Goal: Communication & Community: Answer question/provide support

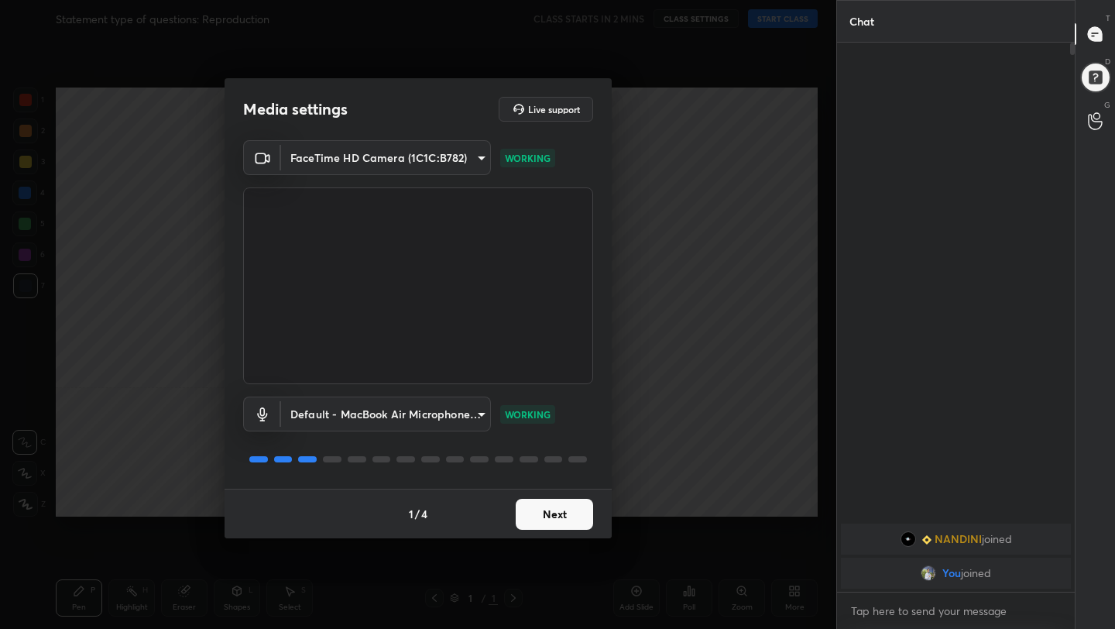
click at [572, 499] on button "Next" at bounding box center [554, 514] width 77 height 31
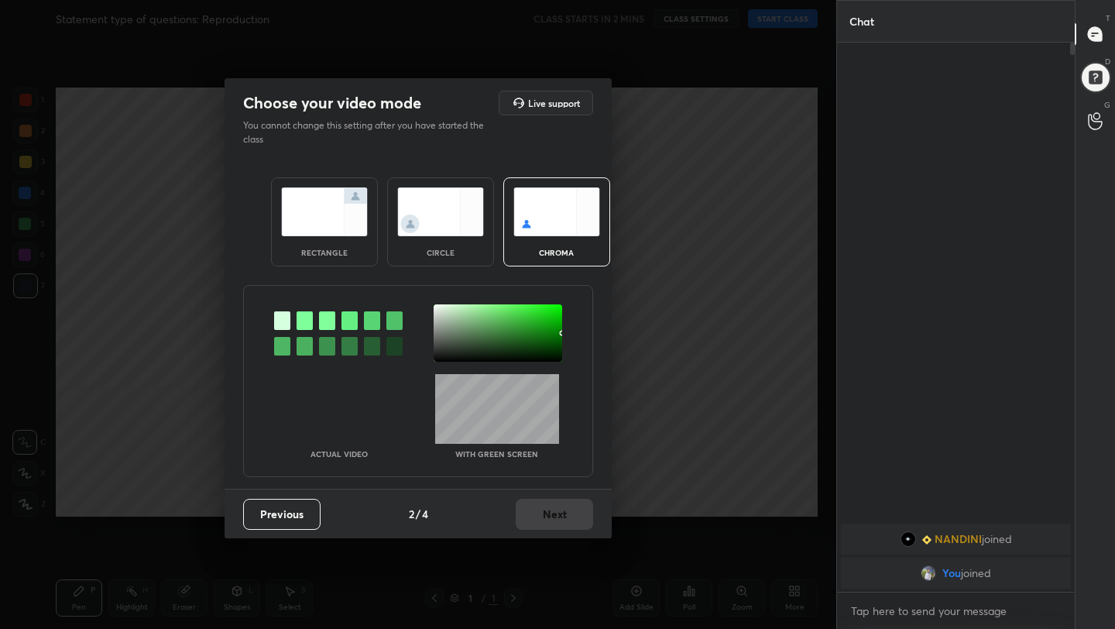
click at [314, 206] on img at bounding box center [324, 211] width 87 height 49
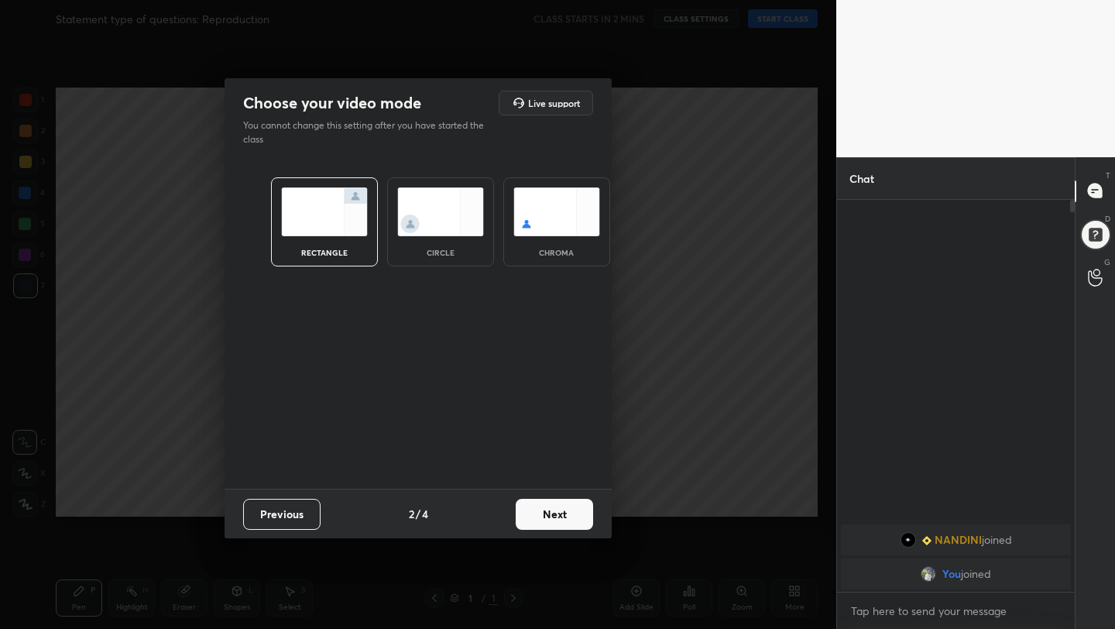
scroll to position [5, 5]
click at [561, 513] on button "Next" at bounding box center [554, 514] width 77 height 31
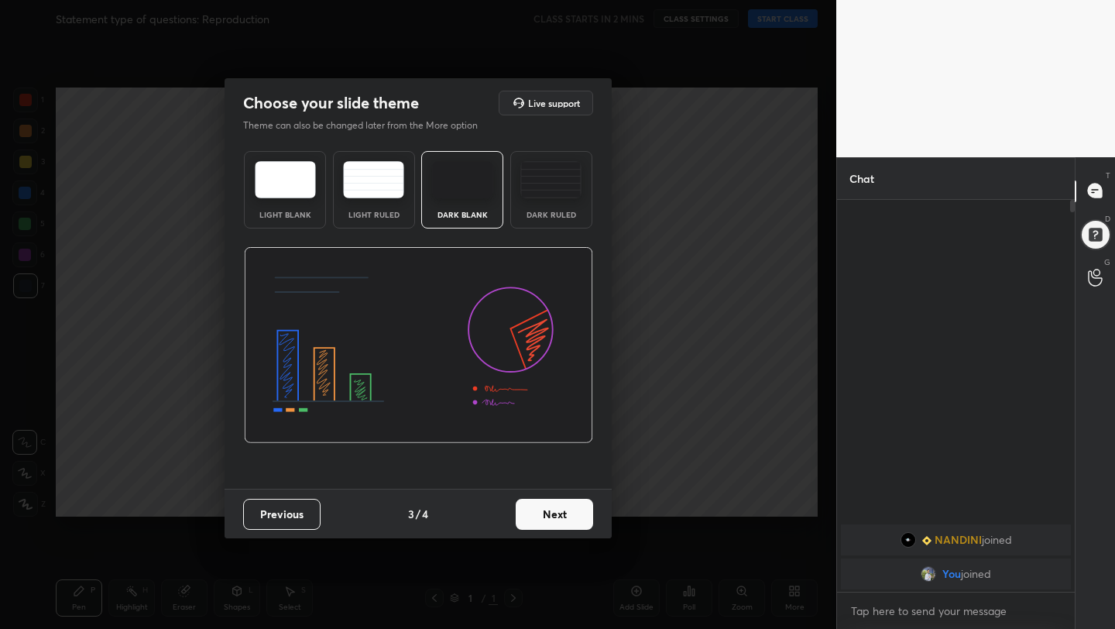
click at [561, 513] on button "Next" at bounding box center [554, 514] width 77 height 31
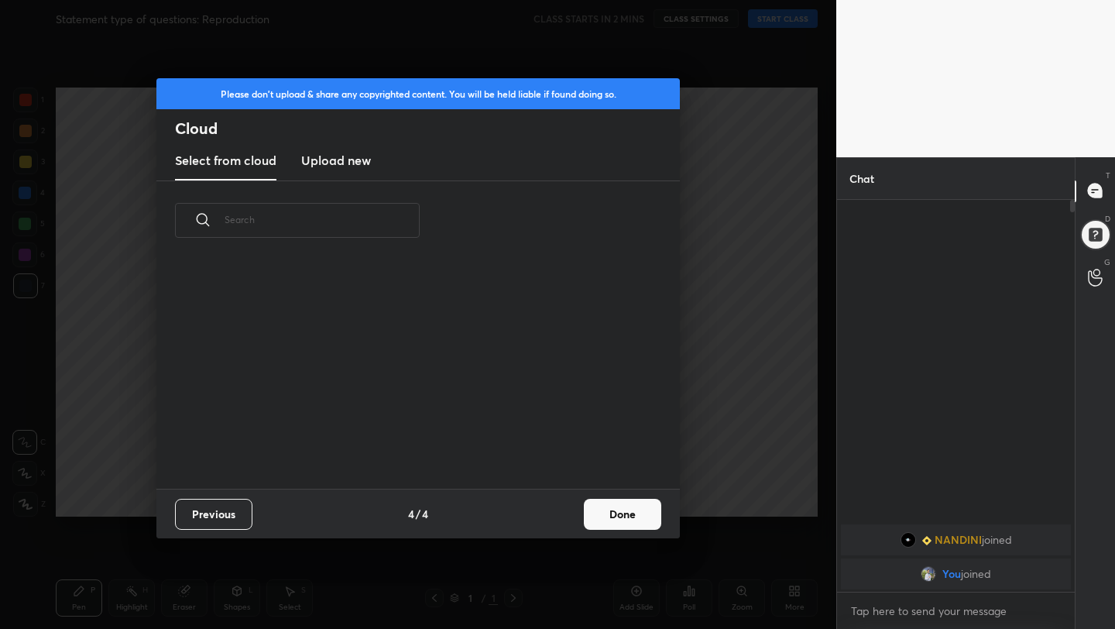
click at [621, 510] on button "Done" at bounding box center [622, 514] width 77 height 31
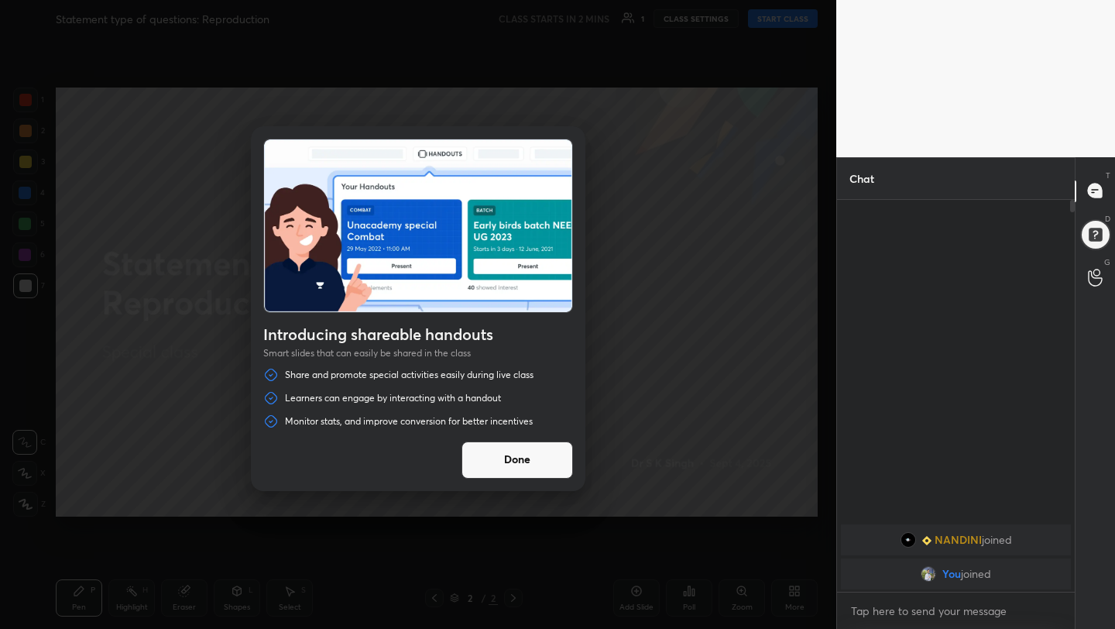
click at [516, 465] on button "Done" at bounding box center [518, 459] width 112 height 37
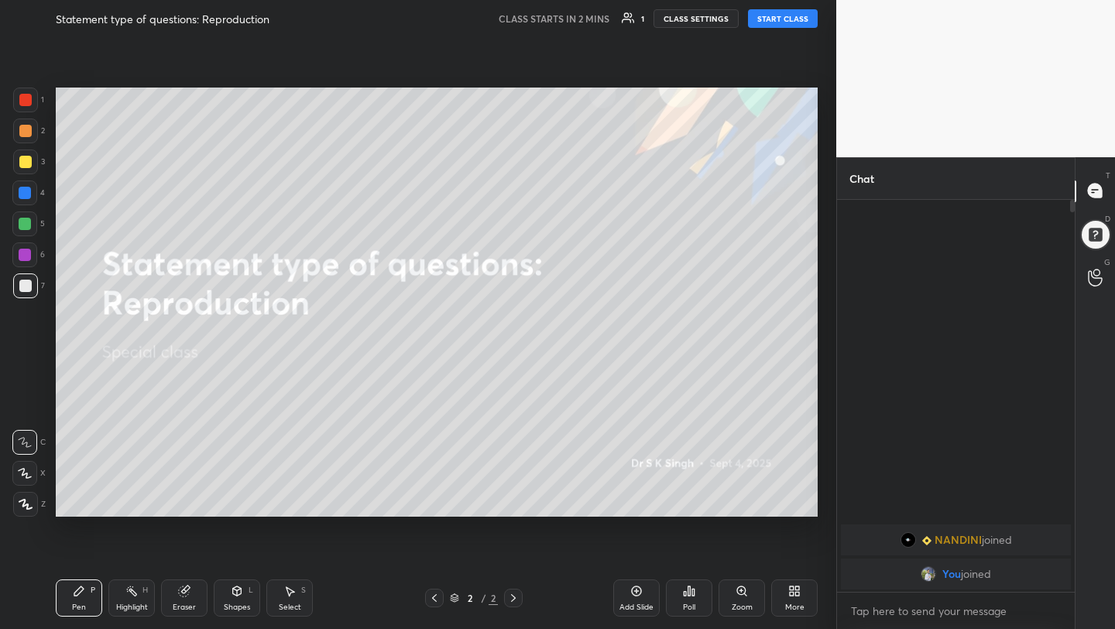
click at [774, 15] on button "START CLASS" at bounding box center [783, 18] width 70 height 19
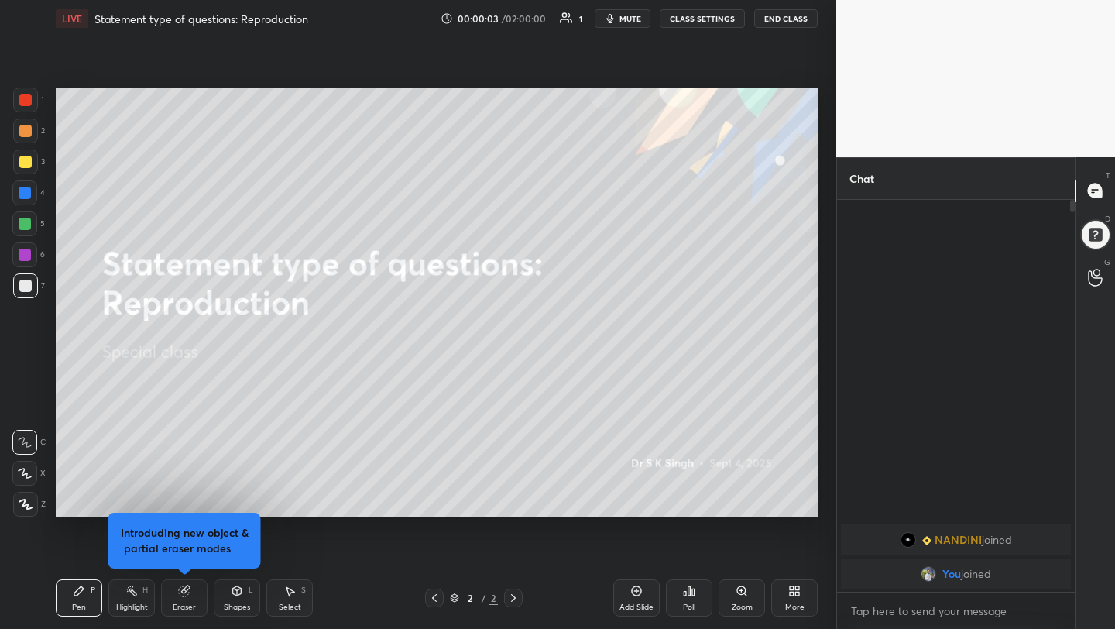
click at [633, 22] on span "mute" at bounding box center [631, 18] width 22 height 11
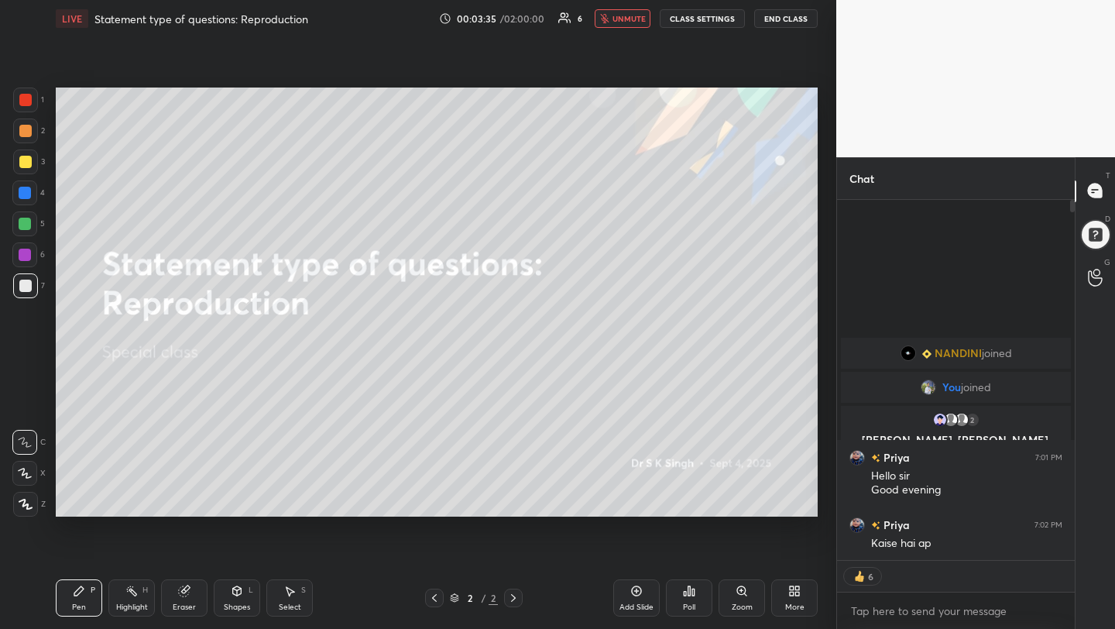
type textarea "x"
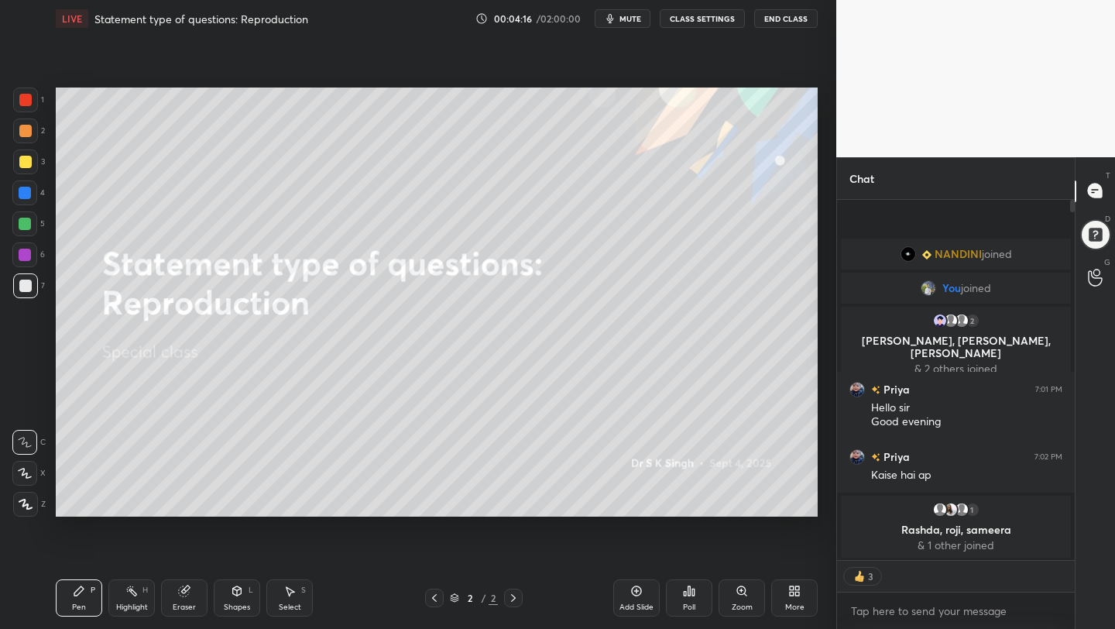
scroll to position [76909, 76665]
click at [626, 22] on span "mute" at bounding box center [631, 18] width 22 height 11
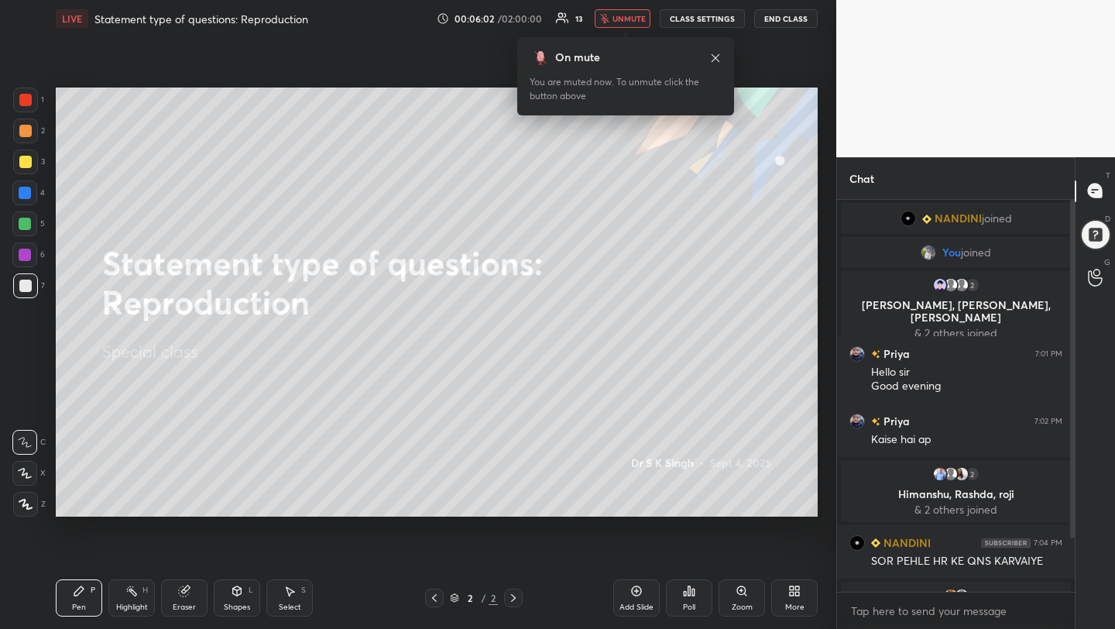
click at [641, 14] on span "unmute" at bounding box center [629, 18] width 33 height 11
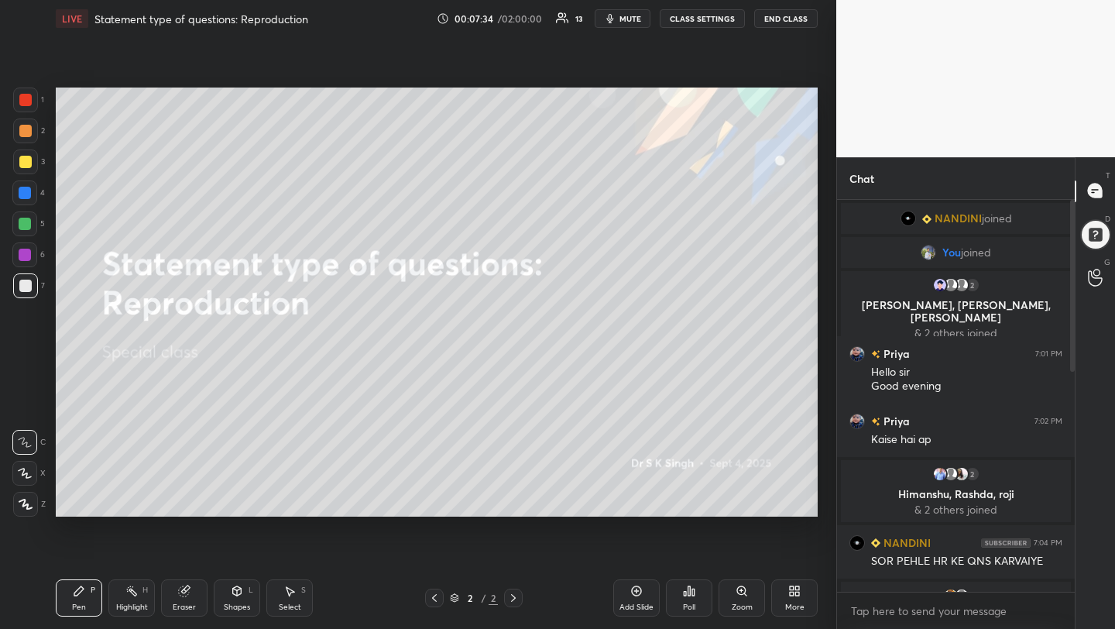
drag, startPoint x: 1074, startPoint y: 352, endPoint x: 1069, endPoint y: 550, distance: 198.3
click at [1069, 550] on div "Chat NANDINI joined You joined 2 Himanshu, Vomita, Manish & 2 others joined Pri…" at bounding box center [975, 393] width 279 height 472
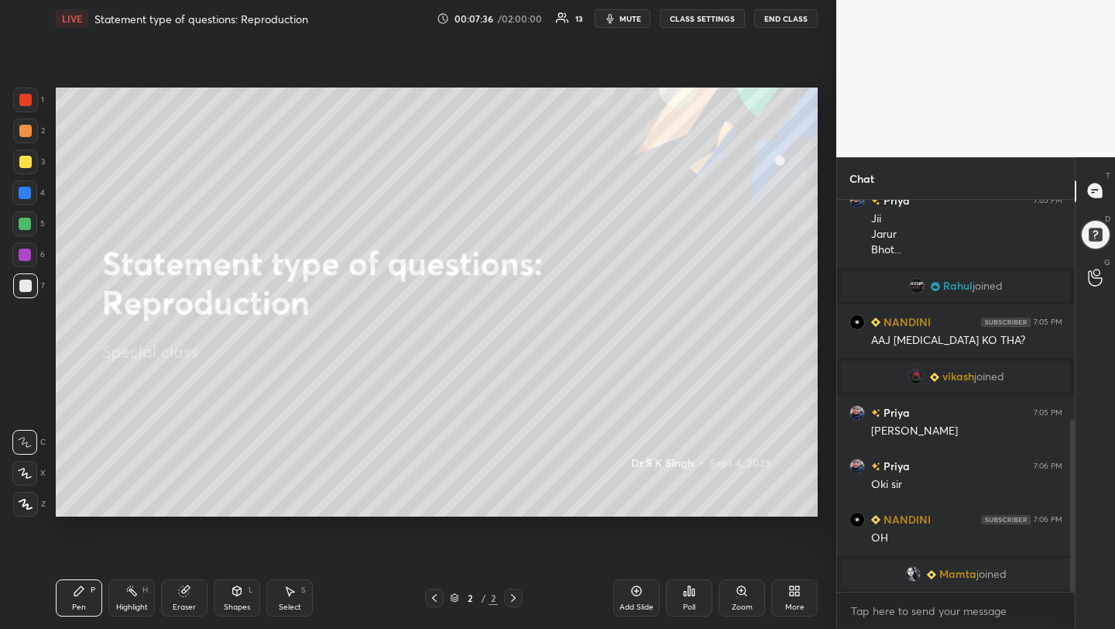
drag, startPoint x: 1073, startPoint y: 354, endPoint x: 1078, endPoint y: 612, distance: 257.9
click at [1078, 612] on div "Chat Priya 7:04 PM Bhot jada q glt hue aaj to 2 bje ke session me Priya 7:05 PM…" at bounding box center [975, 393] width 279 height 472
click at [796, 603] on div "More" at bounding box center [794, 607] width 19 height 8
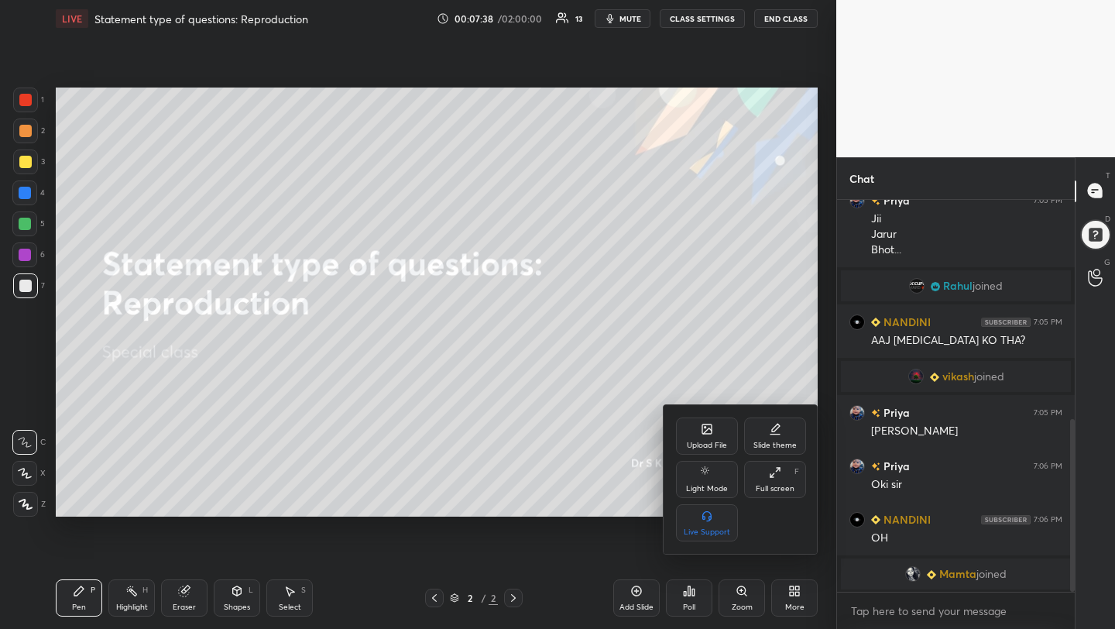
click at [699, 434] on div "Upload File" at bounding box center [707, 435] width 62 height 37
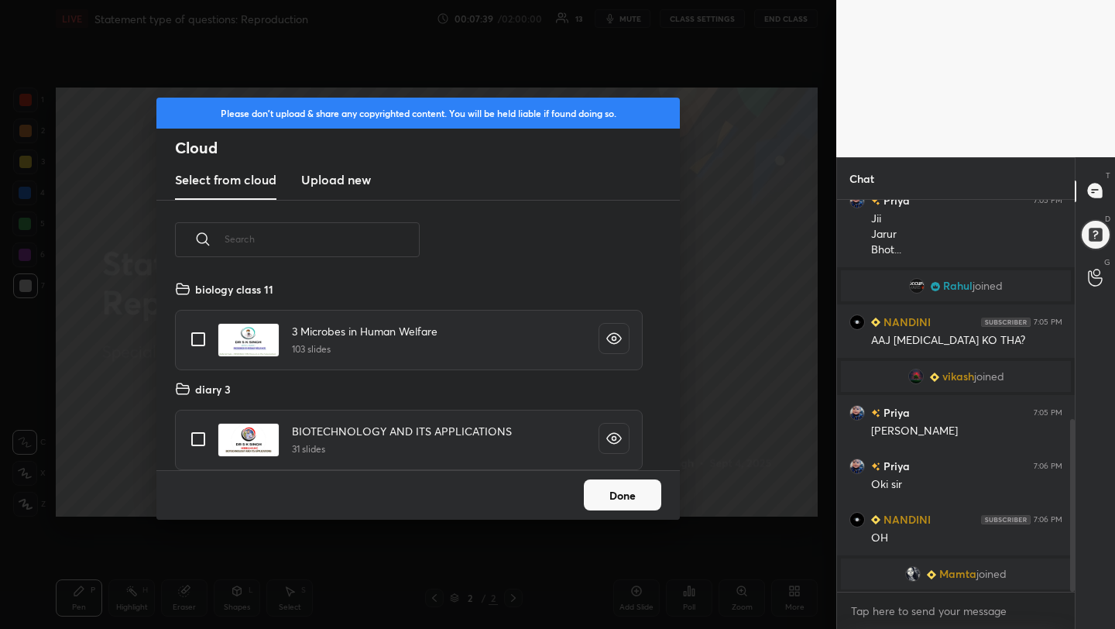
scroll to position [191, 497]
click at [348, 177] on h3 "Upload new" at bounding box center [336, 179] width 70 height 19
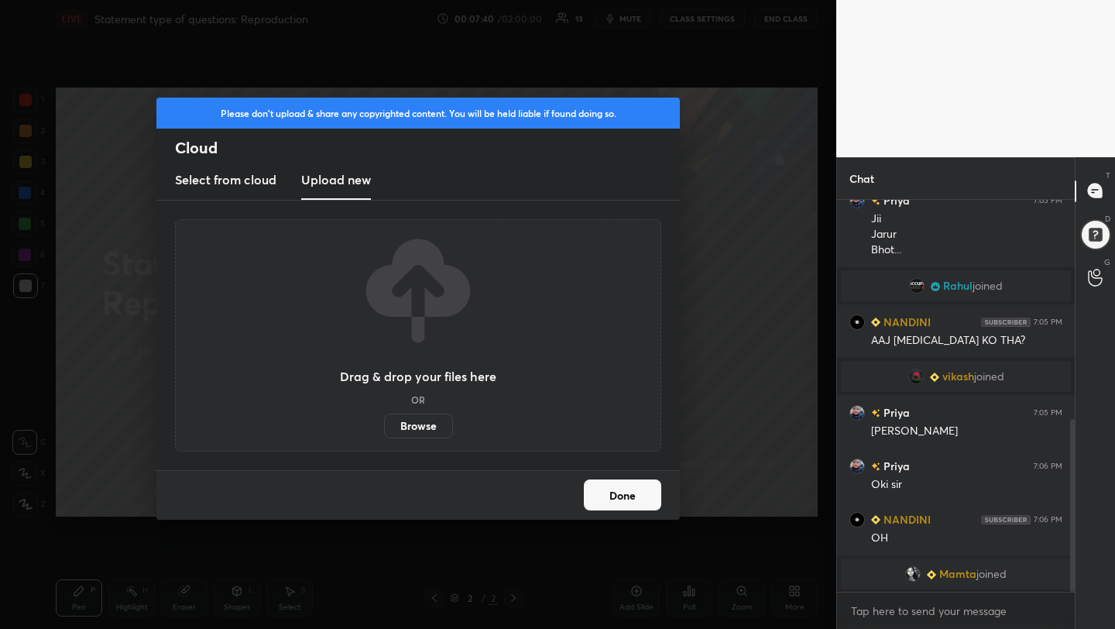
click at [419, 427] on label "Browse" at bounding box center [418, 426] width 69 height 25
click at [384, 427] on input "Browse" at bounding box center [384, 426] width 0 height 25
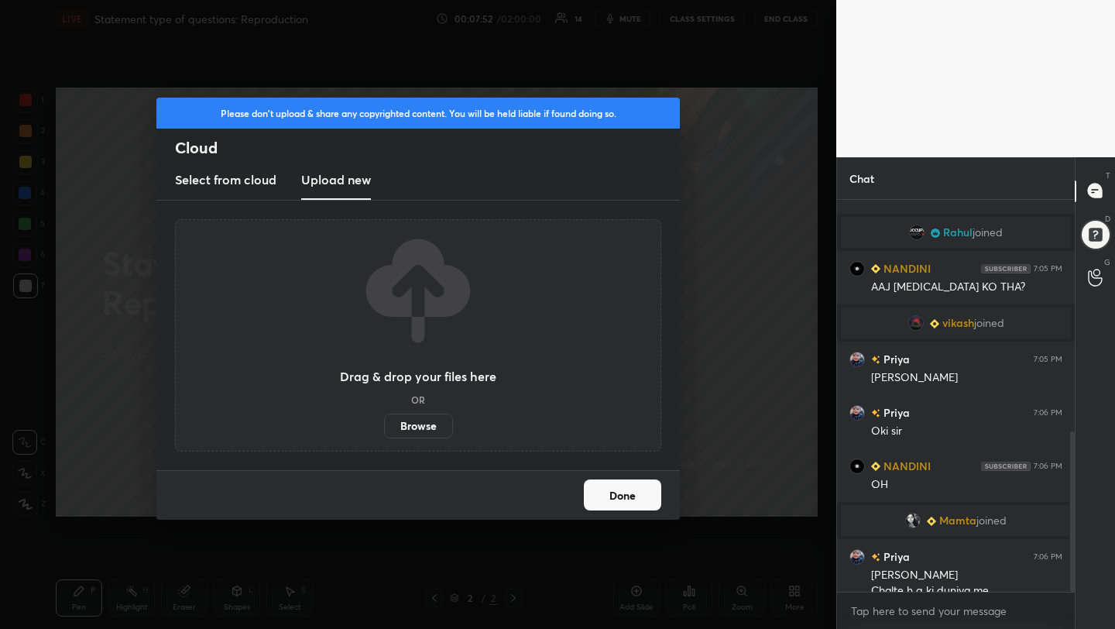
scroll to position [569, 0]
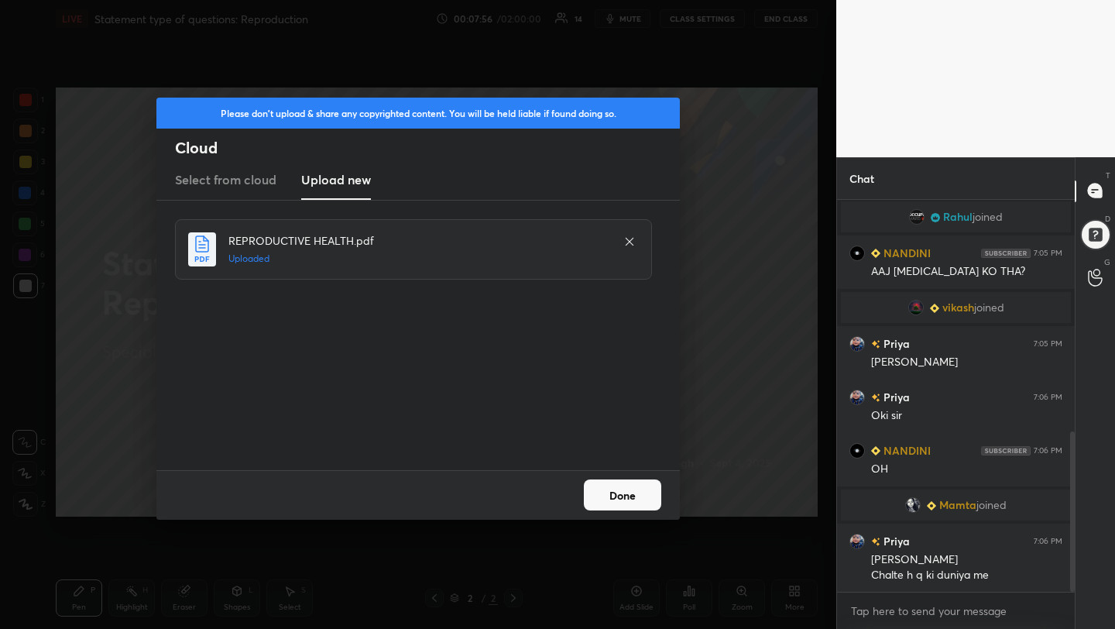
click at [616, 492] on button "Done" at bounding box center [622, 494] width 77 height 31
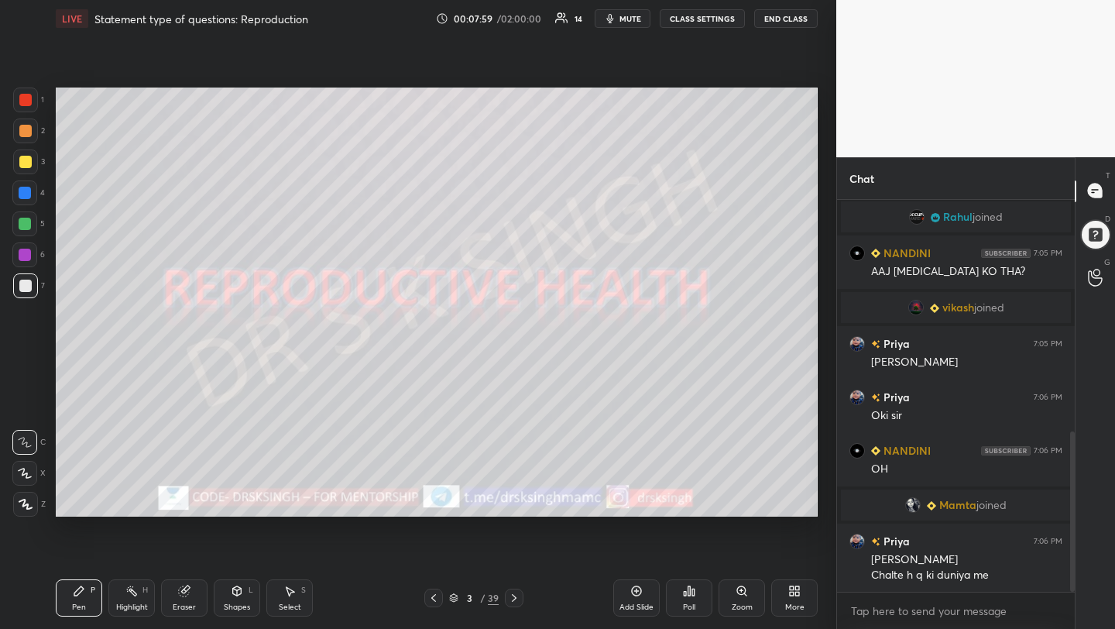
click at [33, 472] on div at bounding box center [24, 473] width 25 height 25
click at [35, 159] on div at bounding box center [25, 161] width 25 height 25
click at [26, 500] on icon at bounding box center [26, 504] width 14 height 11
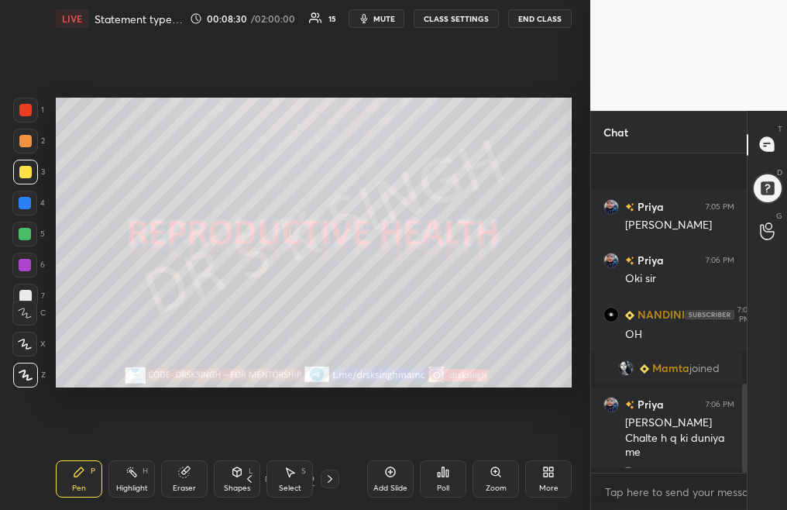
scroll to position [146, 151]
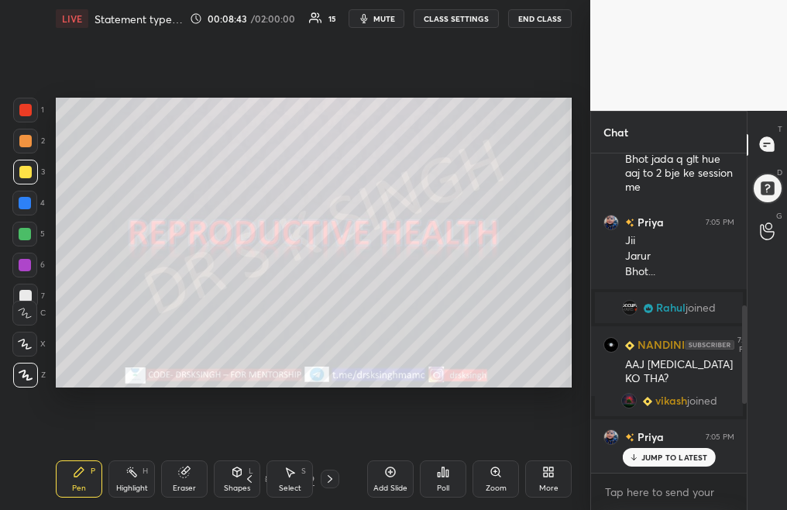
click at [324, 479] on icon at bounding box center [330, 478] width 12 height 12
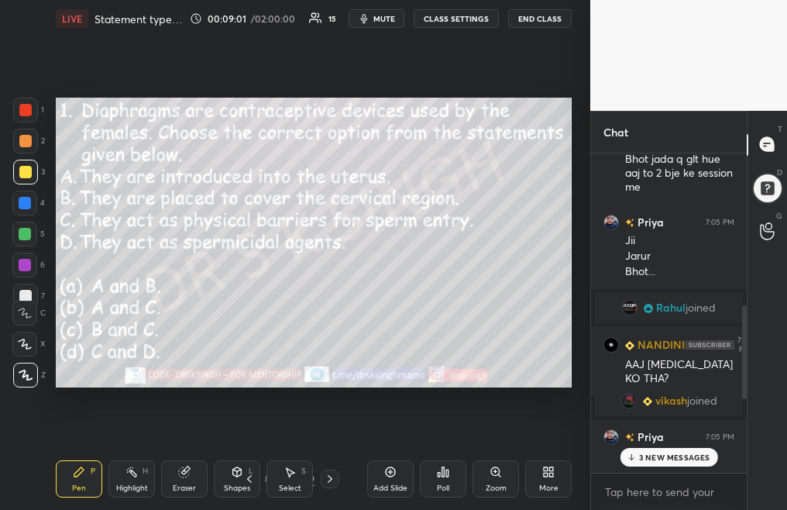
click at [648, 457] on p "3 NEW MESSAGES" at bounding box center [674, 456] width 71 height 9
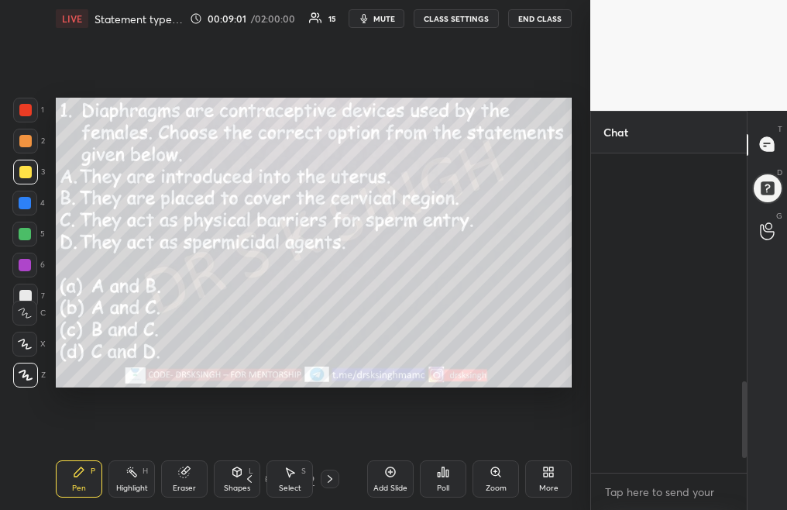
scroll to position [1006, 0]
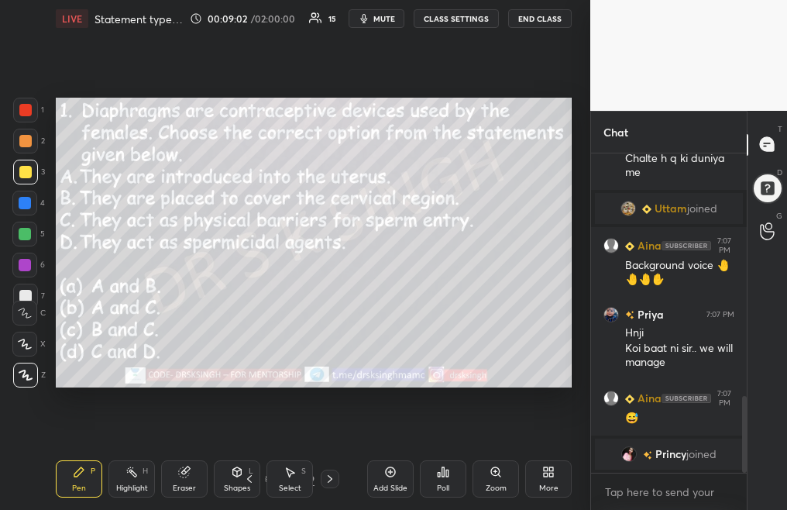
click at [441, 484] on div "Poll" at bounding box center [443, 488] width 12 height 8
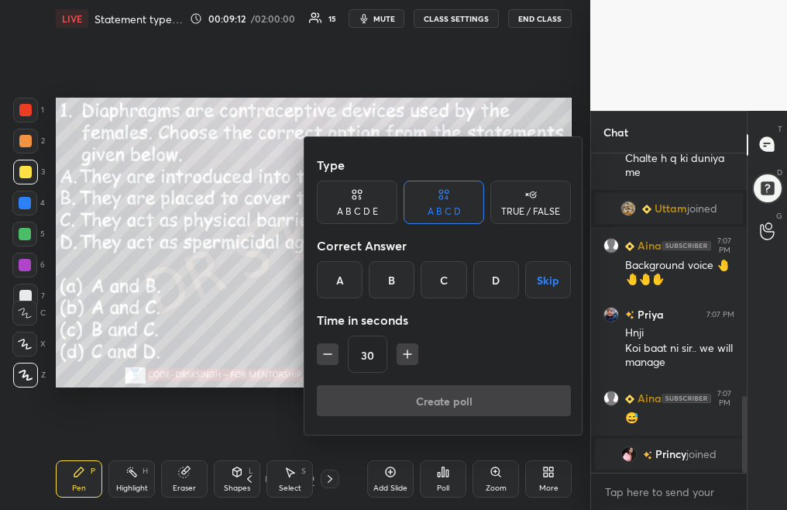
click at [456, 282] on div "C" at bounding box center [443, 279] width 46 height 37
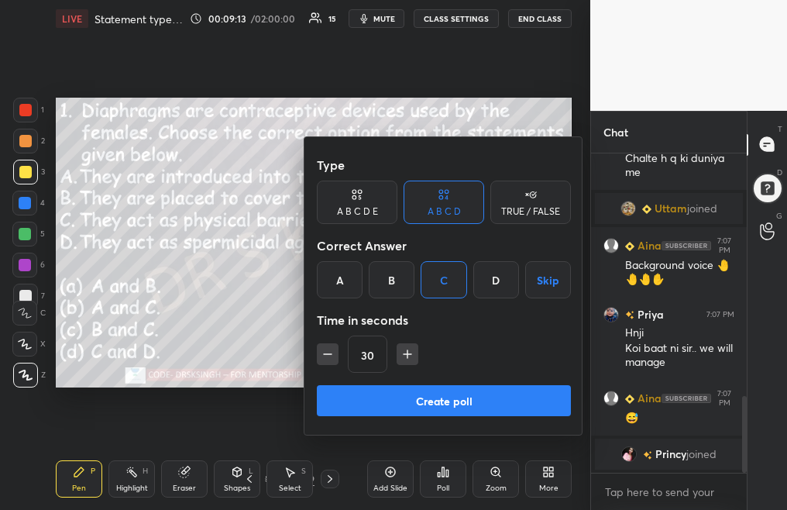
click at [467, 396] on button "Create poll" at bounding box center [444, 400] width 254 height 31
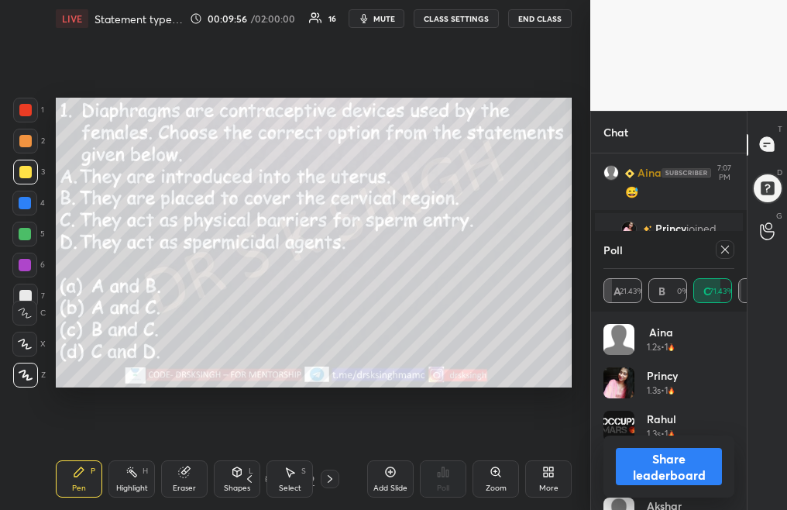
scroll to position [1132, 0]
click at [723, 252] on icon at bounding box center [725, 249] width 12 height 12
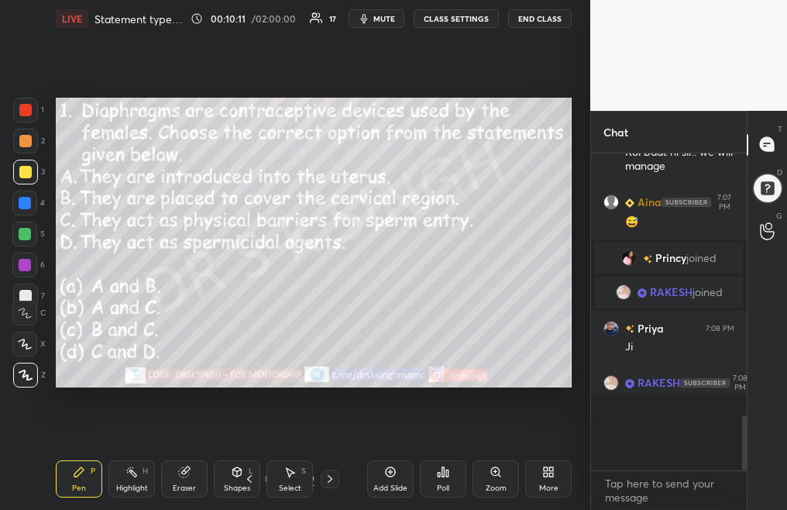
scroll to position [299, 151]
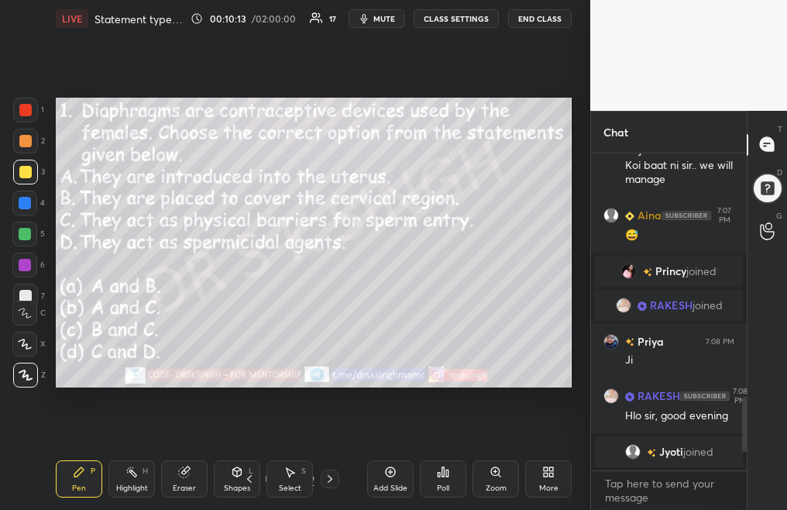
click at [324, 482] on icon at bounding box center [330, 478] width 12 height 12
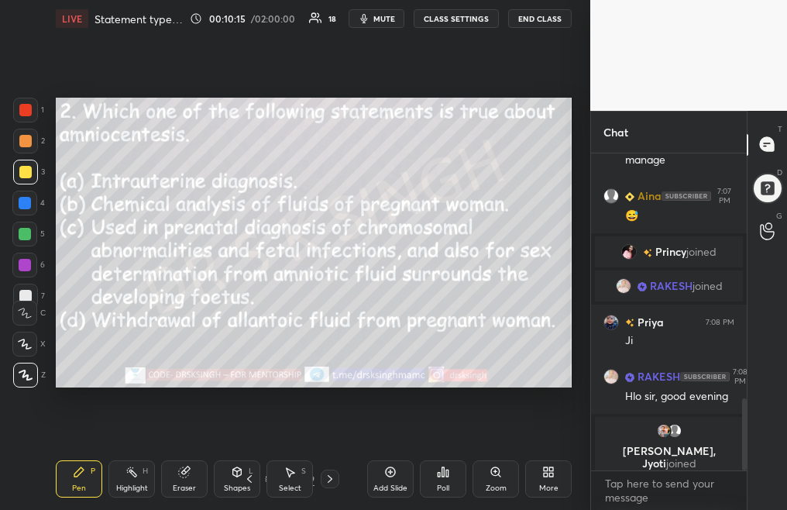
scroll to position [1021, 0]
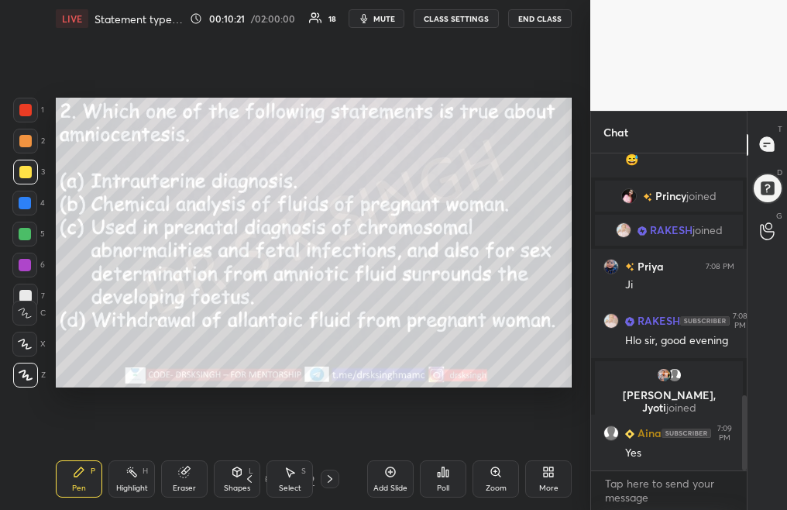
click at [445, 482] on div "Poll" at bounding box center [443, 478] width 46 height 37
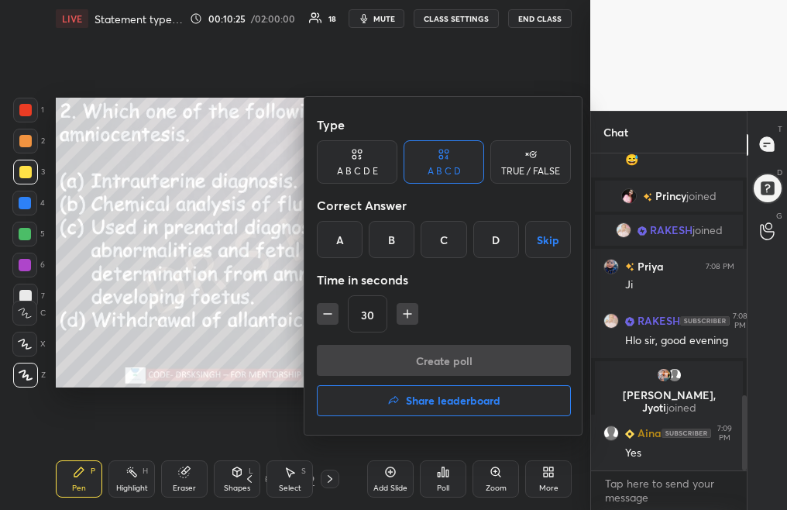
click at [450, 246] on div "C" at bounding box center [443, 239] width 46 height 37
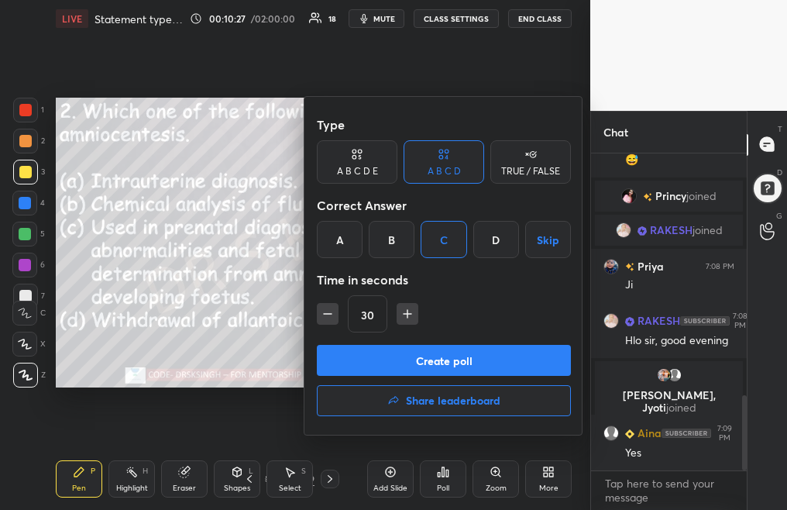
click at [441, 366] on button "Create poll" at bounding box center [444, 360] width 254 height 31
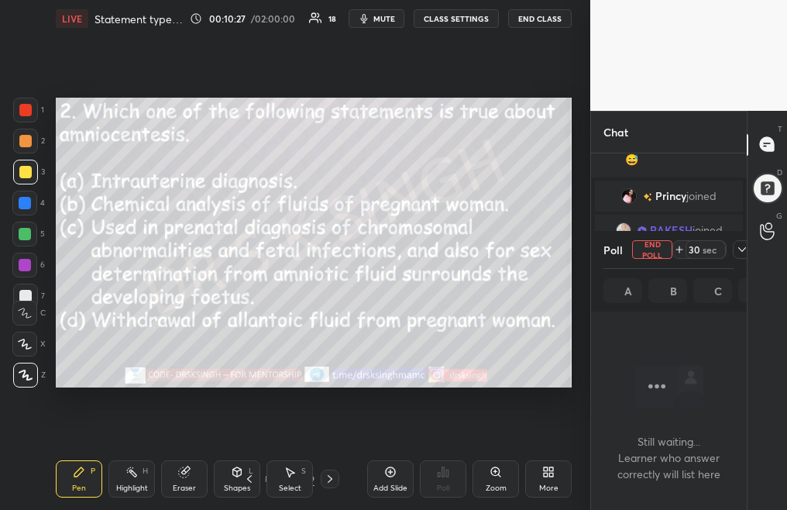
scroll to position [5, 5]
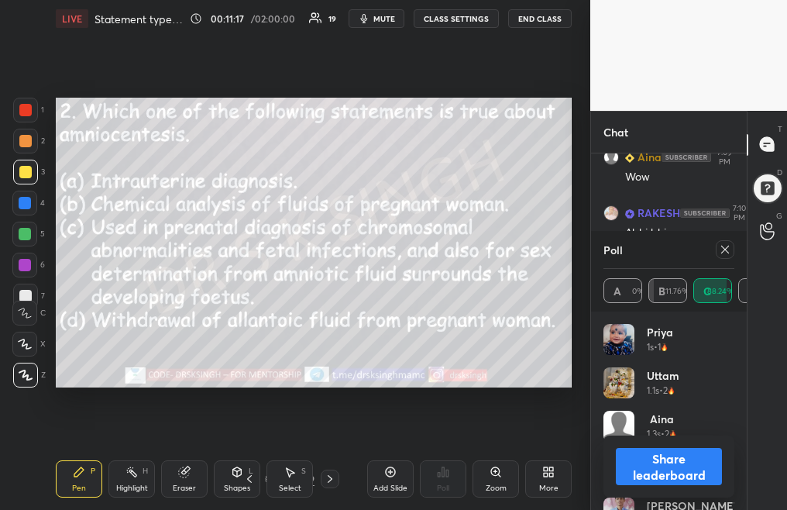
click at [725, 250] on icon at bounding box center [725, 249] width 12 height 12
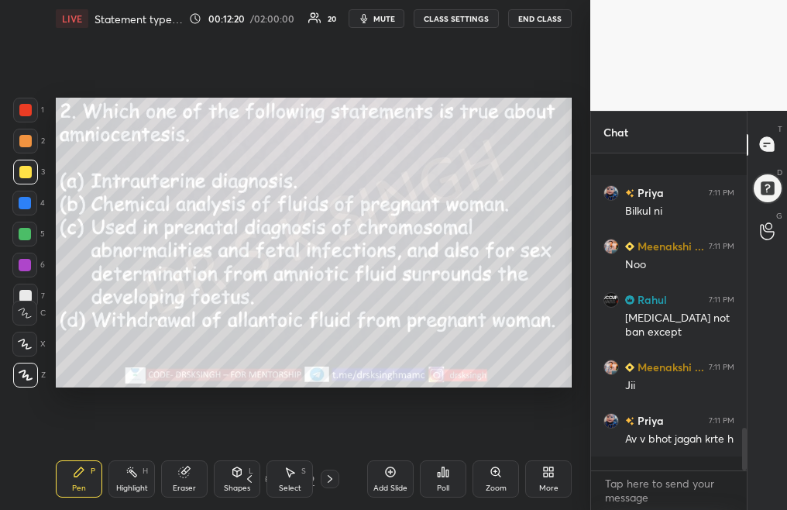
scroll to position [2030, 0]
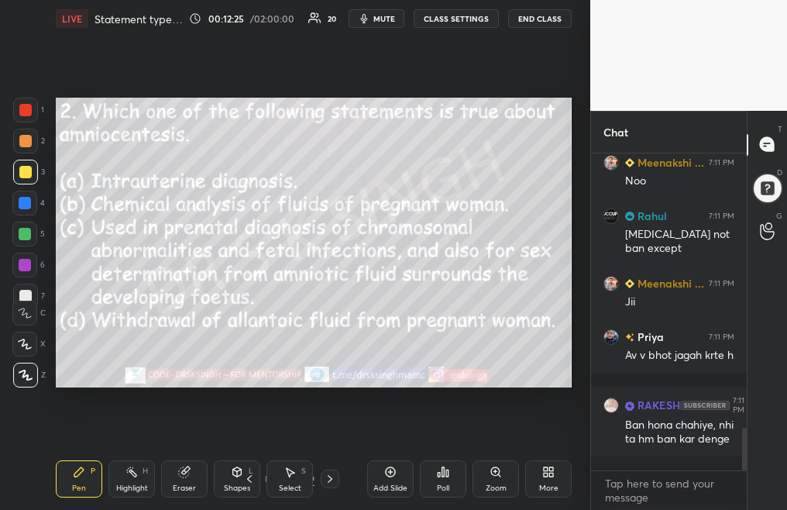
click at [376, 484] on div "Add Slide" at bounding box center [390, 488] width 34 height 8
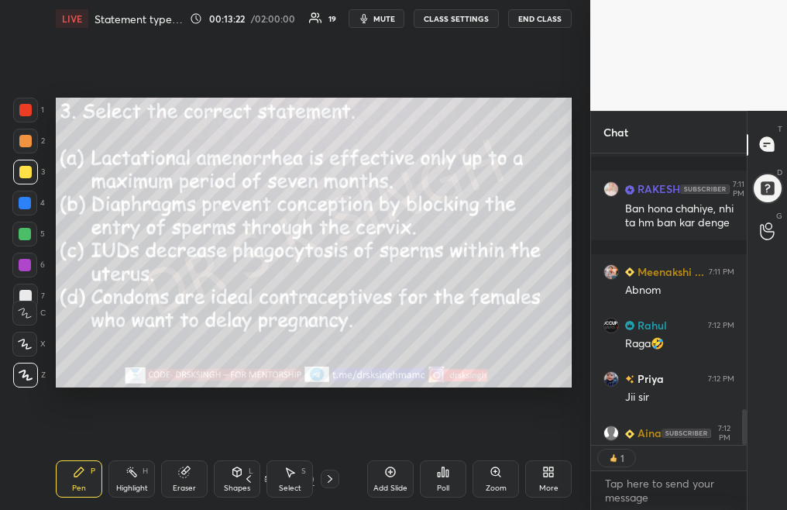
scroll to position [312, 151]
click at [445, 488] on div "Poll" at bounding box center [443, 488] width 12 height 8
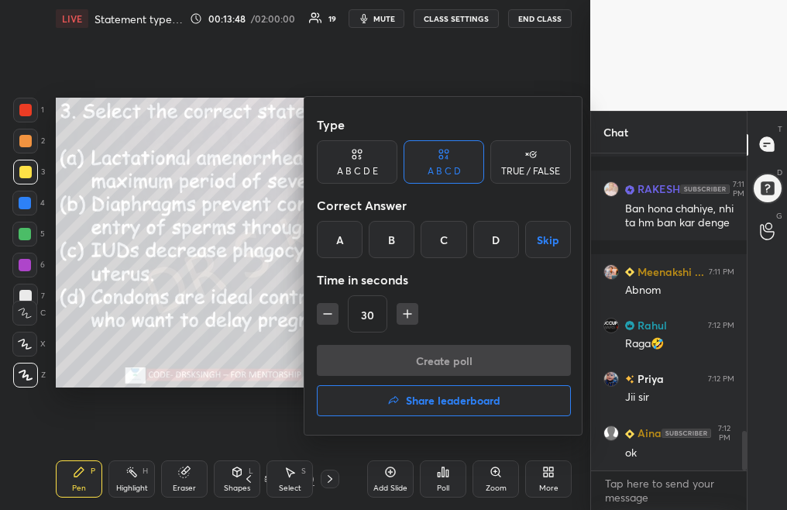
click at [393, 235] on div "B" at bounding box center [392, 239] width 46 height 37
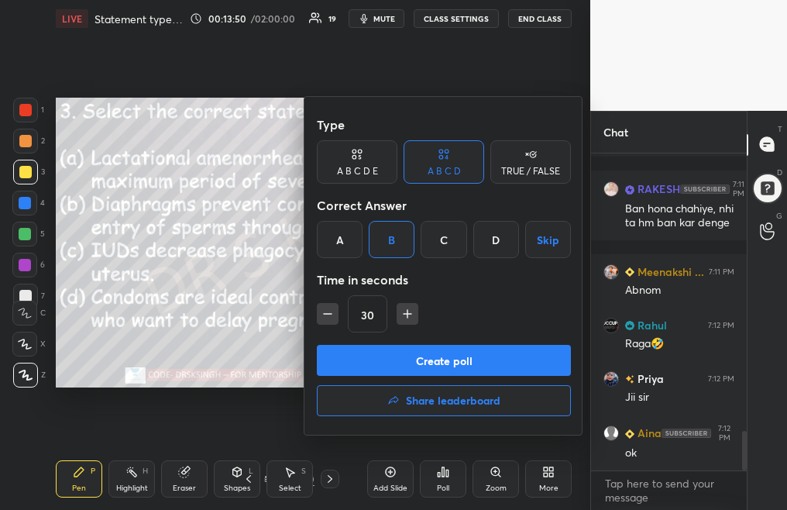
click at [448, 348] on button "Create poll" at bounding box center [444, 360] width 254 height 31
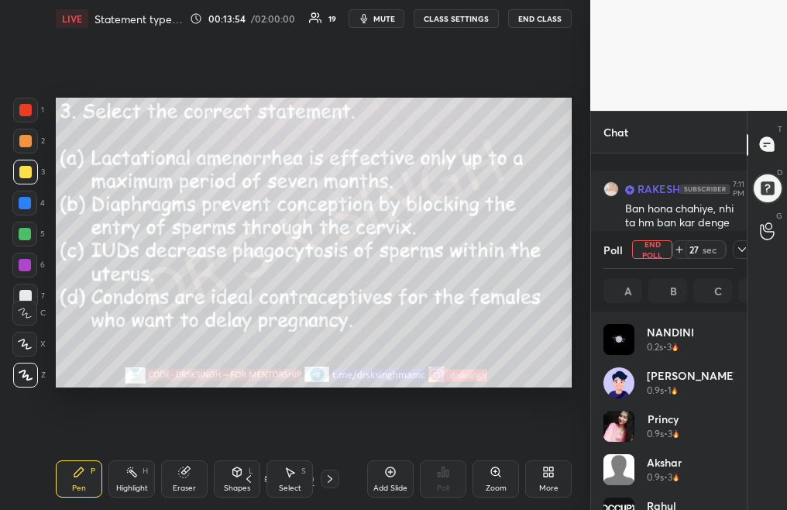
scroll to position [2363, 0]
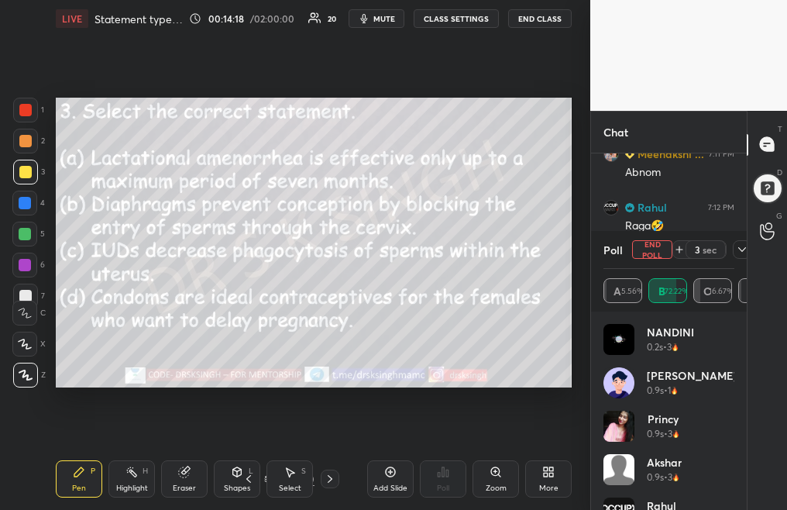
click at [662, 252] on button "End Poll" at bounding box center [652, 249] width 40 height 19
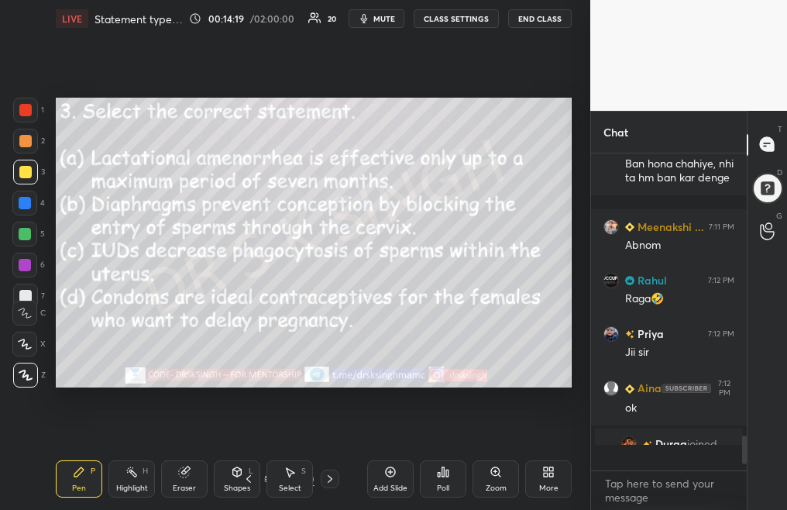
scroll to position [5, 5]
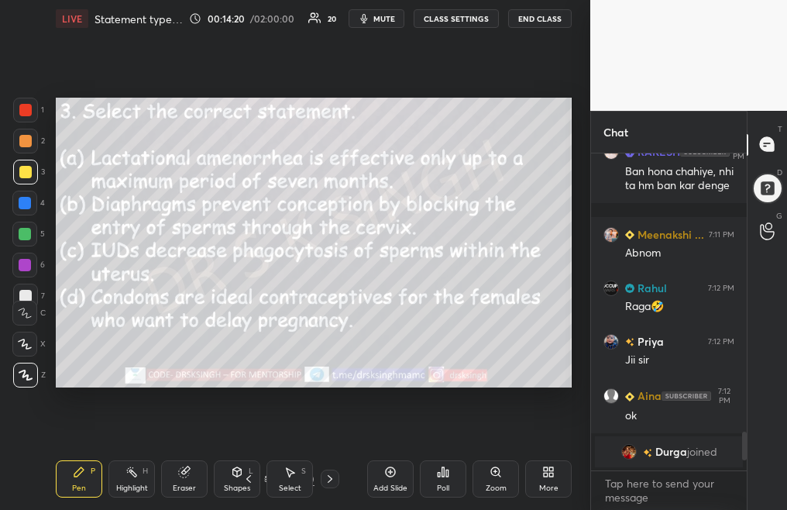
click at [331, 480] on icon at bounding box center [330, 478] width 12 height 12
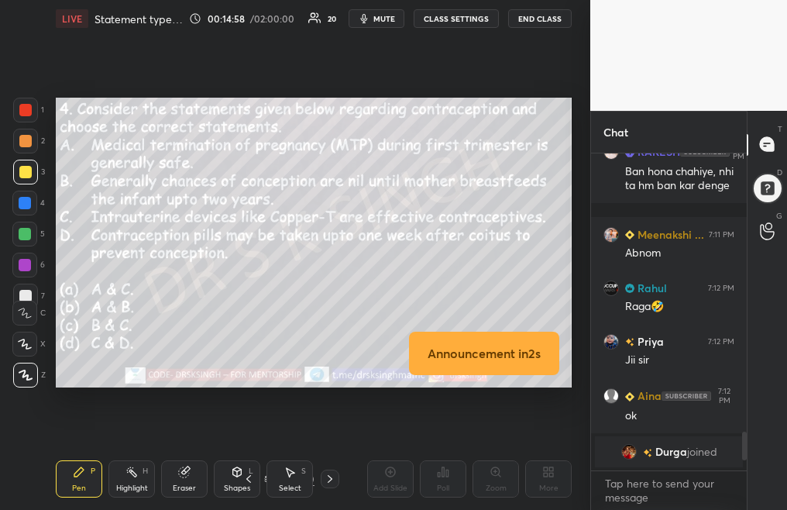
scroll to position [2031, 0]
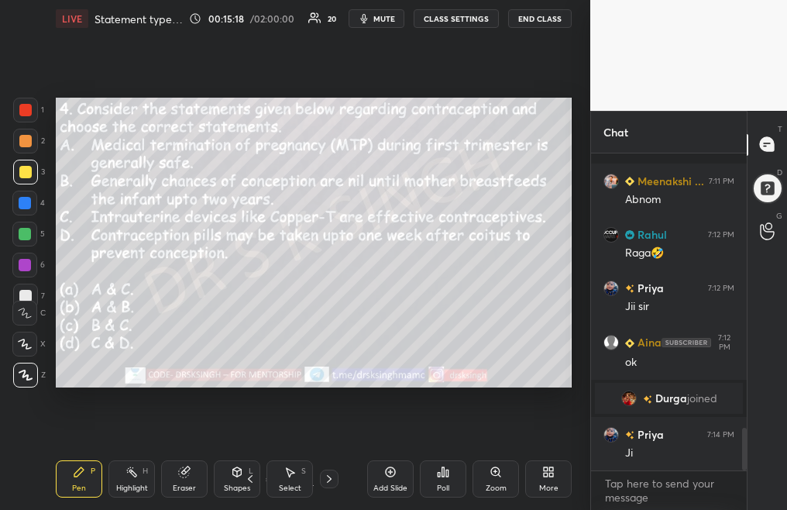
click at [441, 478] on div "Poll" at bounding box center [443, 478] width 46 height 37
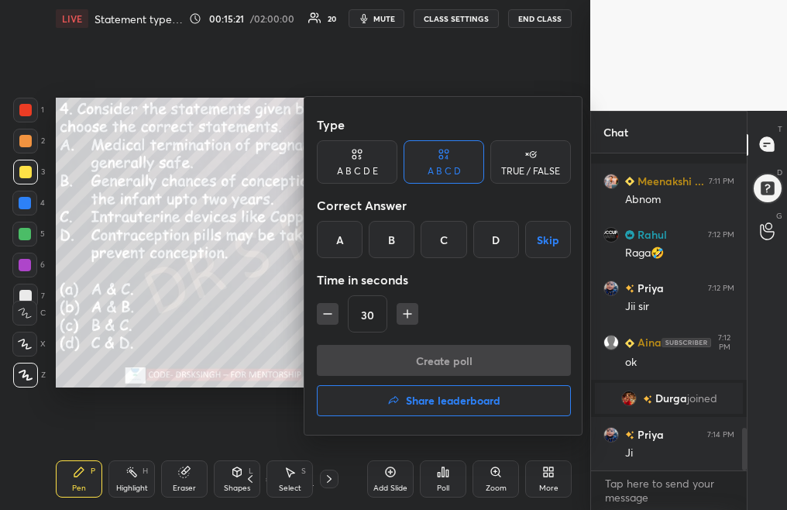
click at [347, 242] on div "A" at bounding box center [340, 239] width 46 height 37
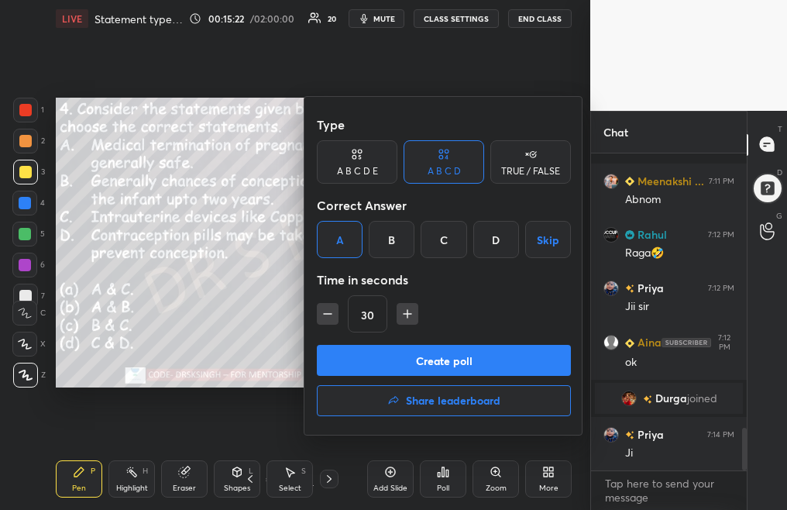
click at [403, 356] on button "Create poll" at bounding box center [444, 360] width 254 height 31
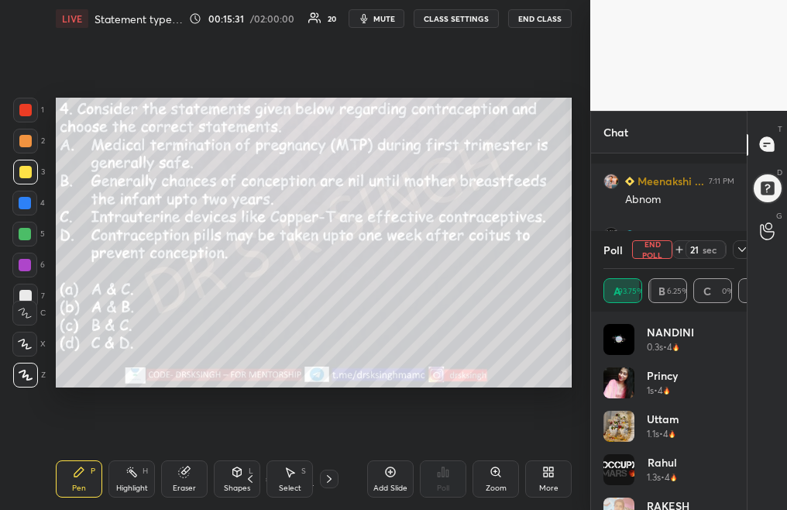
scroll to position [2149, 0]
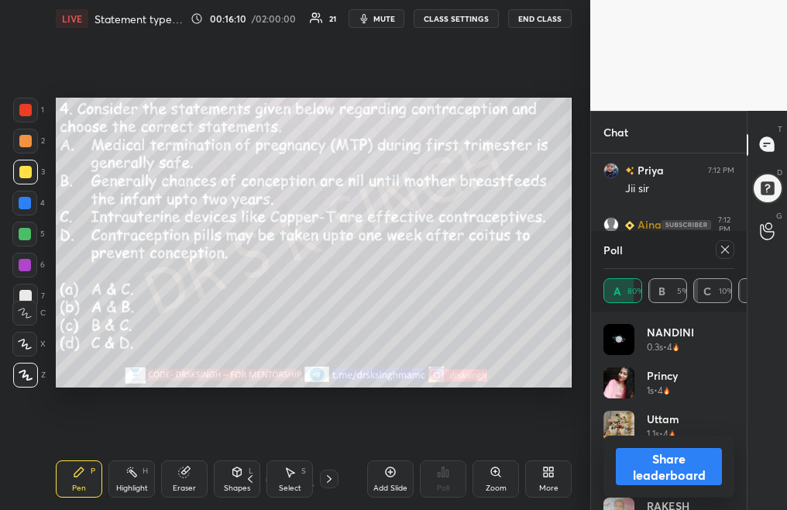
click at [722, 250] on icon at bounding box center [725, 249] width 12 height 12
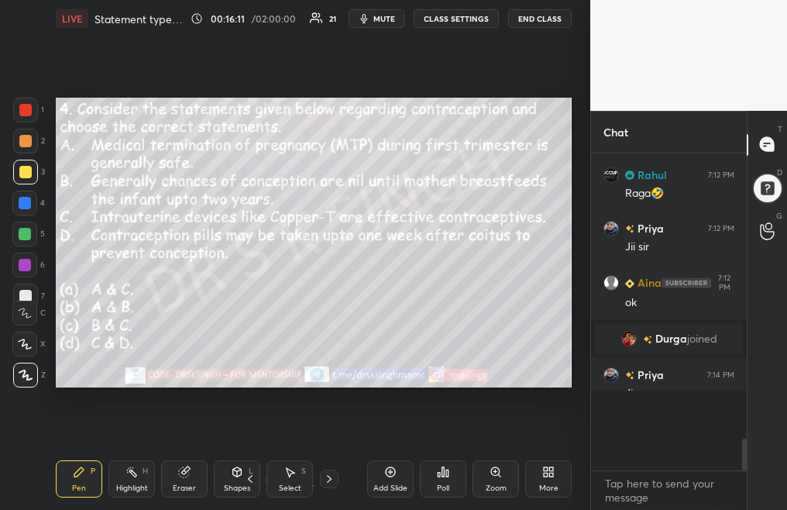
scroll to position [5, 5]
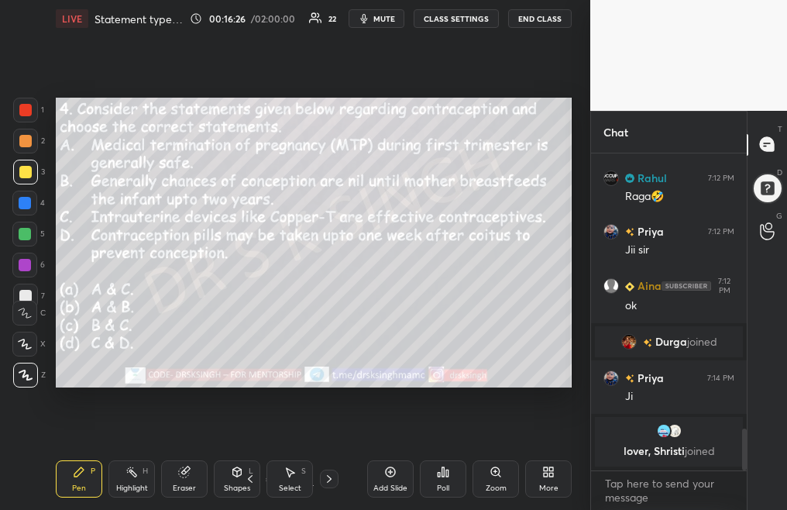
click at [328, 479] on icon at bounding box center [329, 478] width 12 height 12
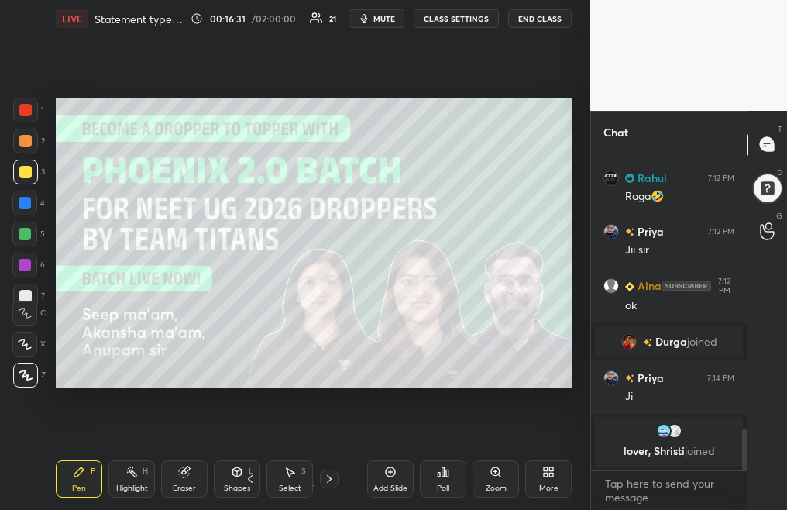
click at [328, 483] on icon at bounding box center [329, 478] width 12 height 12
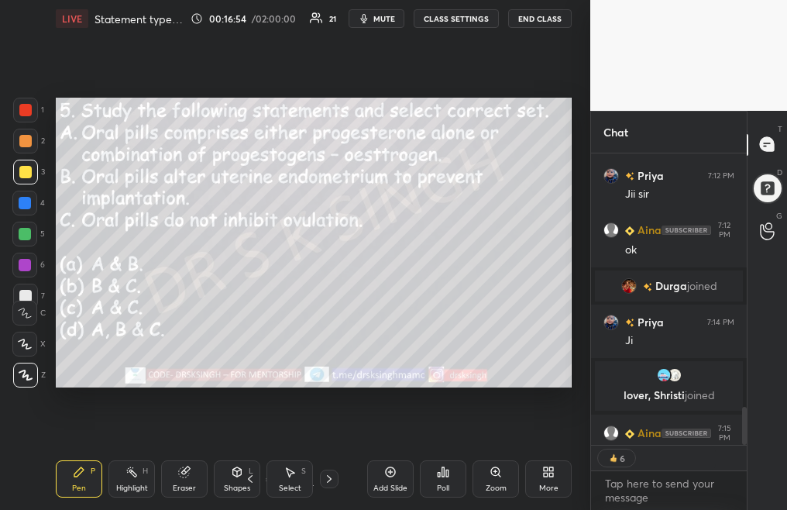
click at [430, 493] on div "Poll" at bounding box center [443, 478] width 46 height 37
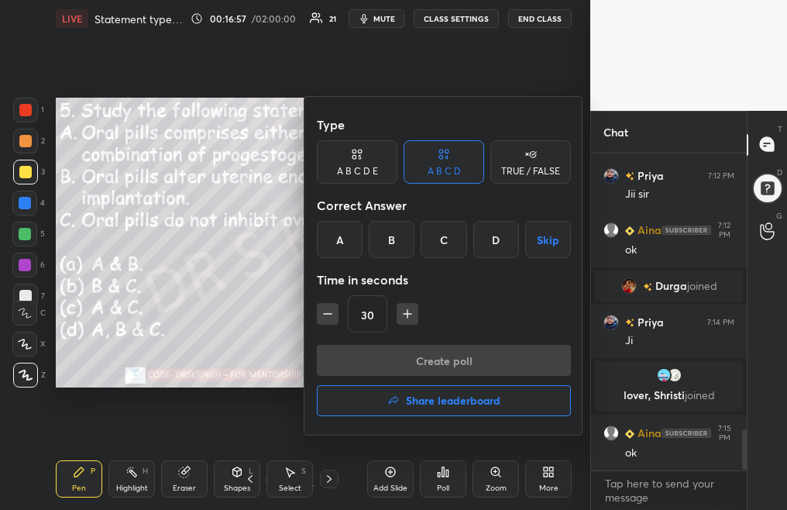
scroll to position [2129, 0]
click at [338, 242] on div "A" at bounding box center [340, 239] width 46 height 37
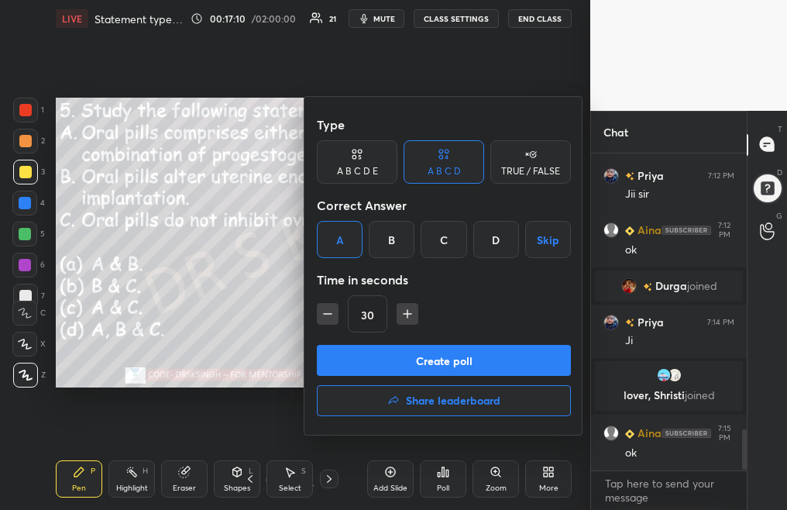
click at [438, 361] on button "Create poll" at bounding box center [444, 360] width 254 height 31
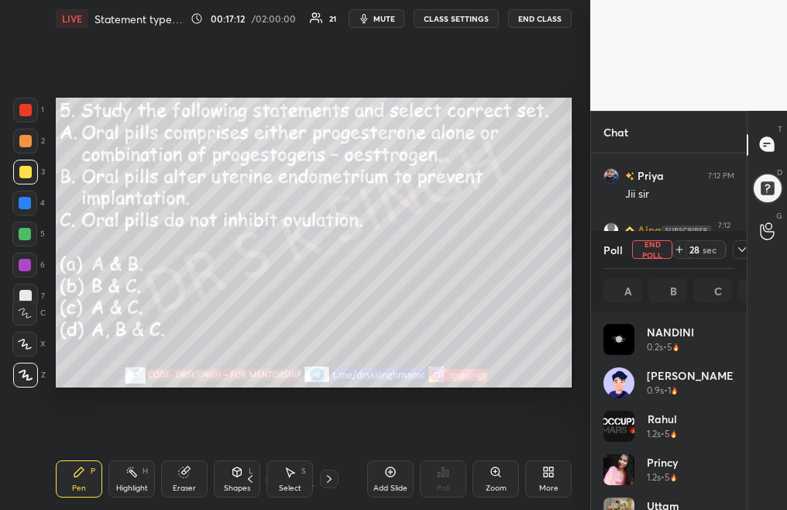
scroll to position [181, 126]
click at [657, 248] on button "End Poll" at bounding box center [652, 249] width 40 height 19
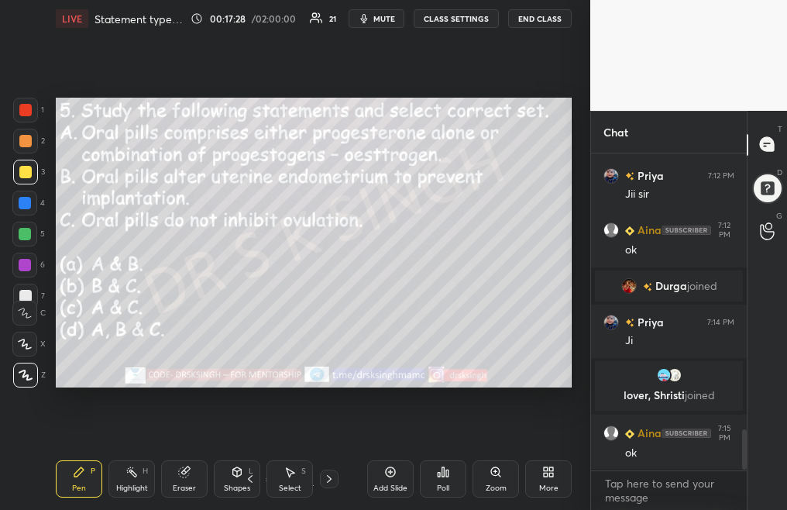
scroll to position [5, 5]
click at [327, 479] on icon at bounding box center [329, 478] width 12 height 12
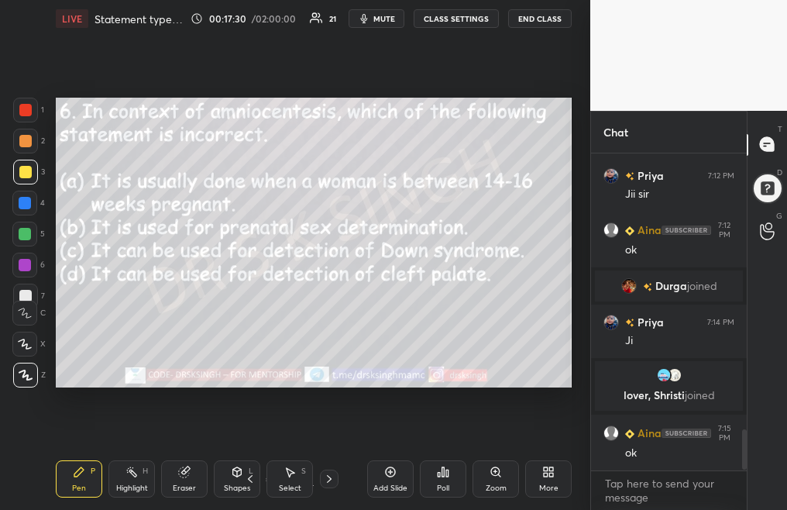
click at [395, 23] on button "mute" at bounding box center [376, 18] width 56 height 19
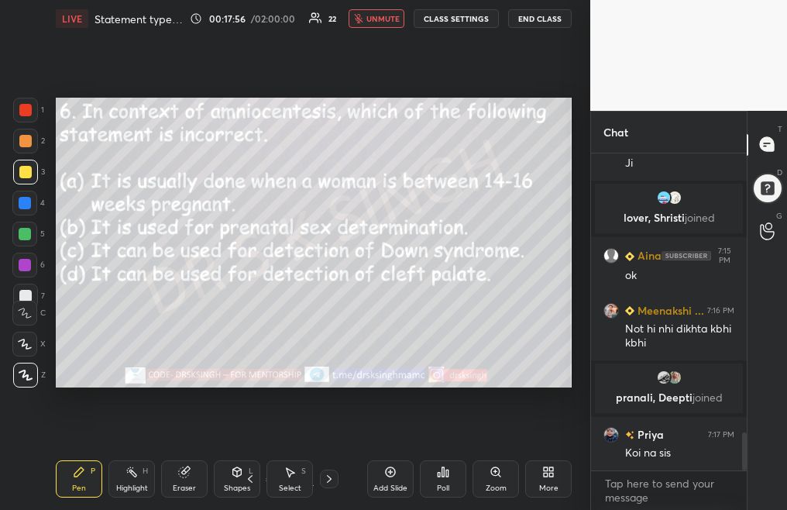
scroll to position [2311, 0]
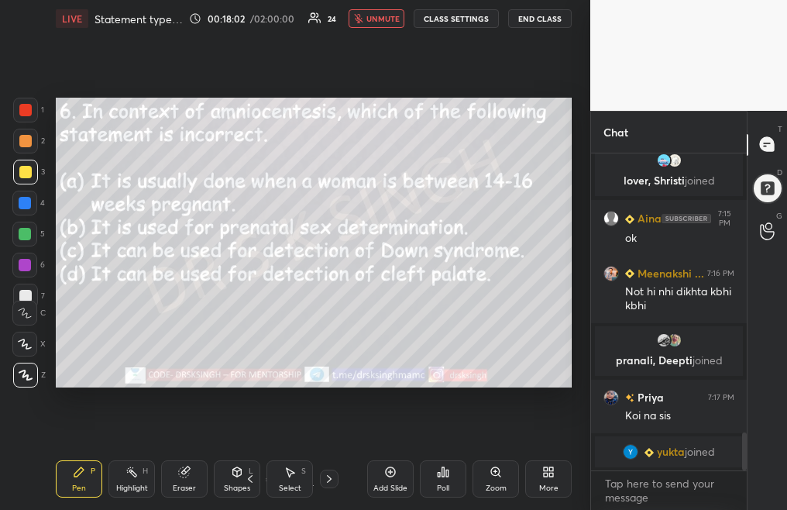
click at [428, 485] on div "Poll" at bounding box center [443, 478] width 46 height 37
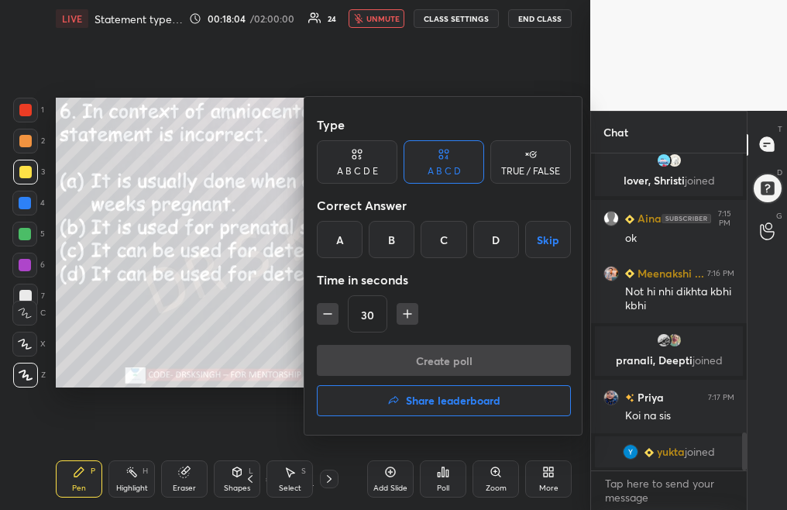
click at [503, 244] on div "D" at bounding box center [496, 239] width 46 height 37
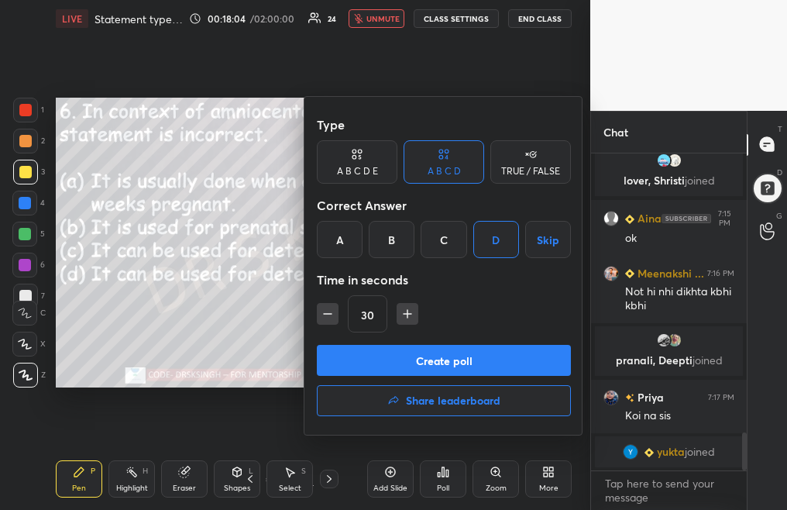
click at [477, 358] on button "Create poll" at bounding box center [444, 360] width 254 height 31
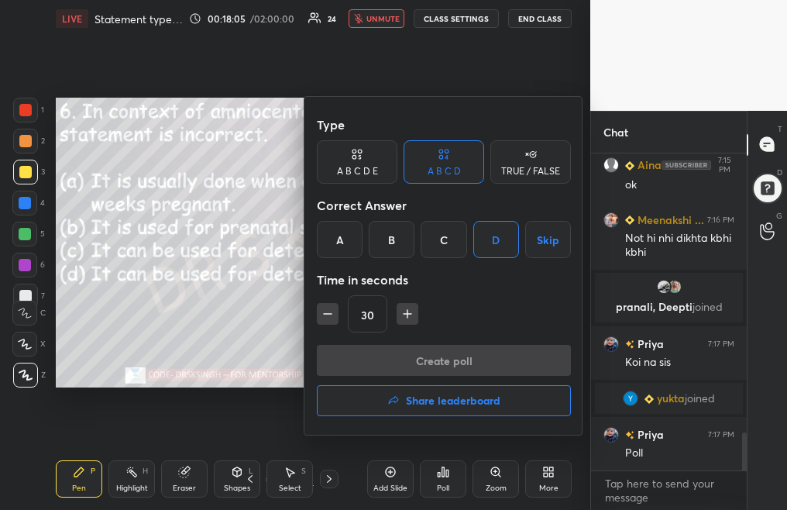
scroll to position [118, 151]
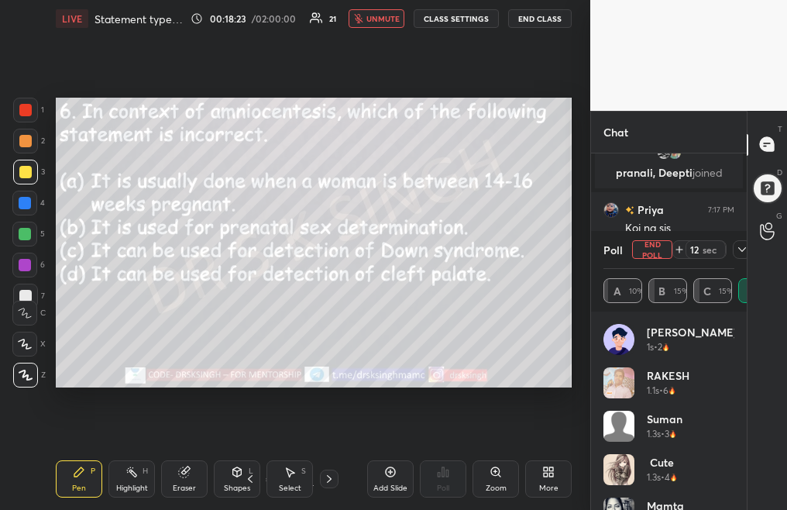
click at [386, 26] on button "unmute" at bounding box center [376, 18] width 56 height 19
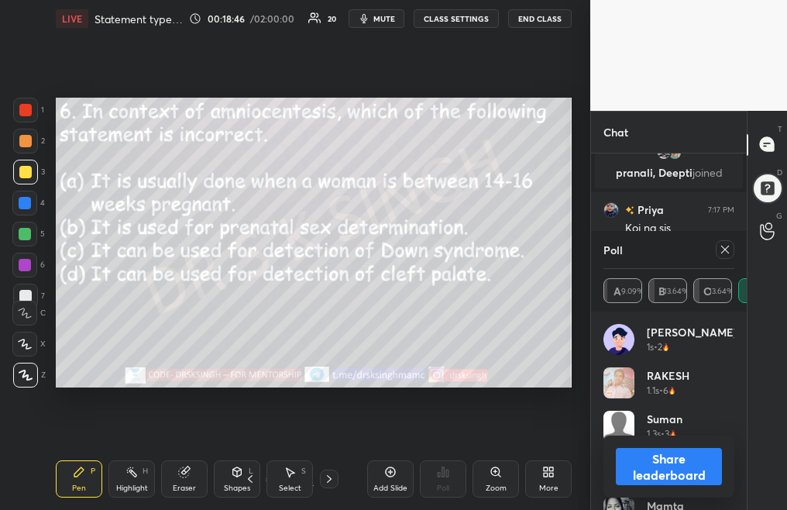
click at [728, 249] on icon at bounding box center [725, 249] width 12 height 12
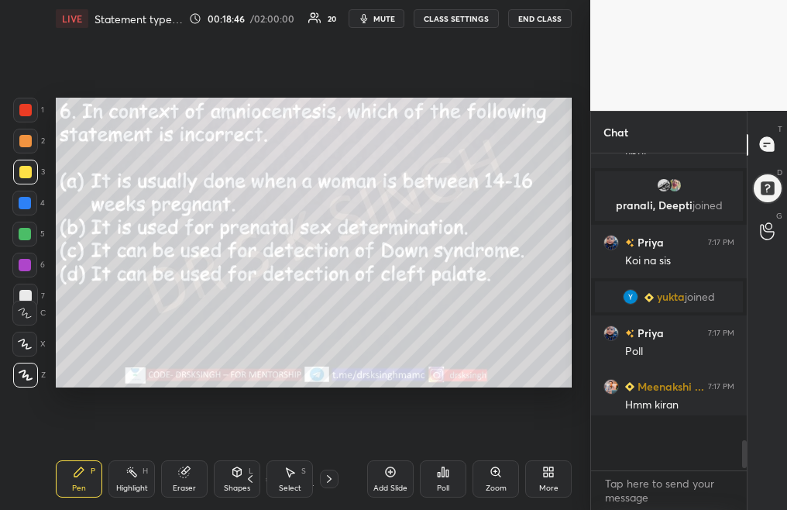
scroll to position [312, 151]
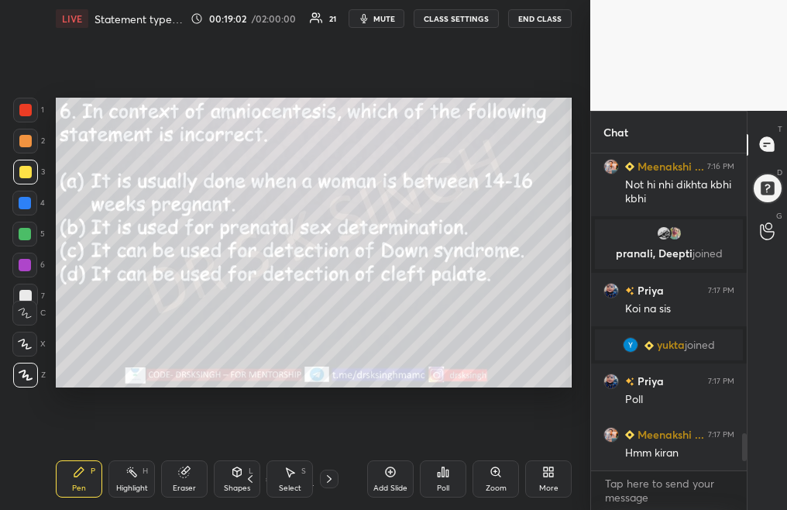
click at [323, 481] on div at bounding box center [329, 478] width 19 height 19
click at [334, 481] on icon at bounding box center [329, 478] width 12 height 12
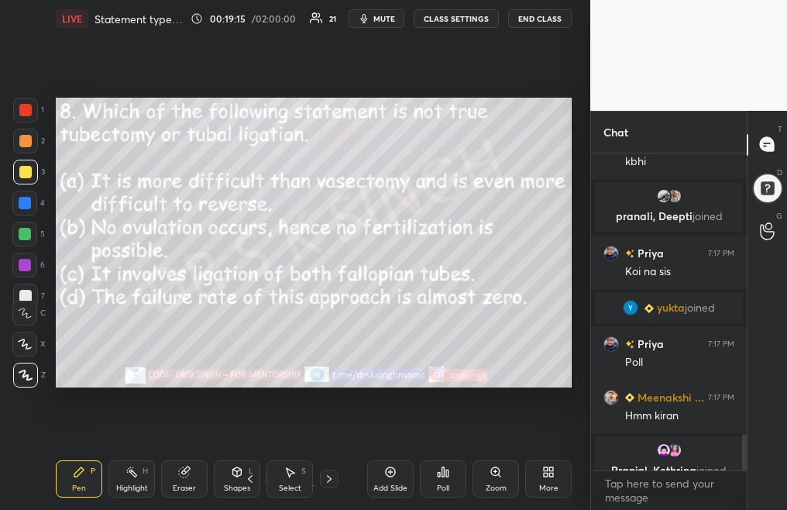
scroll to position [2445, 0]
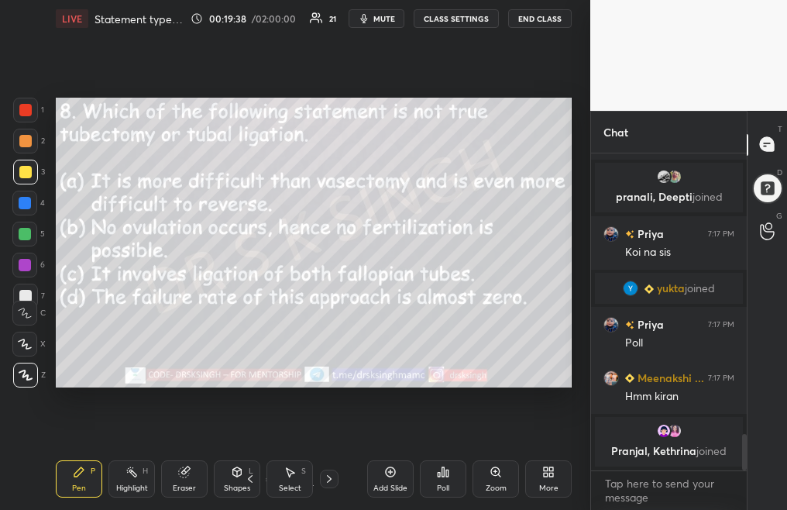
click at [445, 486] on div "Poll" at bounding box center [443, 488] width 12 height 8
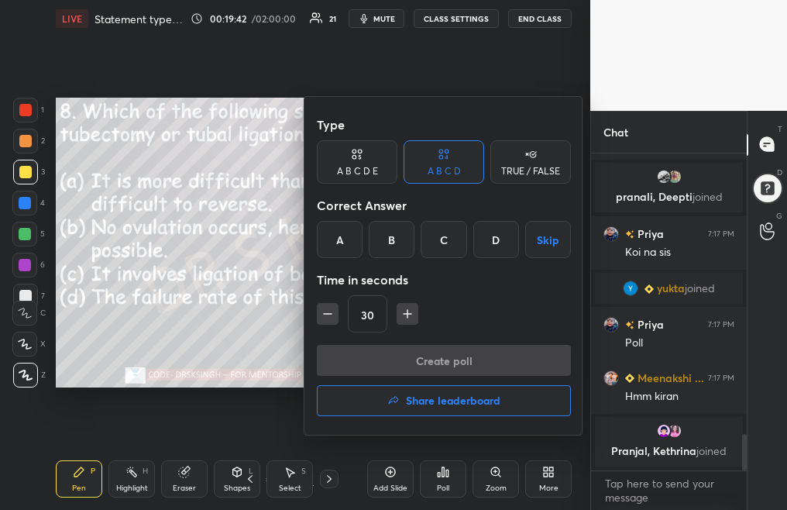
click at [395, 249] on div "B" at bounding box center [392, 239] width 46 height 37
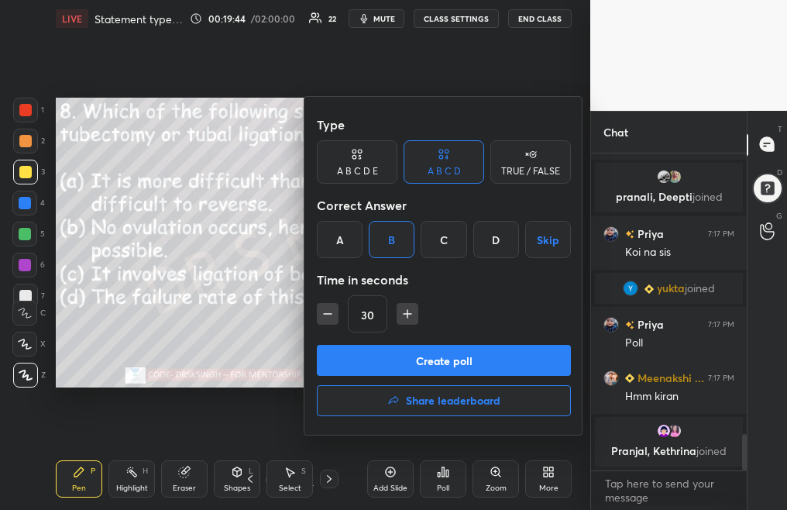
click at [417, 359] on button "Create poll" at bounding box center [444, 360] width 254 height 31
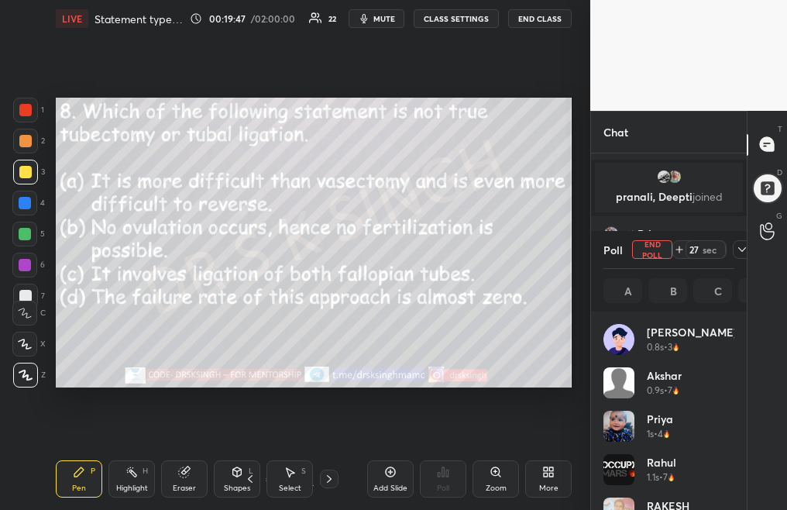
scroll to position [2507, 0]
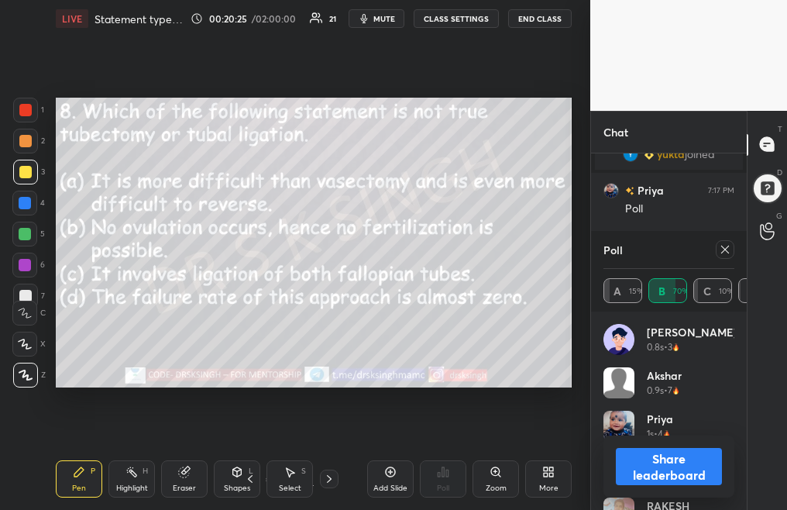
click at [730, 247] on icon at bounding box center [725, 249] width 12 height 12
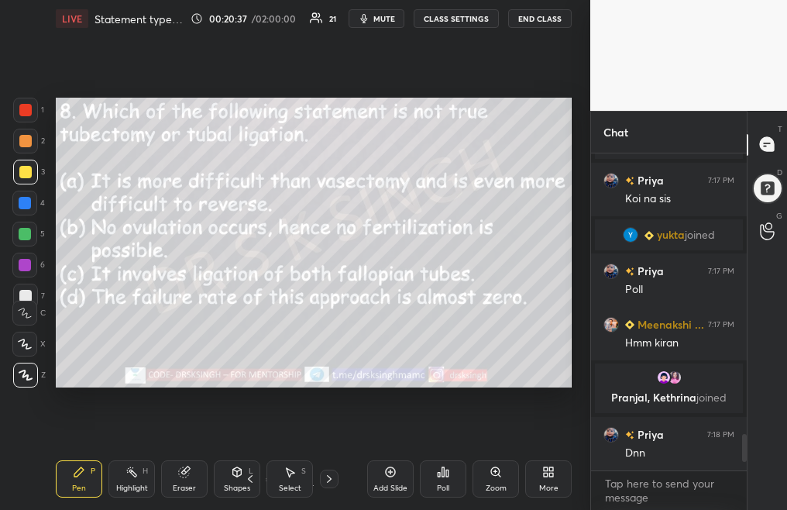
scroll to position [2480, 0]
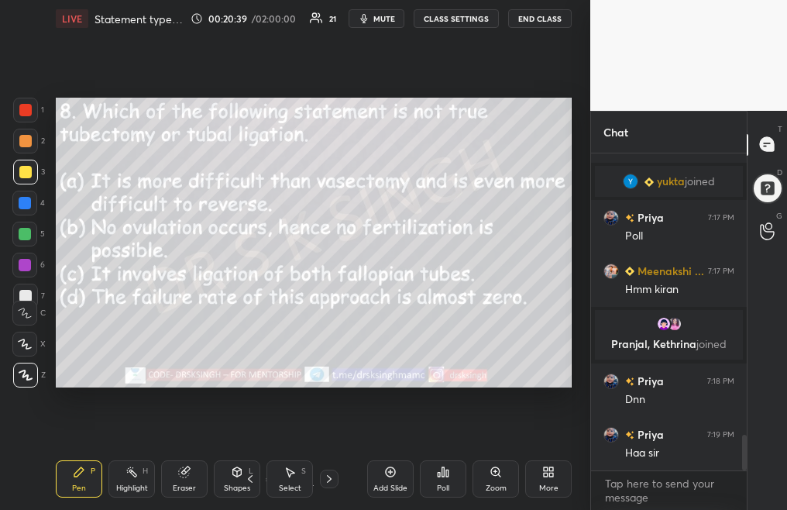
click at [328, 482] on icon at bounding box center [329, 478] width 12 height 12
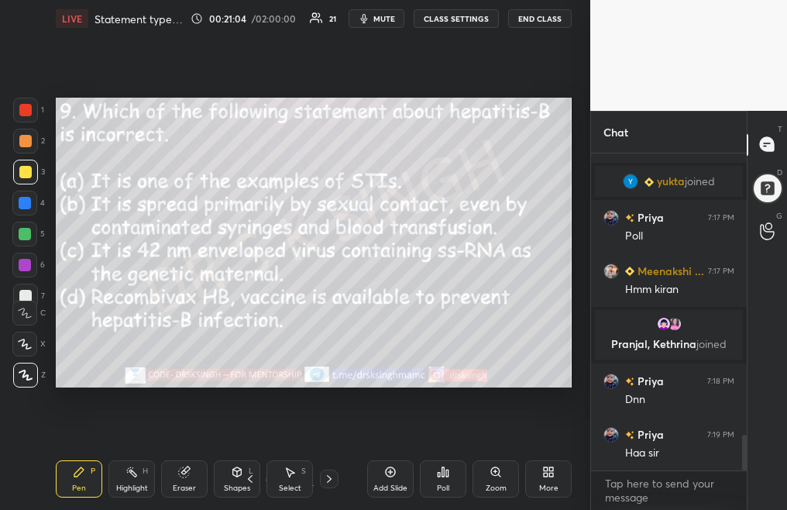
click at [437, 484] on div "Poll" at bounding box center [443, 488] width 12 height 8
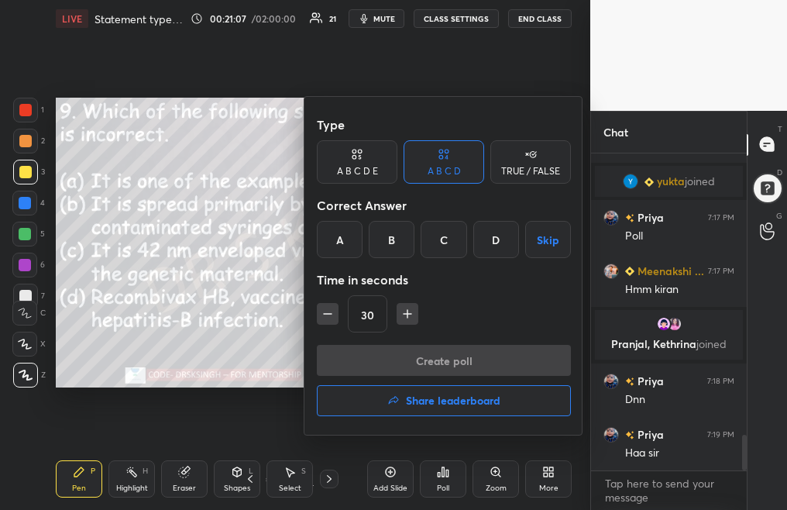
click at [451, 244] on div "C" at bounding box center [443, 239] width 46 height 37
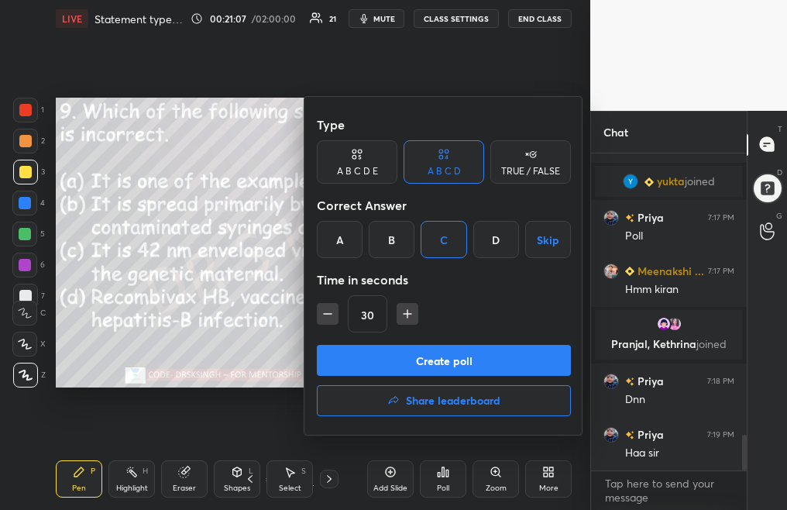
click at [471, 361] on button "Create poll" at bounding box center [444, 360] width 254 height 31
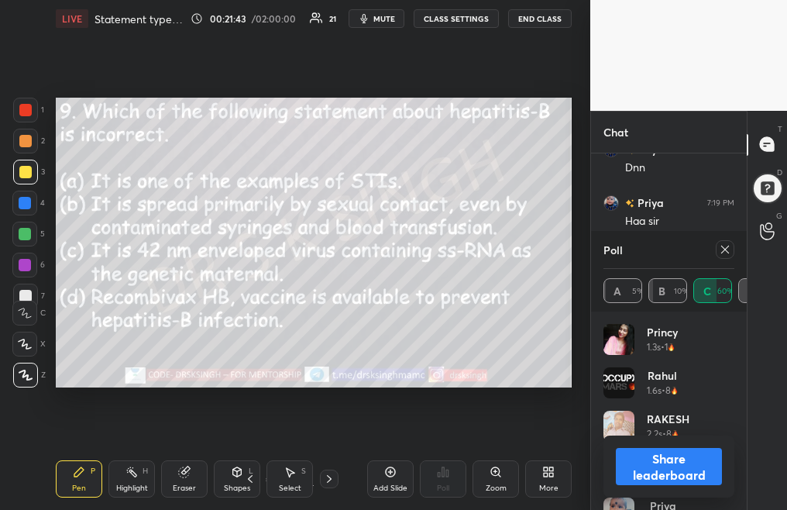
scroll to position [2765, 0]
click at [723, 255] on icon at bounding box center [725, 249] width 12 height 12
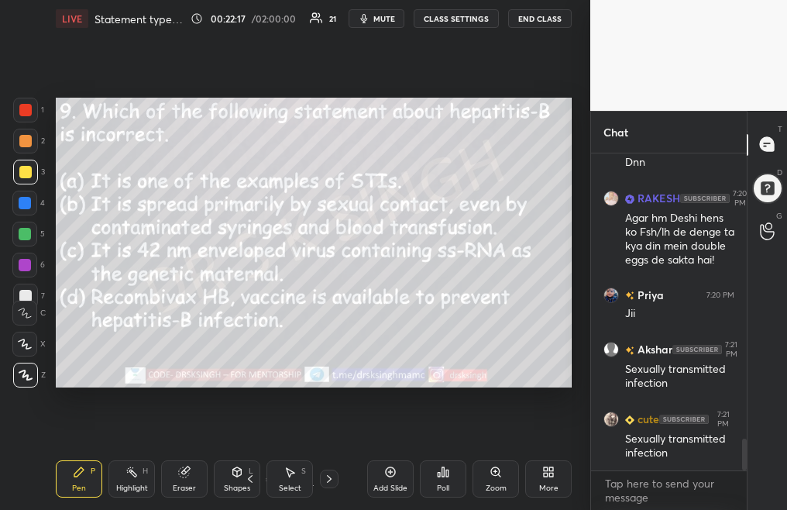
scroll to position [2878, 0]
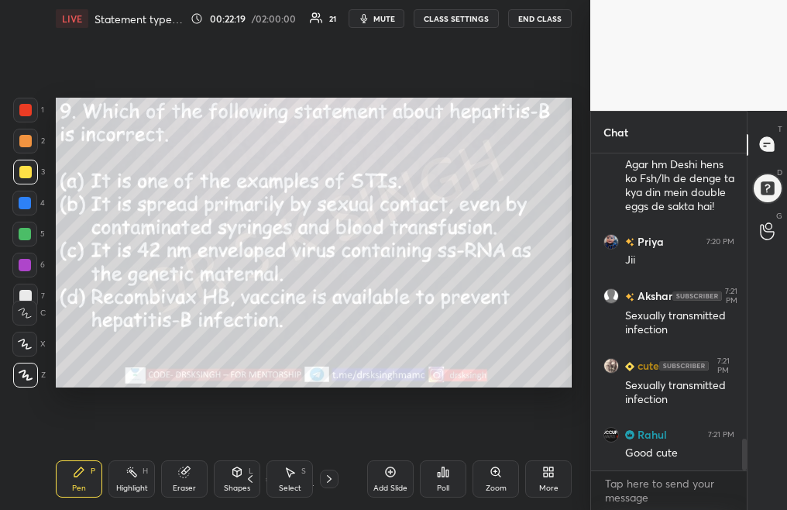
click at [321, 481] on div at bounding box center [329, 478] width 19 height 19
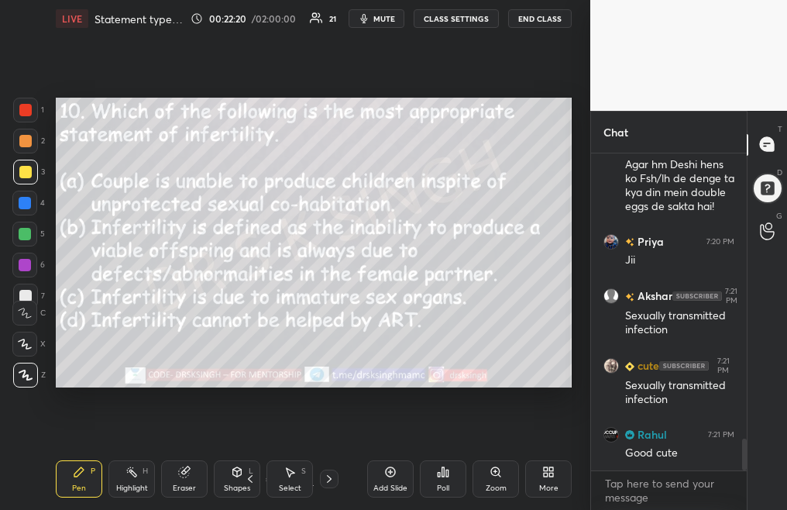
click at [437, 480] on div "Poll" at bounding box center [443, 478] width 46 height 37
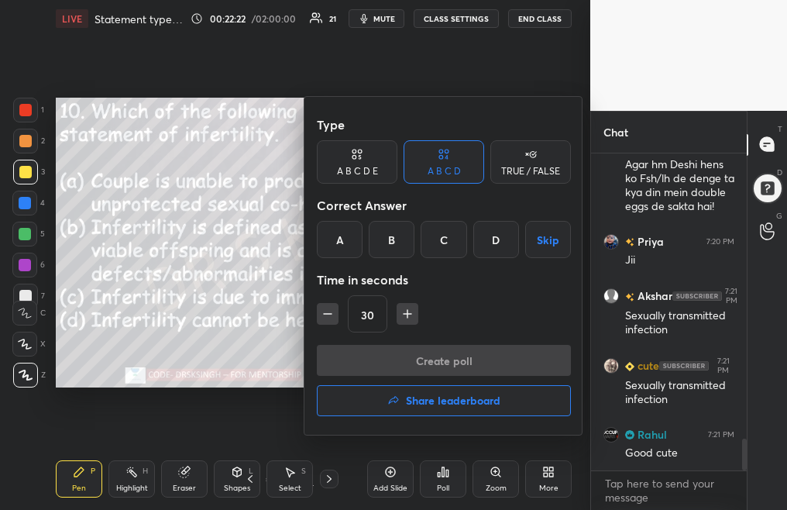
scroll to position [2945, 0]
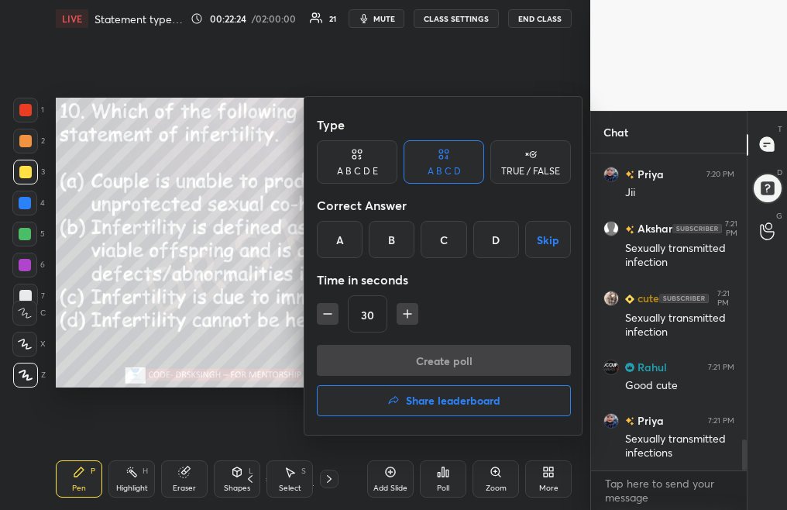
click at [340, 235] on div "A" at bounding box center [340, 239] width 46 height 37
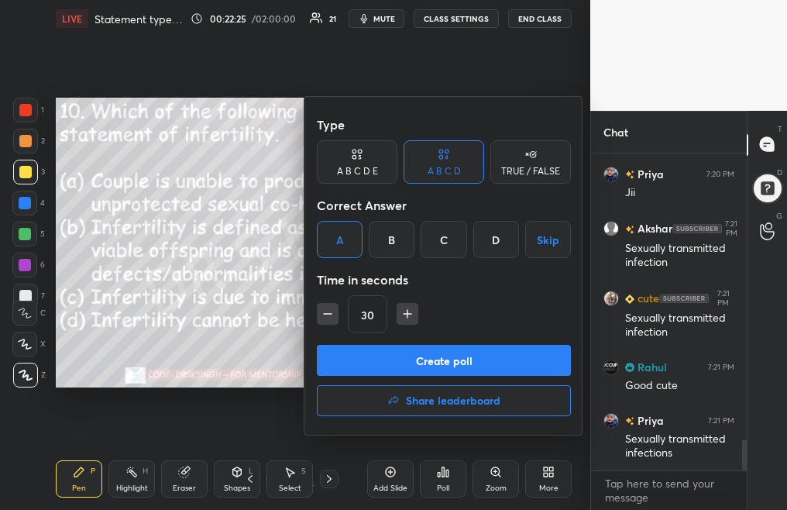
click at [501, 366] on button "Create poll" at bounding box center [444, 360] width 254 height 31
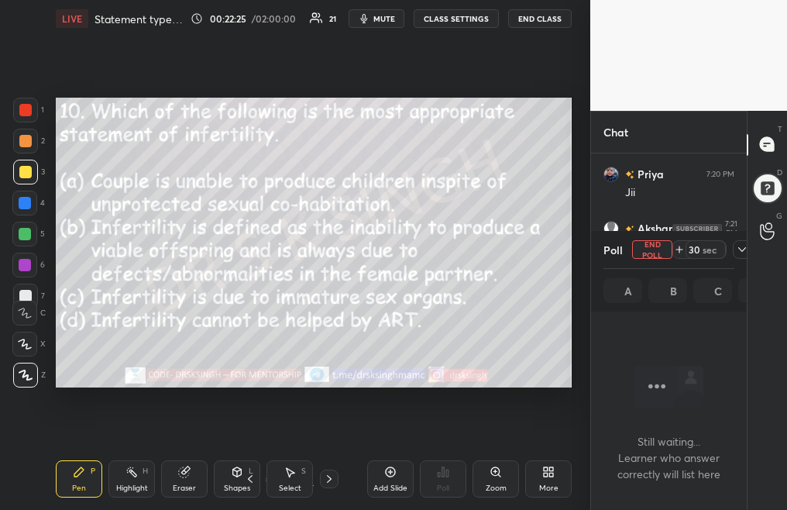
scroll to position [70, 151]
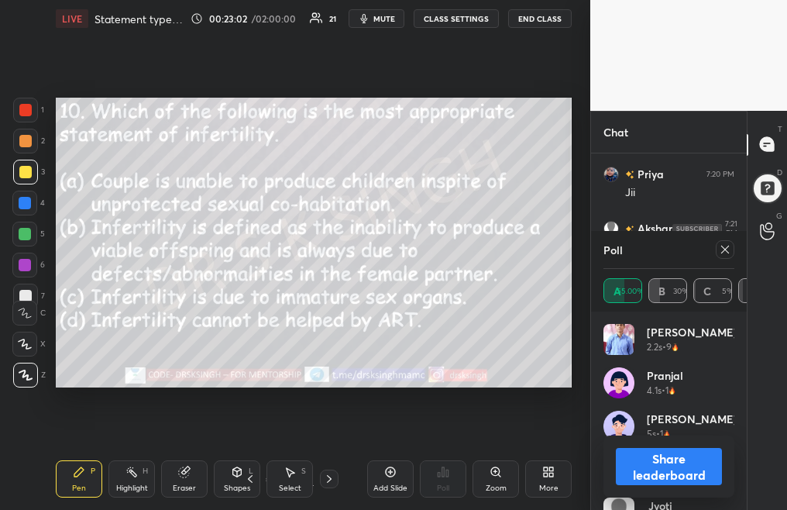
click at [721, 256] on div at bounding box center [725, 249] width 19 height 19
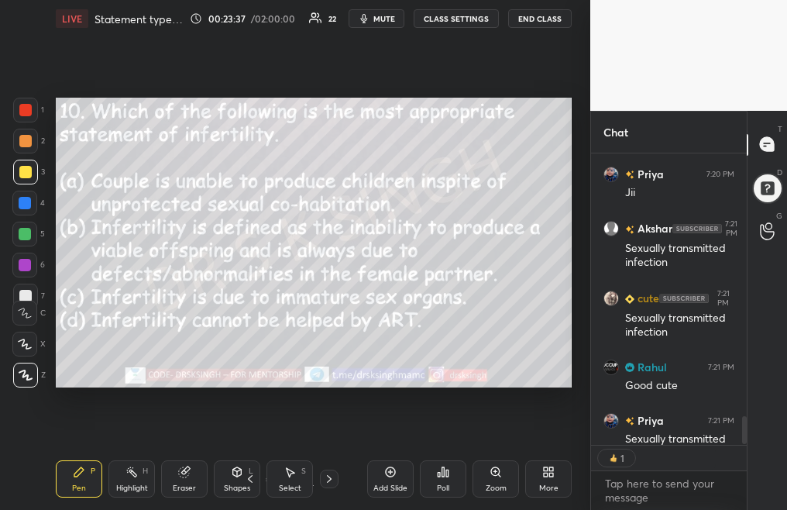
scroll to position [287, 151]
click at [320, 476] on div at bounding box center [329, 478] width 19 height 19
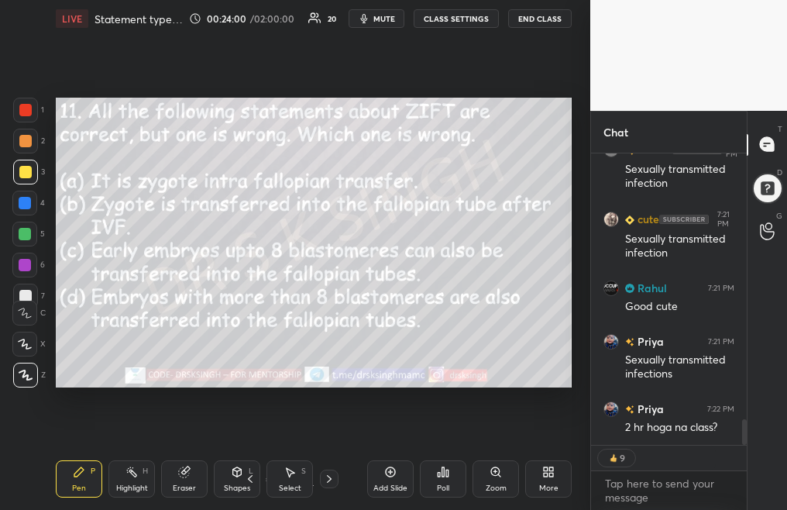
scroll to position [2998, 0]
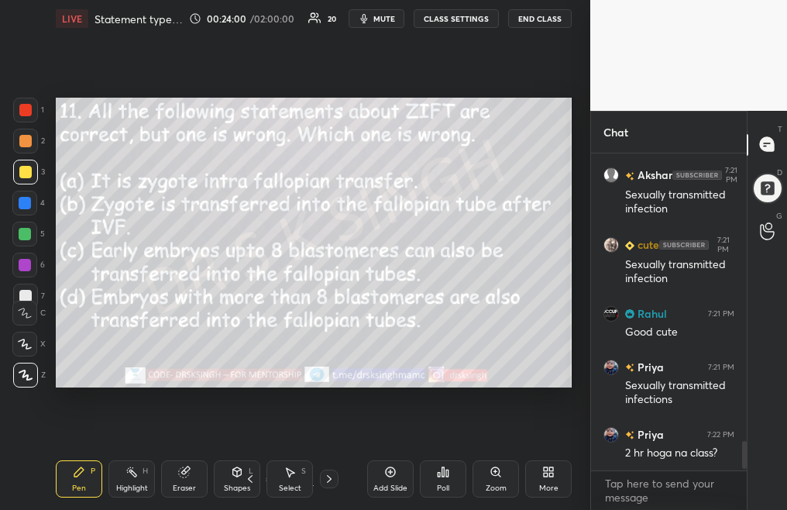
click at [439, 475] on div "Poll" at bounding box center [443, 478] width 46 height 37
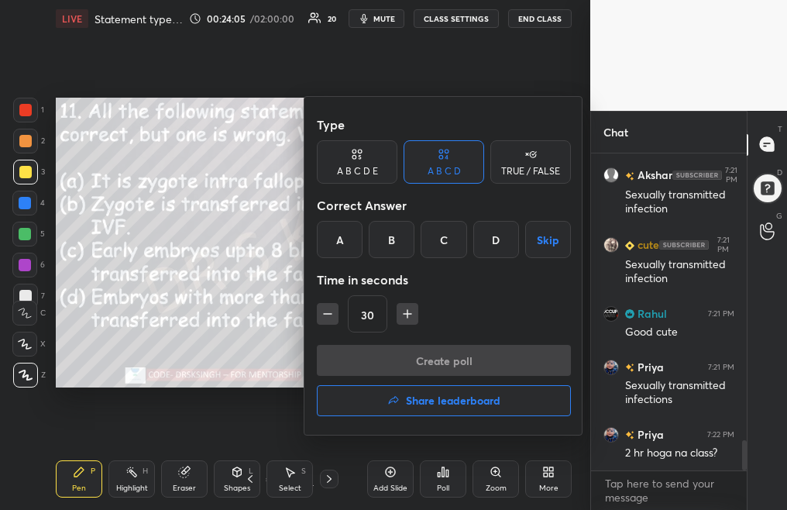
click at [503, 241] on div "D" at bounding box center [496, 239] width 46 height 37
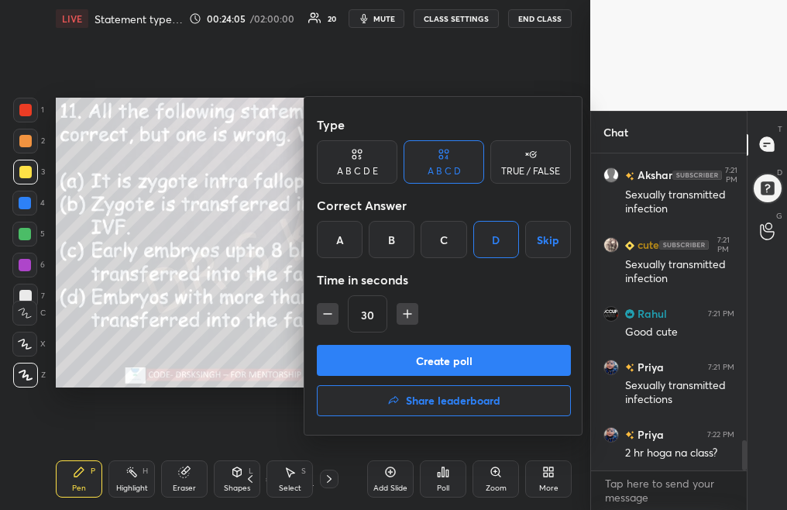
click at [475, 359] on button "Create poll" at bounding box center [444, 360] width 254 height 31
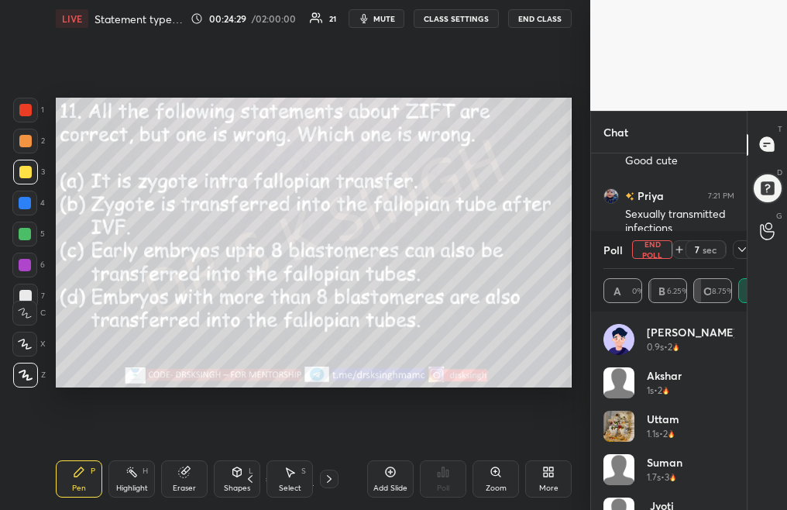
scroll to position [5, 5]
click at [654, 244] on button "End Poll" at bounding box center [652, 249] width 40 height 19
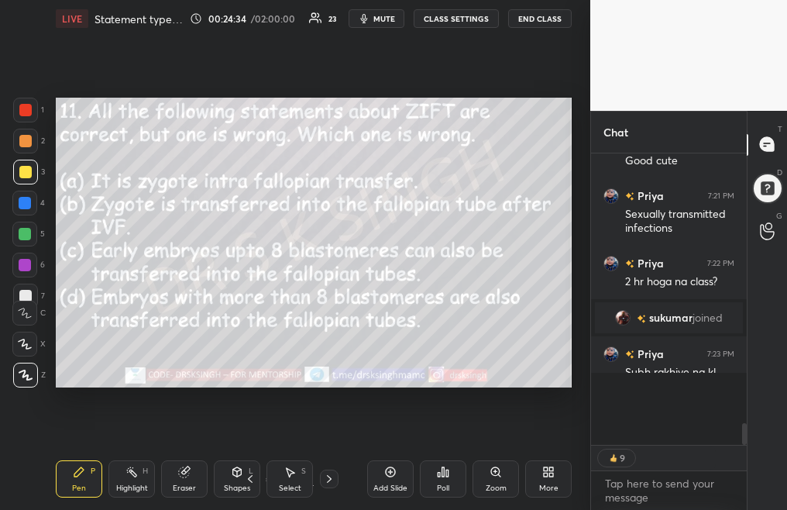
scroll to position [96, 151]
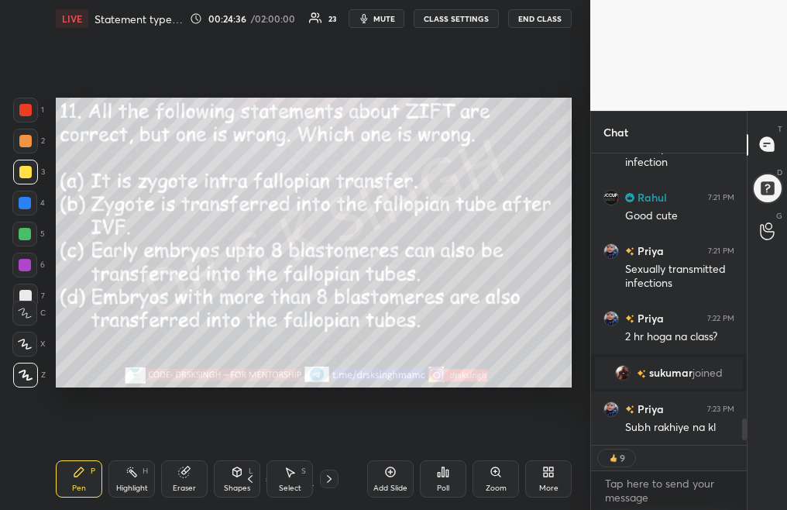
click at [331, 478] on icon at bounding box center [329, 478] width 12 height 12
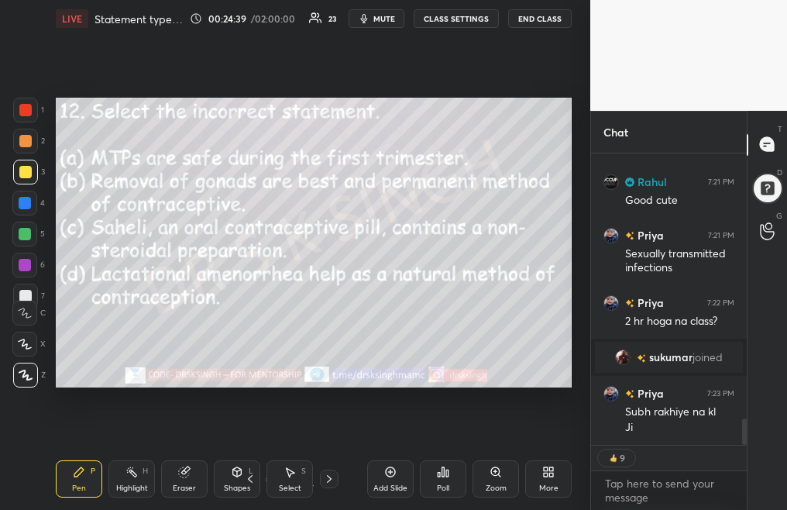
click at [449, 480] on div "Poll" at bounding box center [443, 478] width 46 height 37
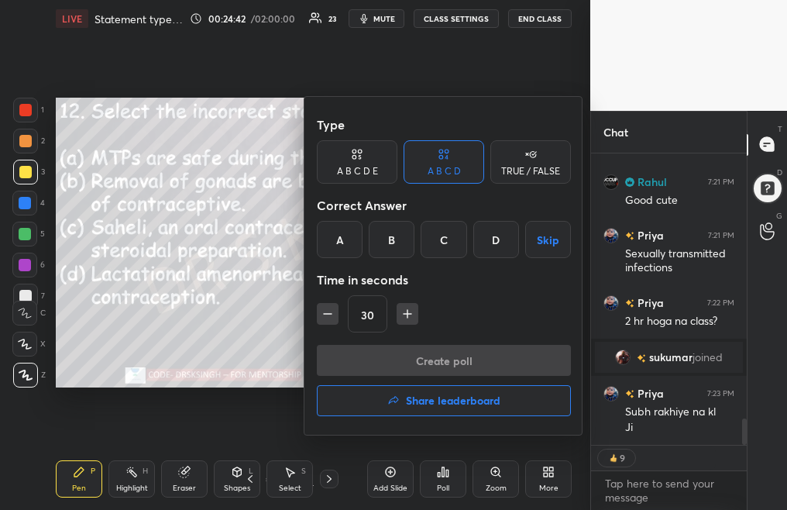
click at [400, 237] on div "B" at bounding box center [392, 239] width 46 height 37
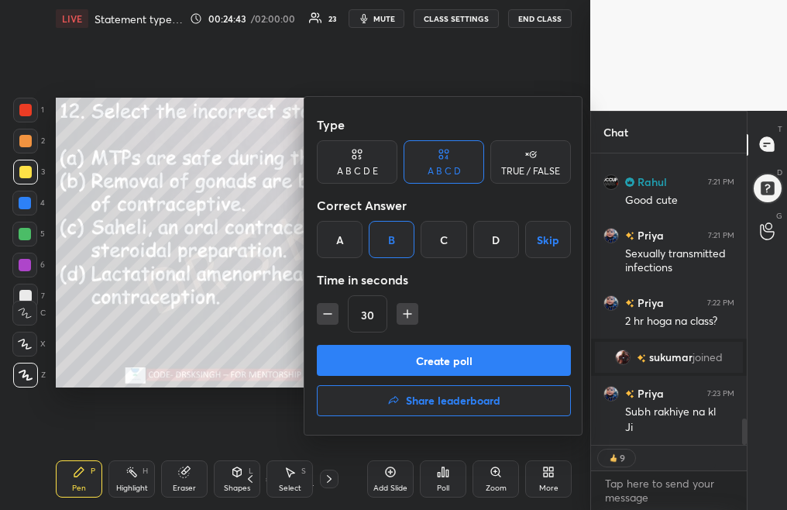
click at [458, 361] on button "Create poll" at bounding box center [444, 360] width 254 height 31
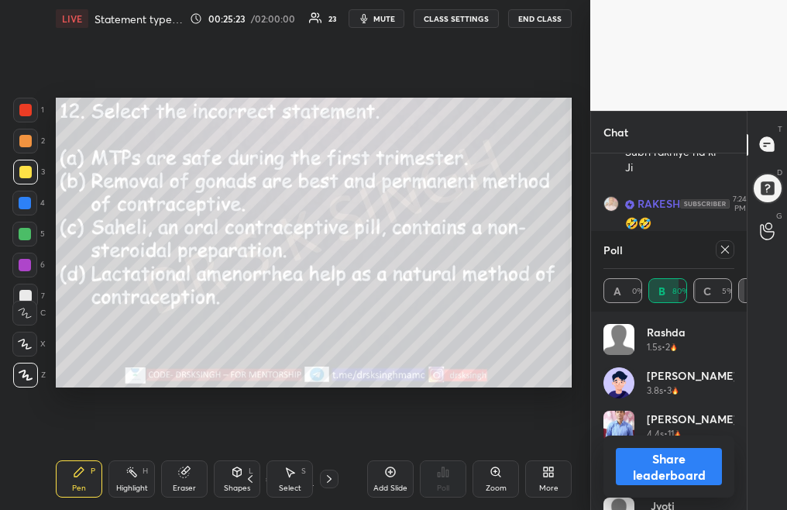
click at [730, 248] on icon at bounding box center [725, 249] width 12 height 12
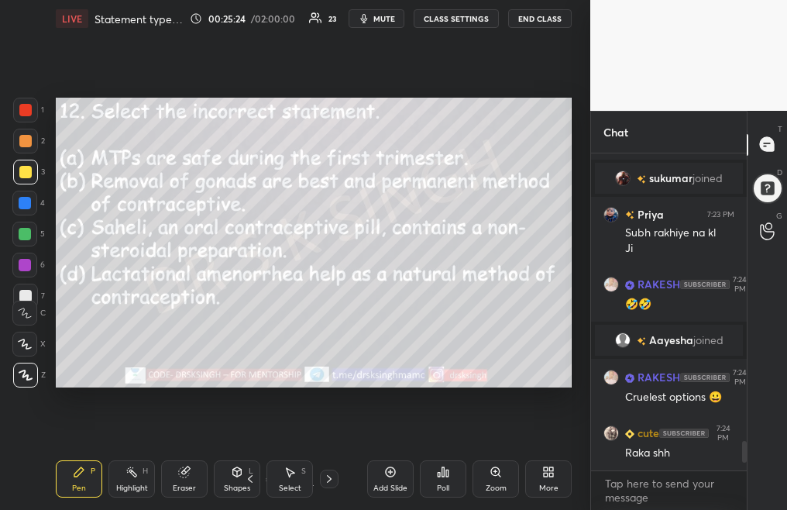
click at [328, 482] on icon at bounding box center [329, 478] width 12 height 12
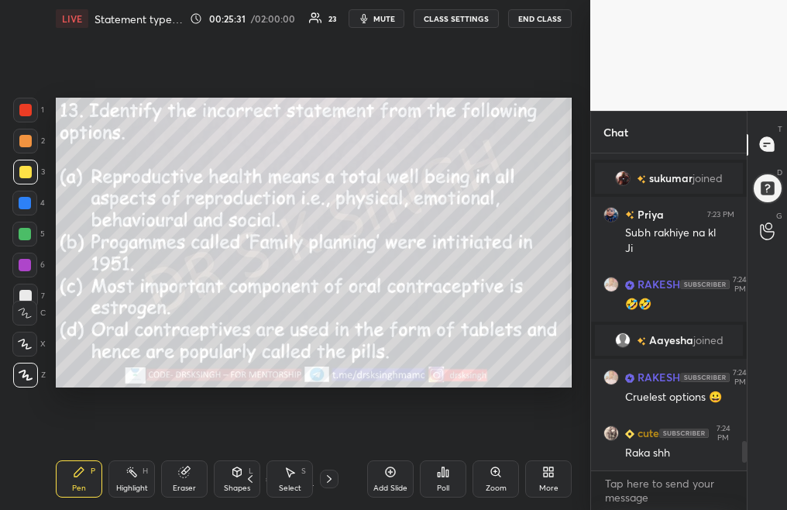
click at [438, 484] on div "Poll" at bounding box center [443, 488] width 12 height 8
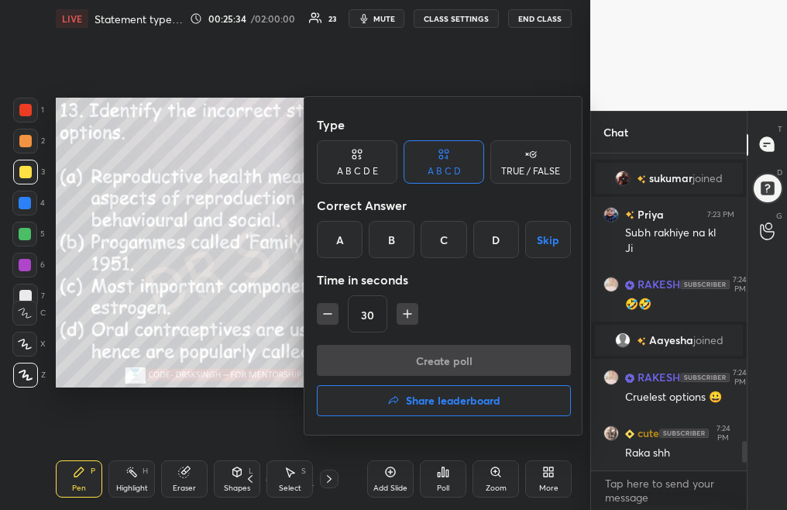
click at [449, 238] on div "C" at bounding box center [443, 239] width 46 height 37
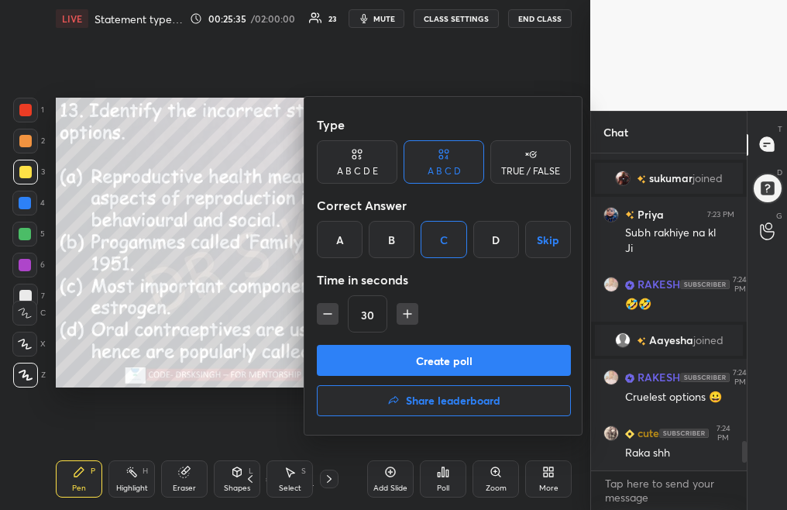
click at [445, 365] on button "Create poll" at bounding box center [444, 360] width 254 height 31
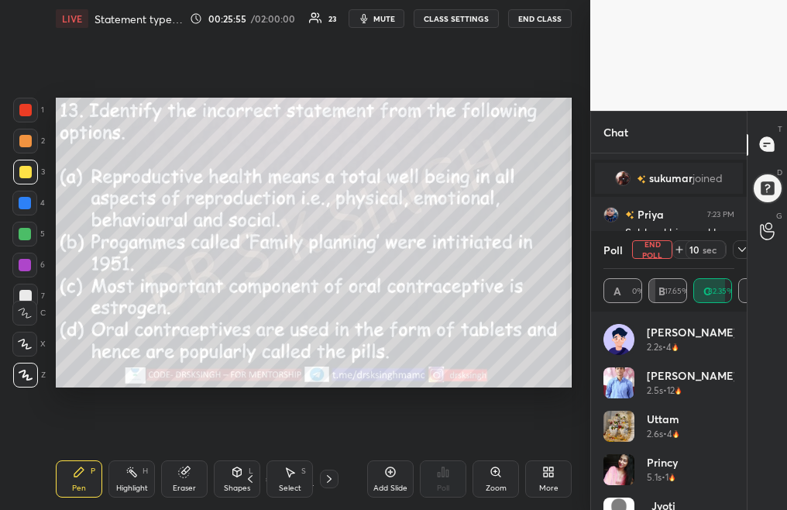
click at [383, 21] on button "mute" at bounding box center [376, 18] width 56 height 19
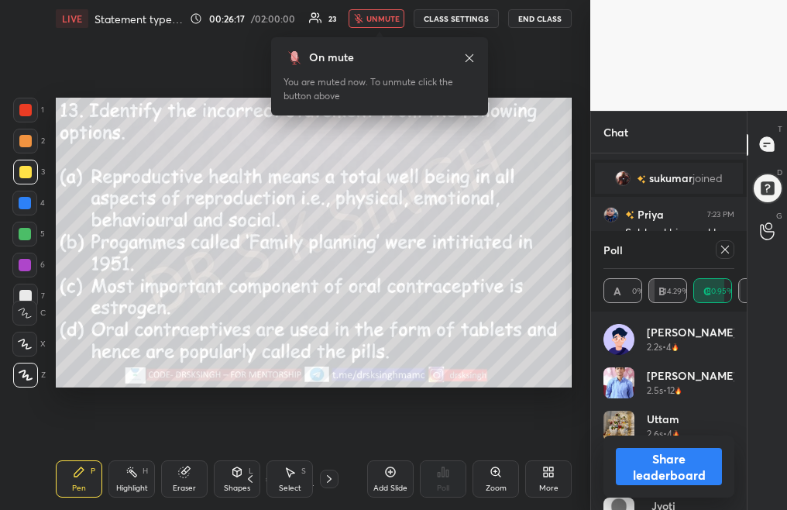
click at [731, 248] on div at bounding box center [725, 249] width 19 height 19
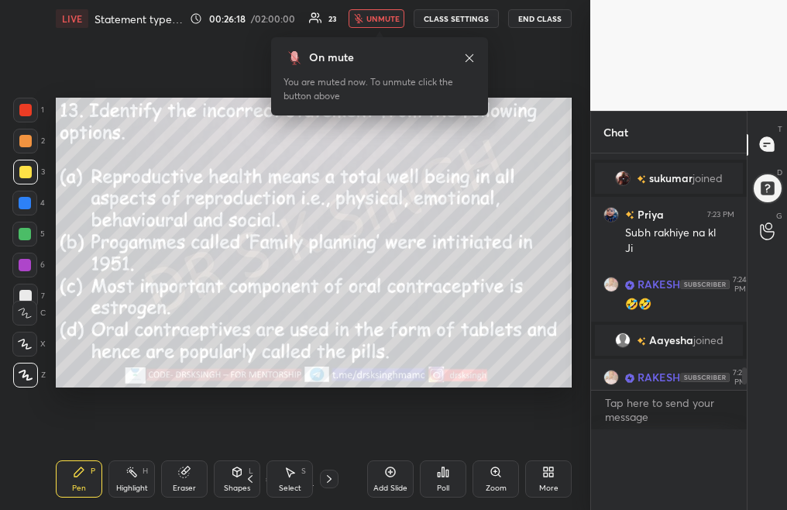
scroll to position [1, 5]
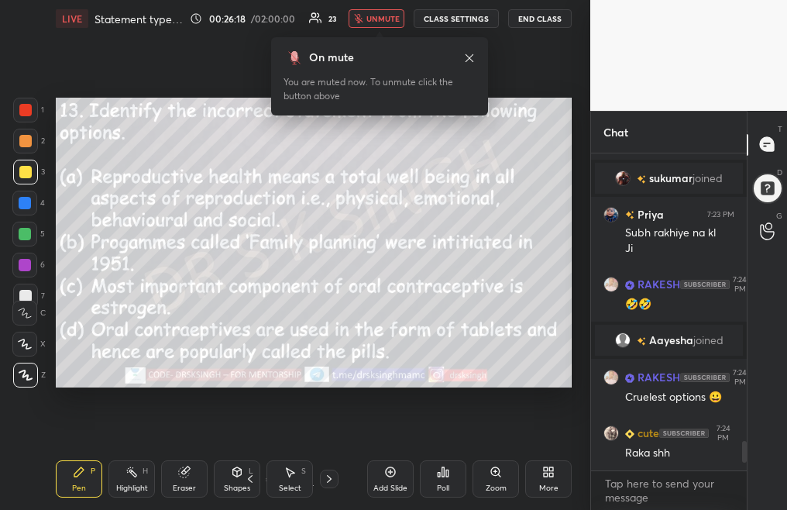
click at [330, 485] on div at bounding box center [329, 478] width 19 height 19
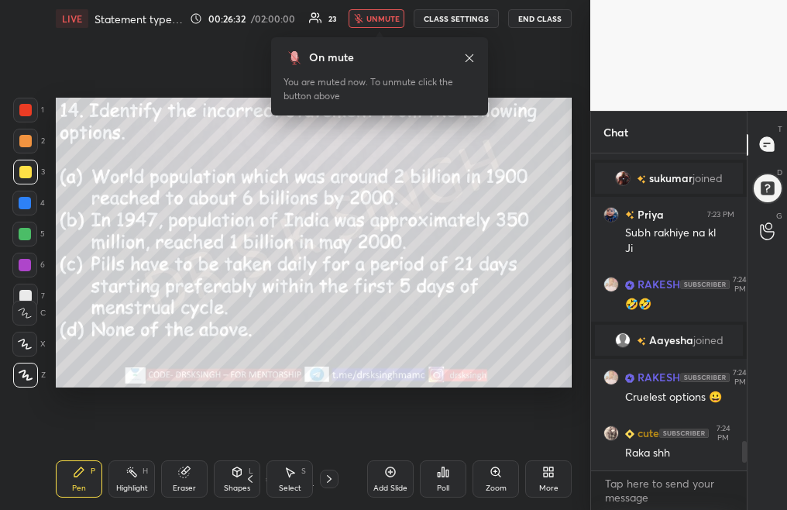
click at [448, 484] on div "Poll" at bounding box center [443, 488] width 12 height 8
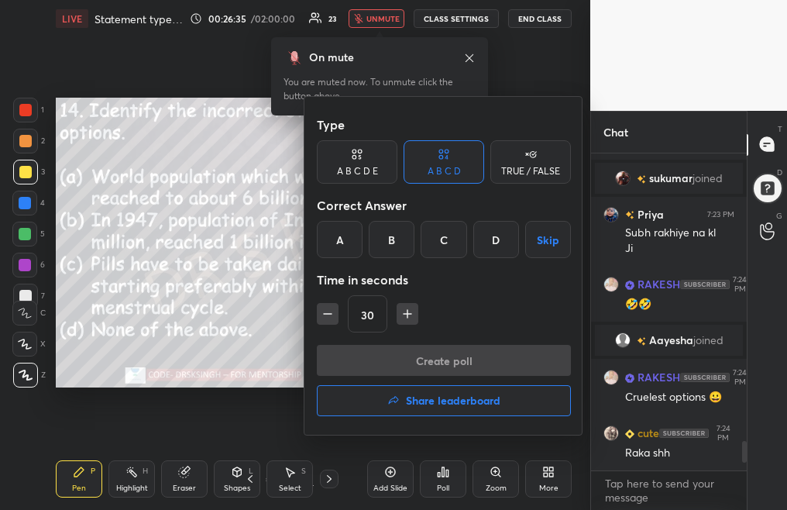
click at [493, 246] on div "D" at bounding box center [496, 239] width 46 height 37
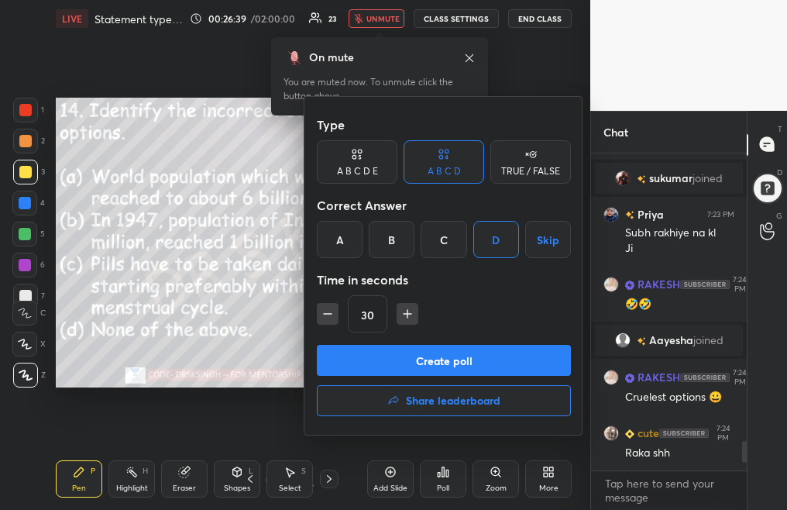
click at [472, 362] on button "Create poll" at bounding box center [444, 360] width 254 height 31
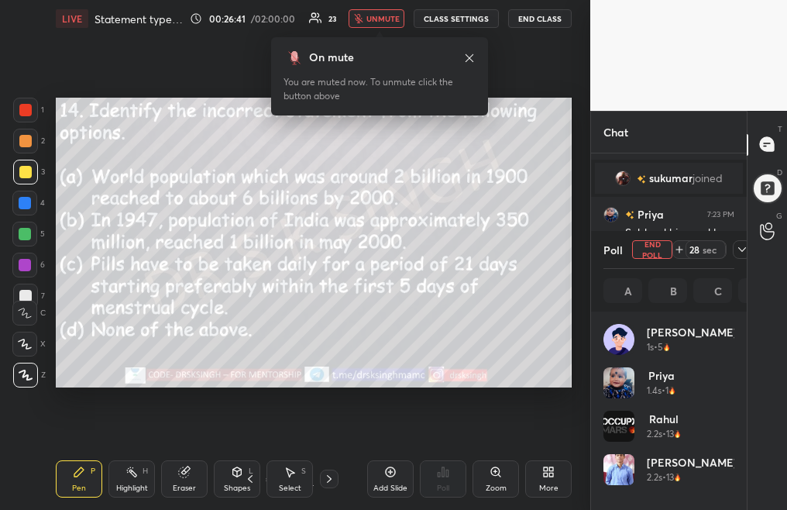
scroll to position [181, 126]
click at [379, 22] on span "unmute" at bounding box center [382, 18] width 33 height 11
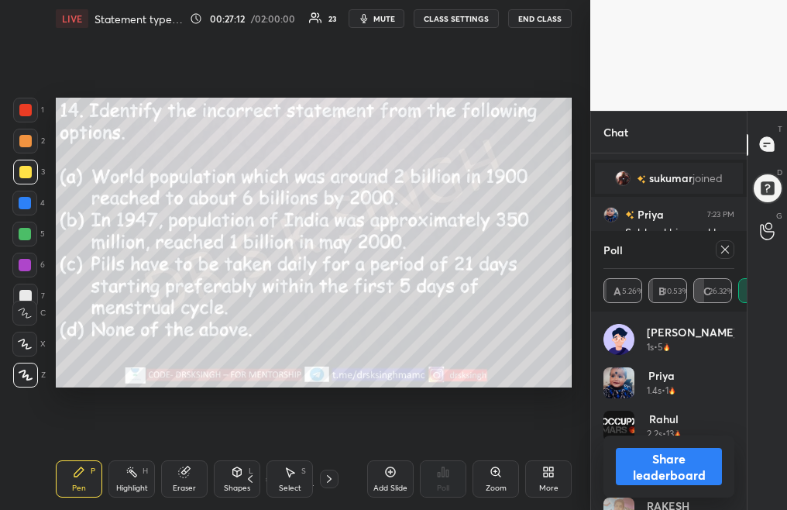
click at [394, 19] on span "mute" at bounding box center [384, 18] width 22 height 11
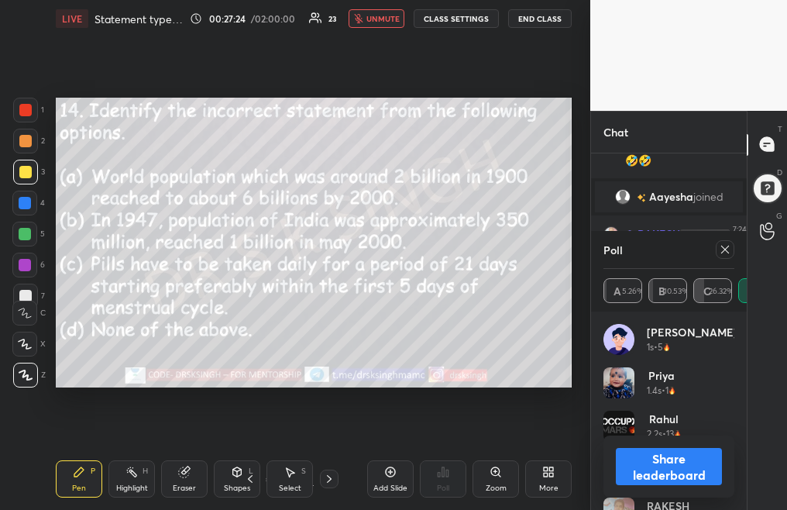
click at [722, 253] on icon at bounding box center [725, 249] width 12 height 12
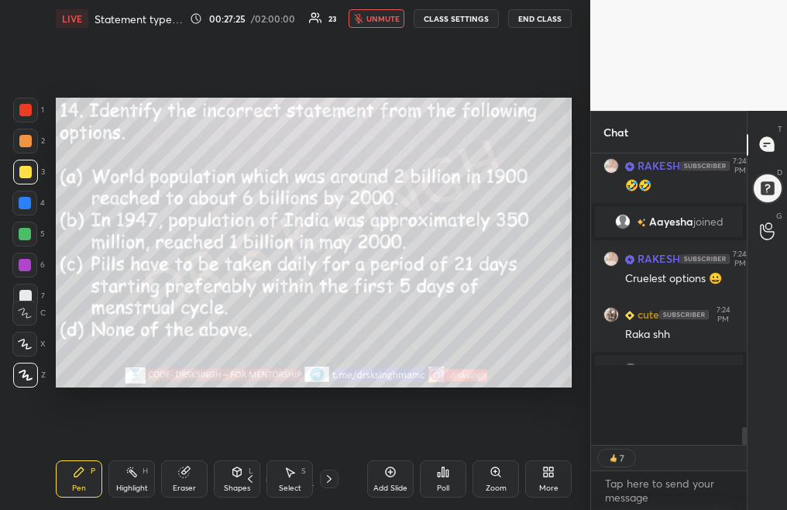
scroll to position [5, 5]
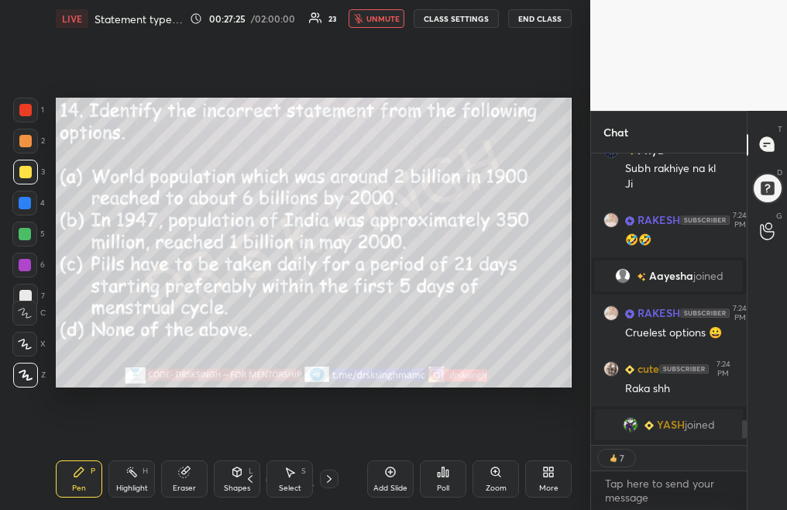
click at [328, 487] on div "Pen P Highlight H Eraser Shapes L Select S 19 / 41 Add Slide Poll Zoom More" at bounding box center [314, 479] width 516 height 62
click at [324, 483] on div at bounding box center [329, 478] width 19 height 19
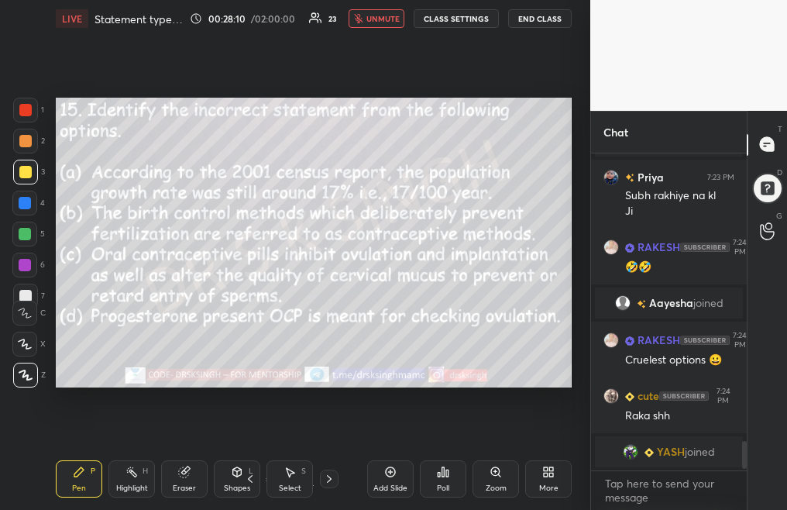
scroll to position [312, 151]
click at [434, 481] on div "Poll" at bounding box center [443, 478] width 46 height 37
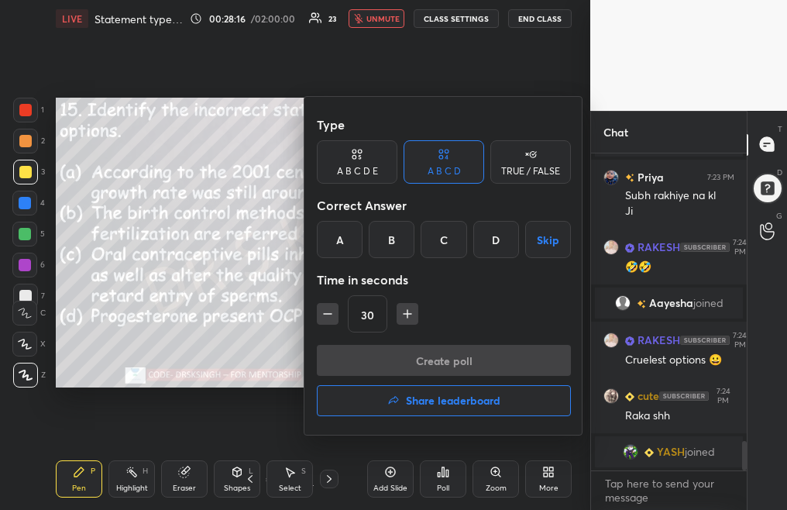
click at [343, 249] on div "A" at bounding box center [340, 239] width 46 height 37
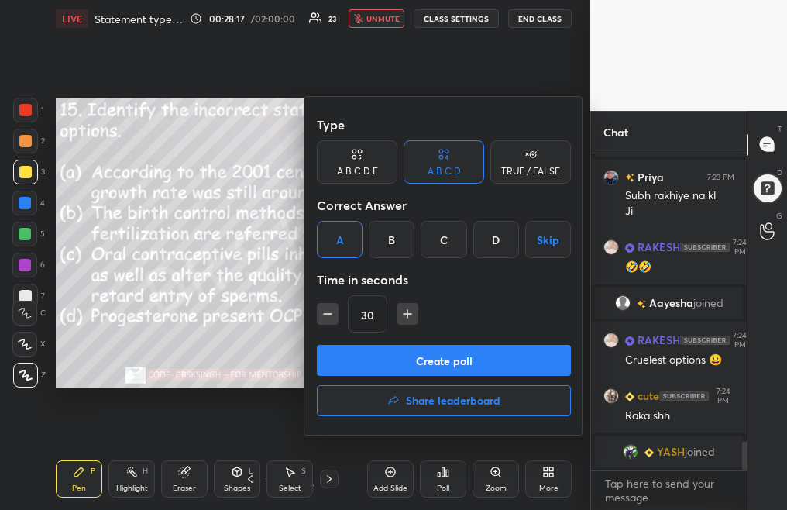
click at [395, 349] on button "Create poll" at bounding box center [444, 360] width 254 height 31
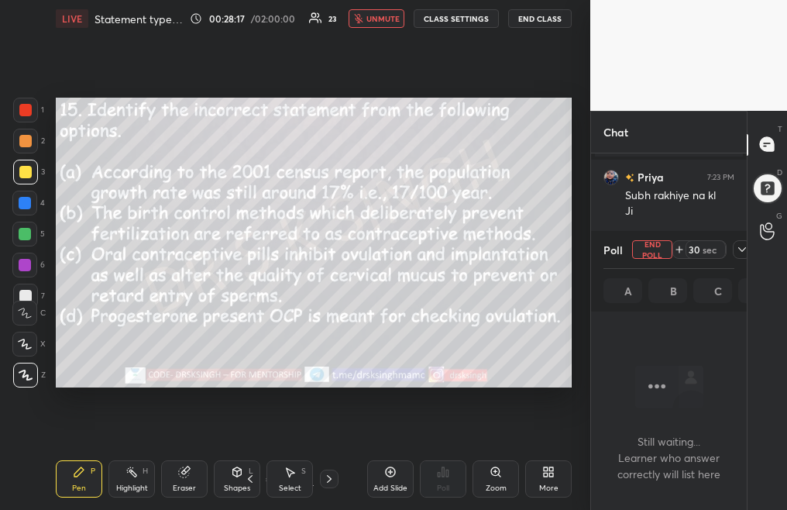
scroll to position [232, 151]
click at [381, 19] on span "unmute" at bounding box center [382, 18] width 33 height 11
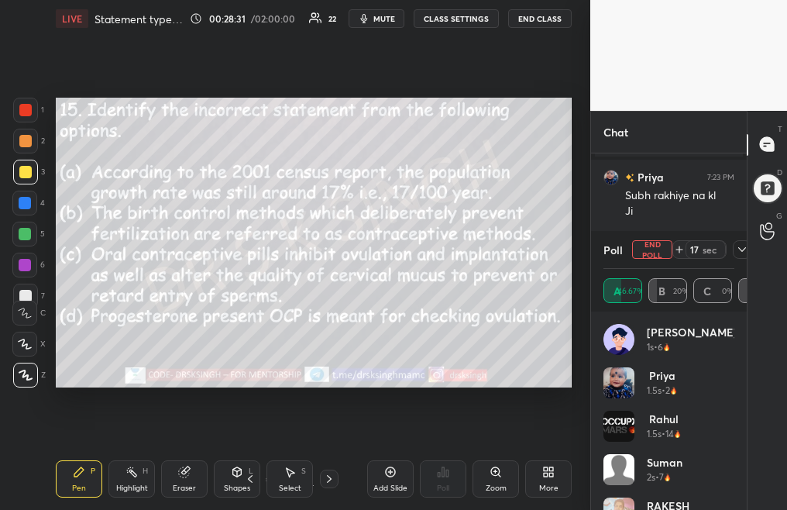
click at [386, 20] on span "mute" at bounding box center [384, 18] width 22 height 11
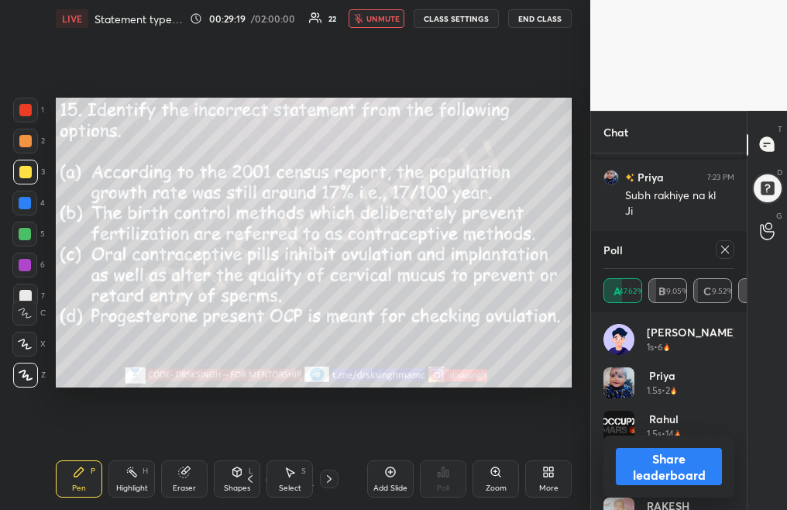
scroll to position [3183, 0]
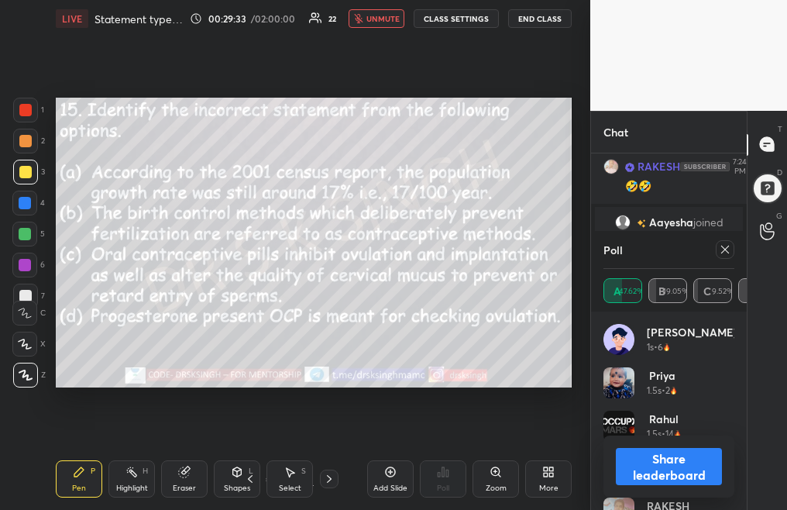
click at [378, 20] on span "unmute" at bounding box center [382, 18] width 33 height 11
click at [724, 250] on icon at bounding box center [725, 249] width 12 height 12
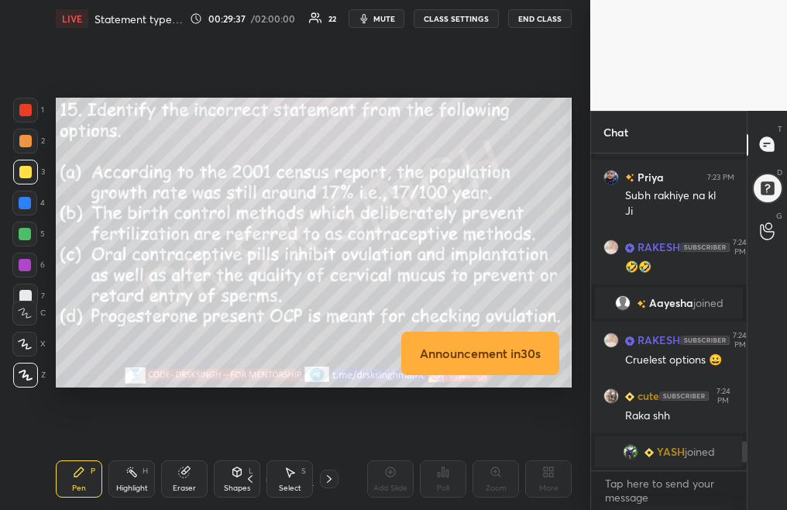
scroll to position [3102, 0]
click at [333, 478] on icon at bounding box center [329, 478] width 12 height 12
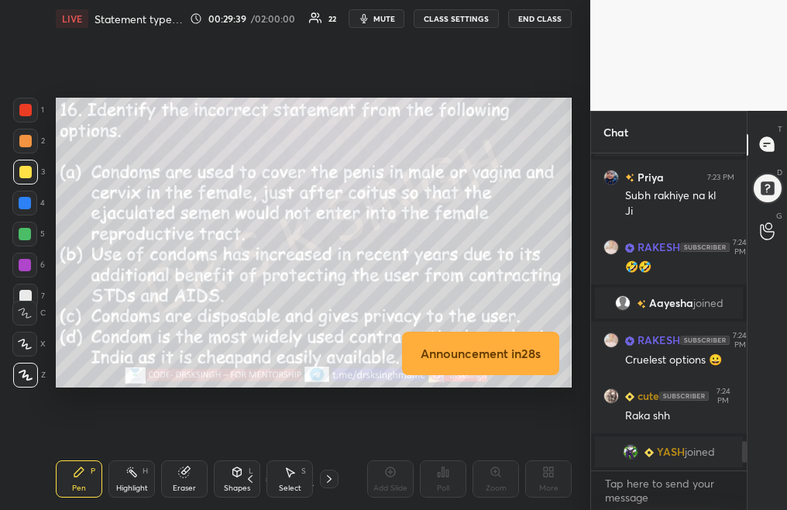
click at [393, 20] on span "mute" at bounding box center [384, 18] width 22 height 11
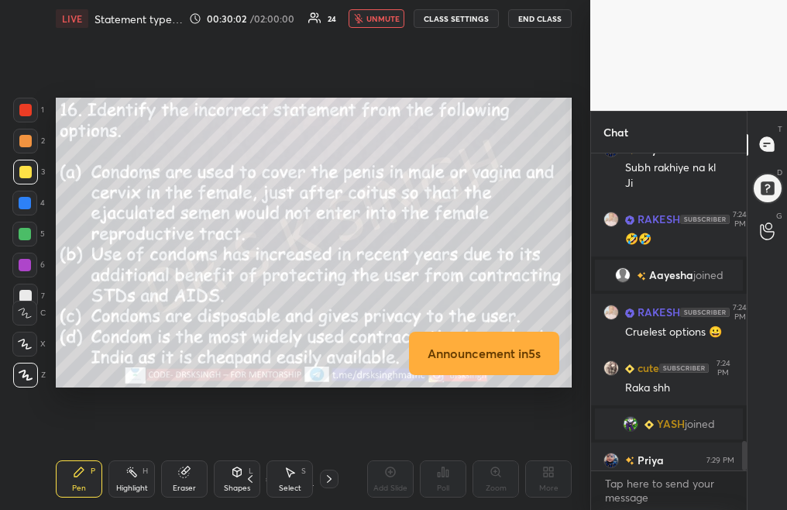
scroll to position [3128, 0]
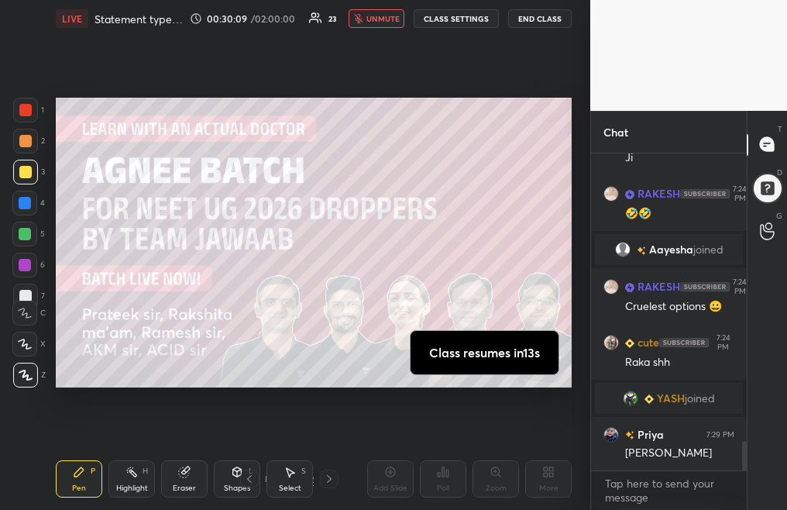
click at [377, 22] on button "unmute" at bounding box center [376, 18] width 56 height 19
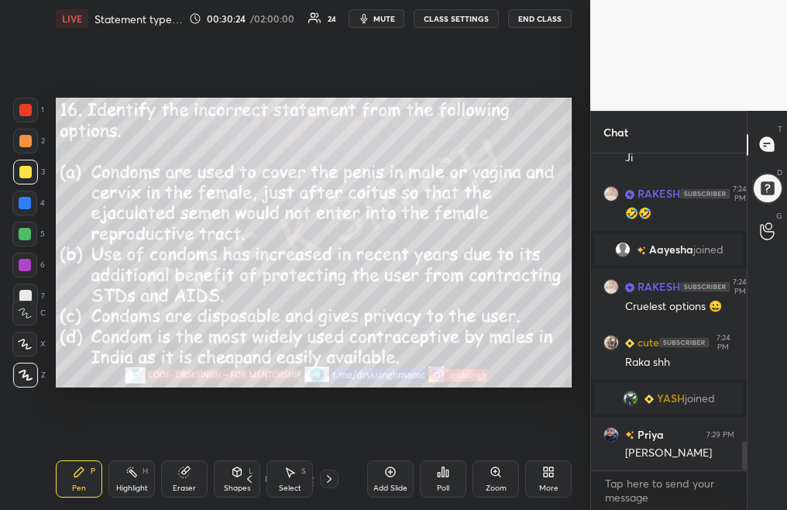
click at [388, 17] on span "mute" at bounding box center [384, 18] width 22 height 11
click at [444, 476] on icon at bounding box center [443, 471] width 12 height 12
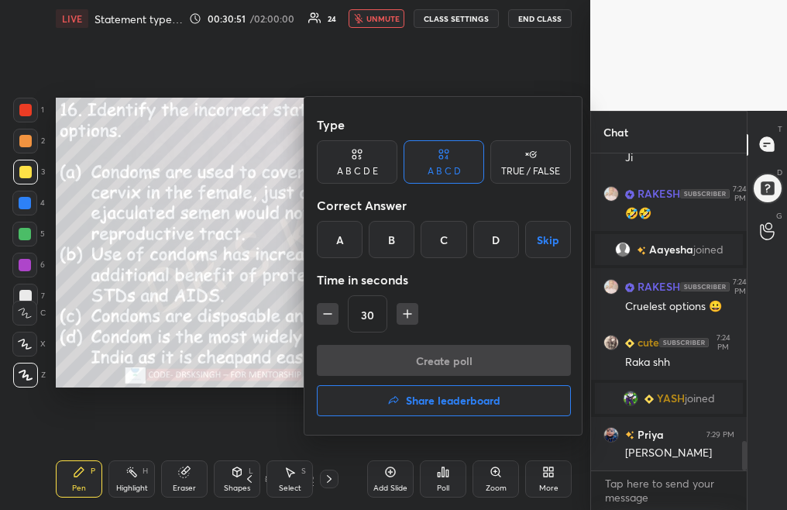
click at [343, 238] on div "A" at bounding box center [340, 239] width 46 height 37
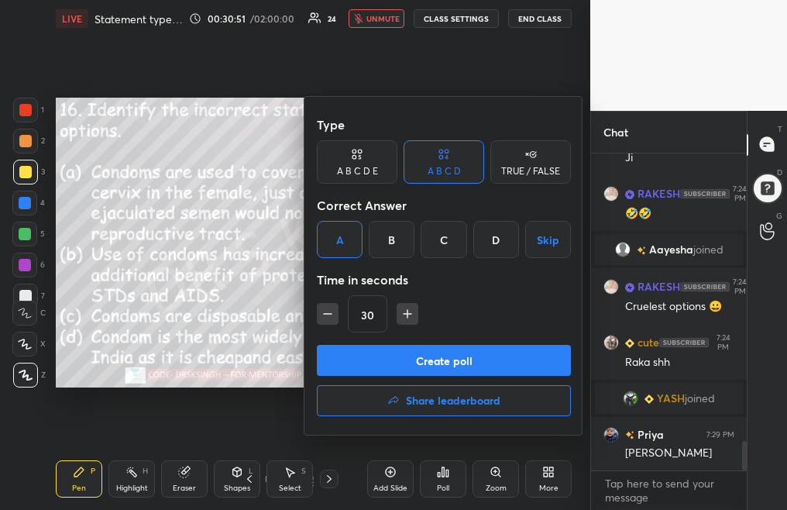
click at [436, 353] on button "Create poll" at bounding box center [444, 360] width 254 height 31
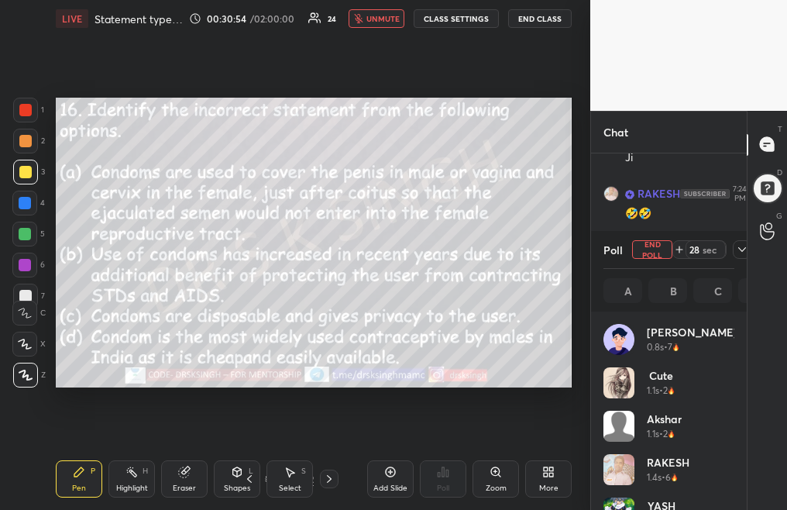
scroll to position [5, 5]
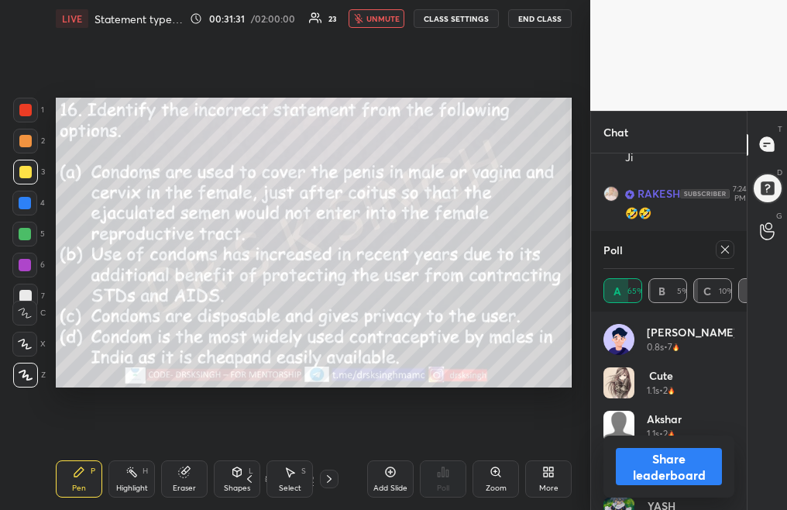
click at [381, 15] on span "unmute" at bounding box center [382, 18] width 33 height 11
click at [722, 248] on icon at bounding box center [725, 249] width 12 height 12
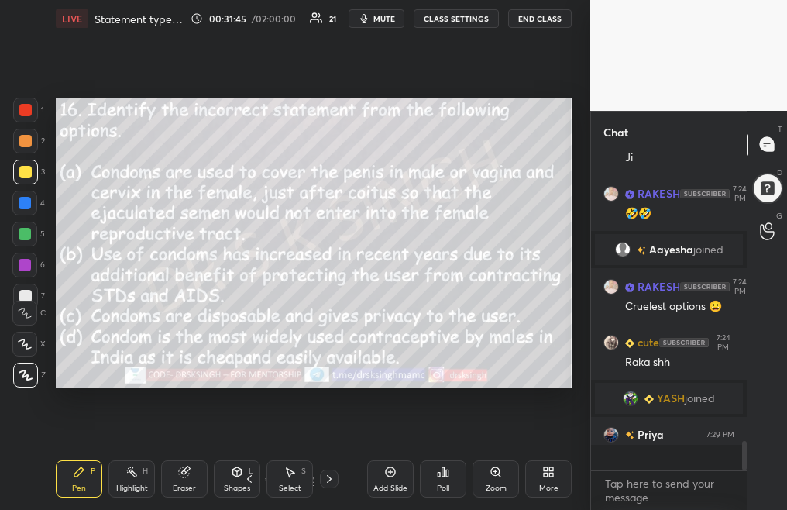
scroll to position [143, 151]
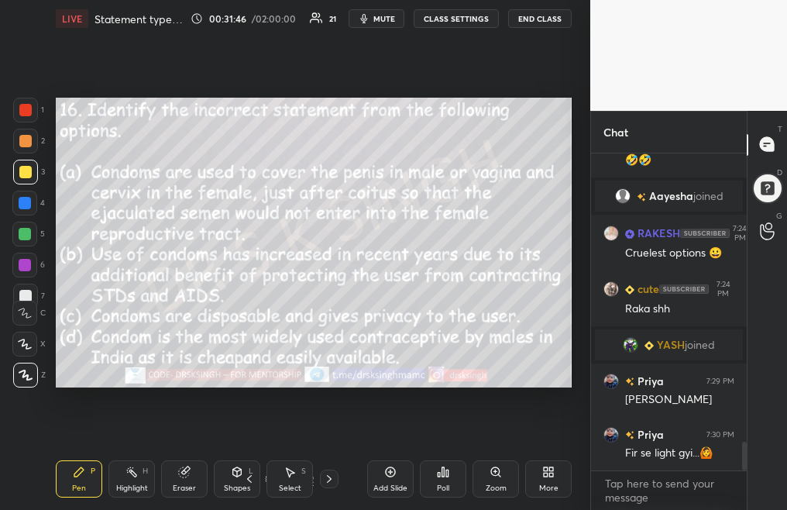
click at [331, 485] on div at bounding box center [329, 478] width 19 height 19
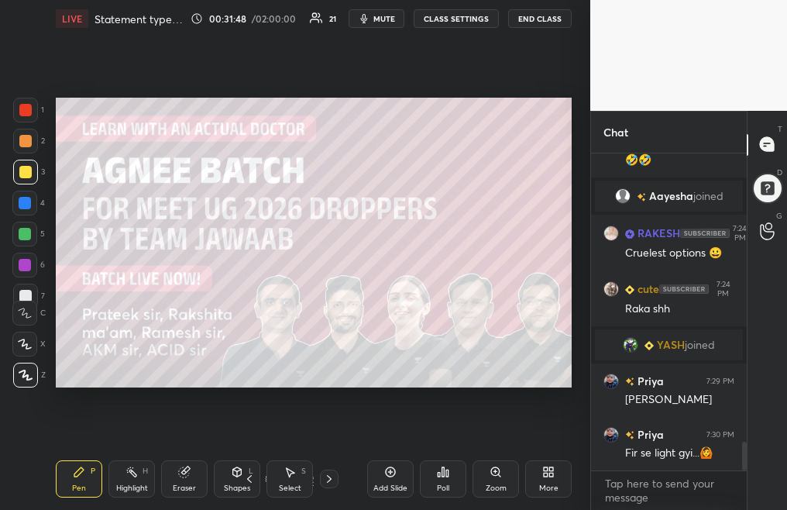
click at [331, 477] on icon at bounding box center [329, 478] width 12 height 12
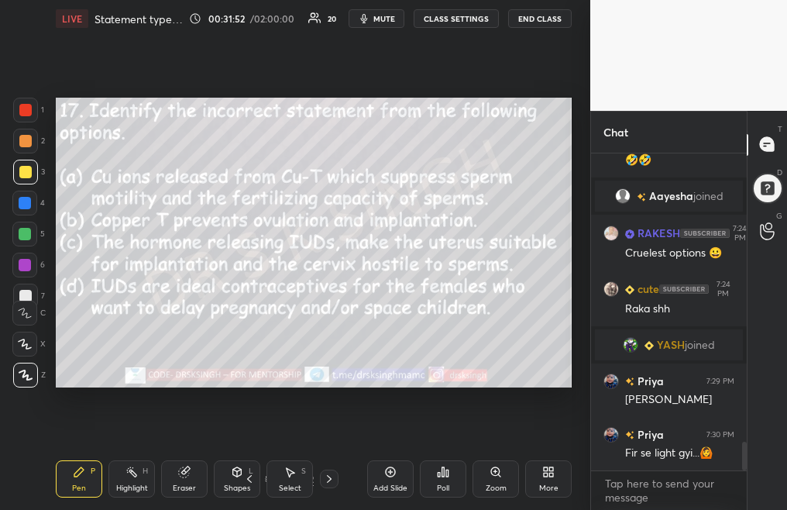
click at [447, 22] on button "CLASS SETTINGS" at bounding box center [456, 18] width 85 height 19
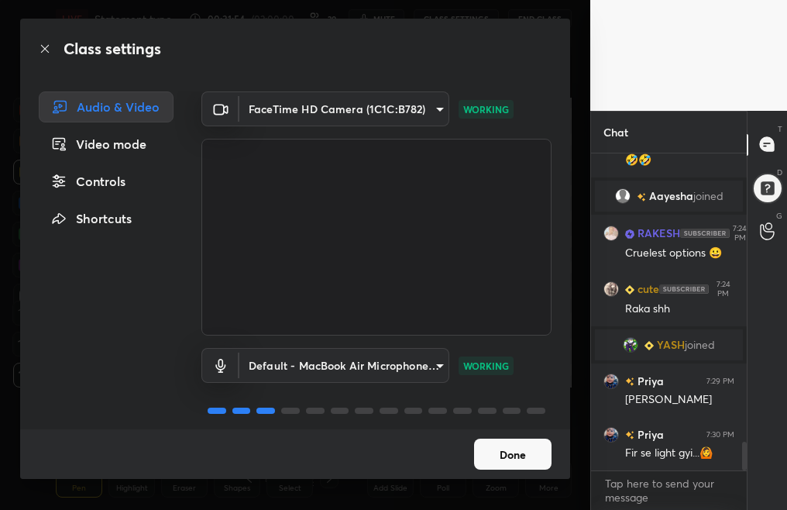
click at [640, 68] on video at bounding box center [688, 55] width 197 height 111
click at [515, 463] on button "Done" at bounding box center [512, 453] width 77 height 31
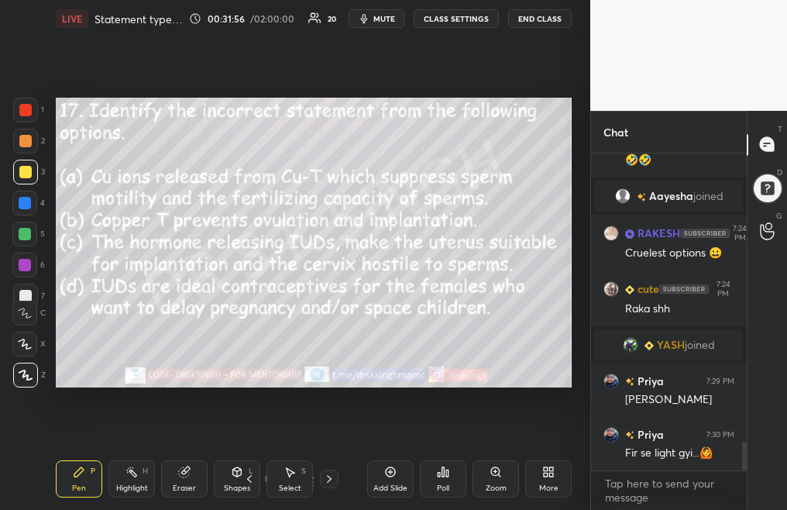
click at [434, 486] on div "Poll" at bounding box center [443, 478] width 46 height 37
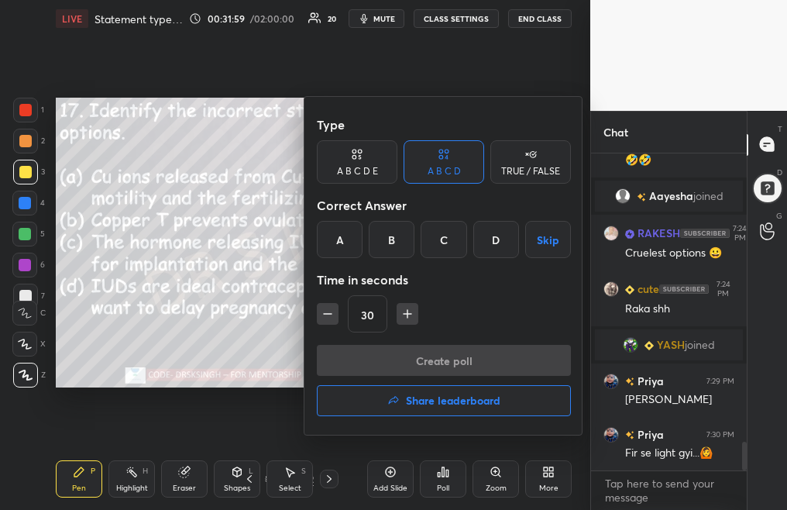
click at [235, 326] on div at bounding box center [393, 255] width 787 height 510
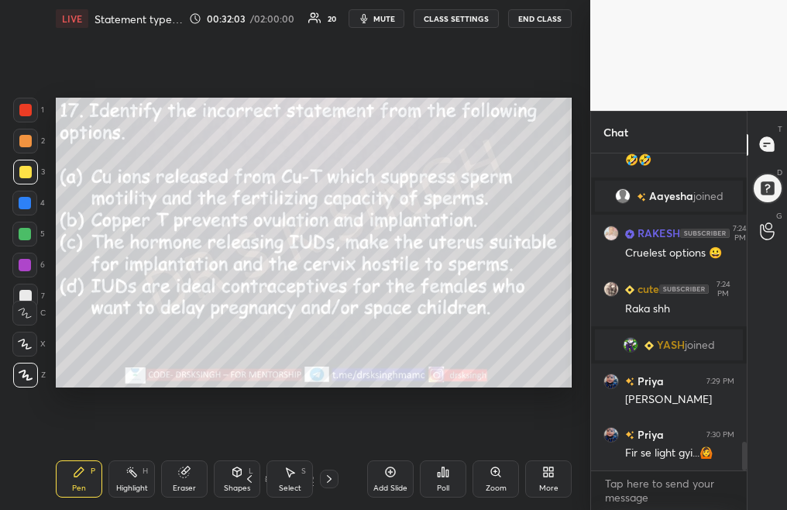
click at [388, 20] on span "mute" at bounding box center [384, 18] width 22 height 11
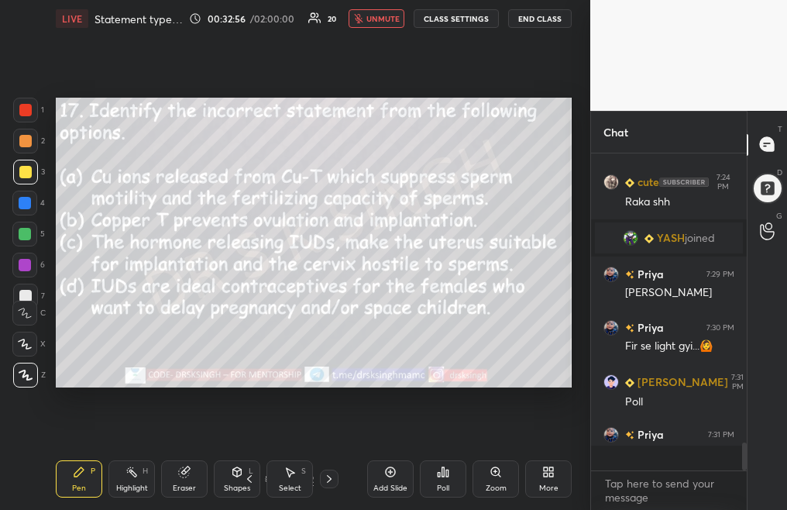
scroll to position [3288, 0]
click at [383, 19] on span "unmute" at bounding box center [382, 18] width 33 height 11
click at [442, 484] on div "Poll" at bounding box center [443, 488] width 12 height 8
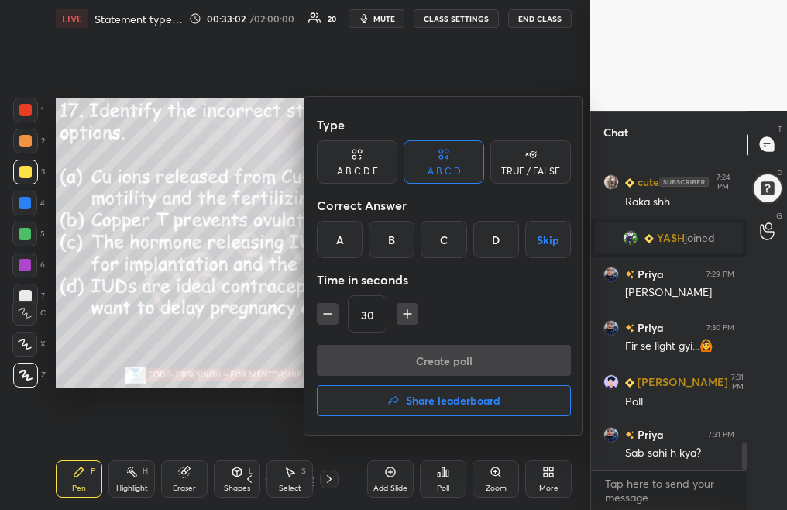
click at [290, 342] on div at bounding box center [393, 255] width 787 height 510
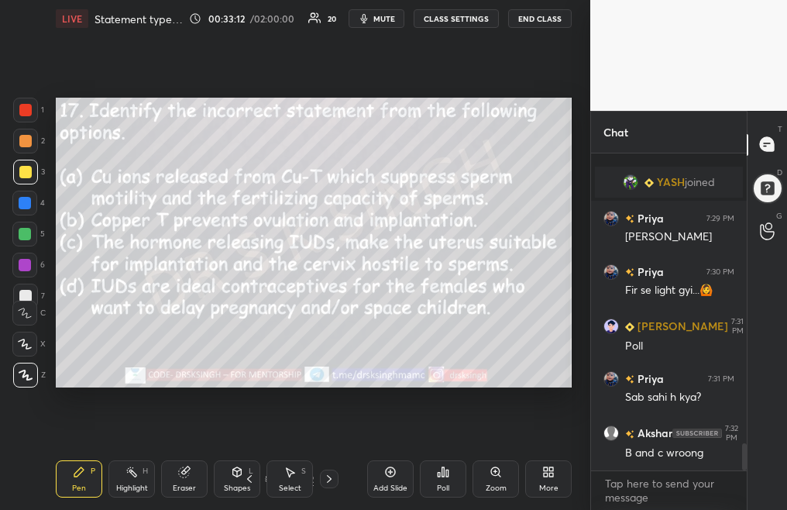
scroll to position [3397, 0]
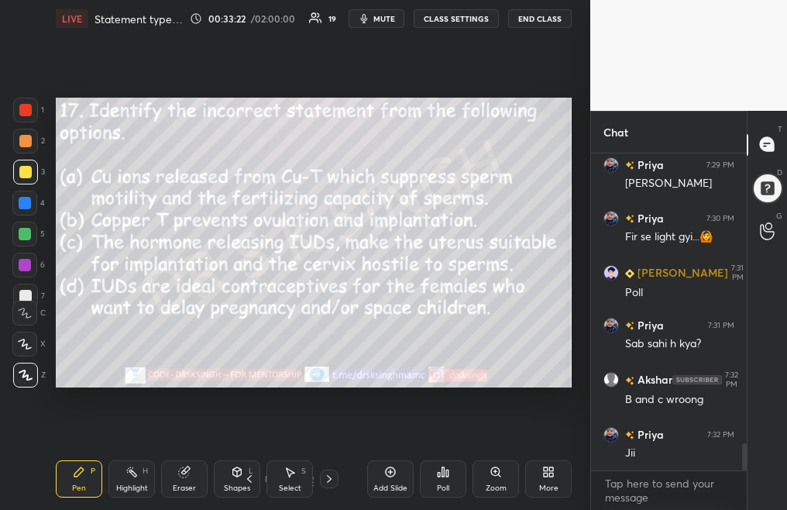
click at [328, 483] on icon at bounding box center [329, 478] width 12 height 12
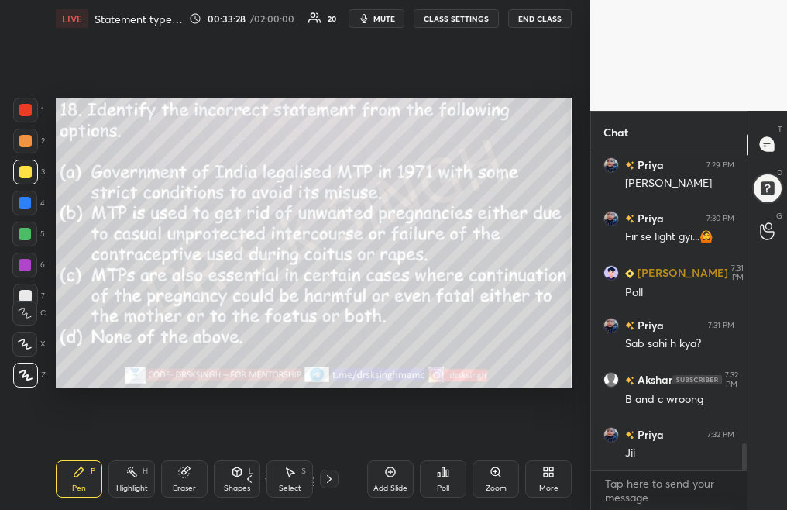
click at [441, 486] on div "Poll" at bounding box center [443, 488] width 12 height 8
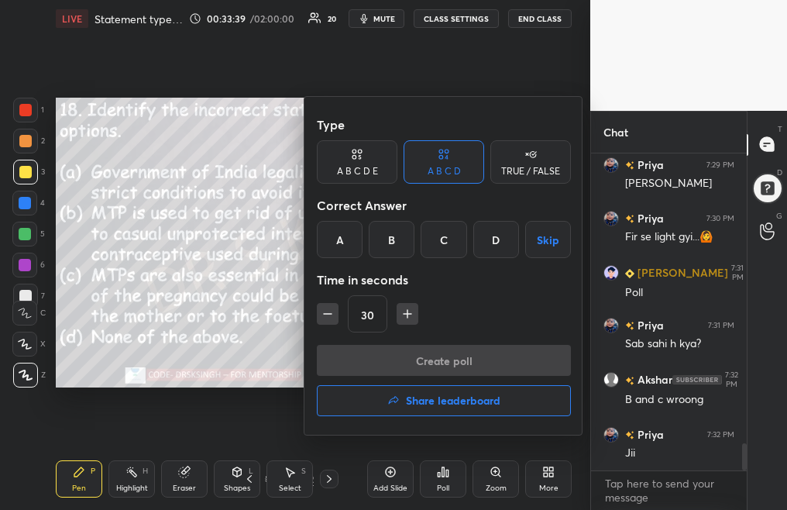
click at [492, 245] on div "D" at bounding box center [496, 239] width 46 height 37
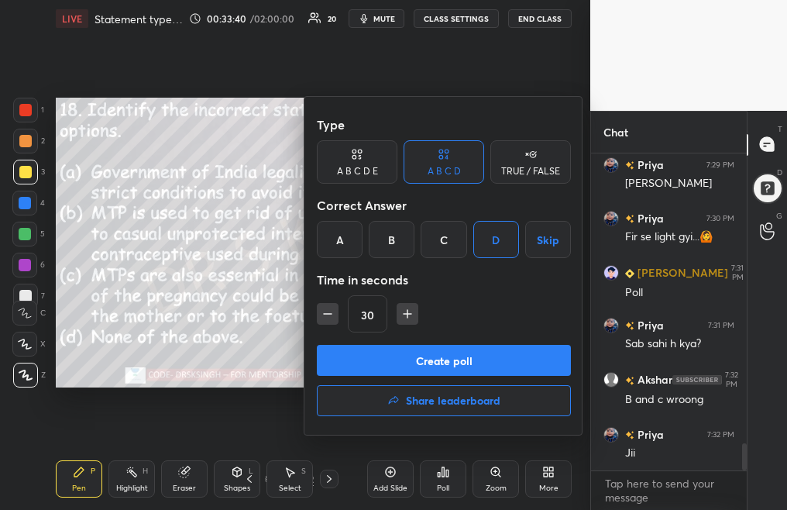
click at [490, 366] on button "Create poll" at bounding box center [444, 360] width 254 height 31
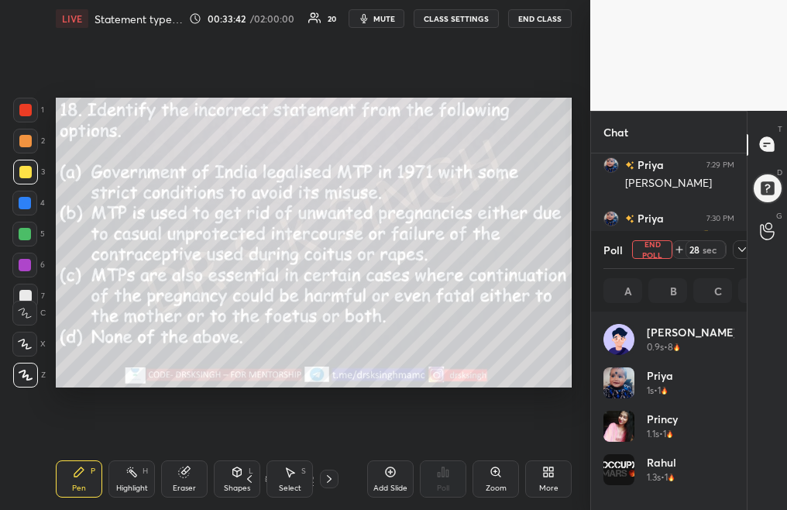
scroll to position [5, 5]
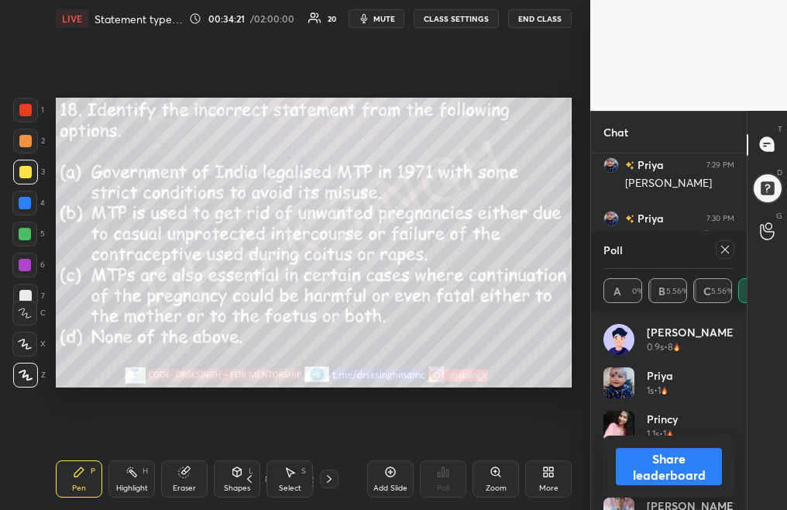
click at [722, 252] on icon at bounding box center [725, 249] width 8 height 8
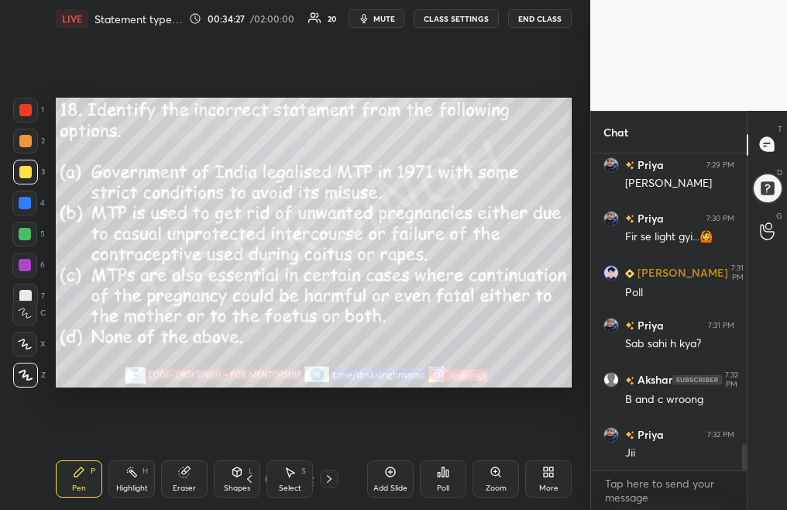
scroll to position [3451, 0]
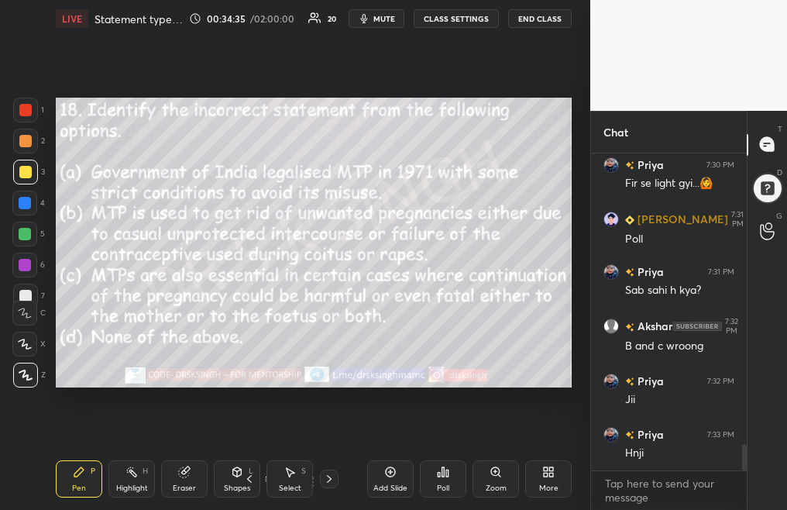
click at [320, 479] on div "24 / 42" at bounding box center [289, 478] width 98 height 19
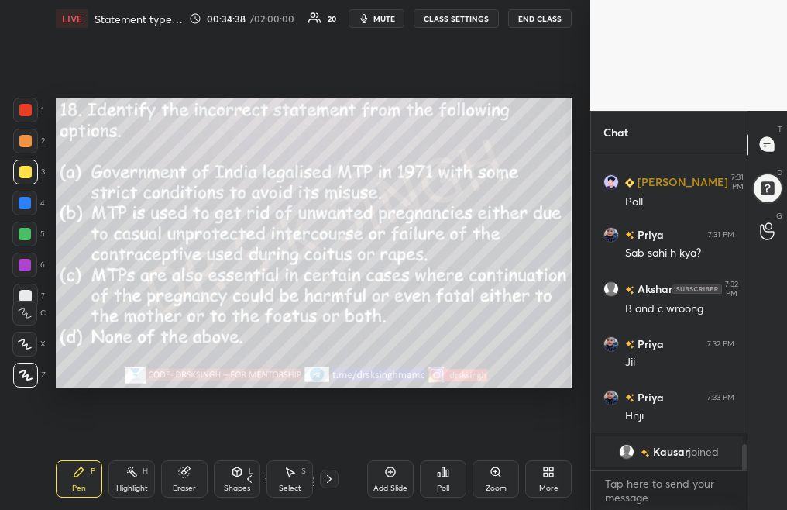
click at [327, 482] on icon at bounding box center [329, 478] width 12 height 12
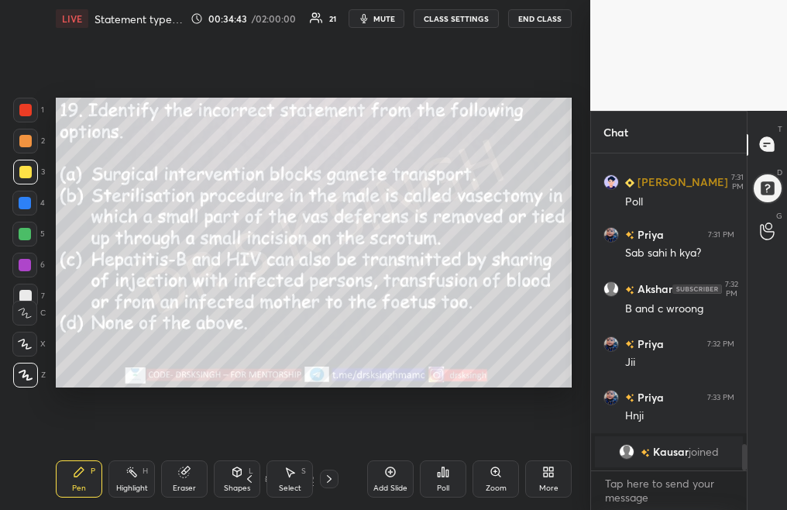
click at [434, 483] on div "Poll" at bounding box center [443, 478] width 46 height 37
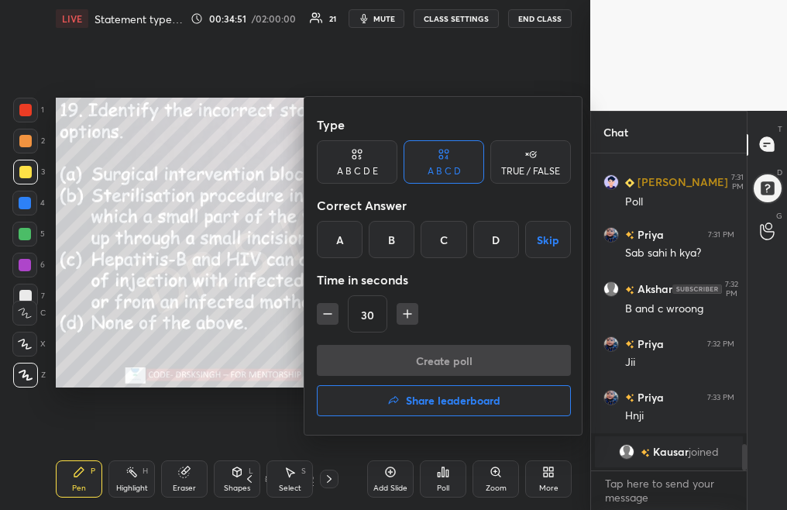
click at [499, 250] on div "D" at bounding box center [496, 239] width 46 height 37
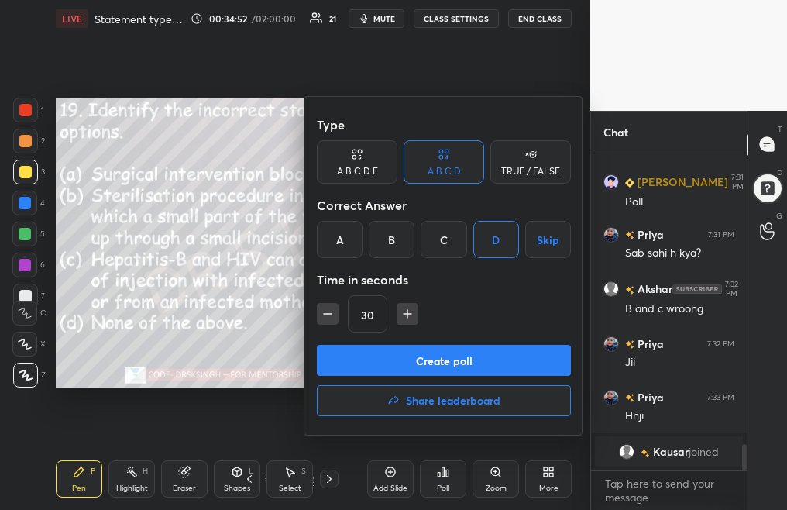
click at [496, 362] on button "Create poll" at bounding box center [444, 360] width 254 height 31
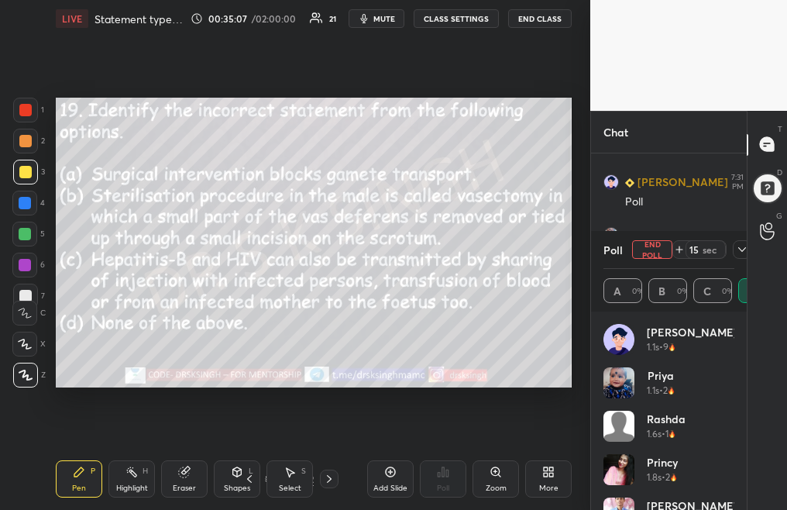
scroll to position [3383, 0]
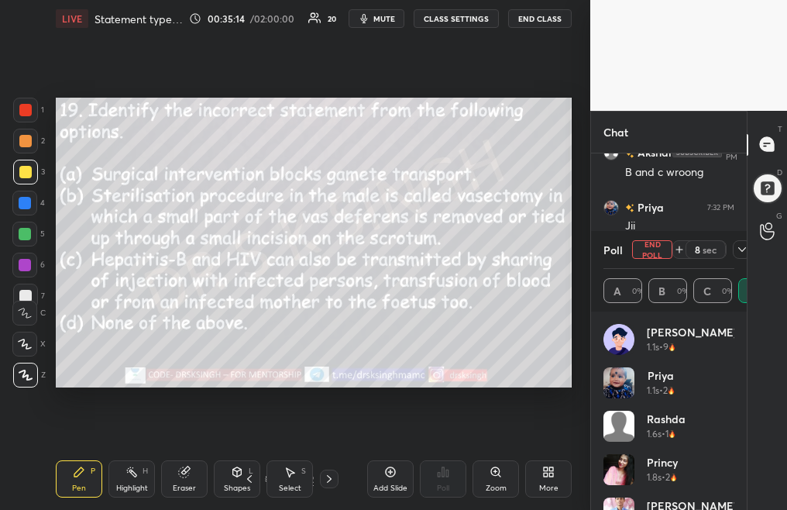
click at [650, 245] on button "End Poll" at bounding box center [652, 249] width 40 height 19
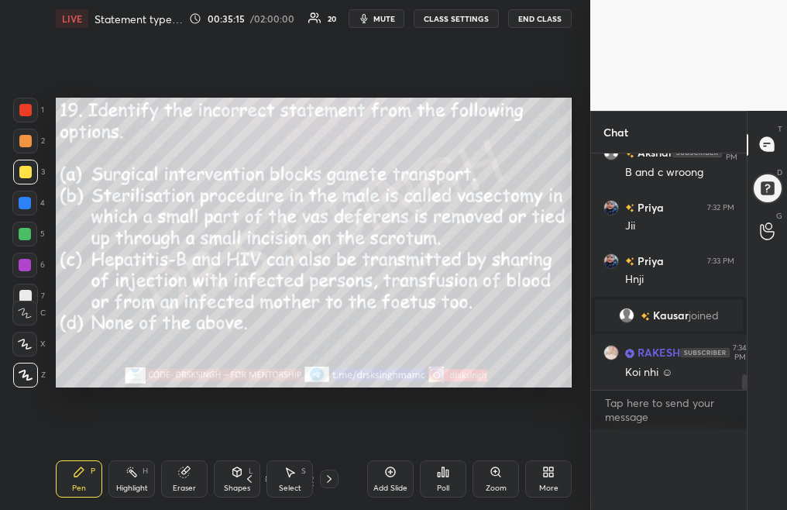
scroll to position [1, 5]
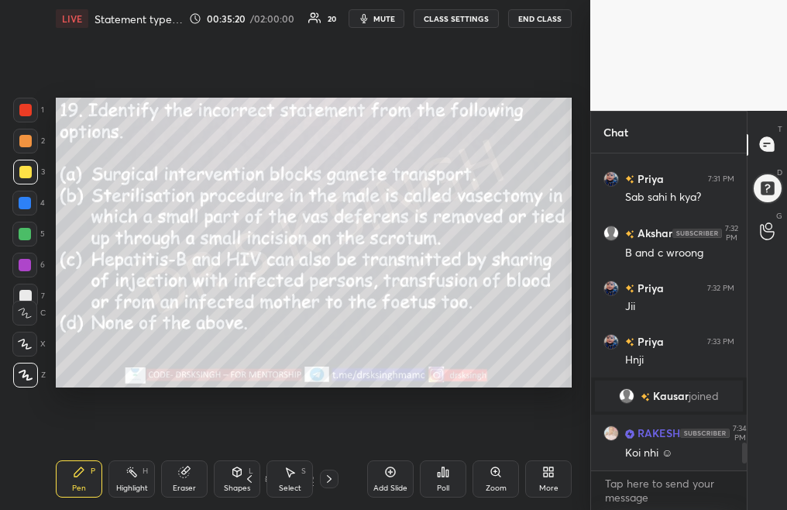
click at [331, 480] on icon at bounding box center [329, 478] width 12 height 12
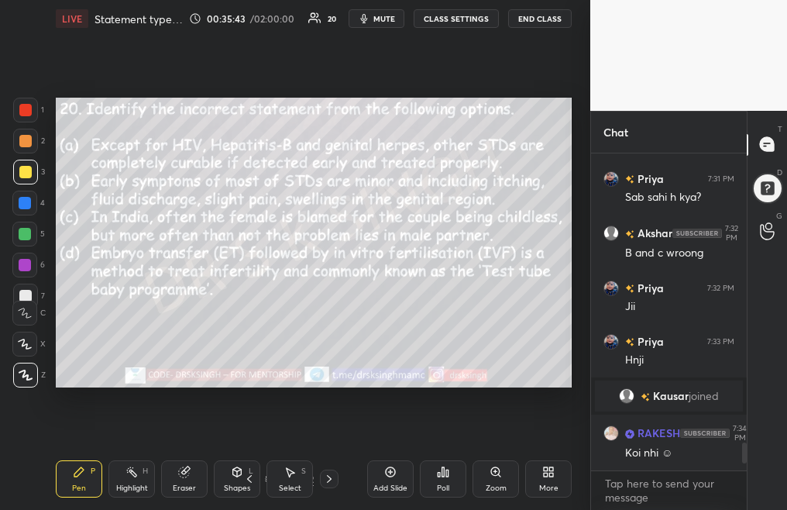
scroll to position [3340, 0]
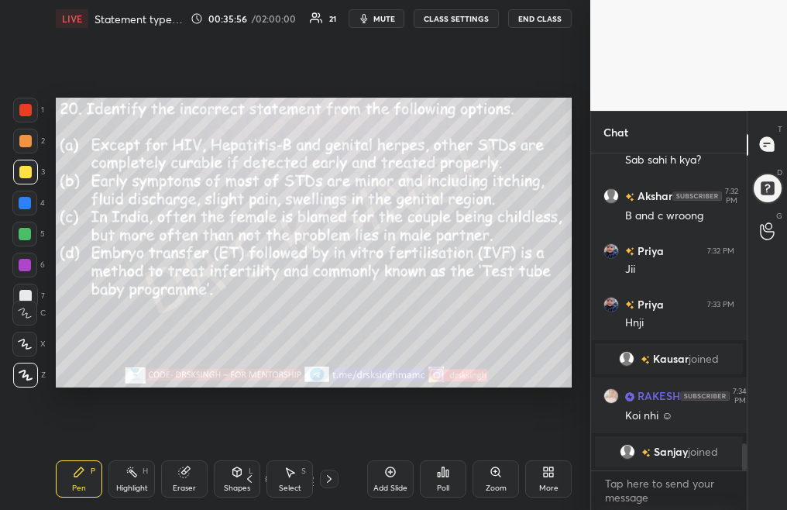
click at [438, 479] on div "Poll" at bounding box center [443, 478] width 46 height 37
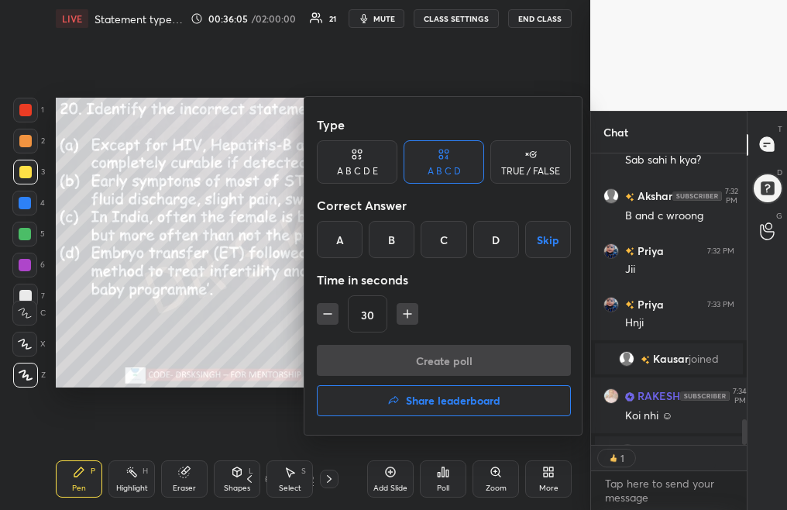
scroll to position [5, 5]
click at [512, 228] on div "D" at bounding box center [496, 239] width 46 height 37
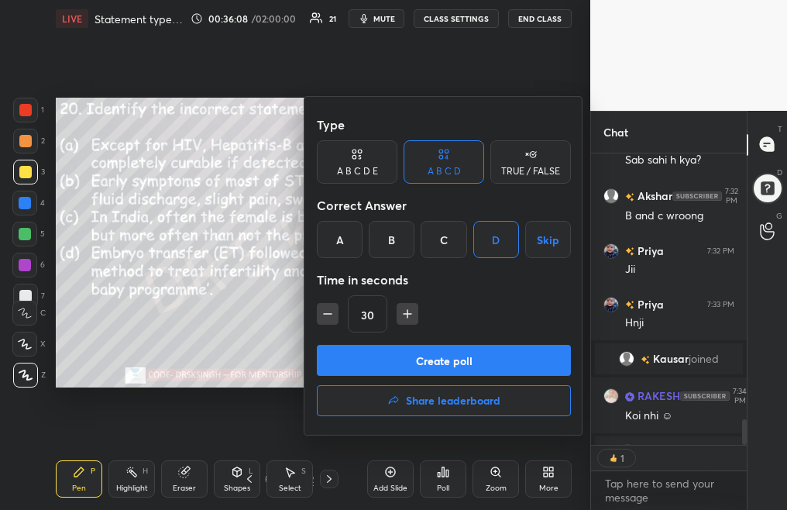
click at [517, 359] on button "Create poll" at bounding box center [444, 360] width 254 height 31
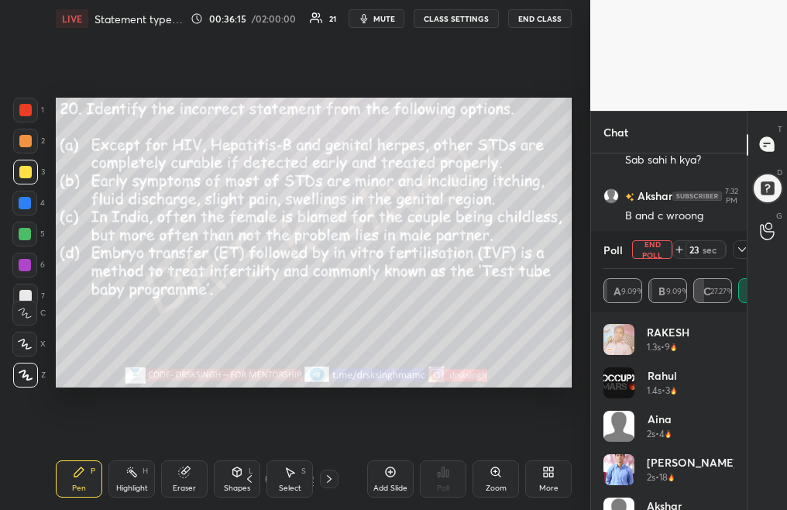
scroll to position [3420, 0]
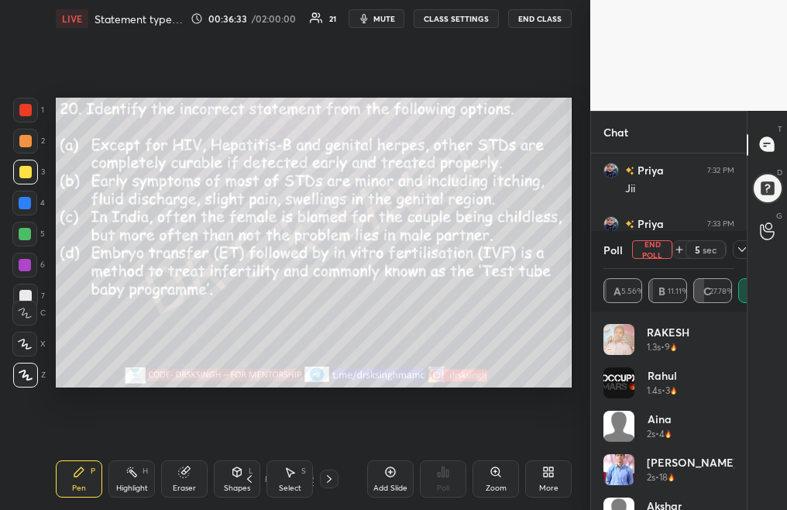
click at [648, 248] on button "End Poll" at bounding box center [652, 249] width 40 height 19
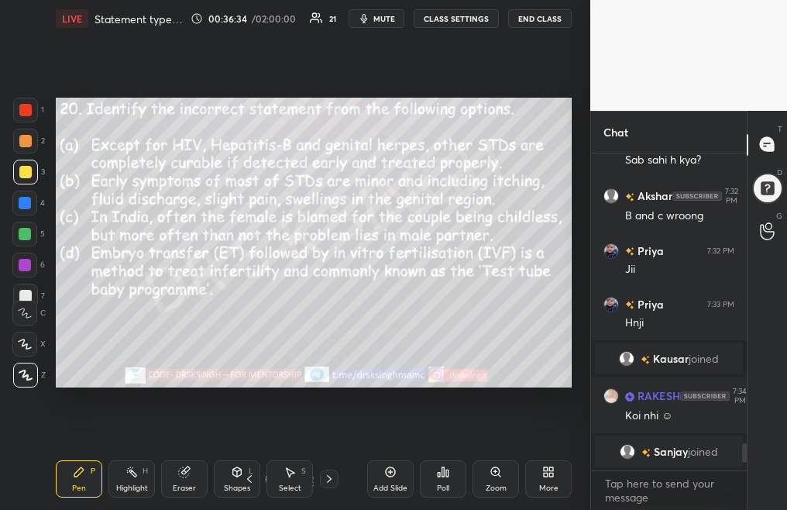
scroll to position [5, 5]
click at [333, 482] on icon at bounding box center [329, 478] width 12 height 12
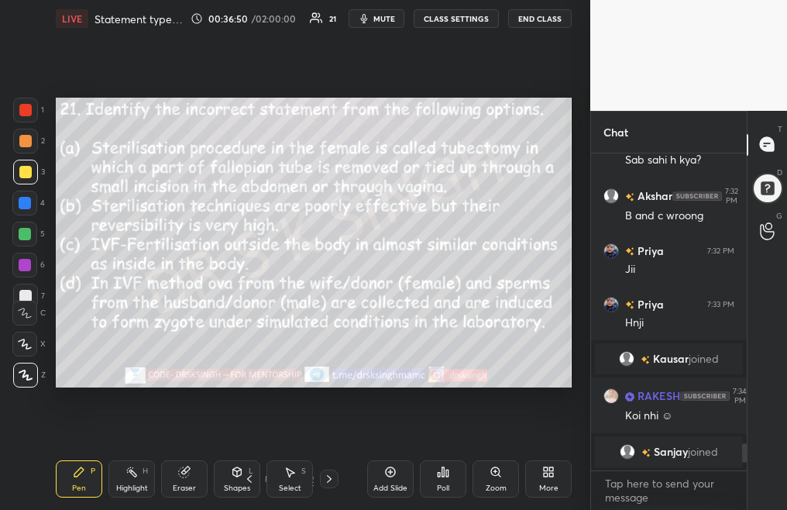
click at [444, 486] on div "Poll" at bounding box center [443, 488] width 12 height 8
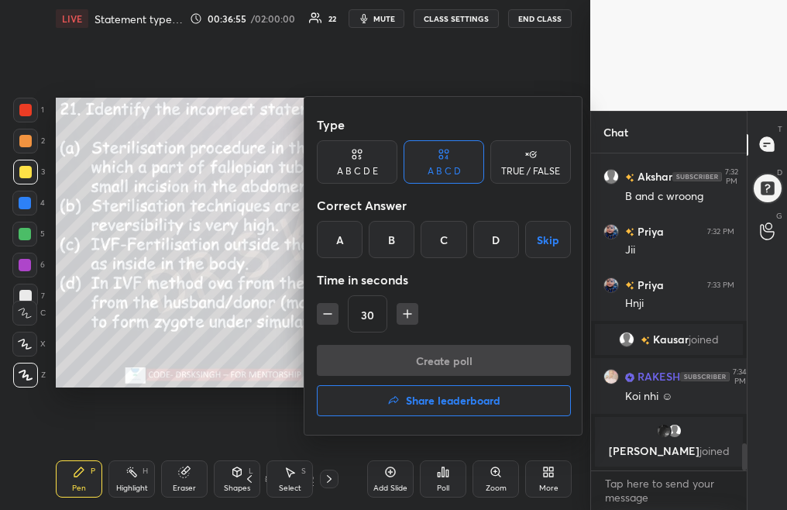
click at [397, 244] on div "B" at bounding box center [392, 239] width 46 height 37
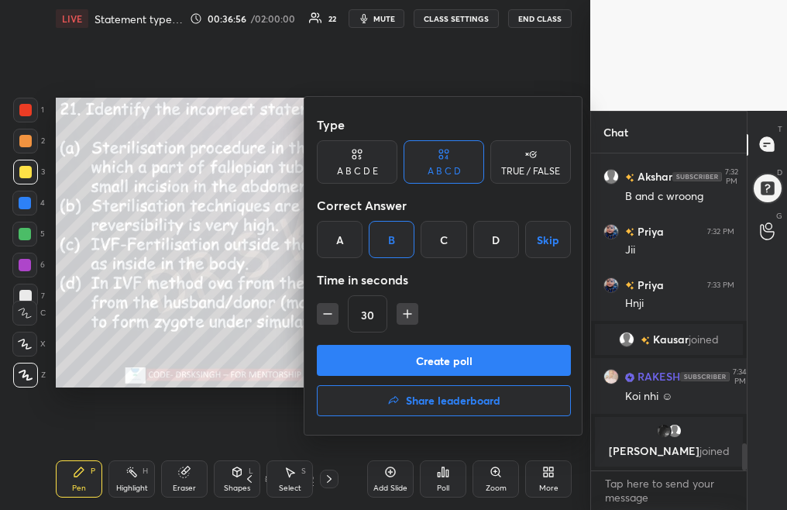
click at [450, 362] on button "Create poll" at bounding box center [444, 360] width 254 height 31
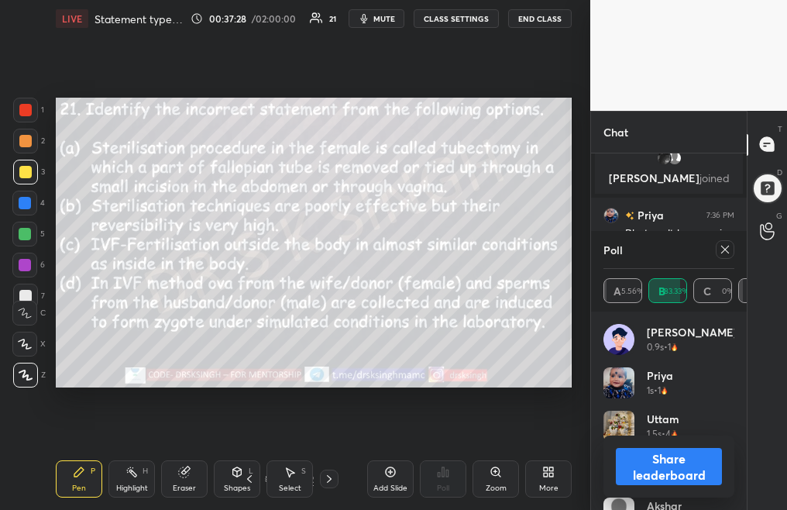
scroll to position [3579, 0]
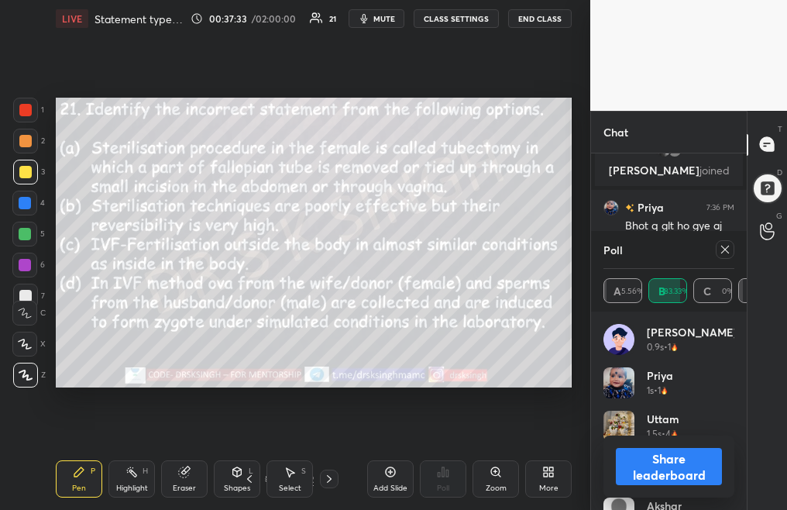
click at [725, 250] on icon at bounding box center [725, 249] width 12 height 12
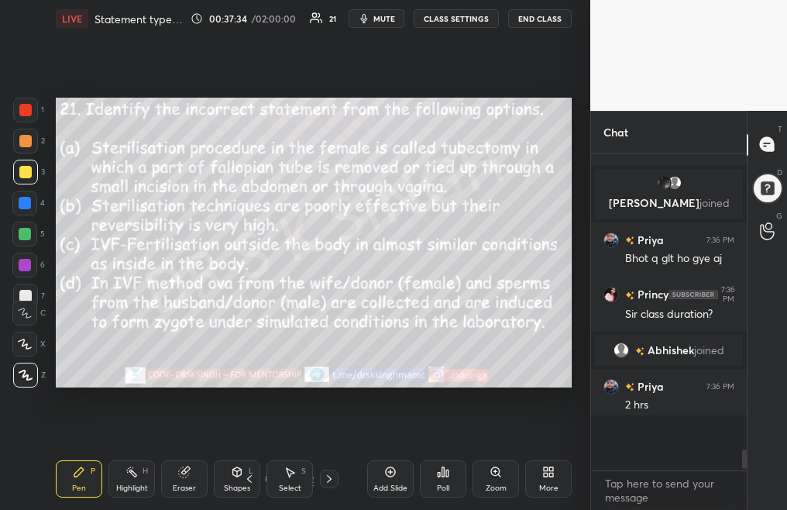
scroll to position [312, 151]
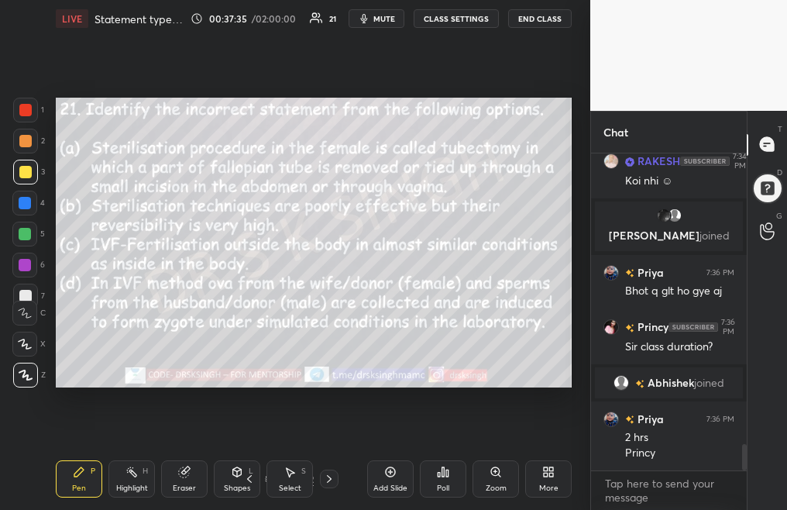
click at [326, 480] on icon at bounding box center [329, 478] width 12 height 12
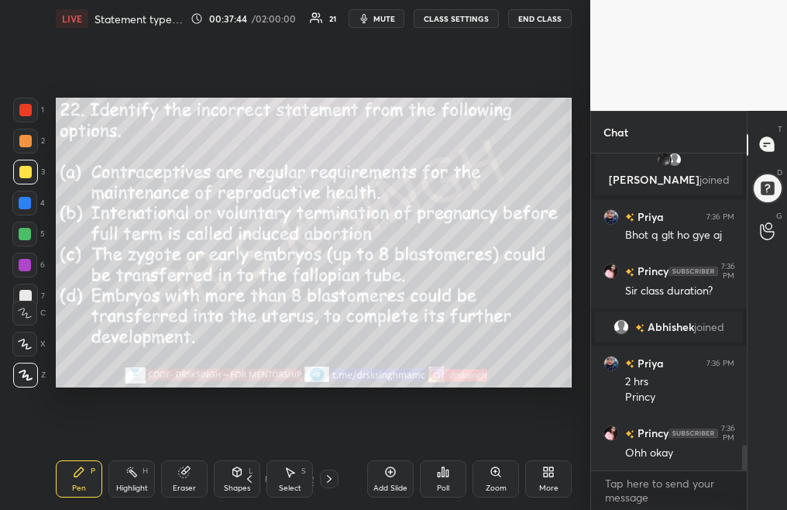
click at [435, 480] on div "Poll" at bounding box center [443, 478] width 46 height 37
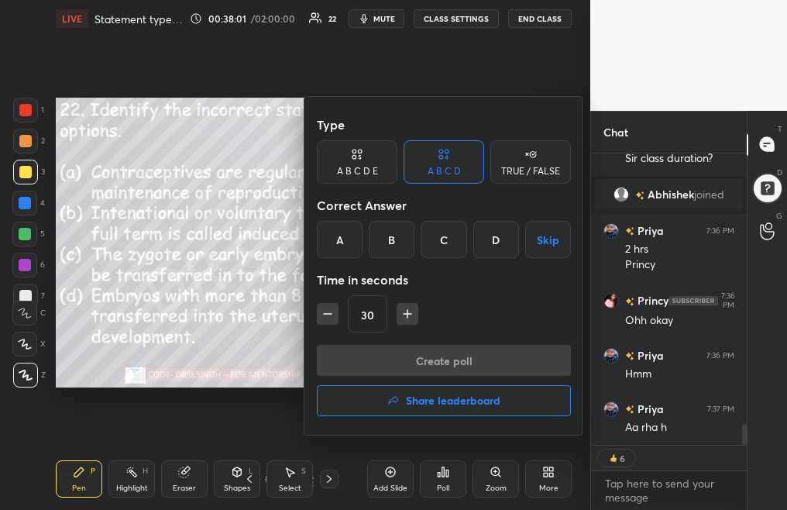
scroll to position [3767, 0]
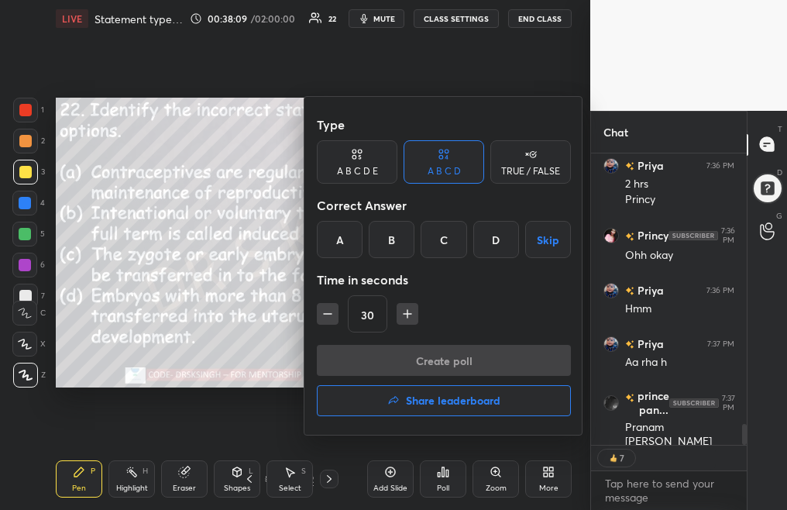
click at [340, 238] on div "A" at bounding box center [340, 239] width 46 height 37
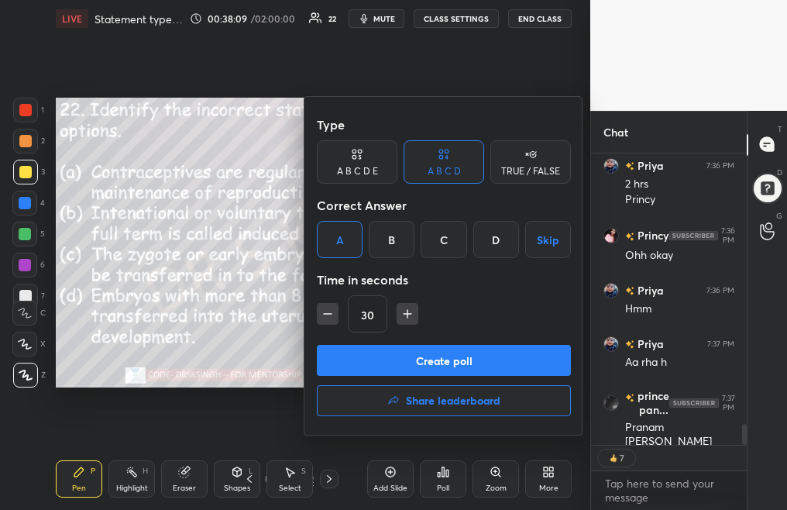
click at [424, 361] on button "Create poll" at bounding box center [444, 360] width 254 height 31
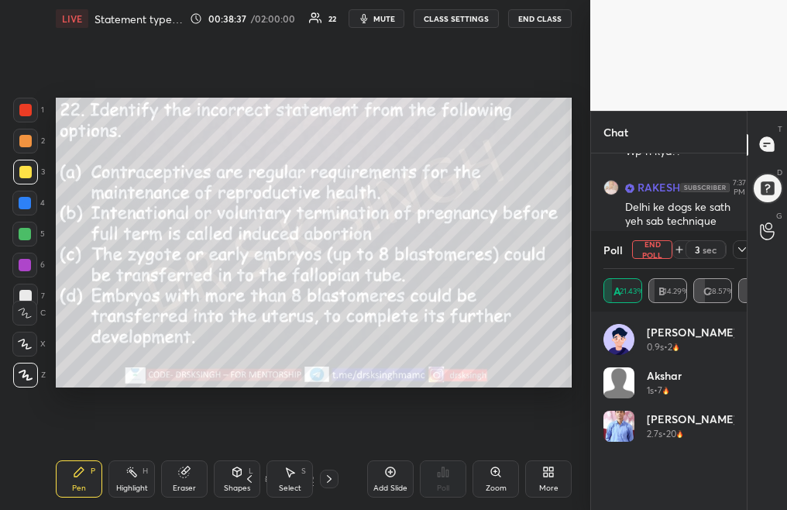
scroll to position [4150, 0]
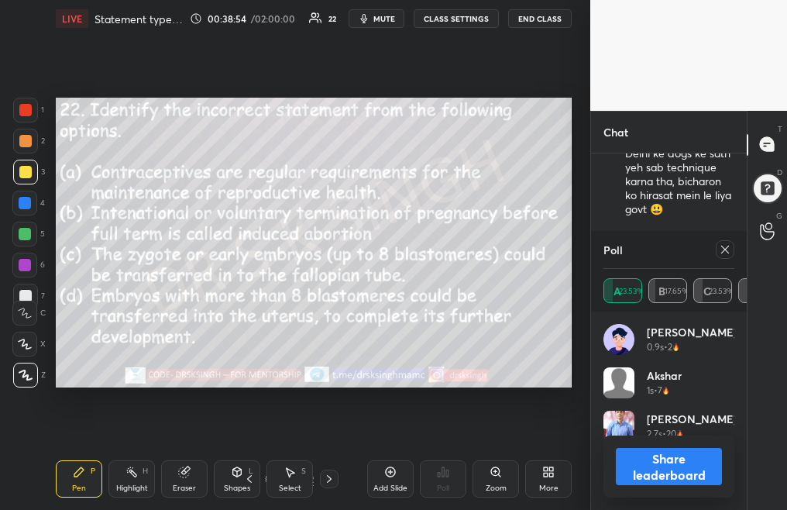
click at [724, 249] on div at bounding box center [725, 249] width 19 height 19
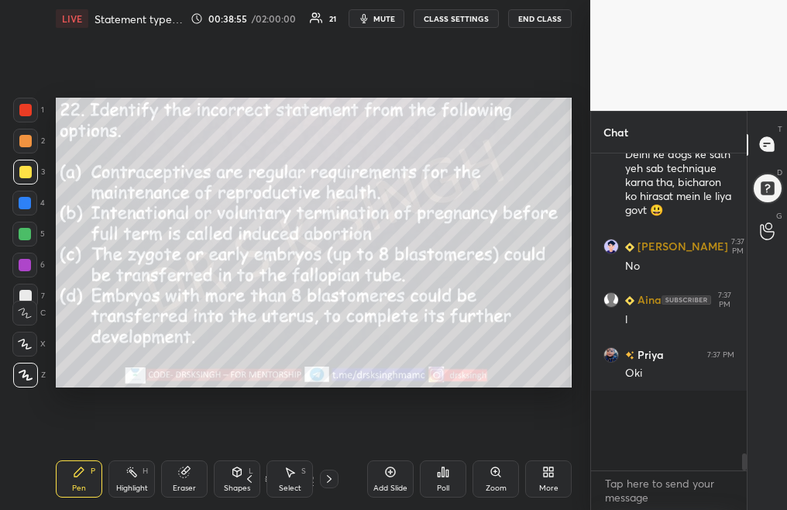
scroll to position [142, 151]
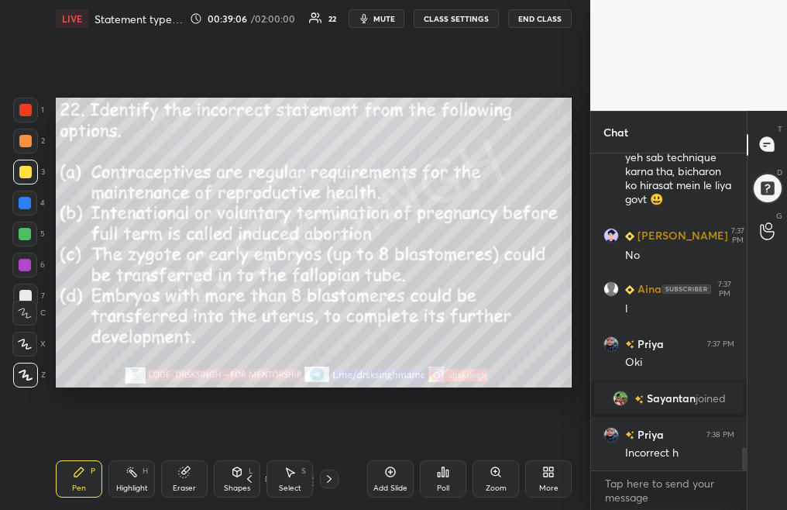
click at [329, 478] on icon at bounding box center [329, 478] width 12 height 12
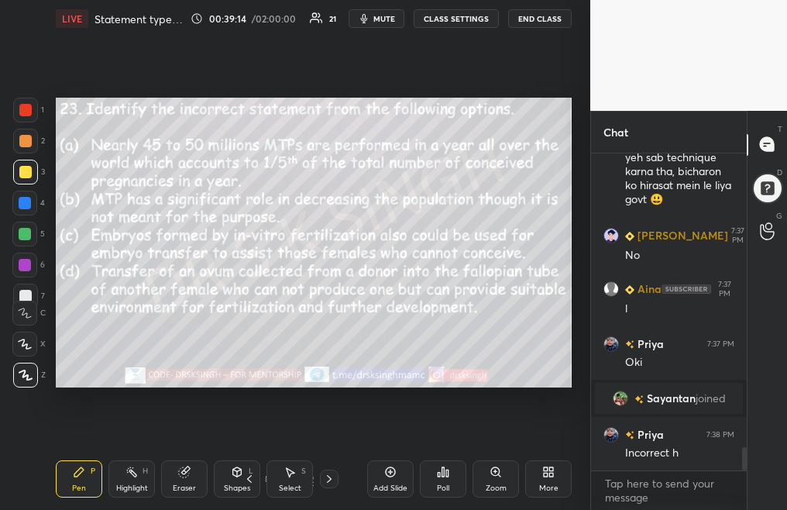
click at [438, 479] on div "Poll" at bounding box center [443, 478] width 46 height 37
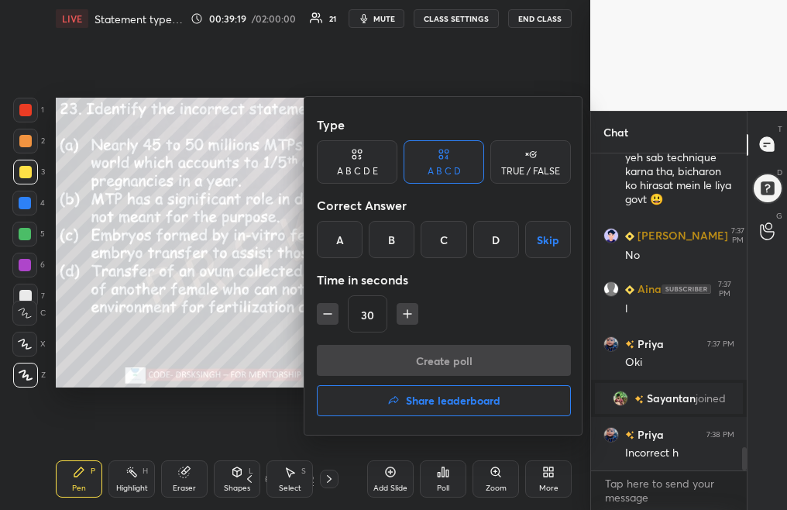
click at [463, 239] on div "C" at bounding box center [443, 239] width 46 height 37
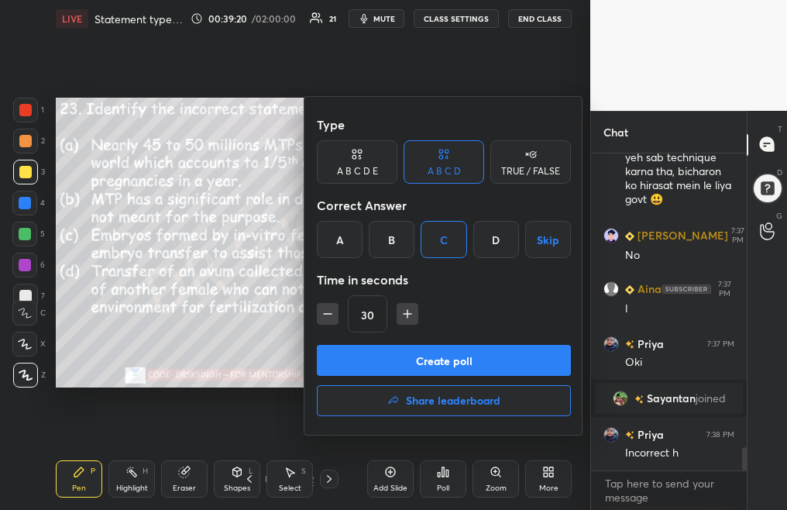
click at [475, 365] on button "Create poll" at bounding box center [444, 360] width 254 height 31
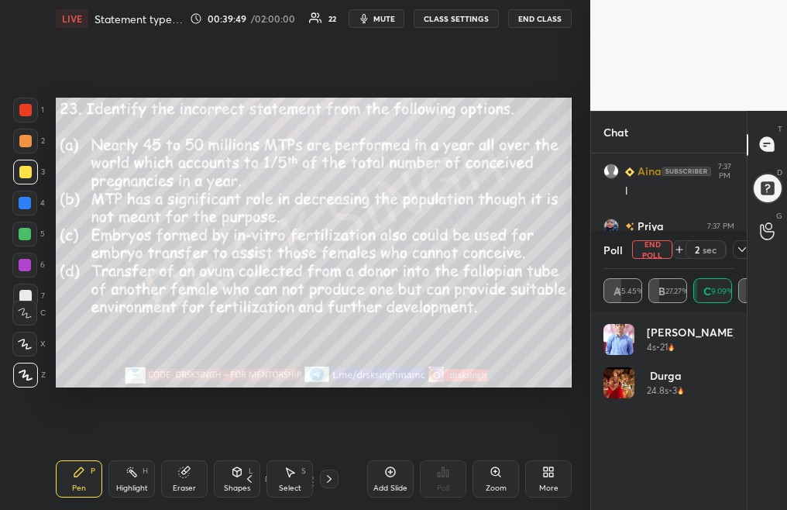
scroll to position [5, 5]
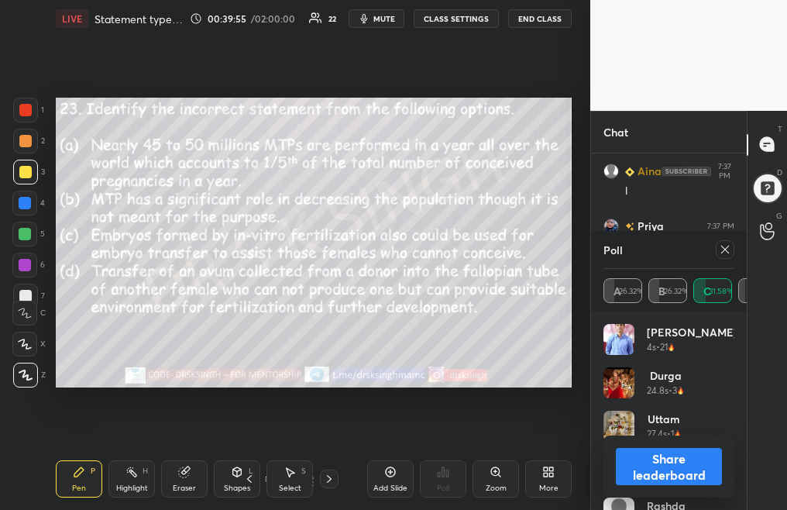
click at [726, 252] on icon at bounding box center [725, 249] width 12 height 12
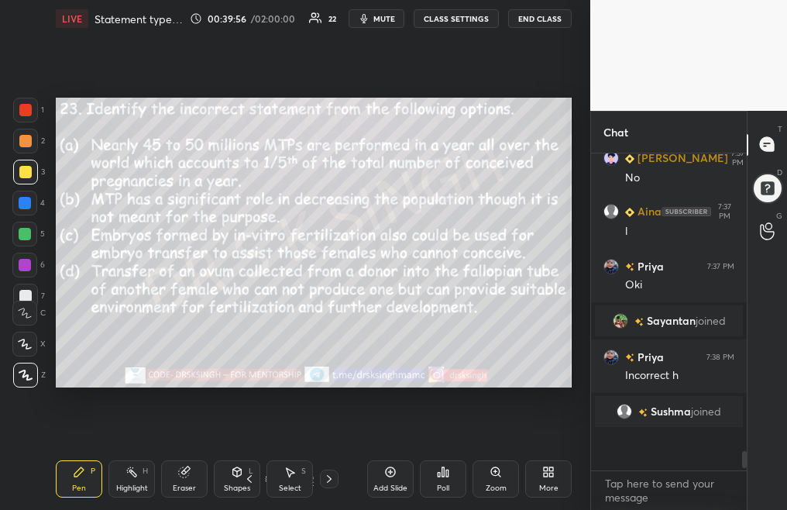
scroll to position [307, 151]
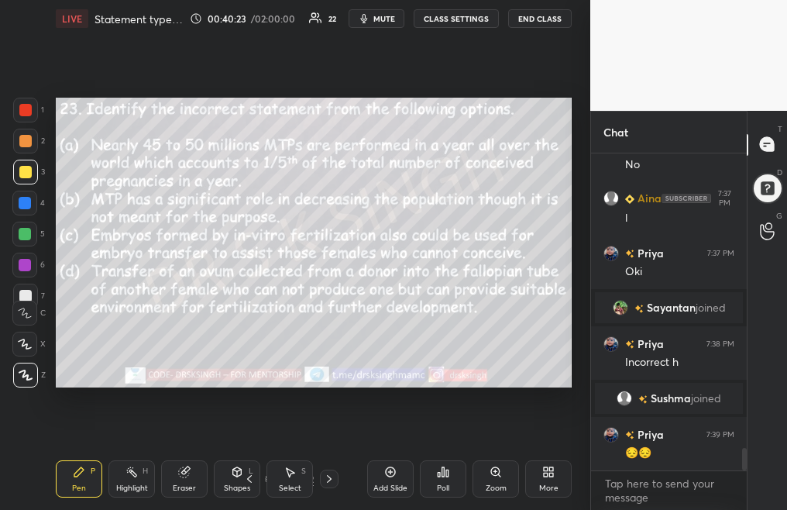
click at [328, 473] on icon at bounding box center [329, 478] width 12 height 12
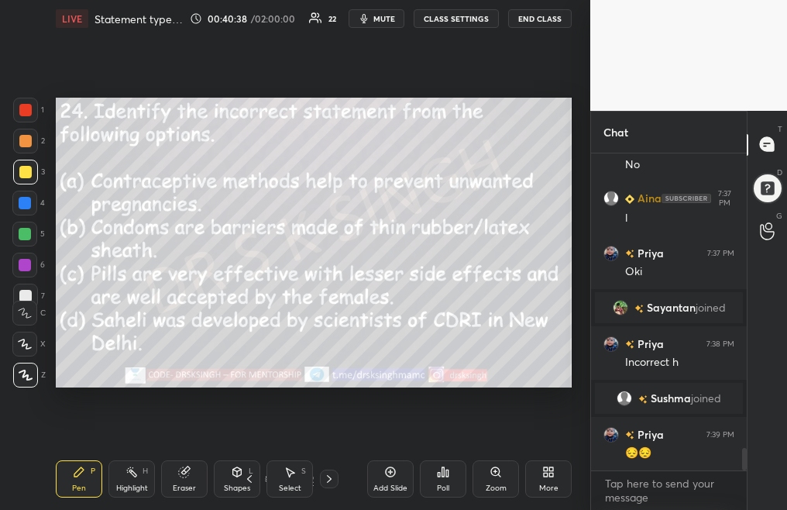
click at [438, 477] on div "Poll" at bounding box center [443, 478] width 46 height 37
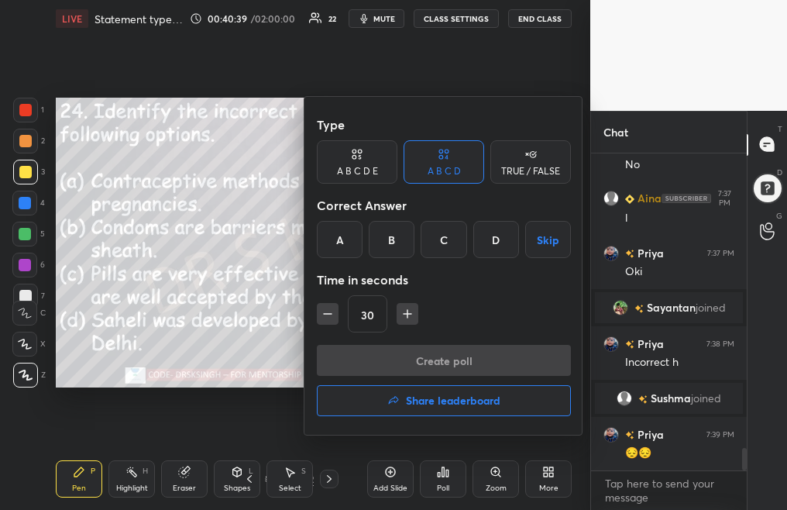
click at [501, 248] on div "D" at bounding box center [496, 239] width 46 height 37
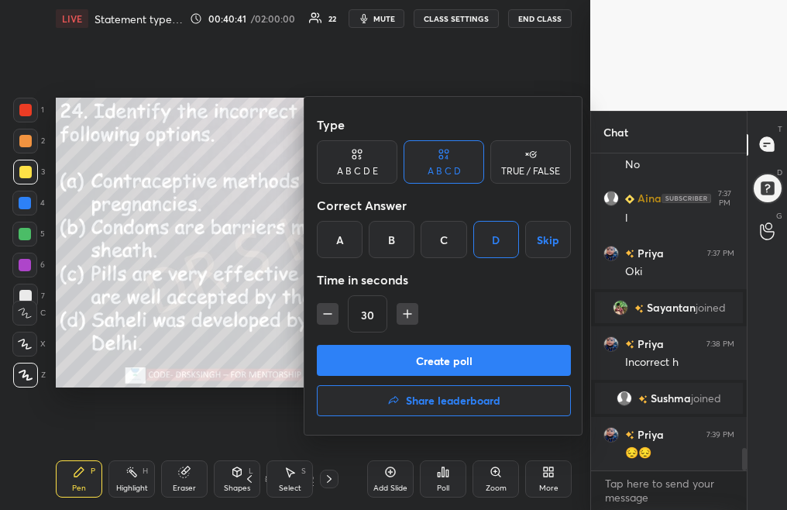
click at [468, 362] on button "Create poll" at bounding box center [444, 360] width 254 height 31
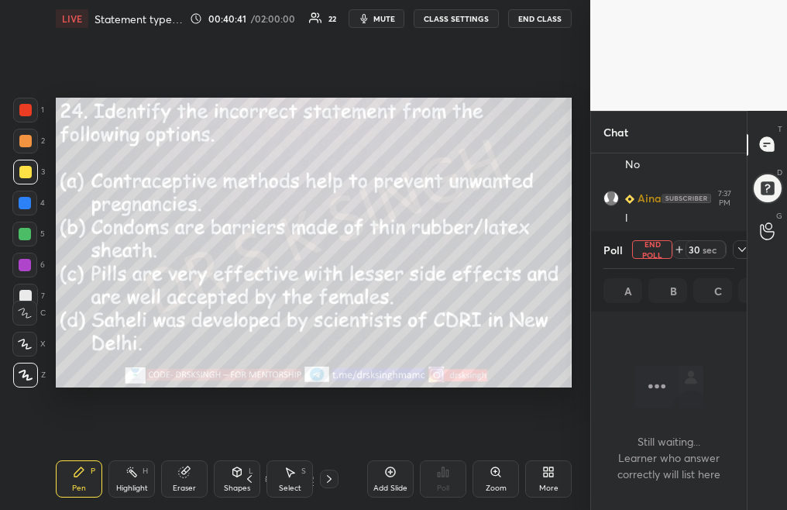
scroll to position [5, 5]
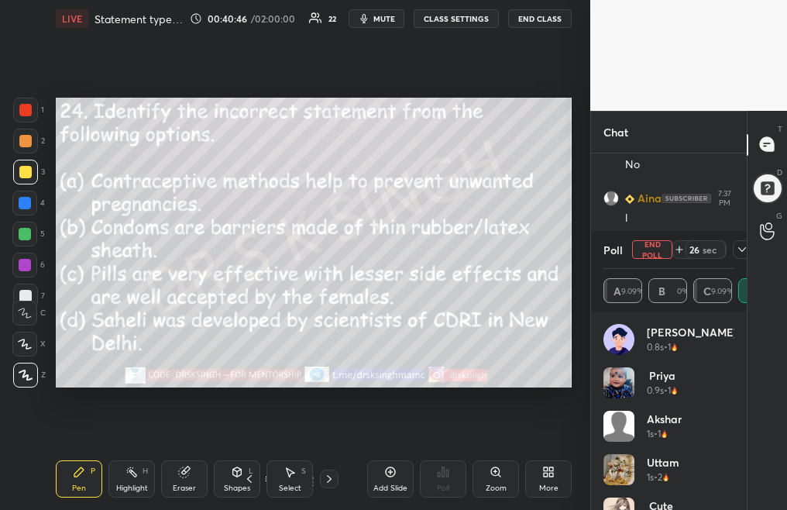
click at [391, 17] on span "mute" at bounding box center [384, 18] width 22 height 11
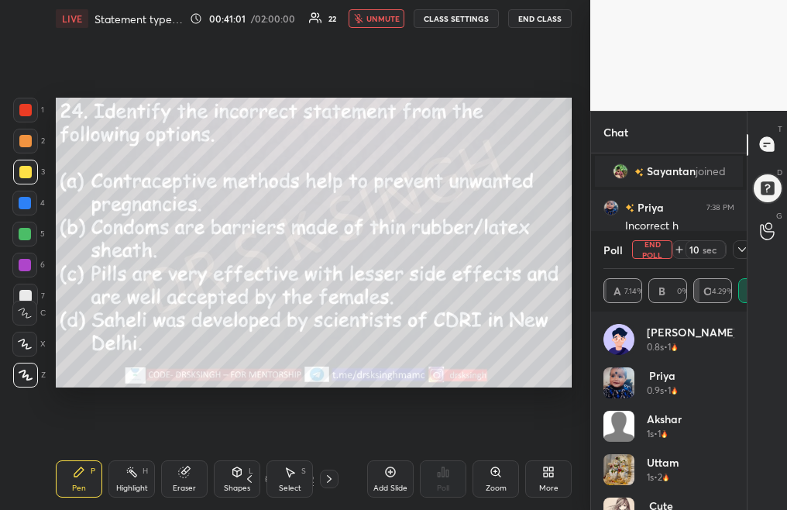
scroll to position [4272, 0]
click at [651, 246] on button "End Poll" at bounding box center [652, 249] width 40 height 19
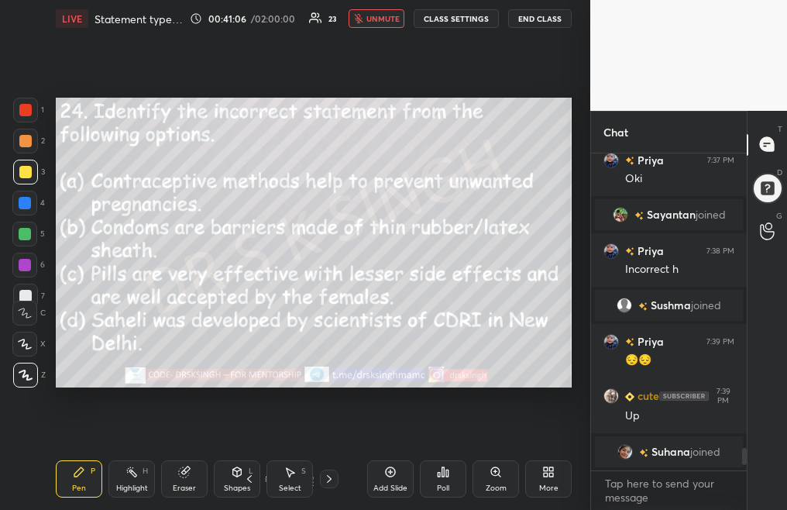
scroll to position [5, 5]
click at [327, 481] on icon at bounding box center [329, 478] width 12 height 12
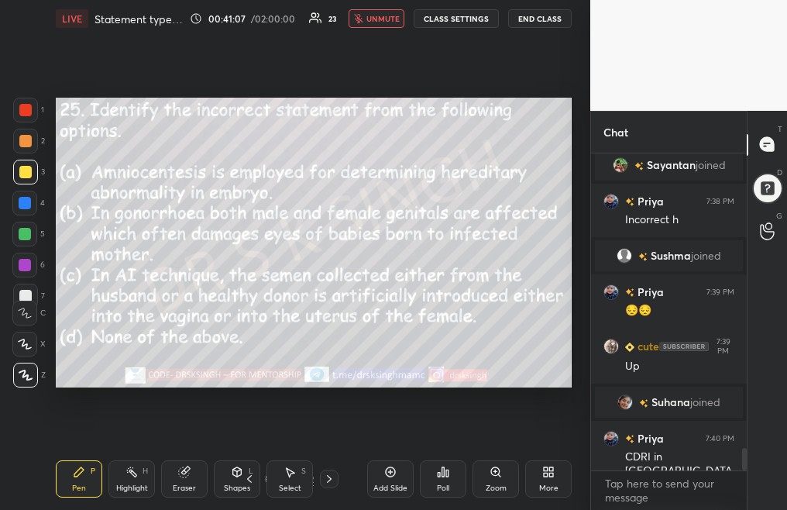
scroll to position [4196, 0]
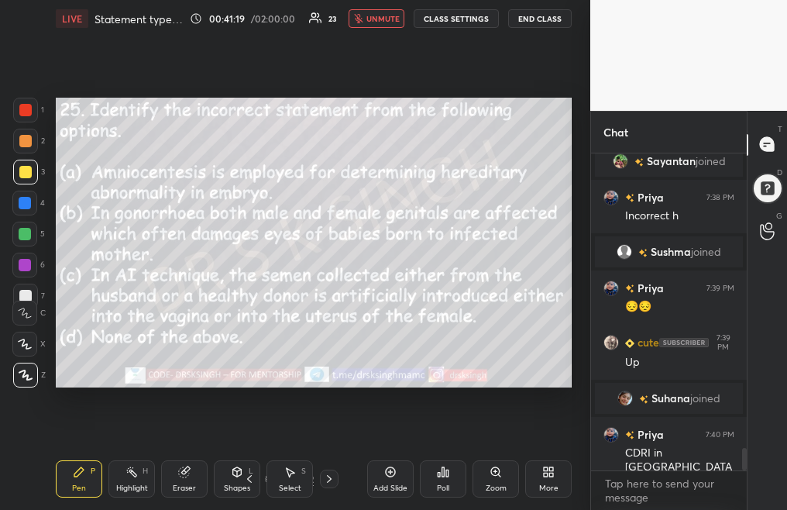
click at [438, 484] on div "Poll" at bounding box center [443, 488] width 12 height 8
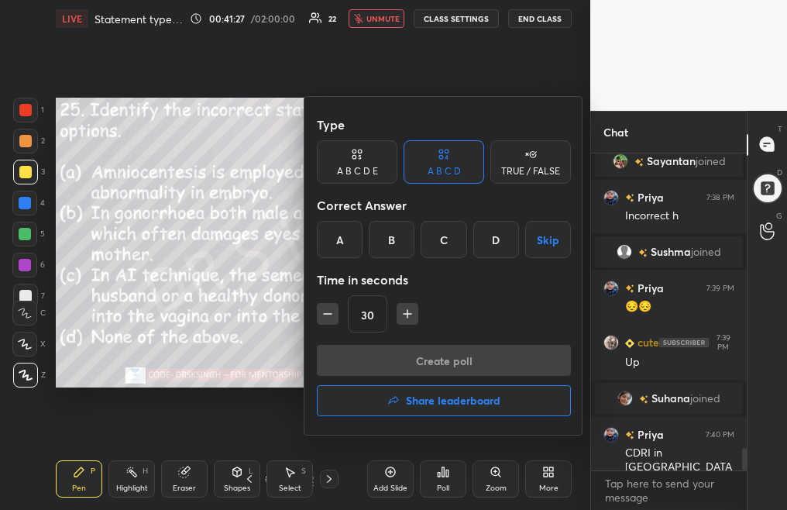
click at [505, 241] on div "D" at bounding box center [496, 239] width 46 height 37
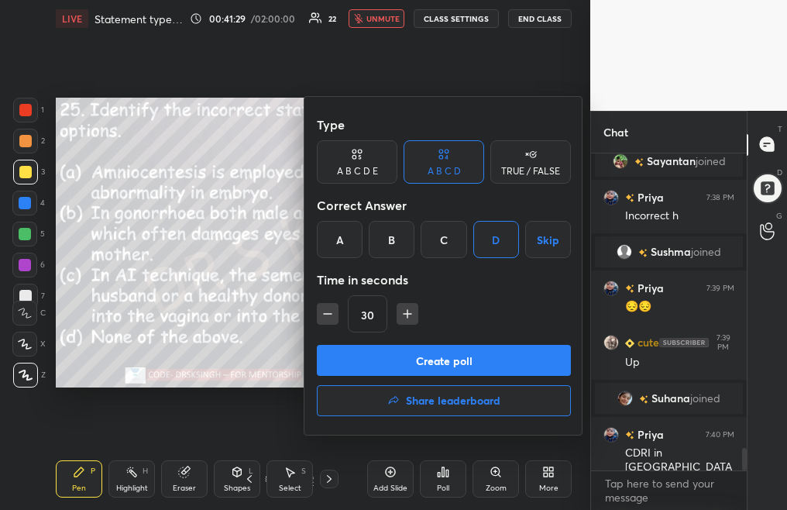
click at [466, 360] on button "Create poll" at bounding box center [444, 360] width 254 height 31
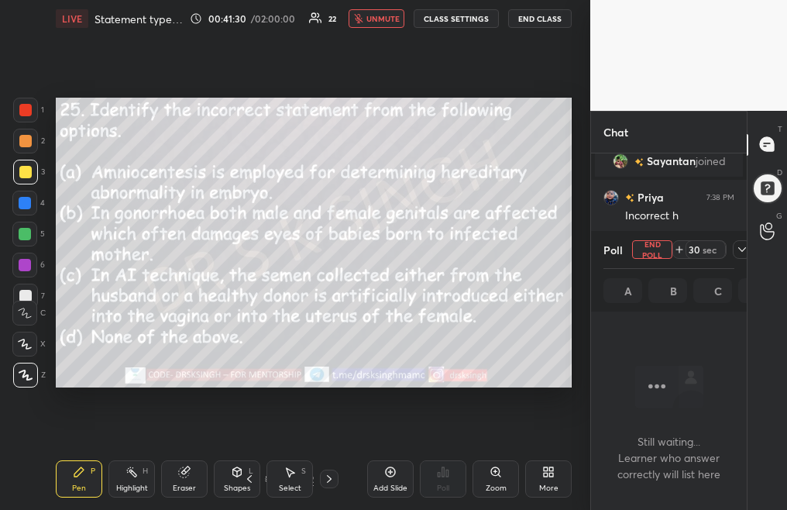
scroll to position [70, 151]
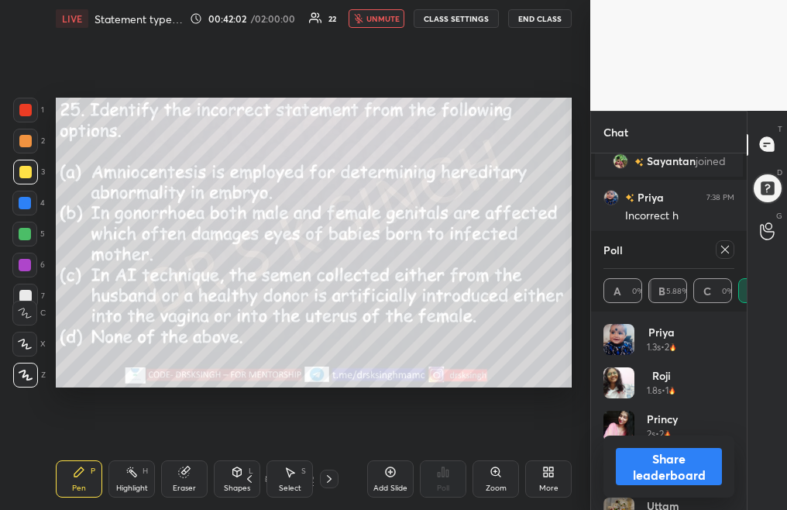
click at [723, 248] on icon at bounding box center [725, 249] width 8 height 8
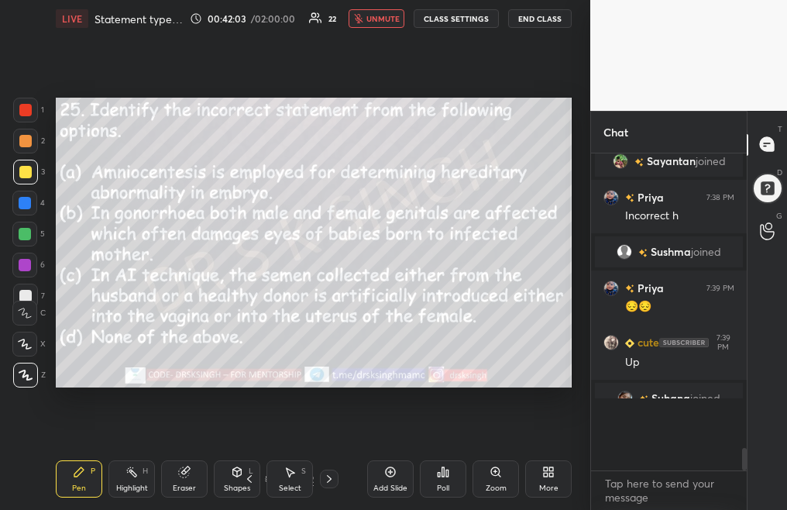
scroll to position [142, 151]
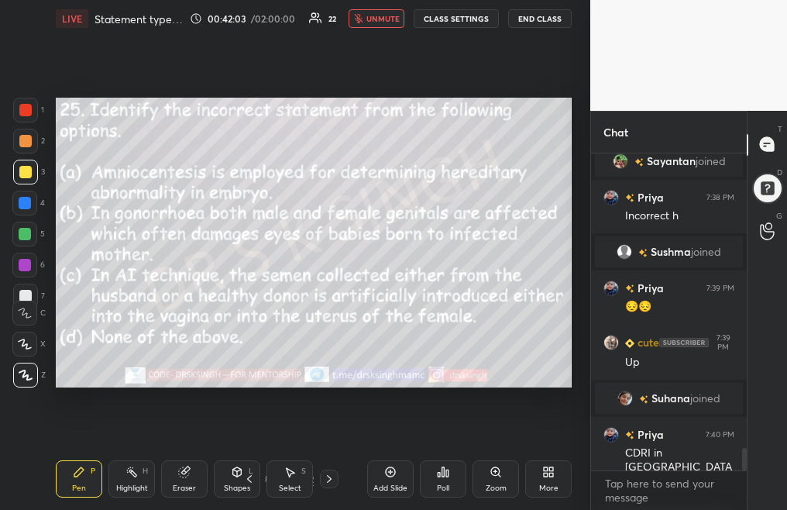
click at [328, 480] on icon at bounding box center [329, 478] width 12 height 12
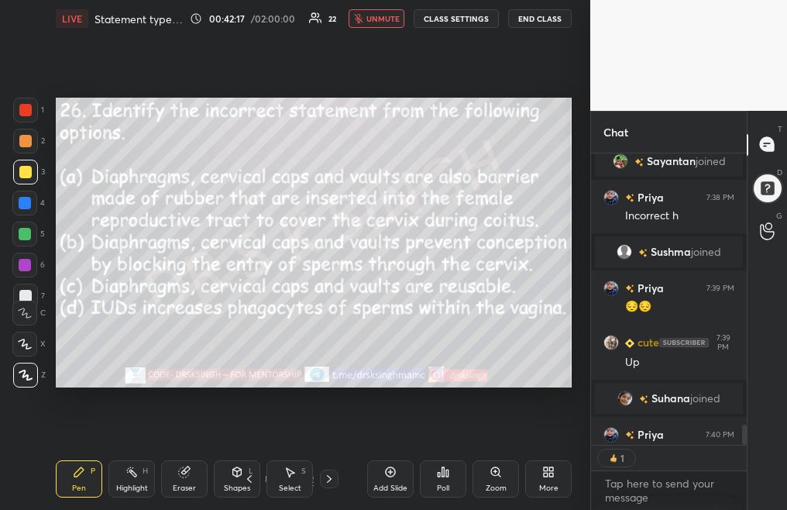
scroll to position [5, 5]
click at [434, 480] on div "Poll" at bounding box center [443, 478] width 46 height 37
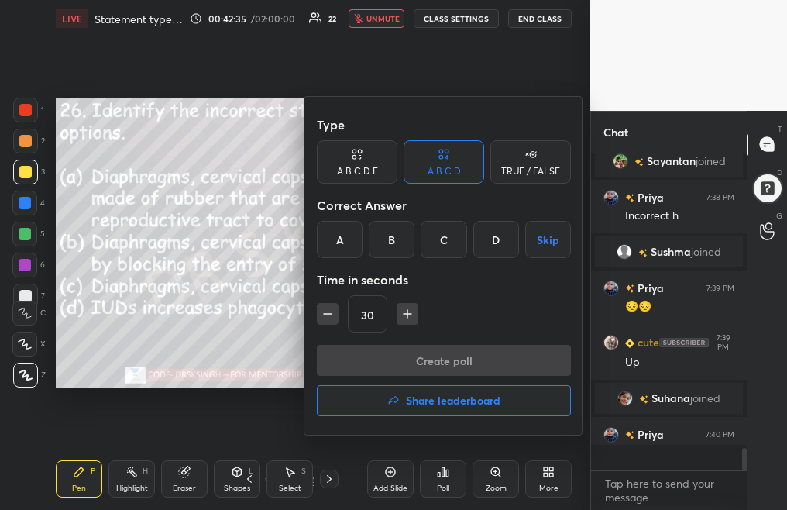
scroll to position [4196, 0]
click at [499, 245] on div "D" at bounding box center [496, 239] width 46 height 37
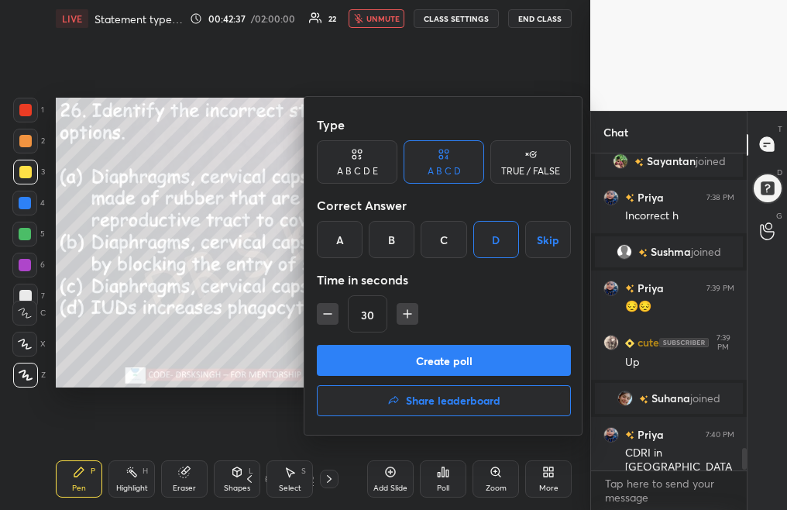
click at [471, 359] on button "Create poll" at bounding box center [444, 360] width 254 height 31
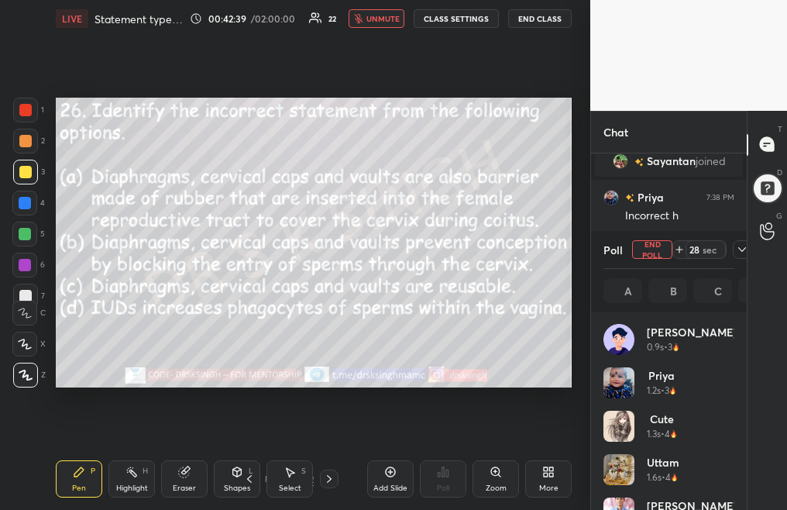
scroll to position [181, 126]
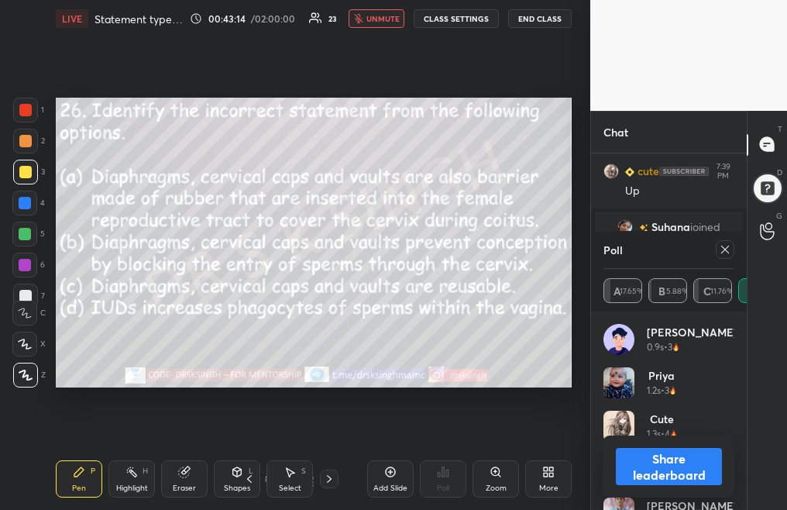
click at [717, 247] on div at bounding box center [721, 249] width 25 height 19
click at [716, 248] on div at bounding box center [725, 249] width 19 height 19
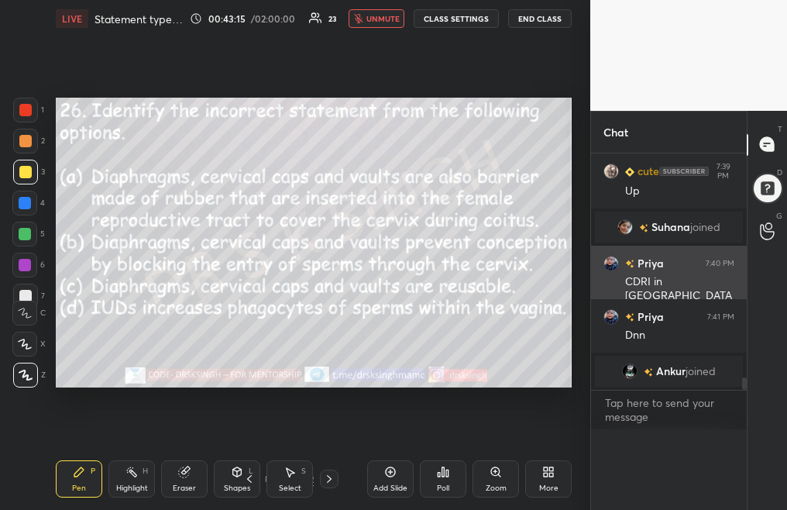
scroll to position [1, 5]
click at [724, 250] on div "Priya 7:40 PM CDRI in Lucknow ..." at bounding box center [669, 285] width 156 height 81
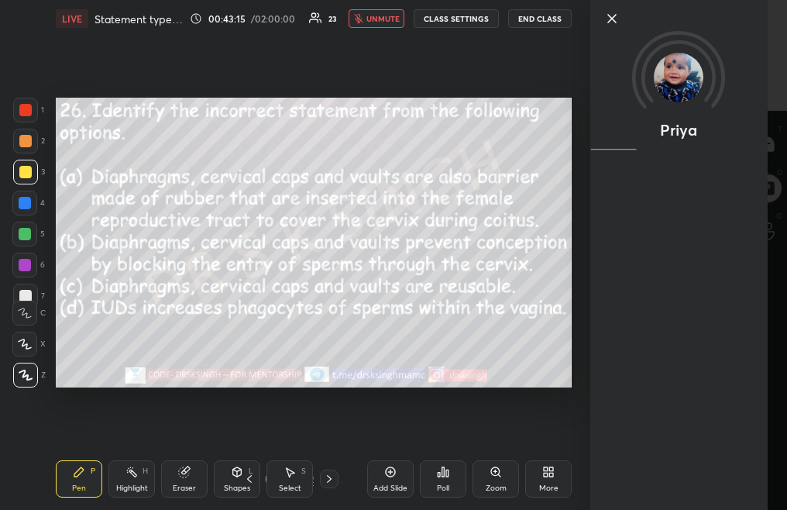
scroll to position [4291, 0]
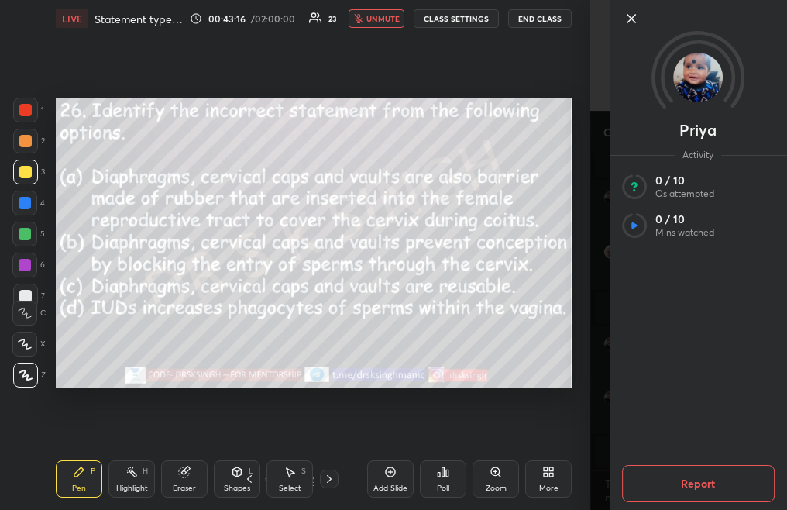
click at [636, 19] on icon at bounding box center [631, 18] width 19 height 19
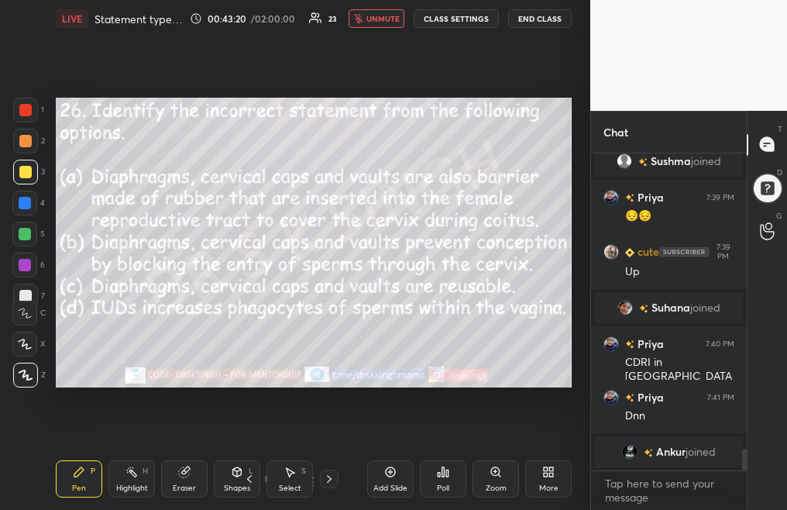
click at [327, 482] on icon at bounding box center [329, 478] width 12 height 12
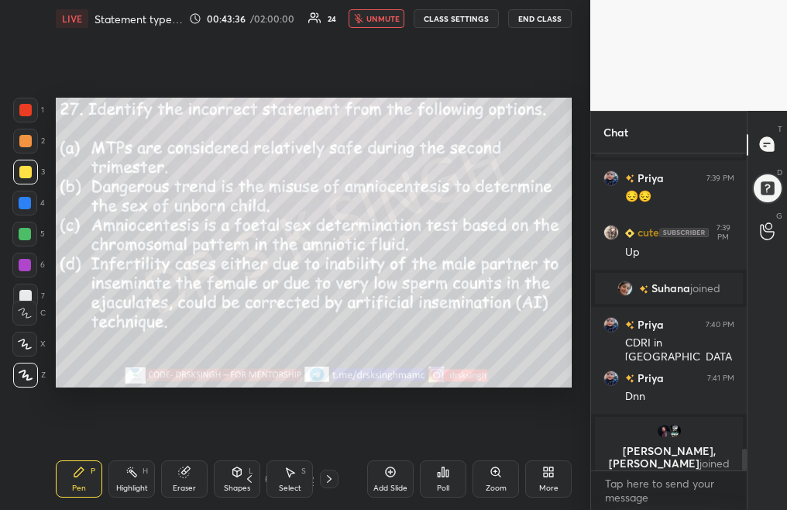
click at [438, 486] on div "Poll" at bounding box center [443, 488] width 12 height 8
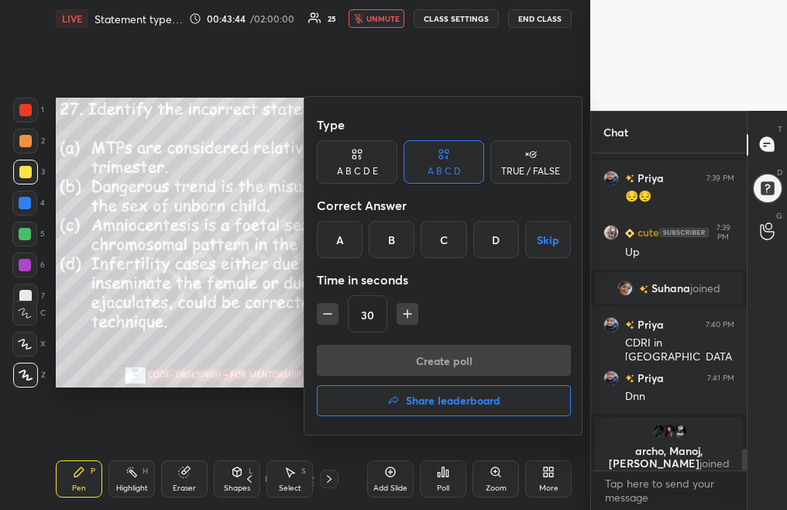
click at [345, 244] on div "A" at bounding box center [340, 239] width 46 height 37
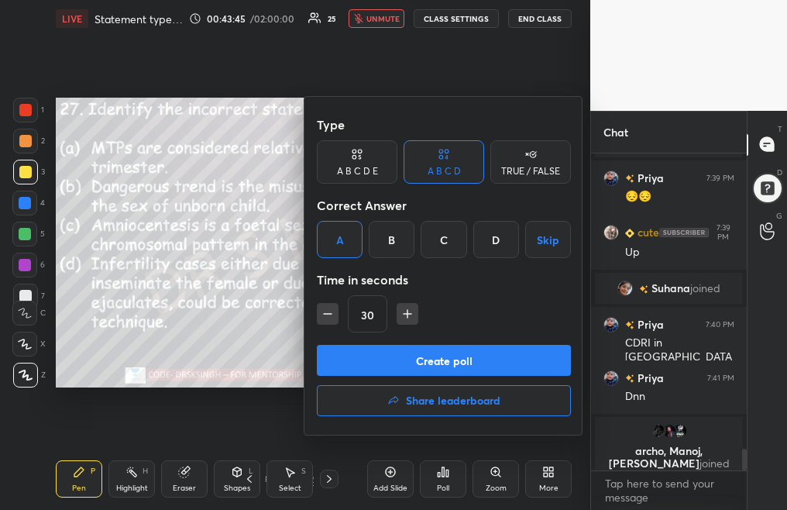
click at [392, 361] on button "Create poll" at bounding box center [444, 360] width 254 height 31
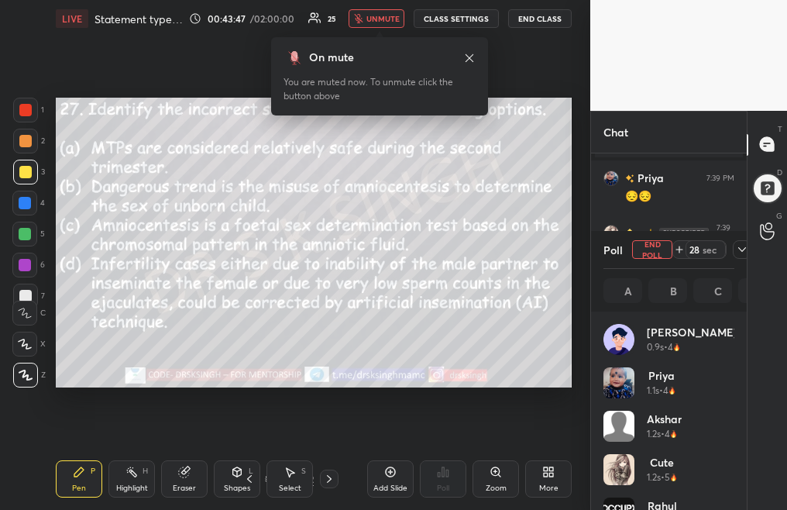
scroll to position [181, 126]
click at [647, 245] on button "End Poll" at bounding box center [652, 249] width 40 height 19
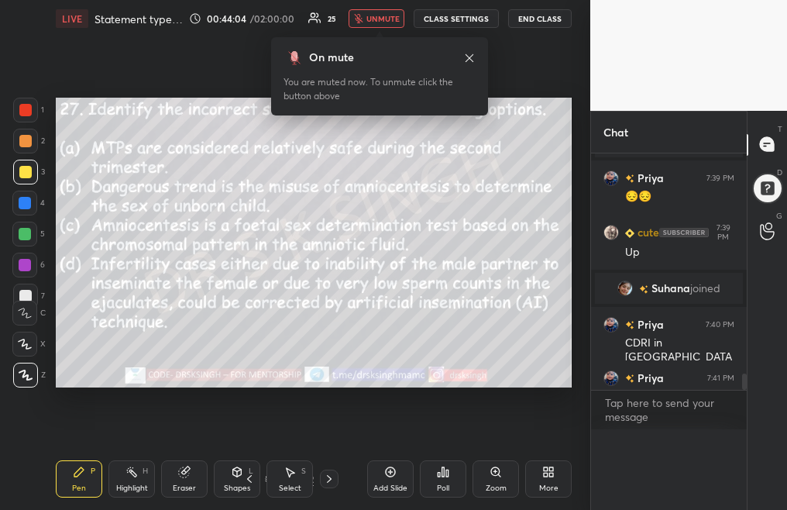
scroll to position [0, 0]
click at [334, 485] on div at bounding box center [329, 478] width 19 height 19
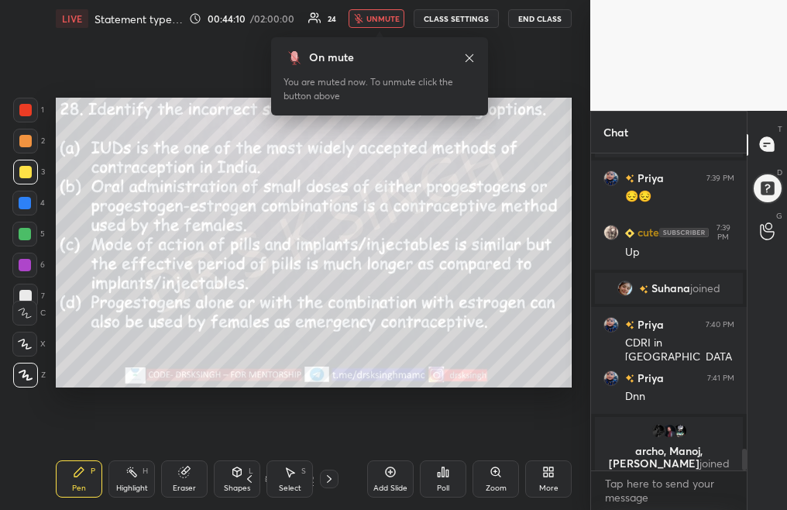
click at [447, 485] on div "Poll" at bounding box center [443, 488] width 12 height 8
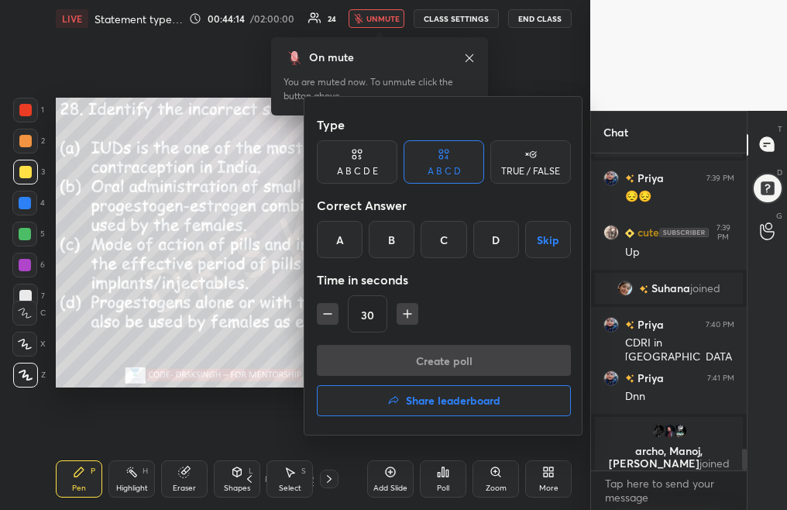
click at [450, 229] on div "C" at bounding box center [443, 239] width 46 height 37
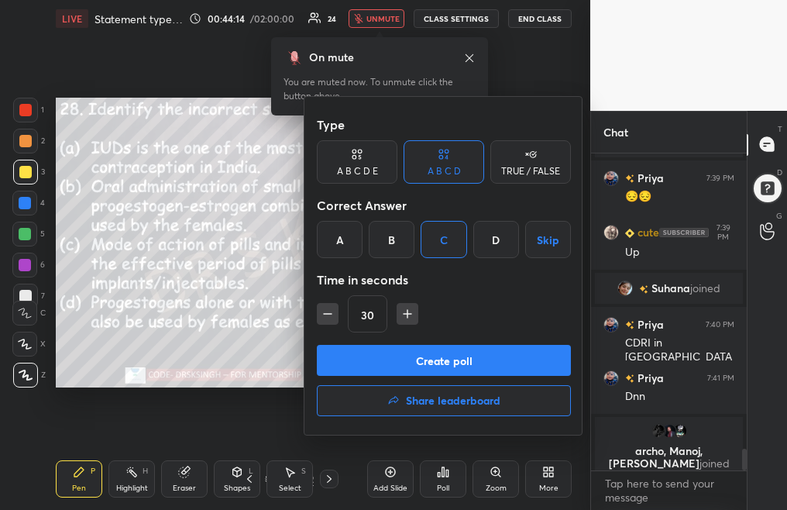
click at [459, 355] on button "Create poll" at bounding box center [444, 360] width 254 height 31
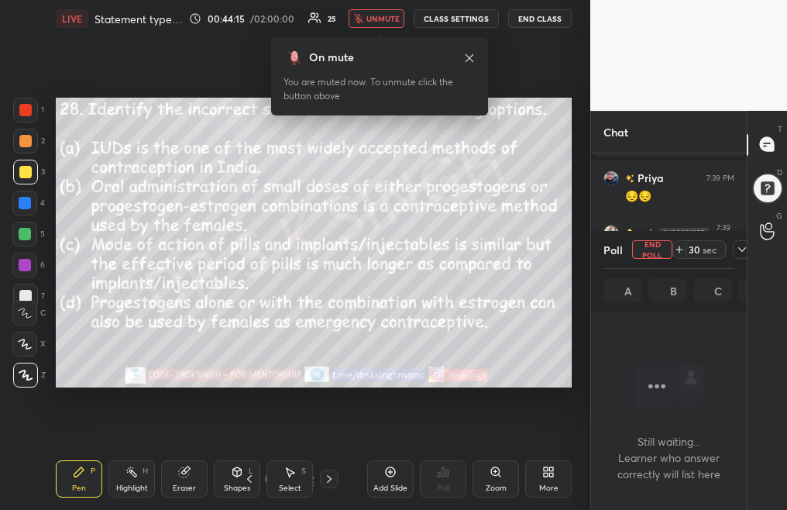
scroll to position [232, 151]
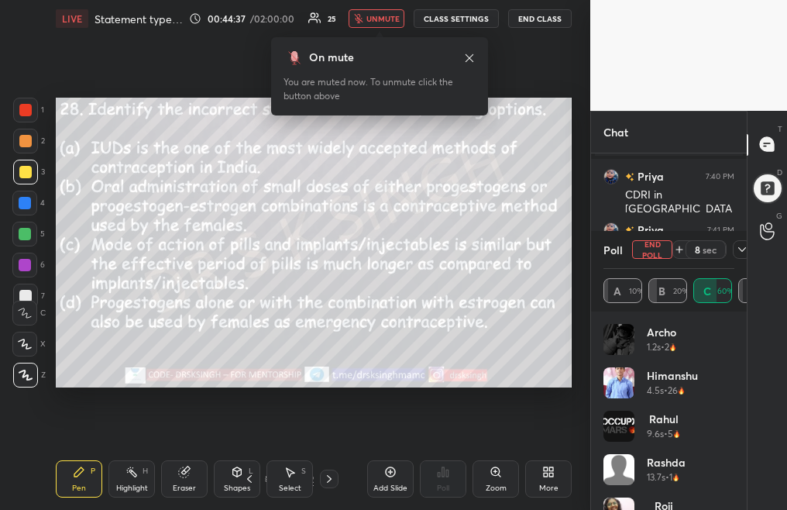
click at [650, 242] on button "End Poll" at bounding box center [652, 249] width 40 height 19
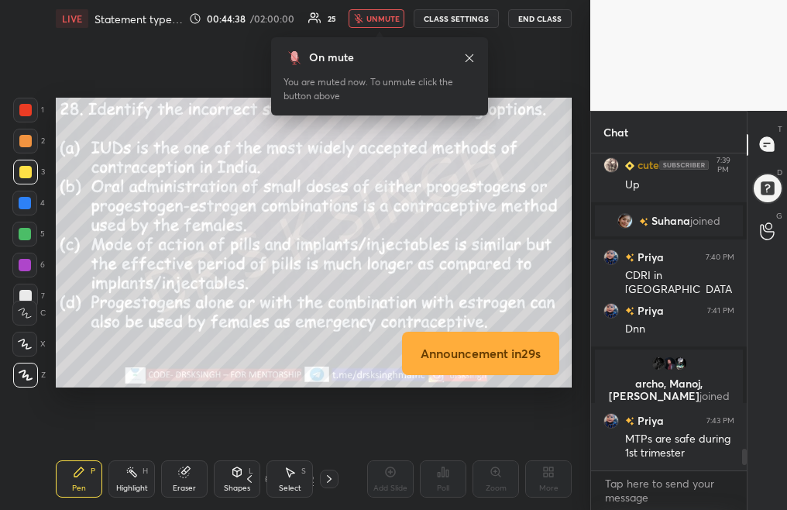
click at [331, 479] on icon at bounding box center [329, 478] width 12 height 12
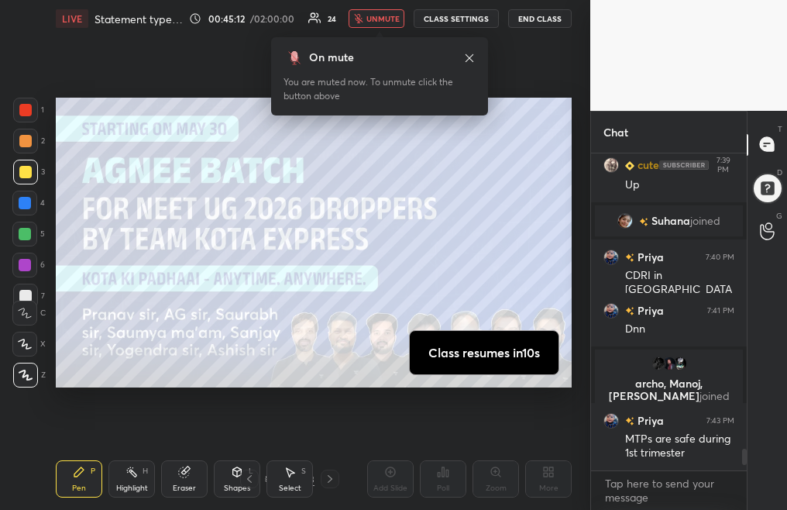
click at [379, 28] on div "On mute You are muted now. To unmute click the button above" at bounding box center [379, 72] width 217 height 88
click at [384, 17] on span "unmute" at bounding box center [382, 18] width 33 height 11
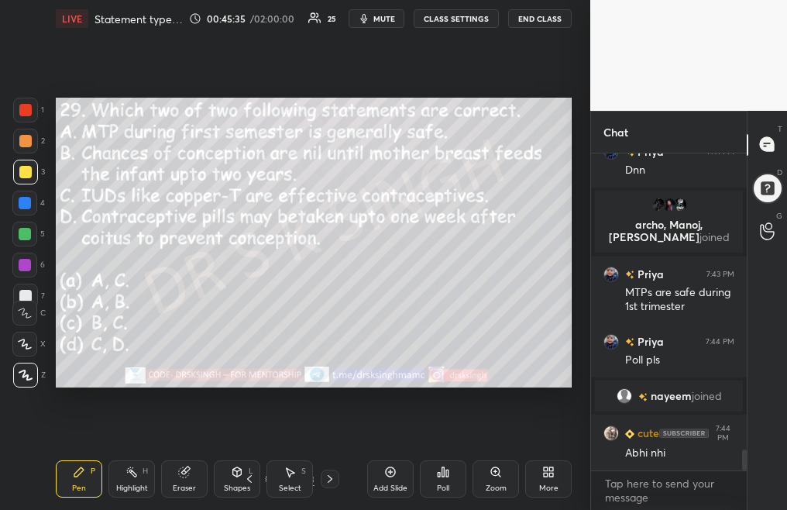
scroll to position [4527, 0]
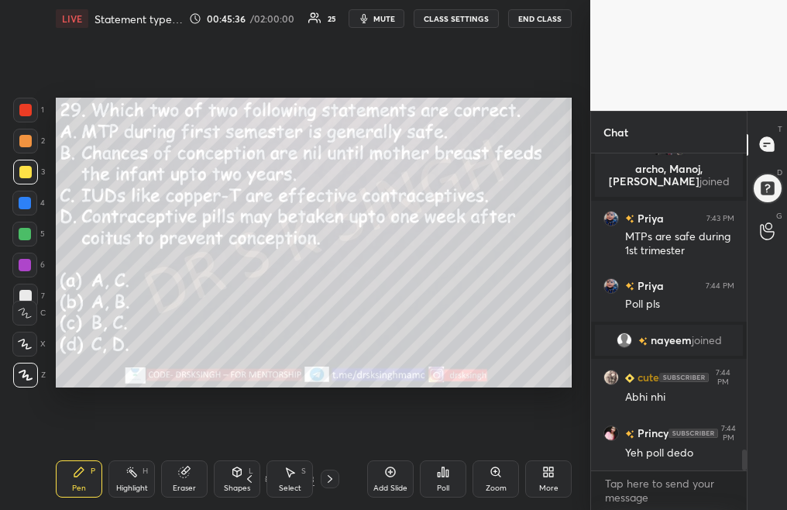
click at [346, 138] on div "LIVE Statement type of questions: Reproduction 00:45:36 / 02:00:00 25 mute CLAS…" at bounding box center [314, 255] width 528 height 510
click at [390, 22] on span "mute" at bounding box center [384, 18] width 22 height 11
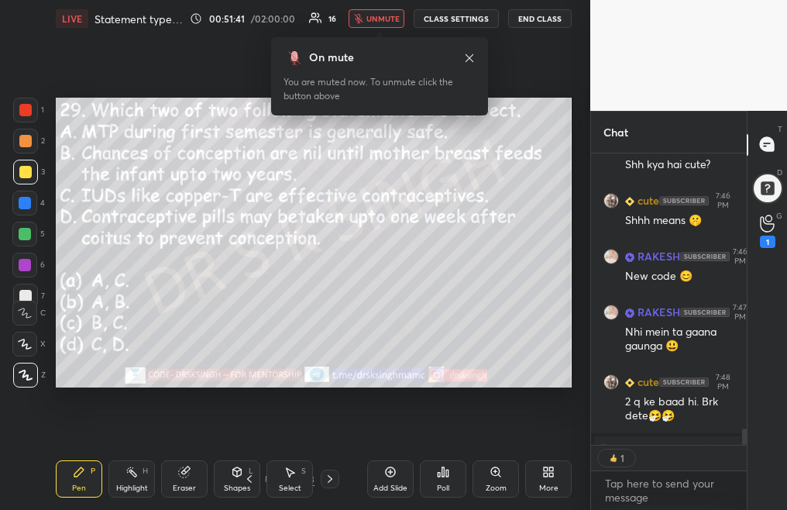
scroll to position [5, 5]
click at [394, 16] on span "unmute" at bounding box center [382, 18] width 33 height 11
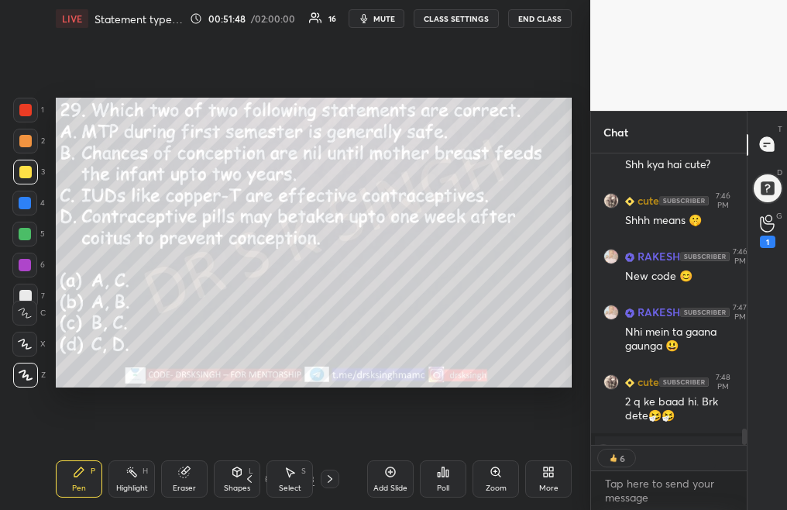
click at [376, 20] on span "mute" at bounding box center [384, 18] width 22 height 11
click at [373, 19] on span "unmute" at bounding box center [382, 18] width 33 height 11
click at [386, 20] on span "mute" at bounding box center [384, 18] width 22 height 11
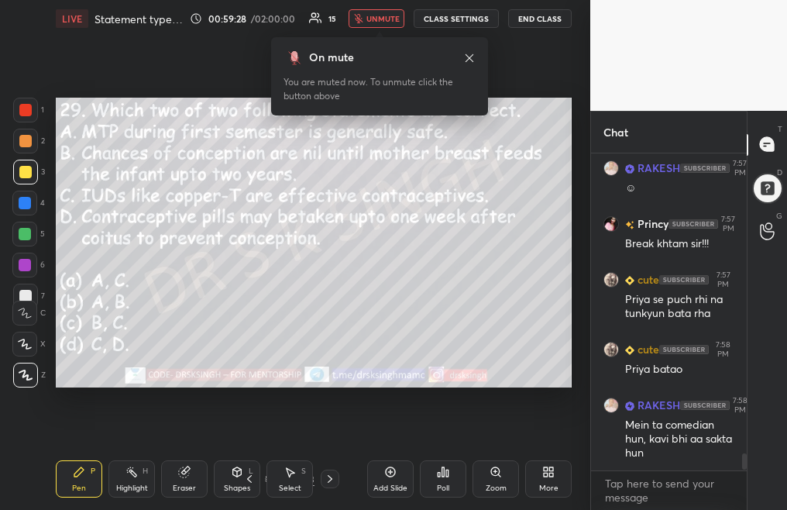
scroll to position [5698, 0]
click at [374, 26] on button "unmute" at bounding box center [376, 18] width 56 height 19
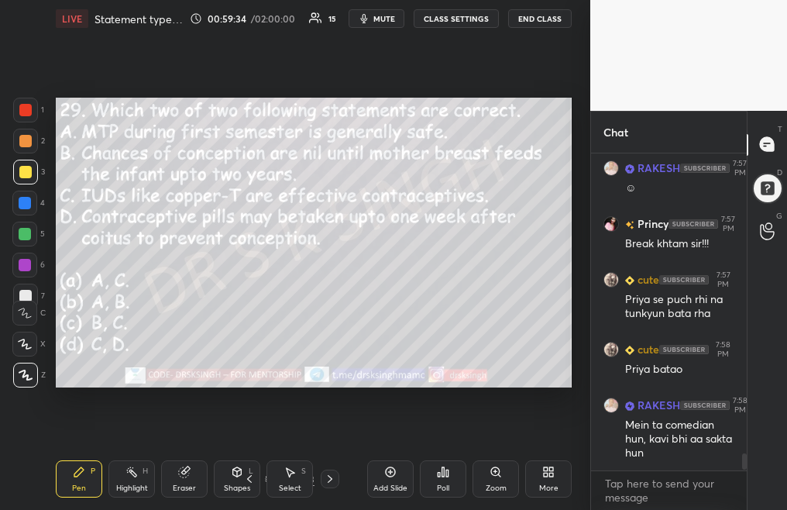
click at [185, 476] on icon at bounding box center [184, 471] width 12 height 12
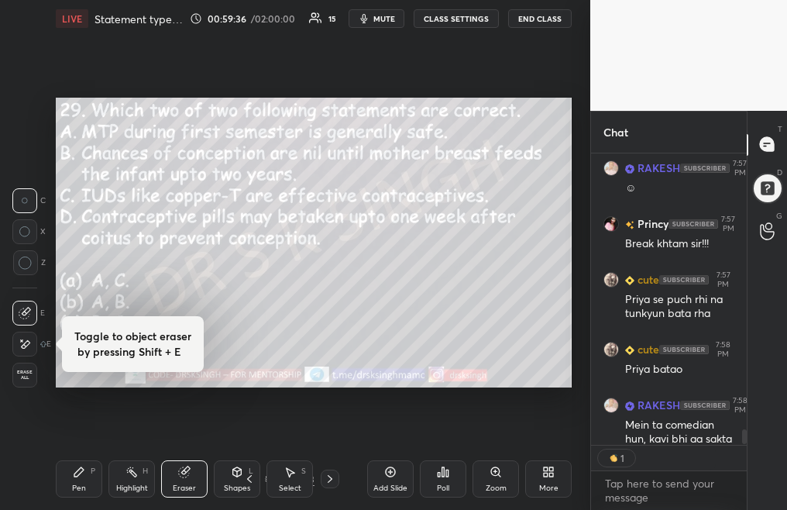
scroll to position [5, 5]
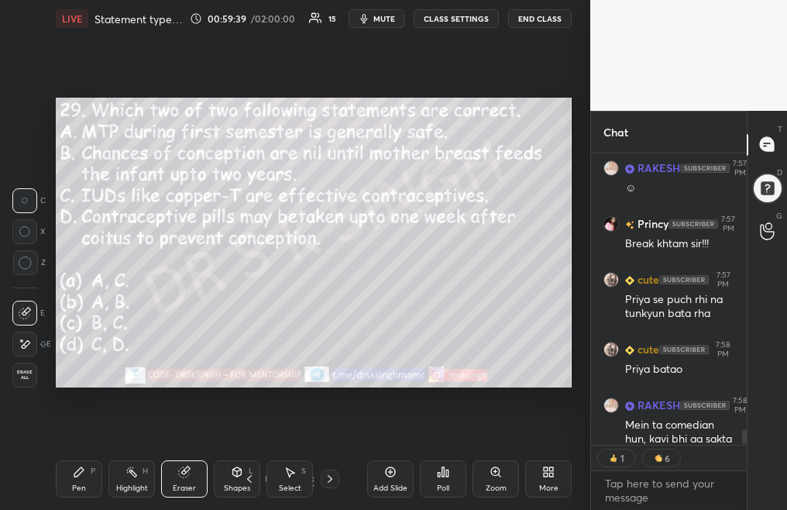
click at [74, 477] on icon at bounding box center [79, 471] width 12 height 12
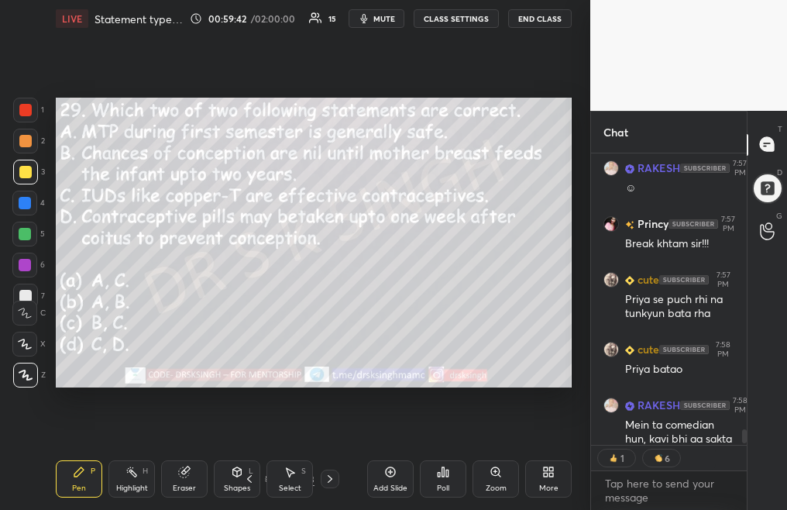
scroll to position [5779, 0]
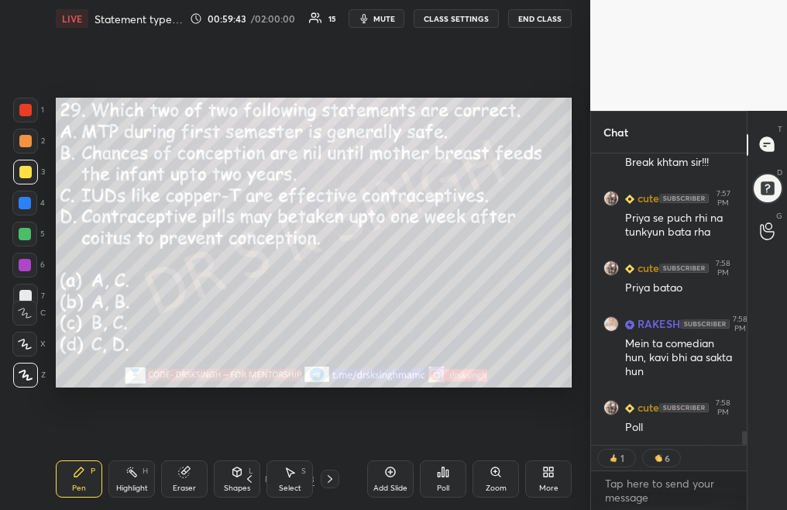
click at [446, 484] on div "Poll" at bounding box center [443, 488] width 12 height 8
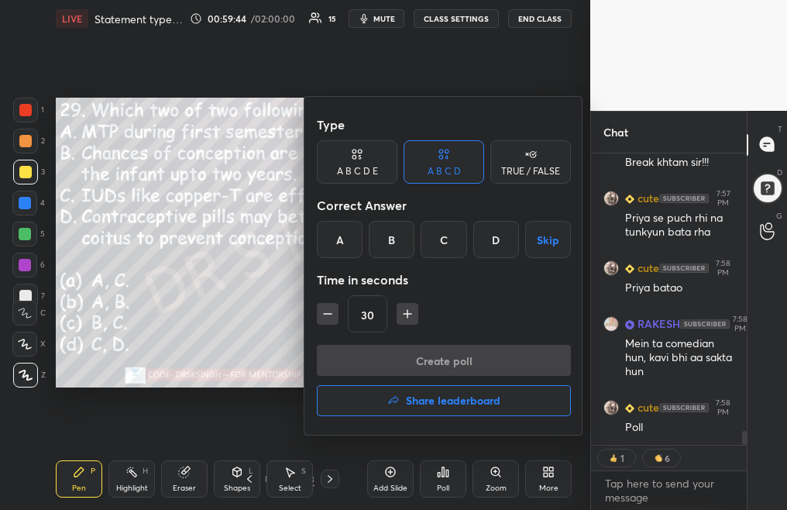
click at [345, 241] on div "A" at bounding box center [340, 239] width 46 height 37
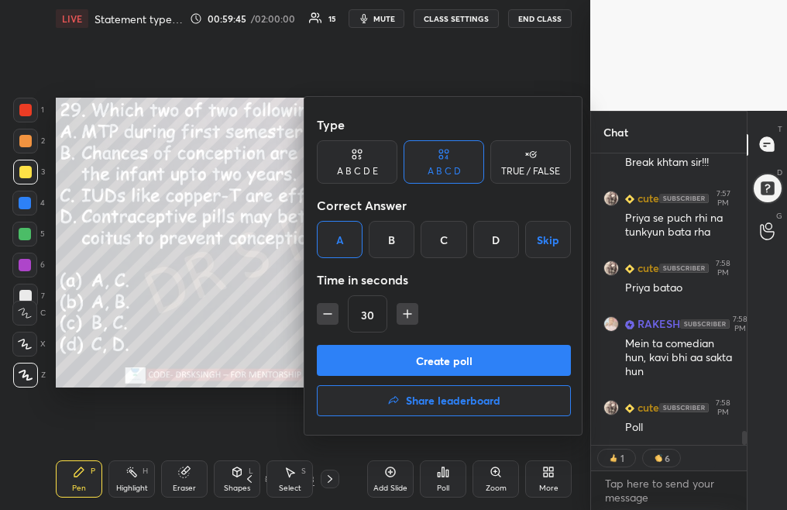
click at [410, 366] on button "Create poll" at bounding box center [444, 360] width 254 height 31
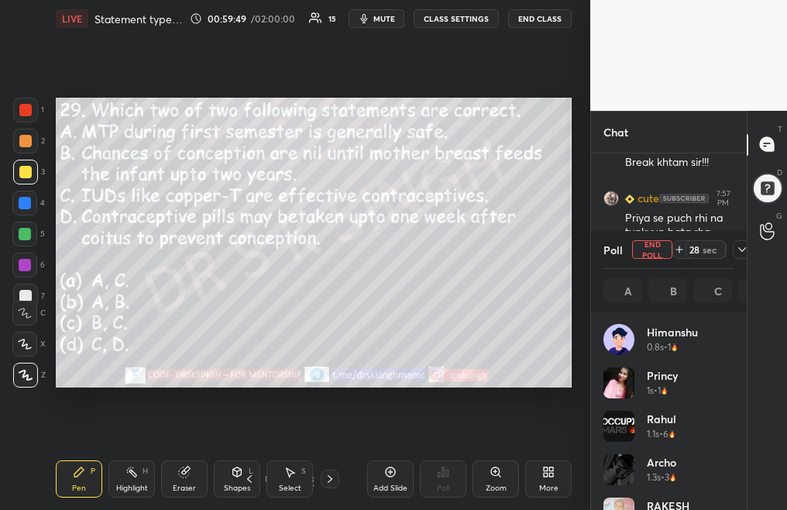
scroll to position [5834, 0]
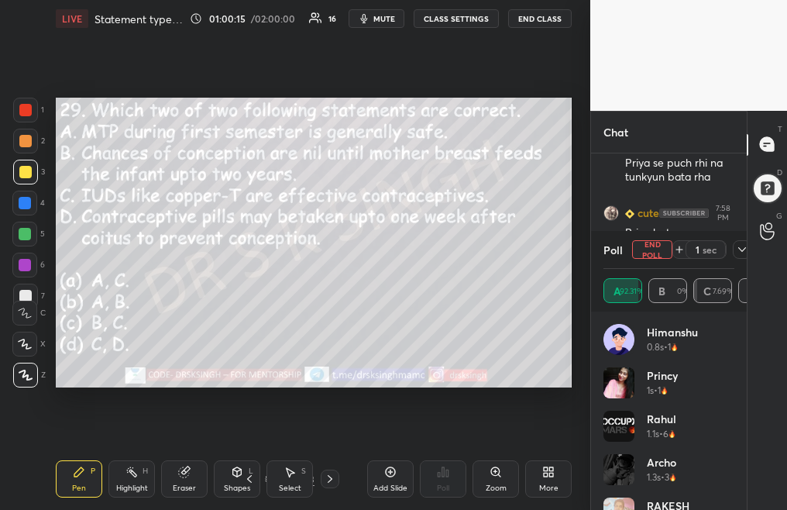
click at [658, 245] on button "End Poll" at bounding box center [652, 249] width 40 height 19
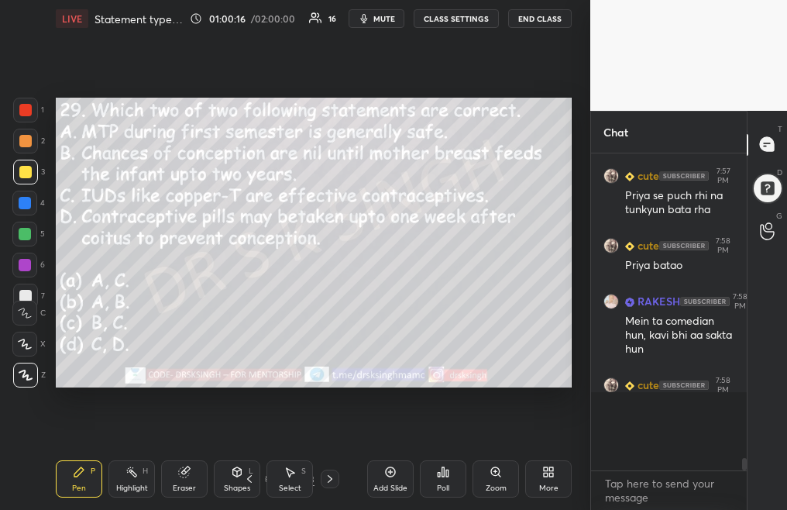
scroll to position [307, 151]
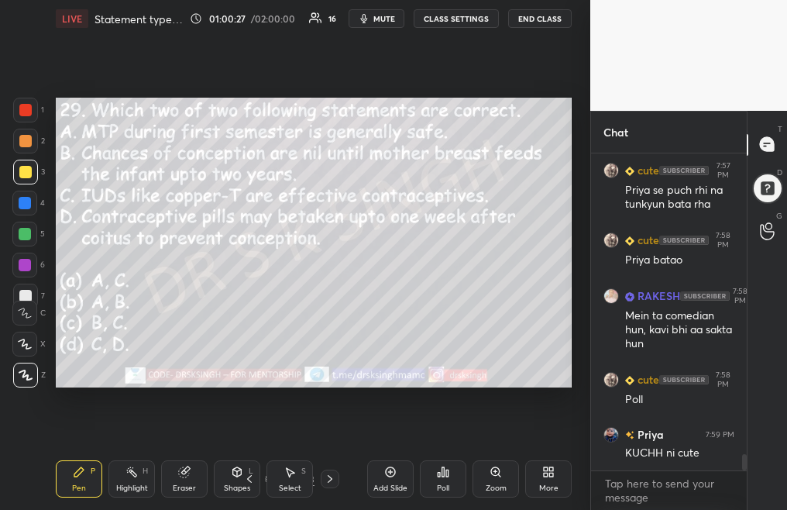
click at [437, 482] on div "Poll" at bounding box center [443, 478] width 46 height 37
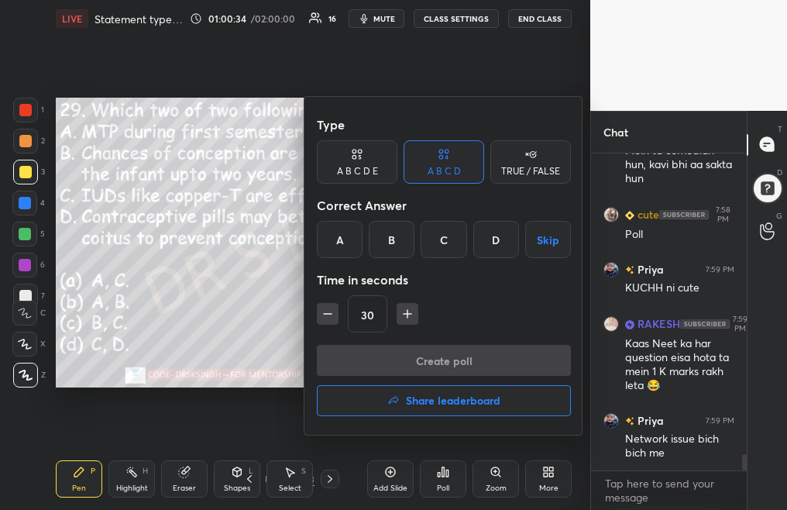
click at [359, 230] on div "A" at bounding box center [340, 239] width 46 height 37
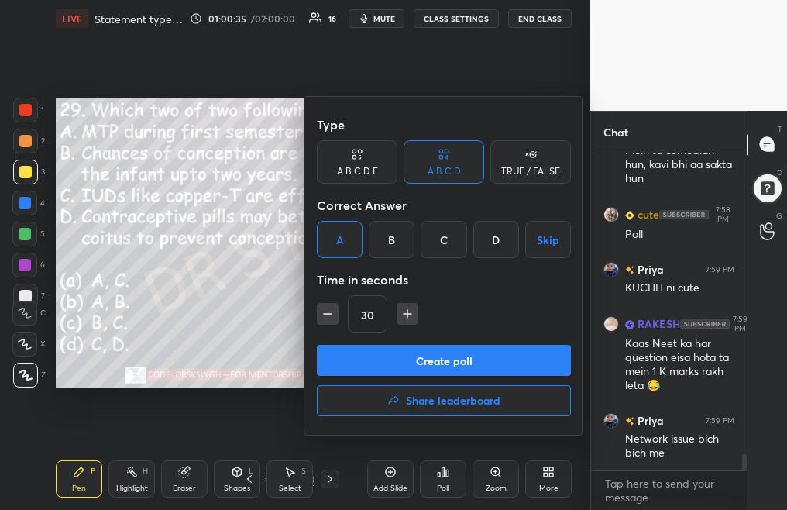
click at [389, 352] on button "Create poll" at bounding box center [444, 360] width 254 height 31
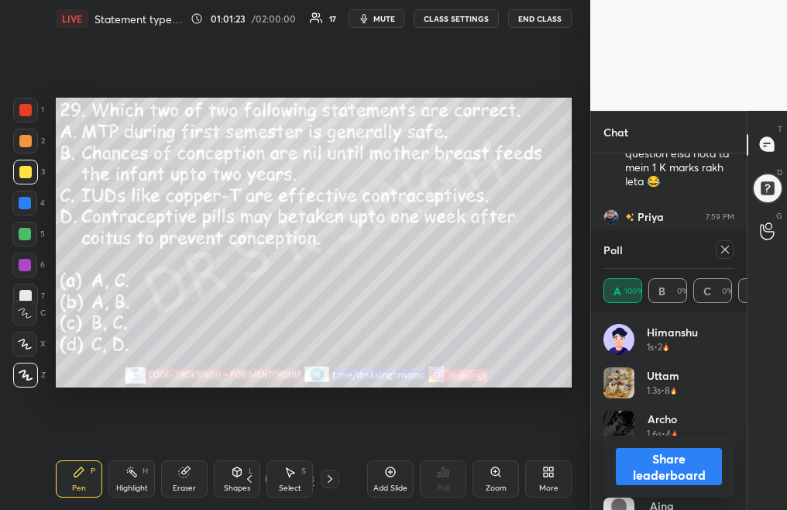
click at [723, 249] on icon at bounding box center [725, 249] width 12 height 12
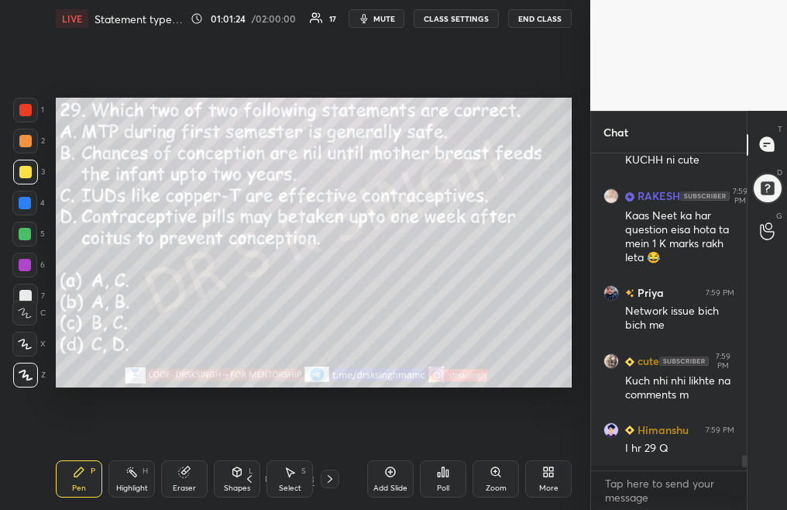
scroll to position [5, 5]
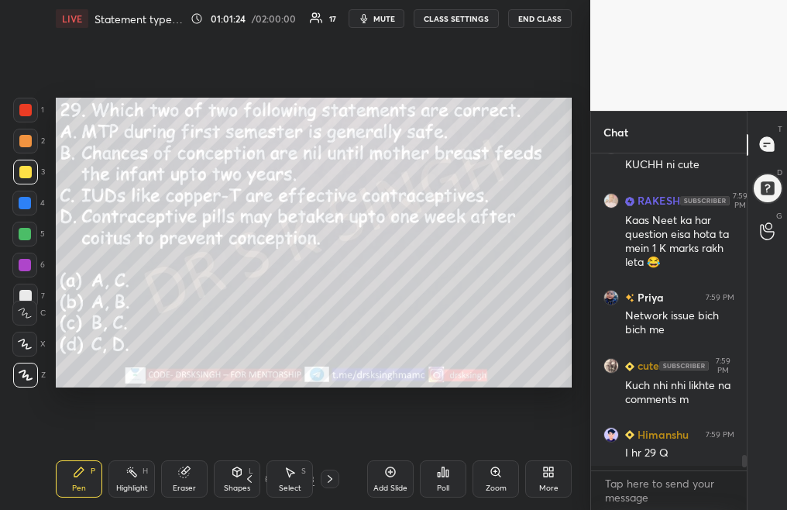
click at [327, 479] on icon at bounding box center [330, 478] width 12 height 12
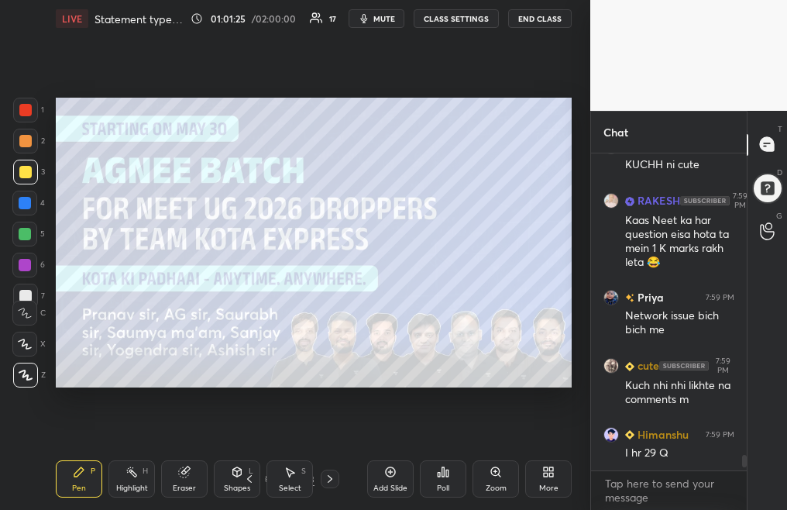
click at [327, 481] on icon at bounding box center [330, 478] width 12 height 12
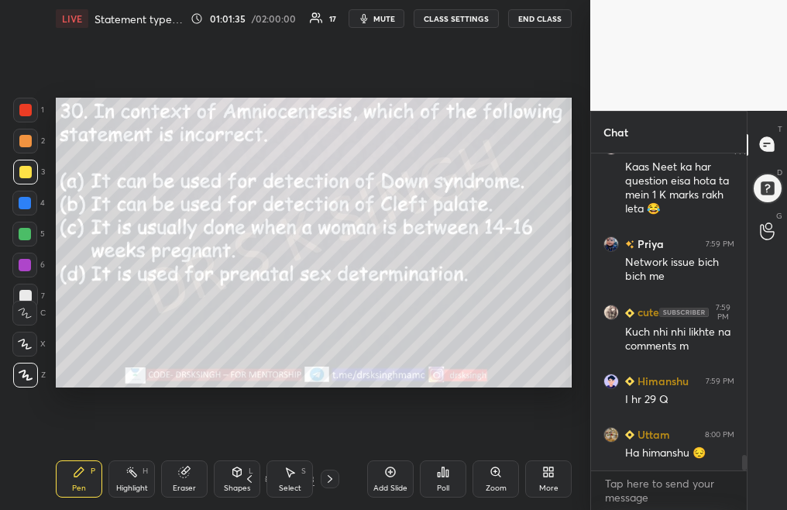
scroll to position [6204, 0]
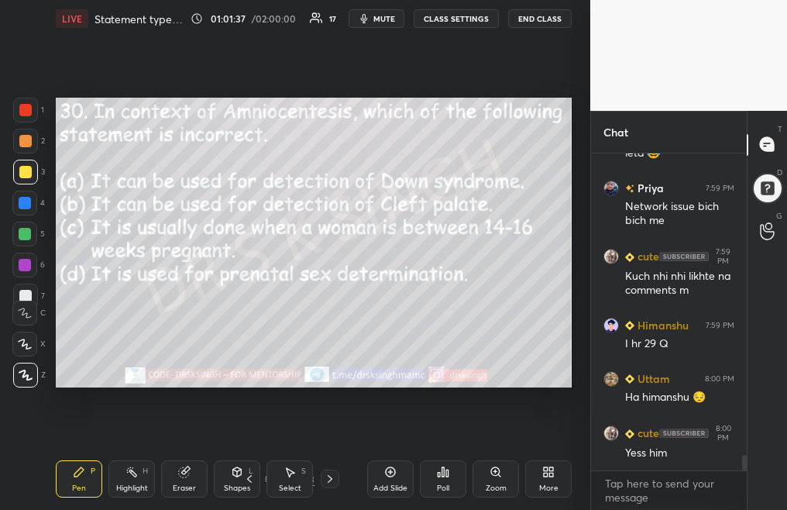
click at [441, 485] on div "Poll" at bounding box center [443, 488] width 12 height 8
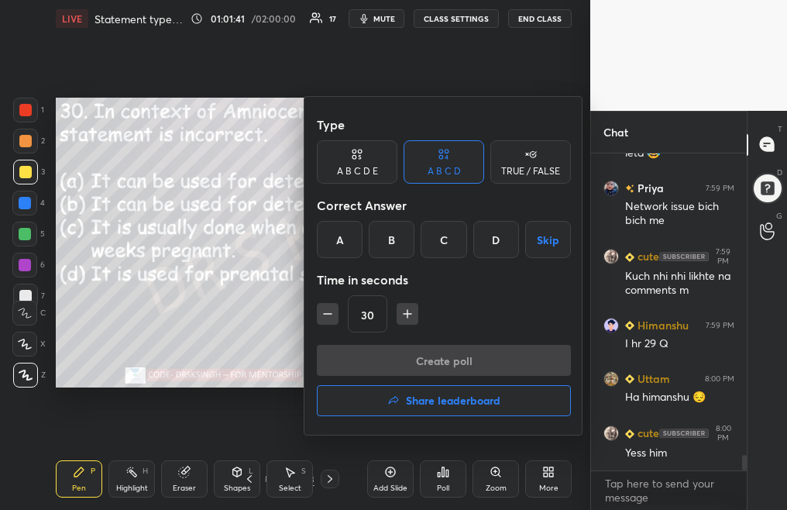
click at [394, 248] on div "B" at bounding box center [392, 239] width 46 height 37
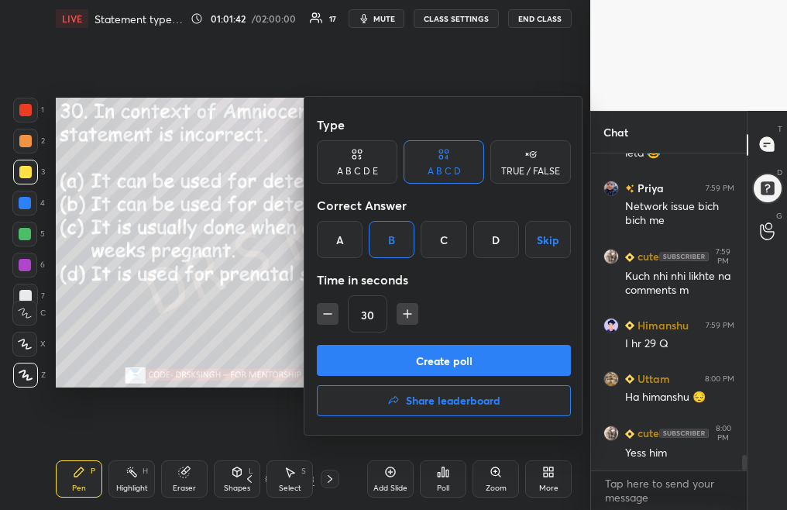
click at [462, 361] on button "Create poll" at bounding box center [444, 360] width 254 height 31
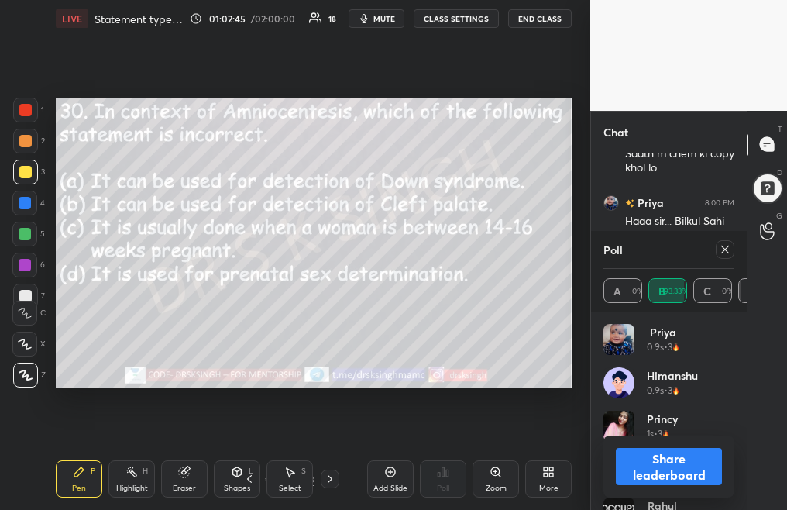
scroll to position [6682, 0]
click at [717, 249] on div at bounding box center [725, 249] width 19 height 19
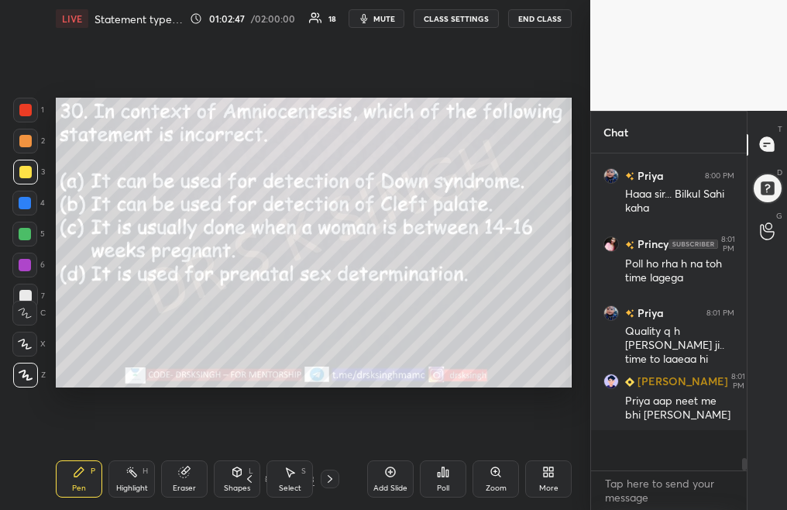
scroll to position [151, 151]
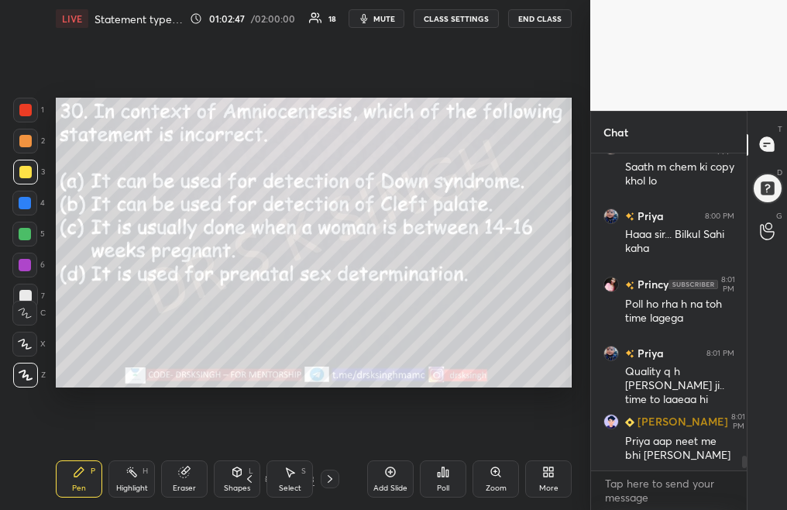
click at [331, 477] on icon at bounding box center [330, 478] width 12 height 12
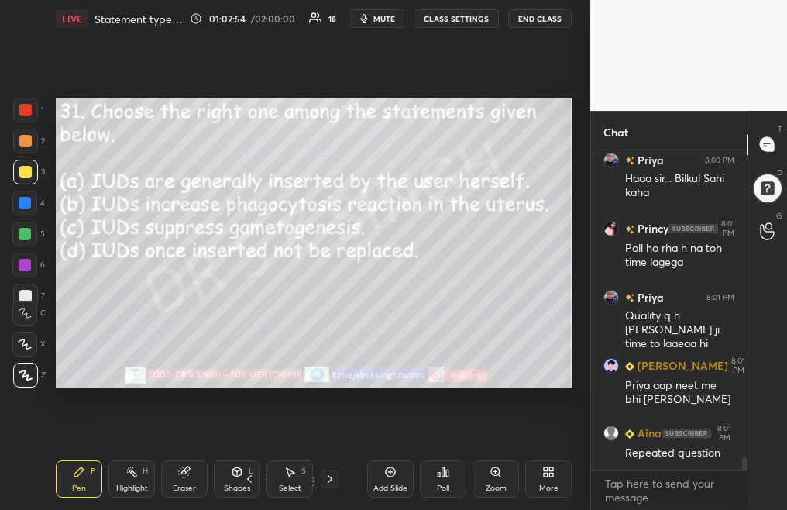
scroll to position [6711, 0]
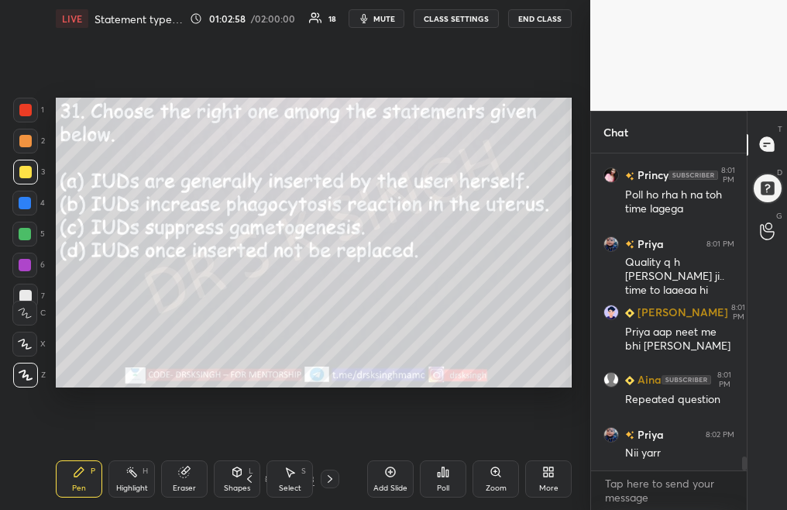
click at [449, 484] on div "Poll" at bounding box center [443, 478] width 46 height 37
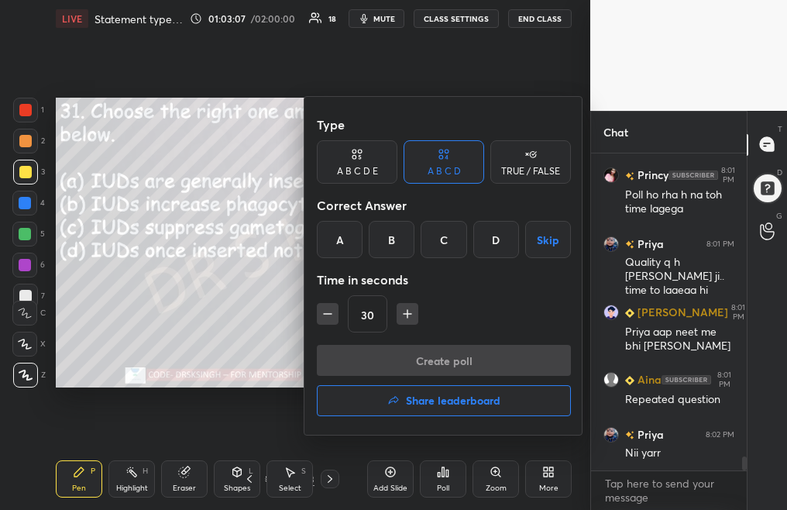
click at [400, 232] on div "B" at bounding box center [392, 239] width 46 height 37
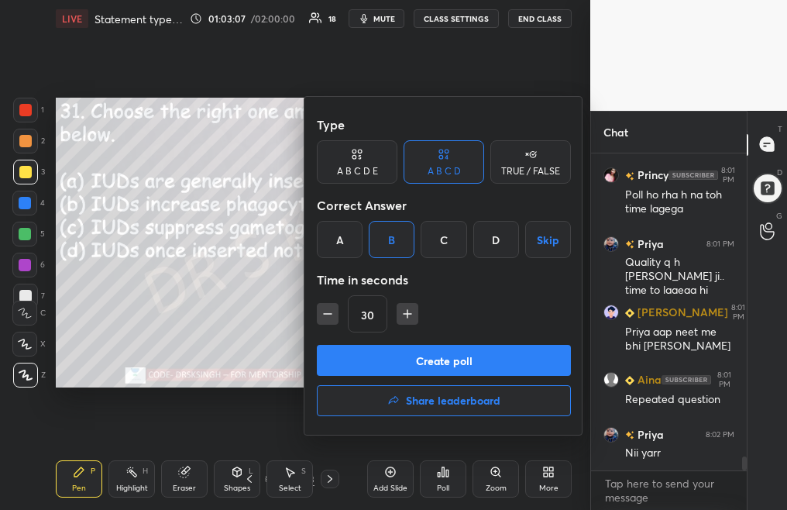
click at [441, 364] on button "Create poll" at bounding box center [444, 360] width 254 height 31
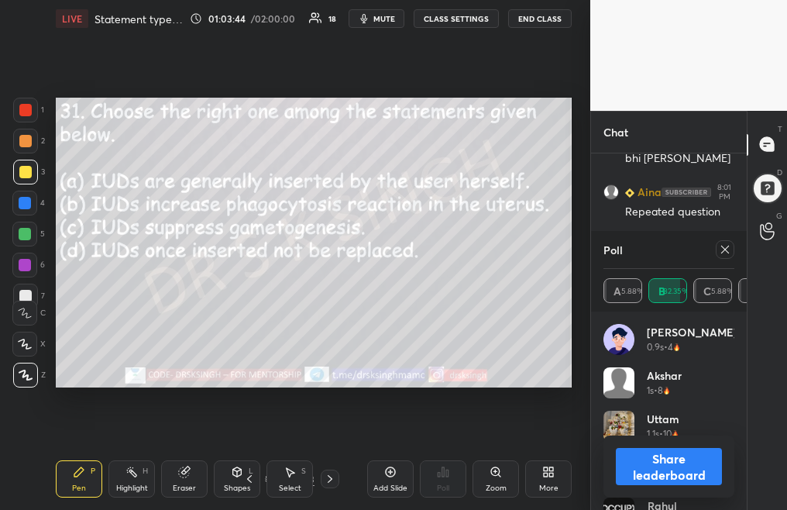
scroll to position [6966, 0]
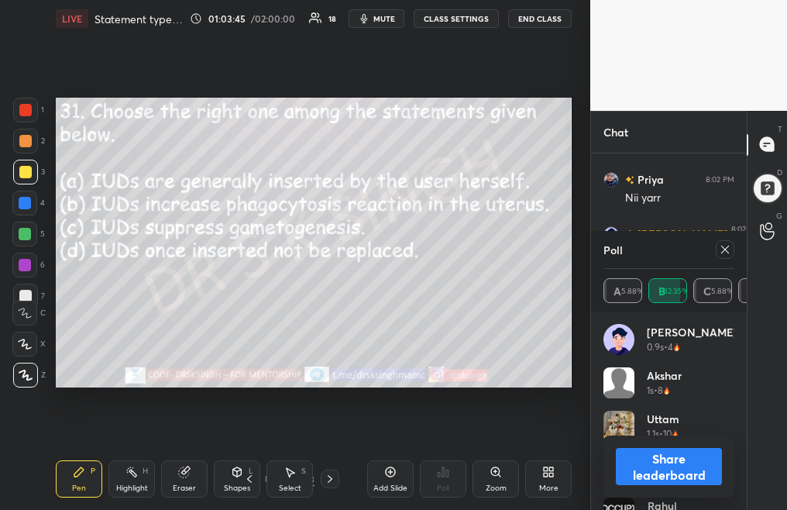
click at [729, 249] on icon at bounding box center [725, 249] width 12 height 12
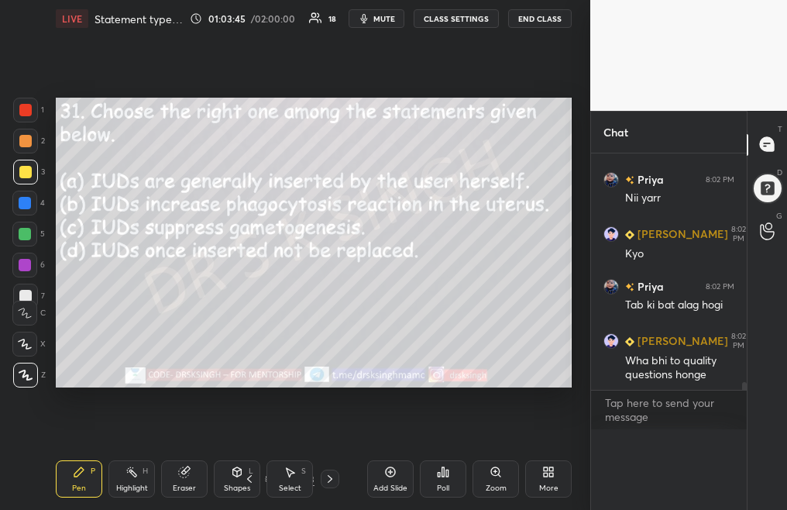
scroll to position [5, 5]
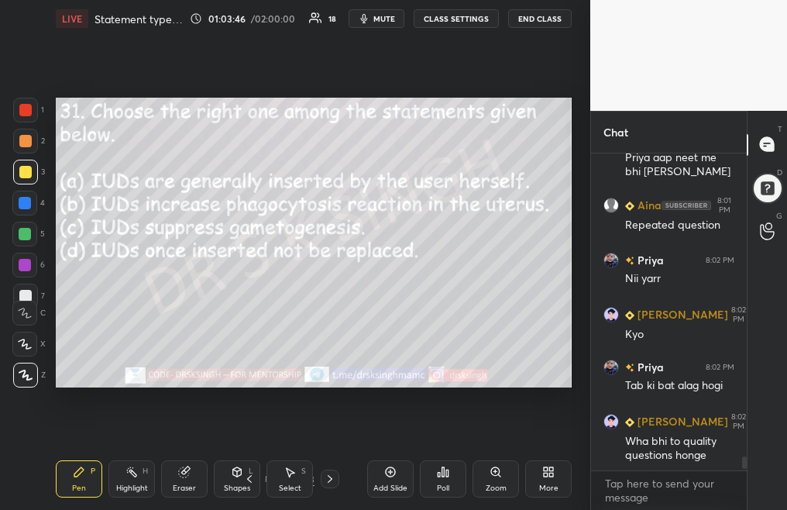
click at [330, 483] on icon at bounding box center [330, 478] width 12 height 12
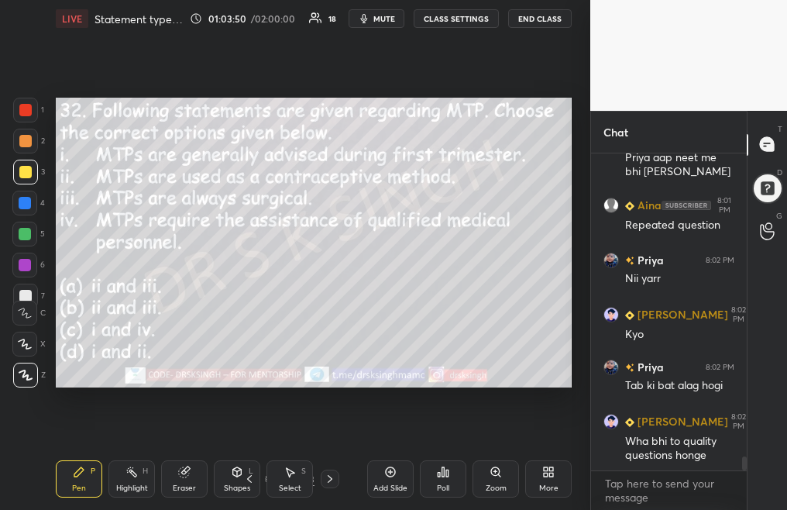
scroll to position [6939, 0]
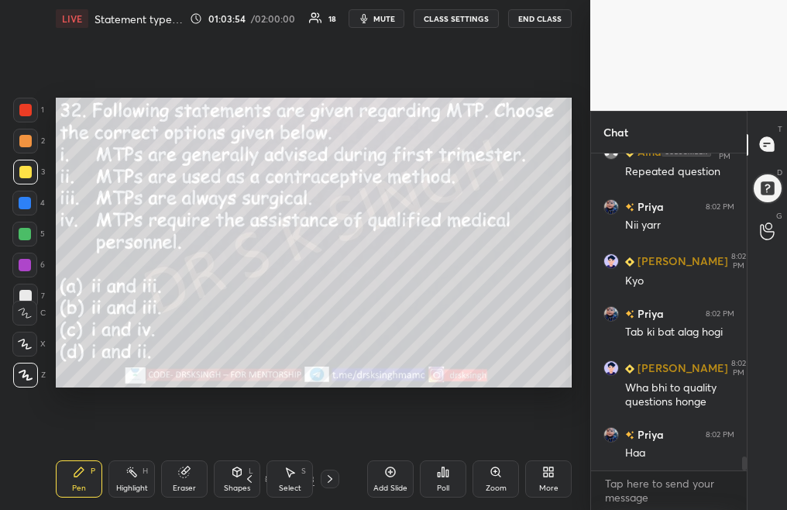
click at [441, 481] on div "Poll" at bounding box center [443, 478] width 46 height 37
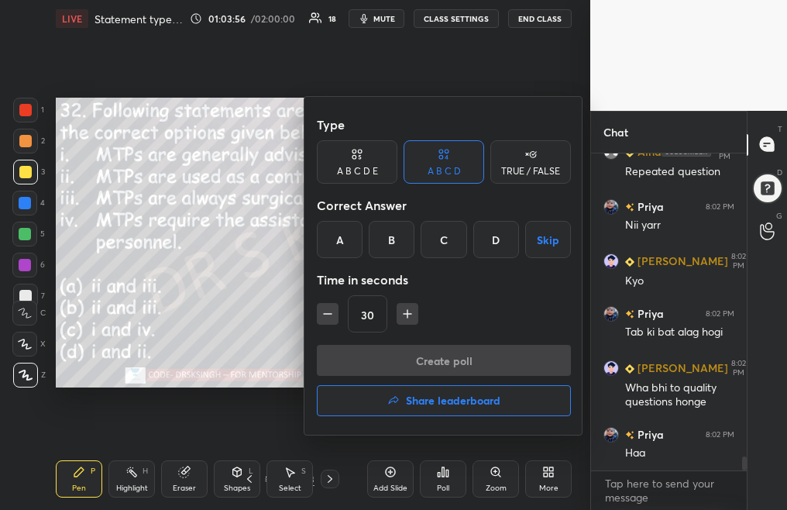
click at [448, 238] on div "C" at bounding box center [443, 239] width 46 height 37
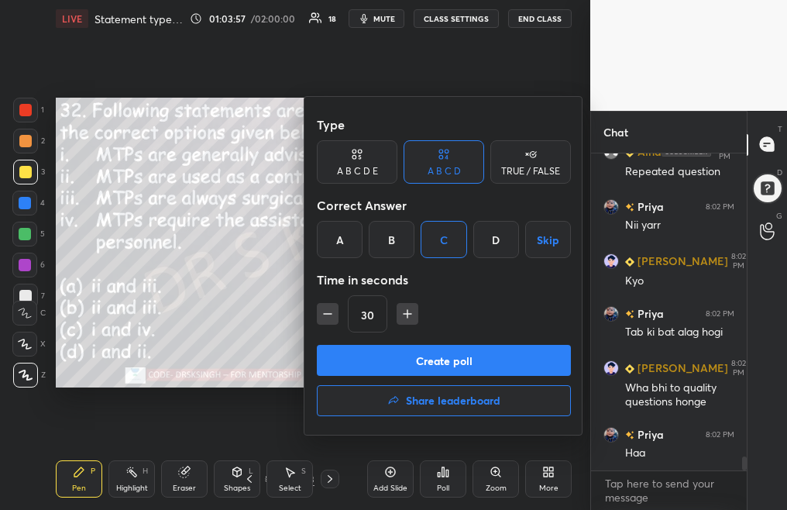
click at [453, 369] on button "Create poll" at bounding box center [444, 360] width 254 height 31
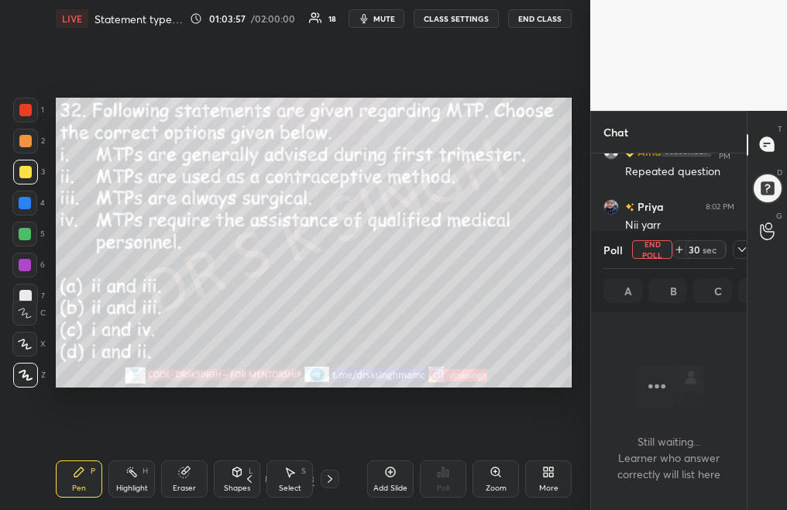
click at [453, 384] on div "Create poll" at bounding box center [443, 394] width 191 height 21
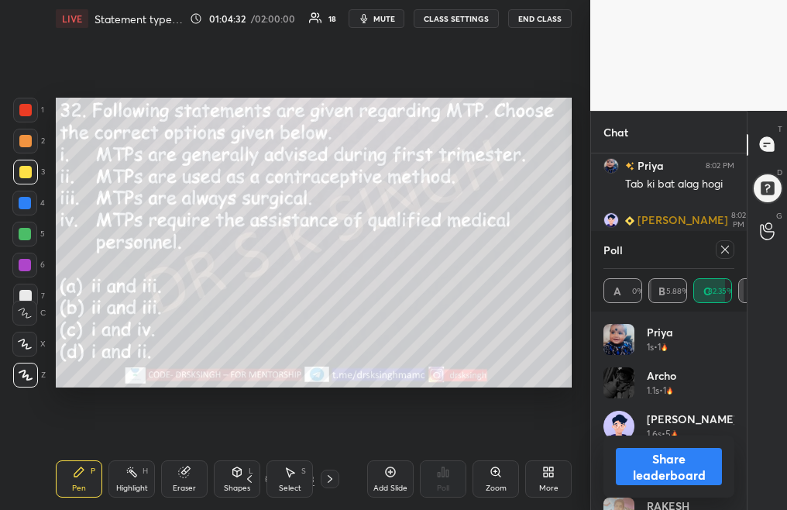
scroll to position [7124, 0]
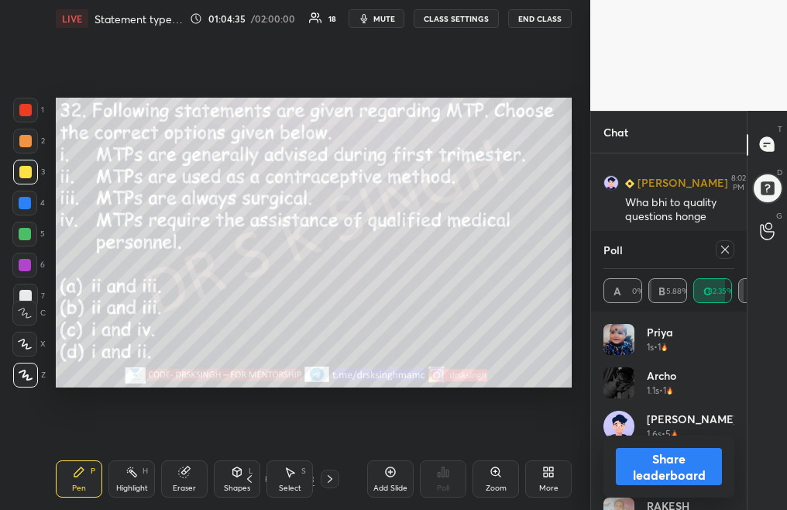
click at [723, 256] on div at bounding box center [725, 249] width 19 height 19
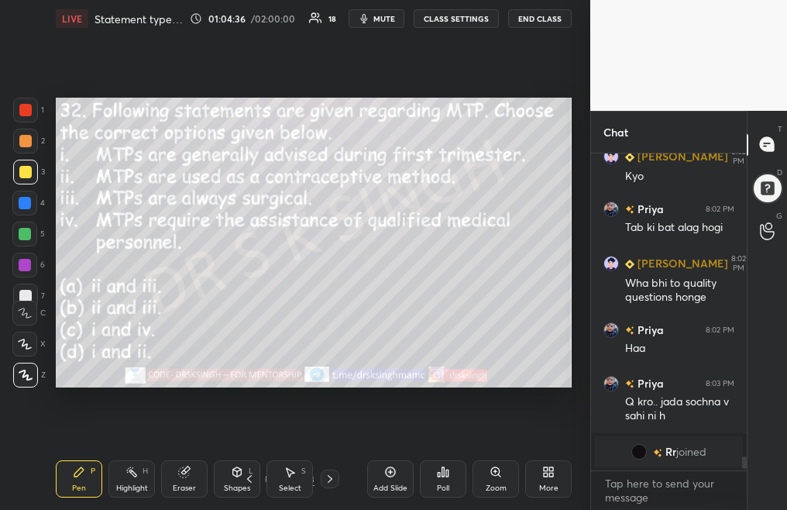
click at [328, 482] on icon at bounding box center [330, 478] width 12 height 12
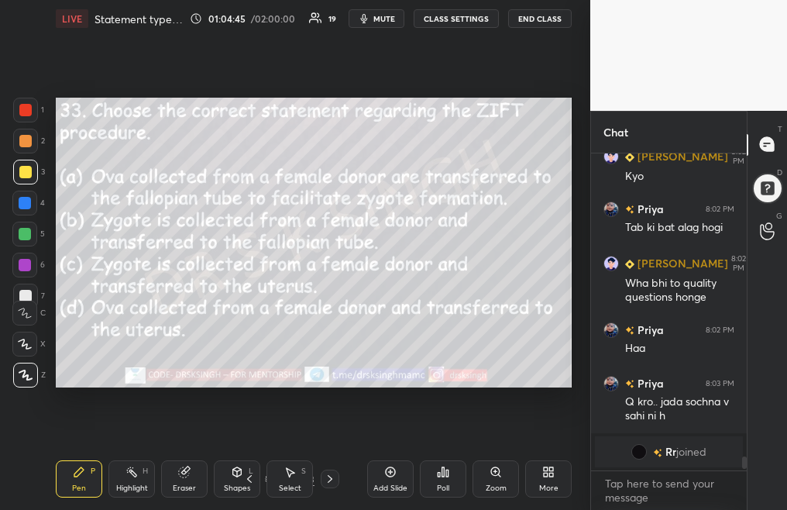
click at [438, 477] on div "Poll" at bounding box center [443, 478] width 46 height 37
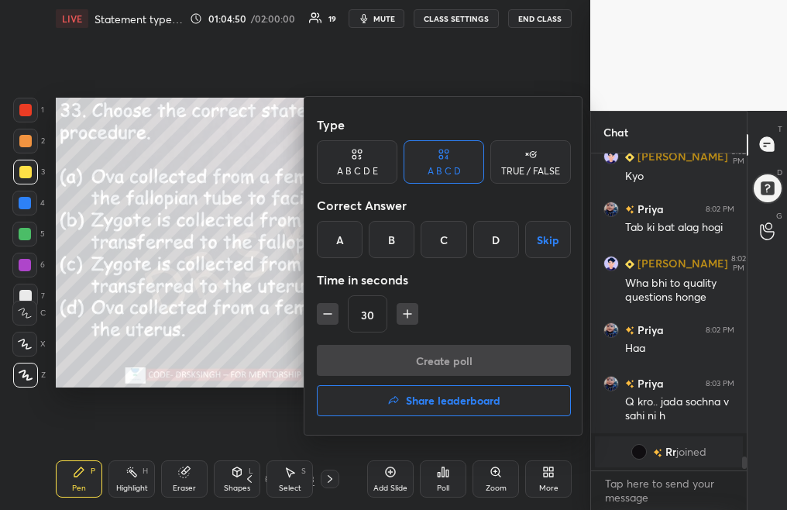
click at [400, 242] on div "B" at bounding box center [392, 239] width 46 height 37
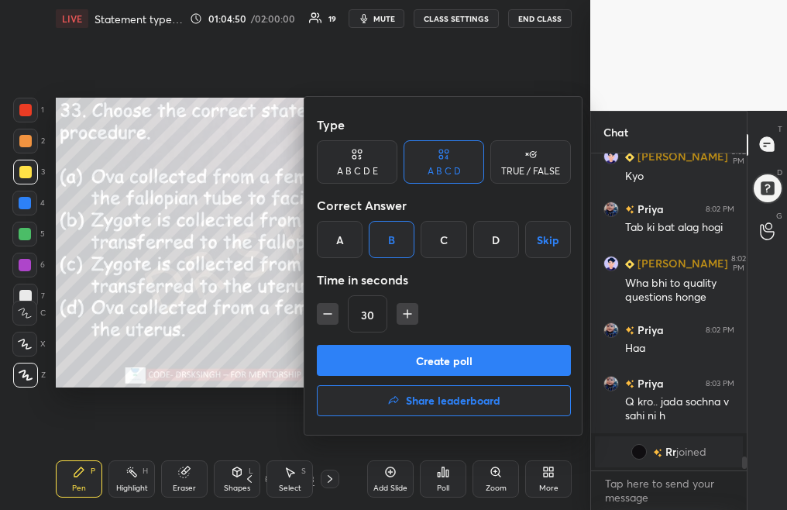
click at [420, 353] on button "Create poll" at bounding box center [444, 360] width 254 height 31
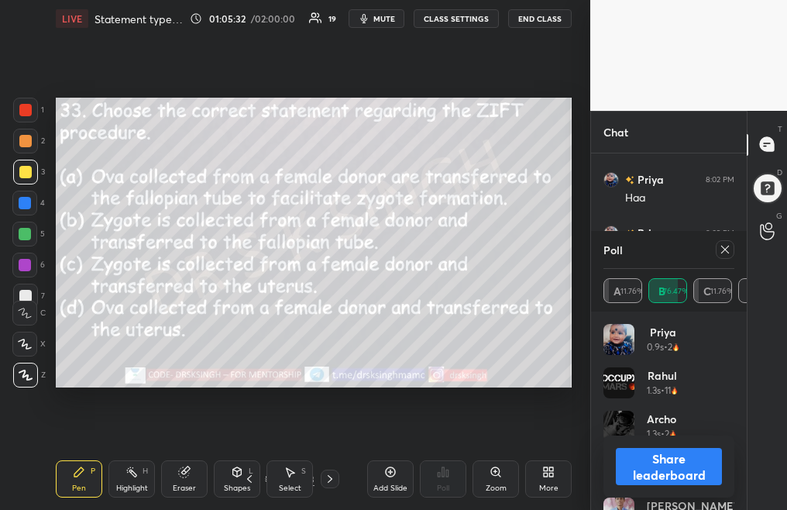
click at [726, 251] on icon at bounding box center [725, 249] width 12 height 12
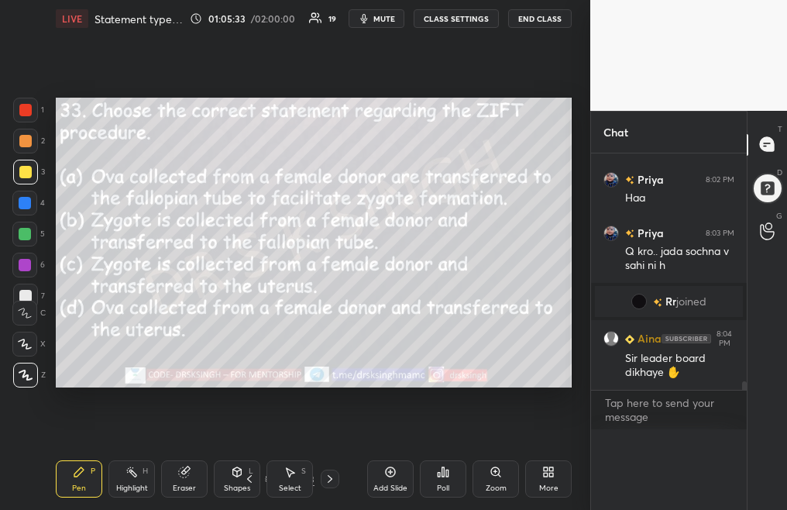
scroll to position [0, 0]
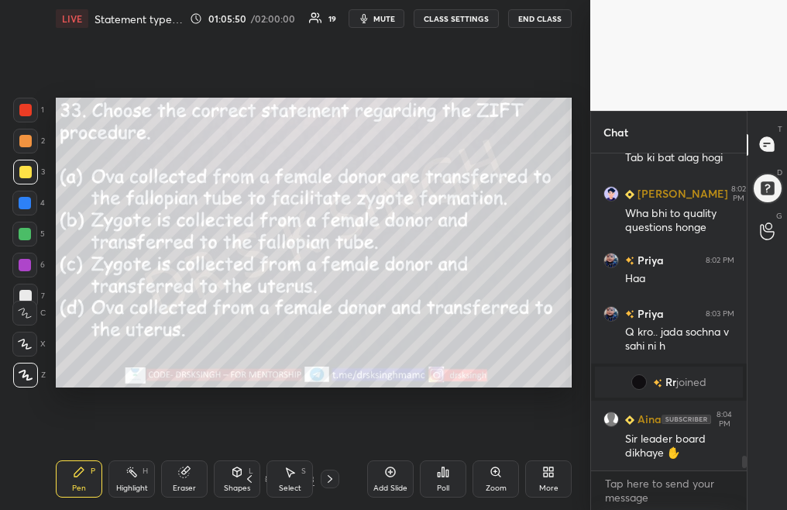
click at [328, 482] on icon at bounding box center [330, 478] width 12 height 12
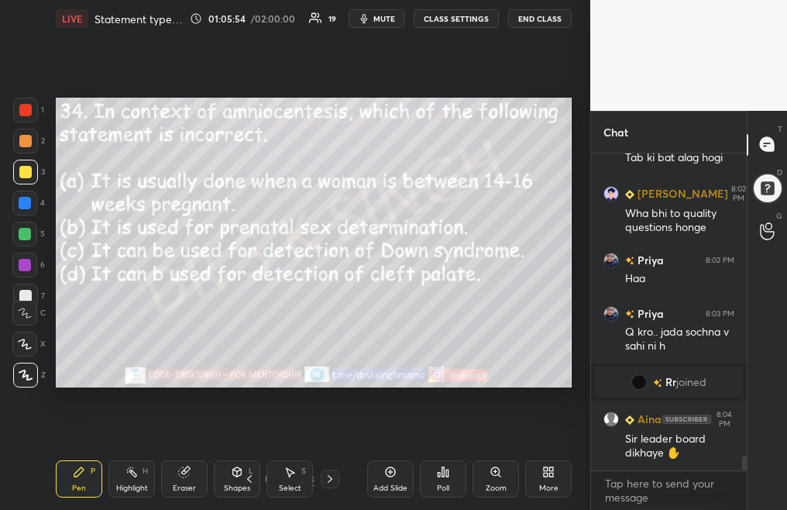
scroll to position [6526, 0]
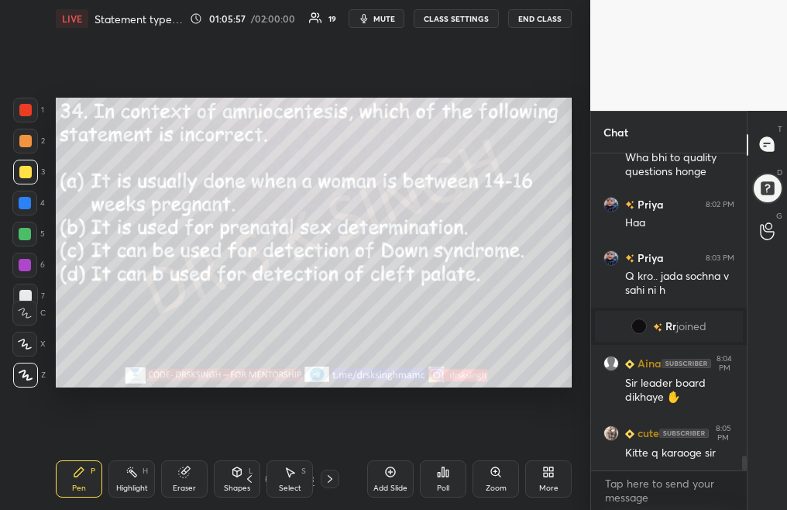
click at [437, 475] on div "Poll" at bounding box center [443, 478] width 46 height 37
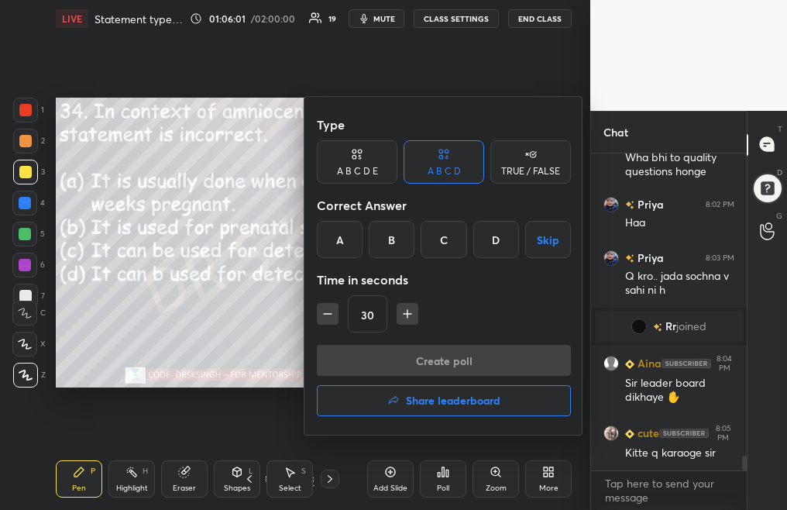
click at [500, 240] on div "D" at bounding box center [496, 239] width 46 height 37
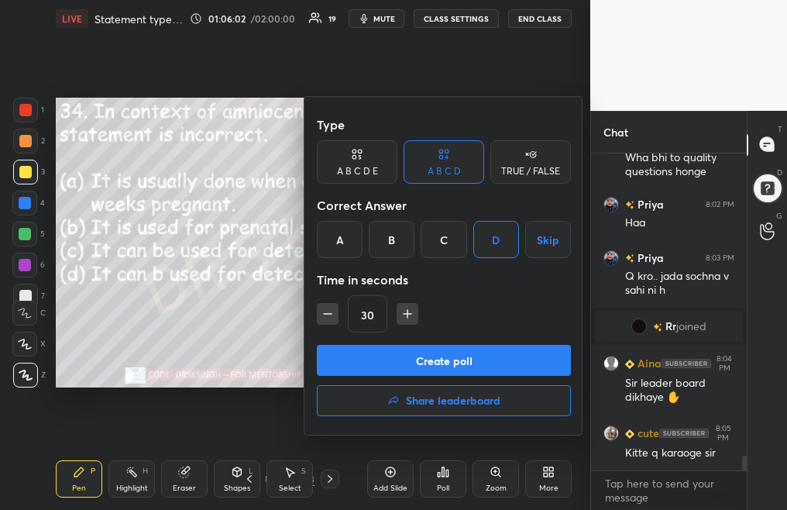
click at [468, 362] on button "Create poll" at bounding box center [444, 360] width 254 height 31
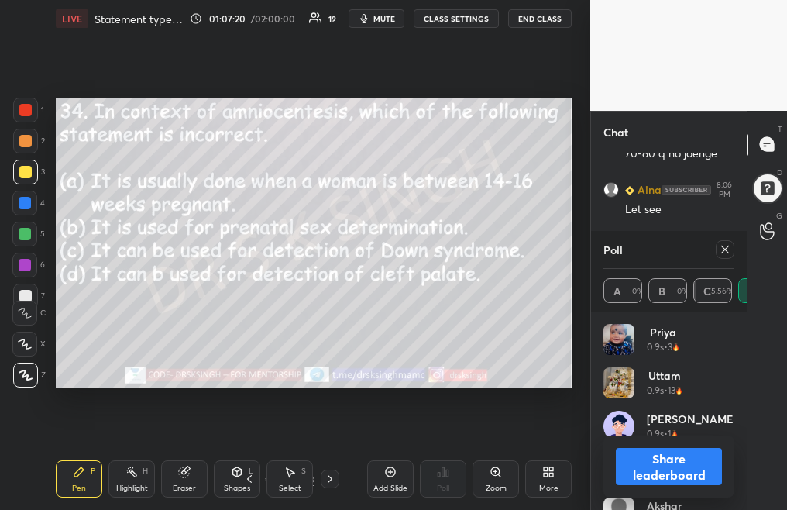
scroll to position [7049, 0]
click at [718, 253] on div at bounding box center [725, 249] width 19 height 19
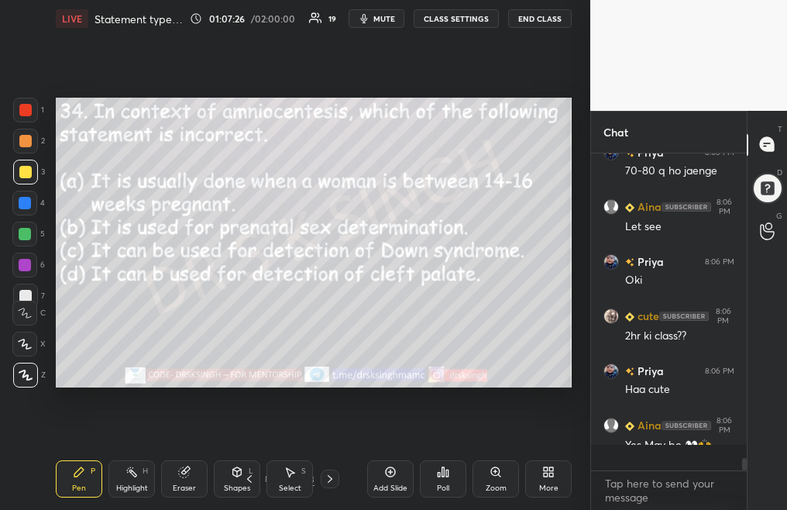
scroll to position [5, 5]
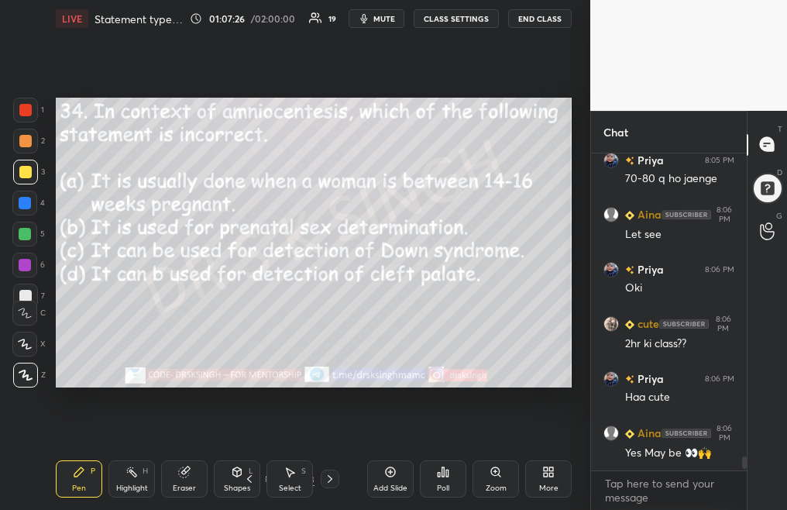
click at [331, 485] on div at bounding box center [330, 478] width 19 height 19
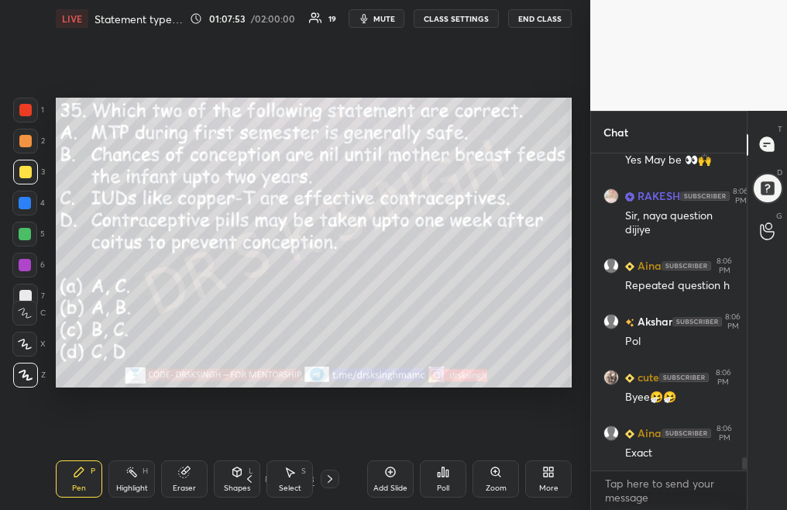
scroll to position [312, 151]
click at [439, 479] on div "Poll" at bounding box center [443, 478] width 46 height 37
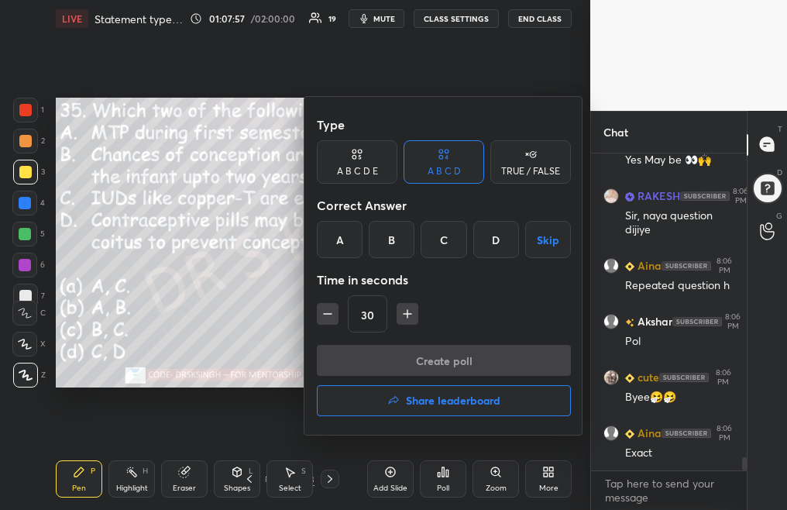
click at [341, 242] on div "A" at bounding box center [340, 239] width 46 height 37
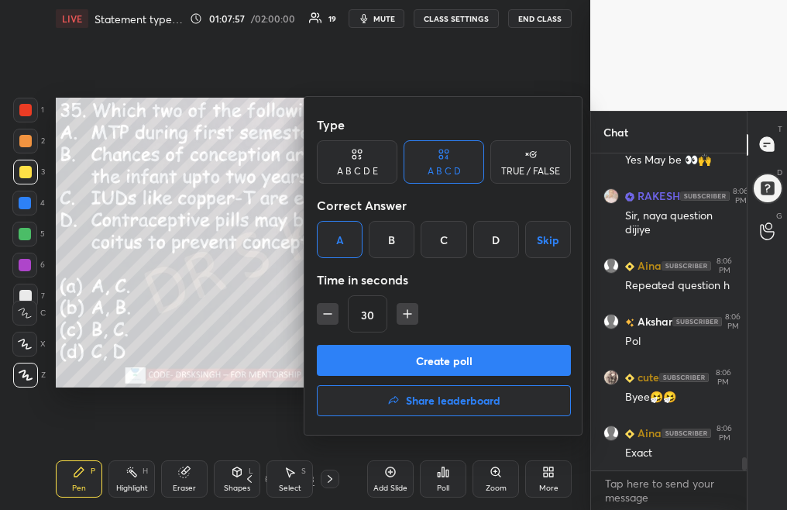
click at [448, 360] on button "Create poll" at bounding box center [444, 360] width 254 height 31
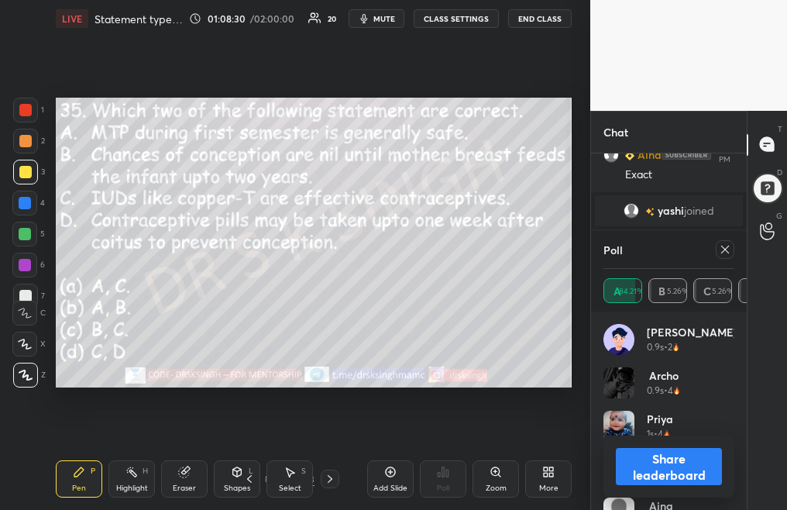
scroll to position [7249, 0]
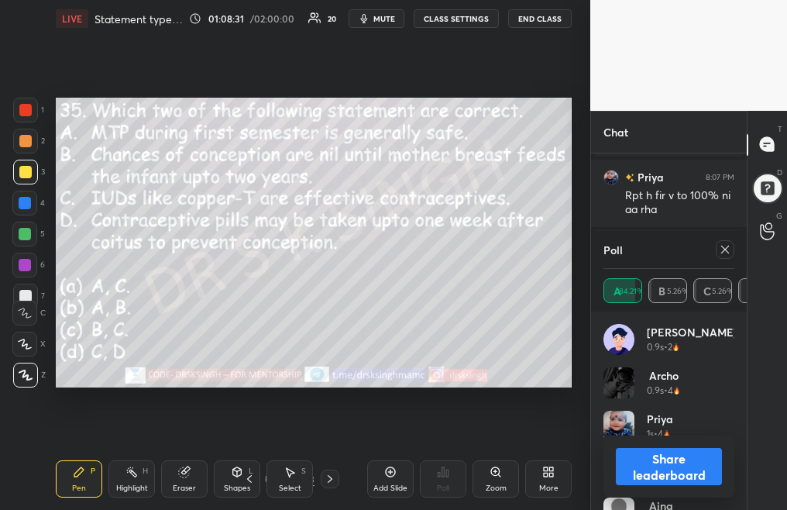
click at [725, 250] on icon at bounding box center [725, 249] width 12 height 12
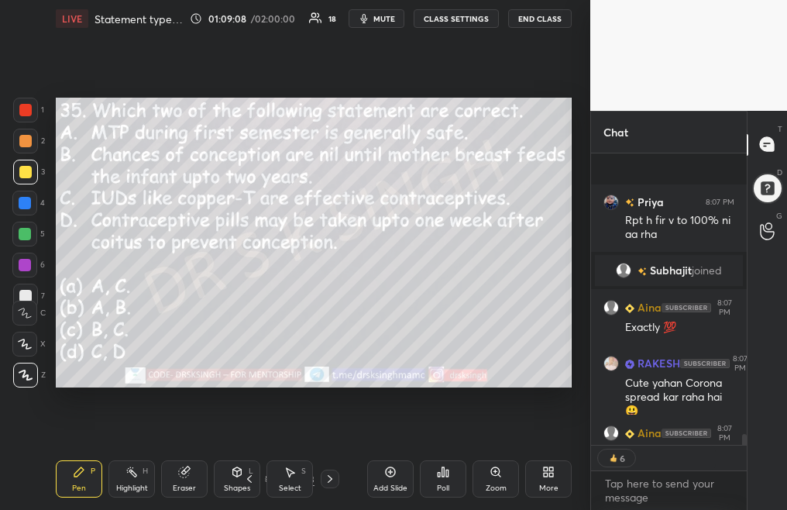
scroll to position [7345, 0]
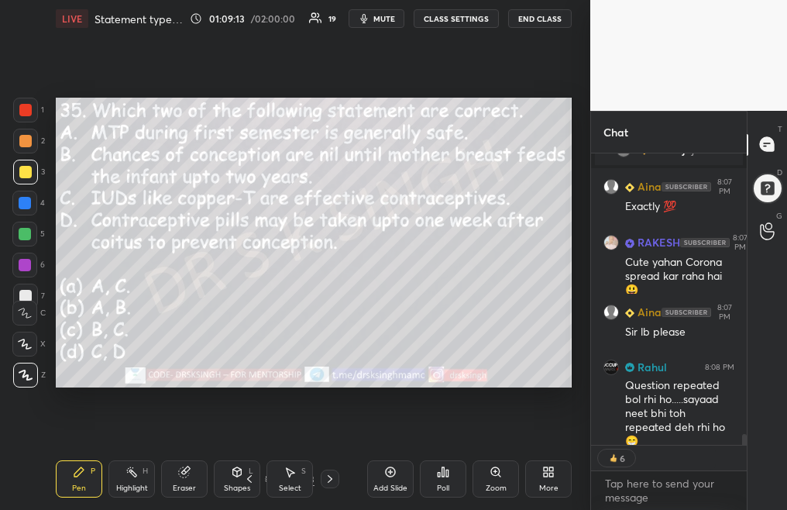
click at [328, 486] on div "Pen P Highlight H Eraser Shapes L Select S 42 / 43 Add Slide Poll Zoom More" at bounding box center [314, 479] width 516 height 62
click at [327, 480] on icon at bounding box center [330, 478] width 12 height 12
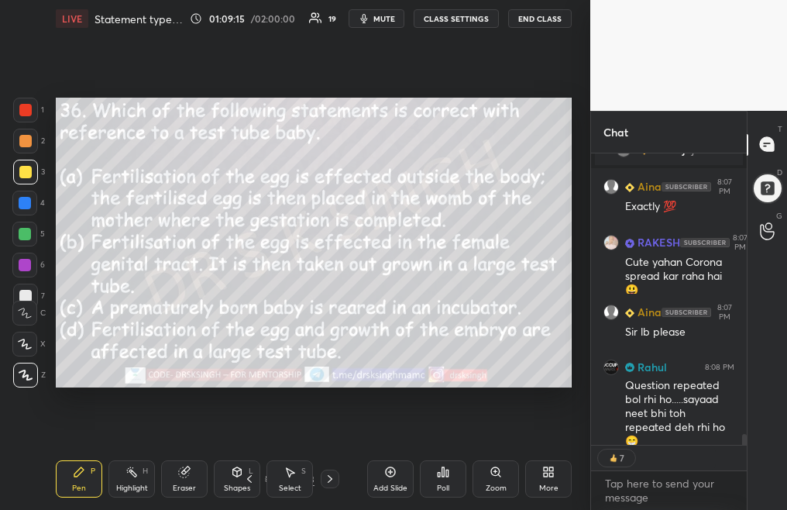
click at [440, 484] on div "Poll" at bounding box center [443, 488] width 12 height 8
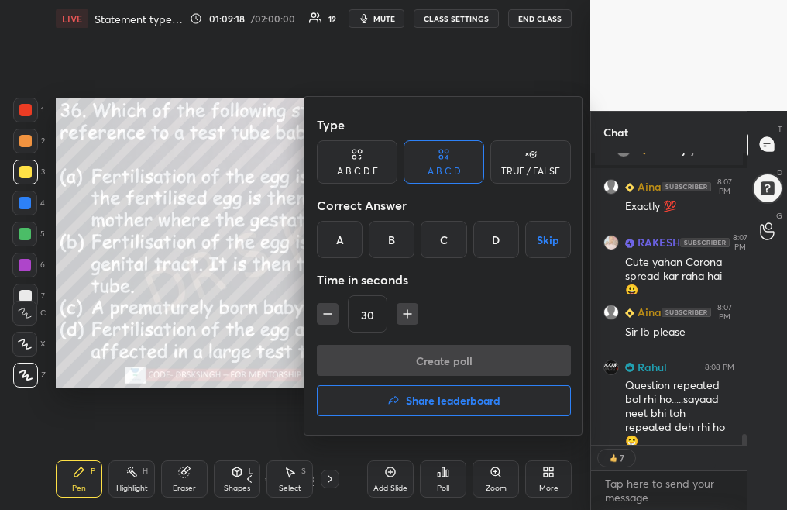
click at [342, 234] on div "A" at bounding box center [340, 239] width 46 height 37
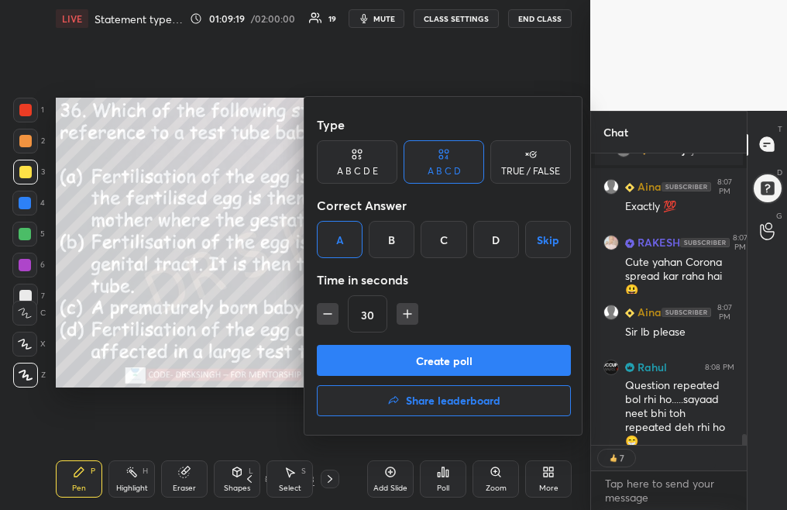
click at [414, 345] on button "Create poll" at bounding box center [444, 360] width 254 height 31
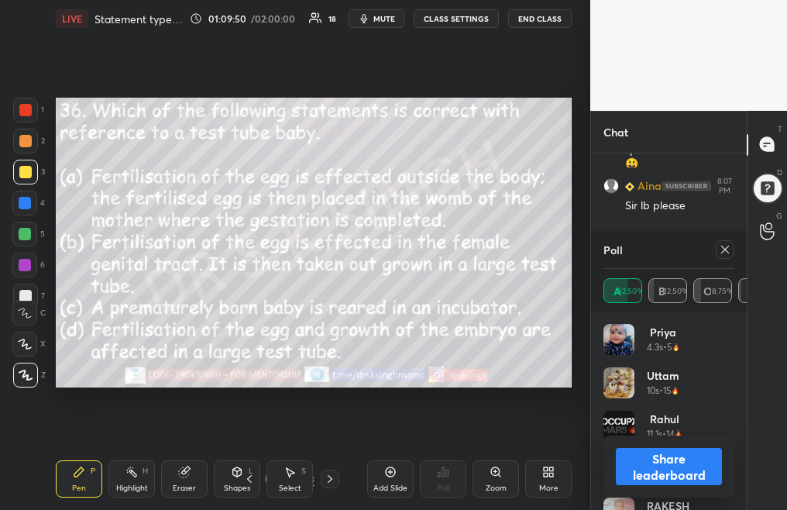
scroll to position [7525, 0]
click at [731, 244] on div at bounding box center [725, 249] width 19 height 19
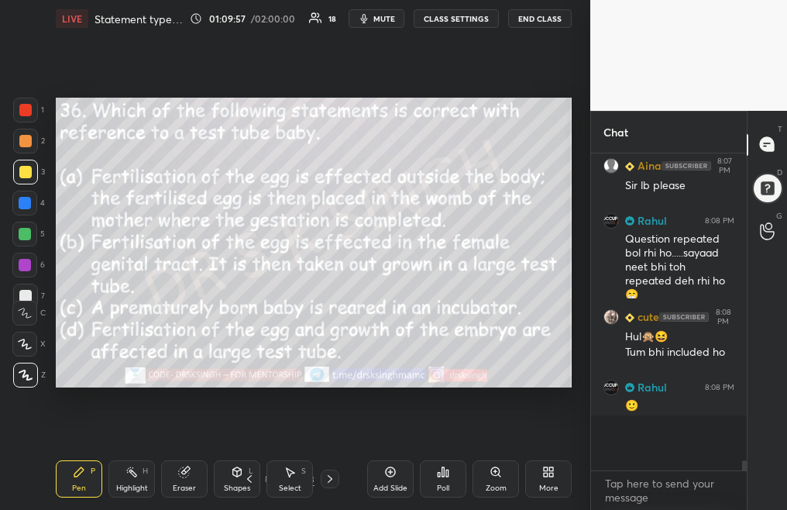
scroll to position [312, 151]
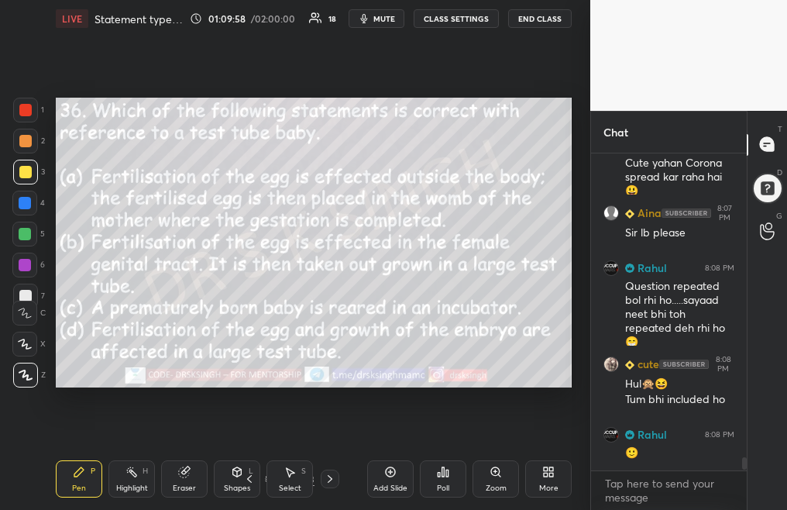
click at [438, 482] on div "Poll" at bounding box center [443, 478] width 46 height 37
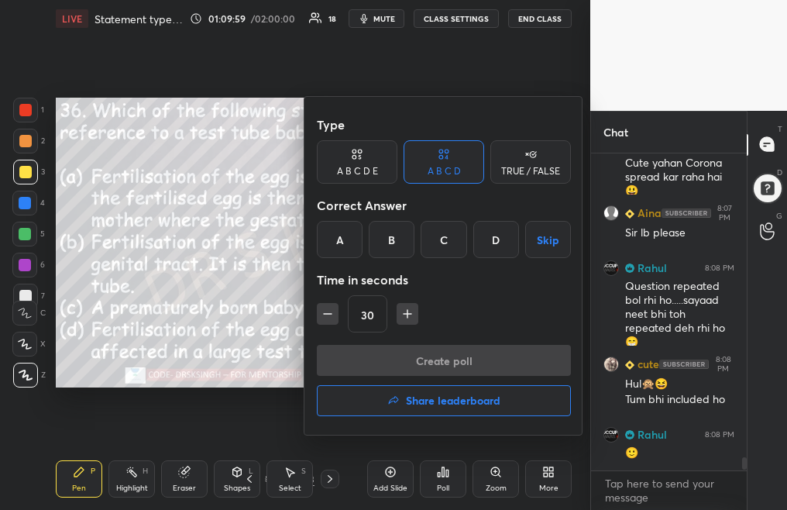
click at [455, 400] on h4 "Share leaderboard" at bounding box center [453, 400] width 94 height 11
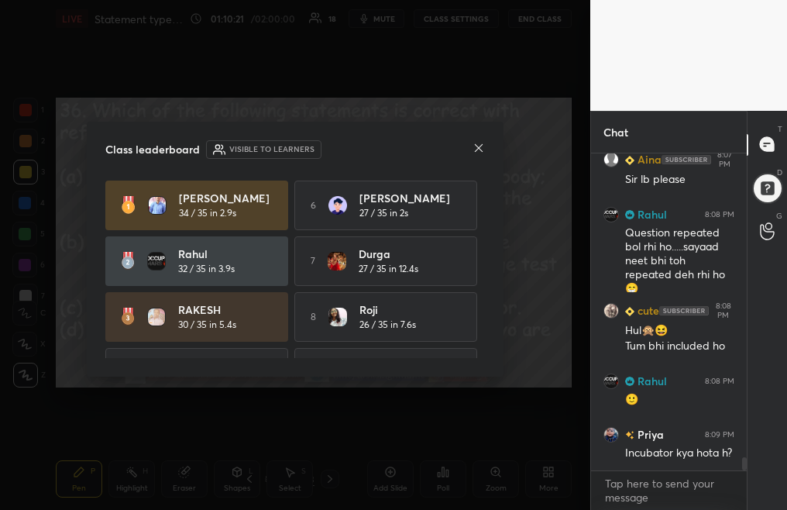
scroll to position [7581, 0]
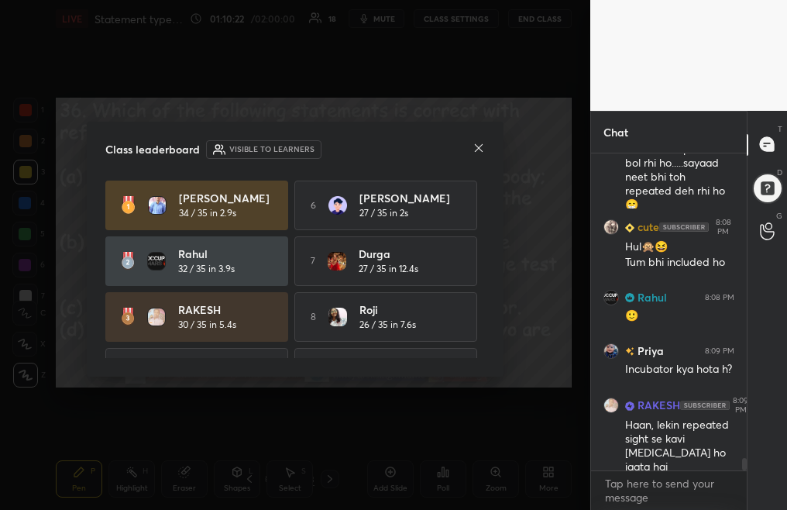
click at [475, 147] on icon at bounding box center [478, 148] width 12 height 12
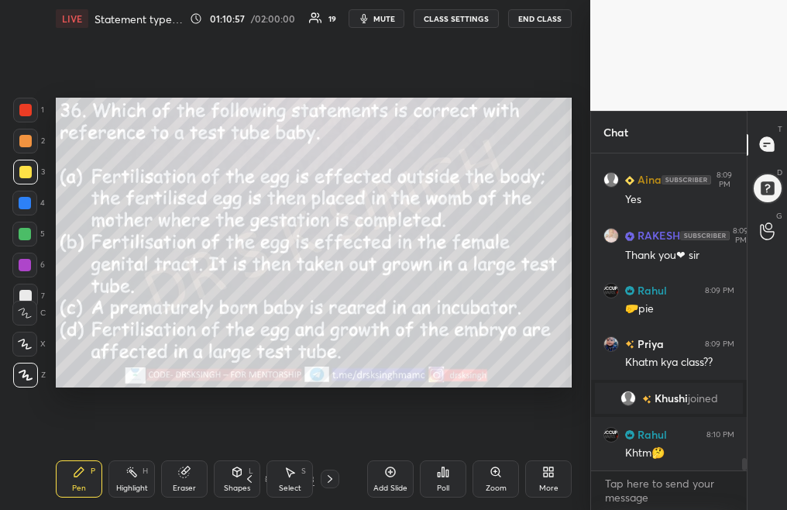
scroll to position [7826, 0]
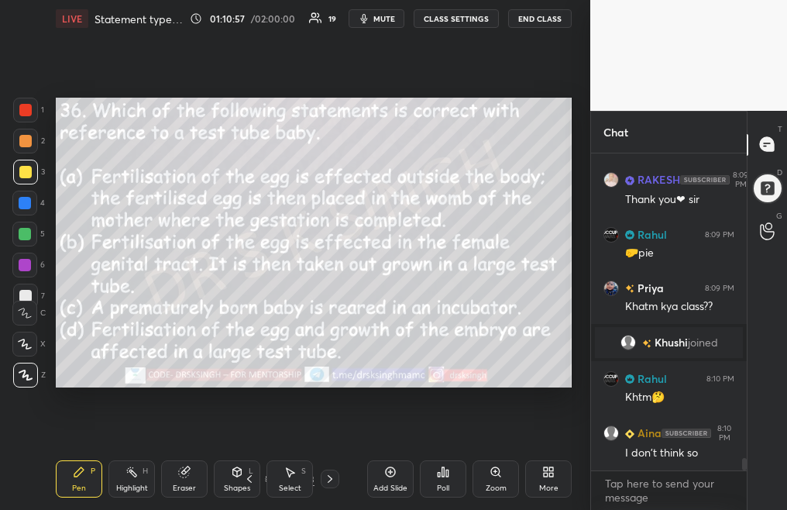
click at [438, 478] on div "Poll" at bounding box center [443, 478] width 46 height 37
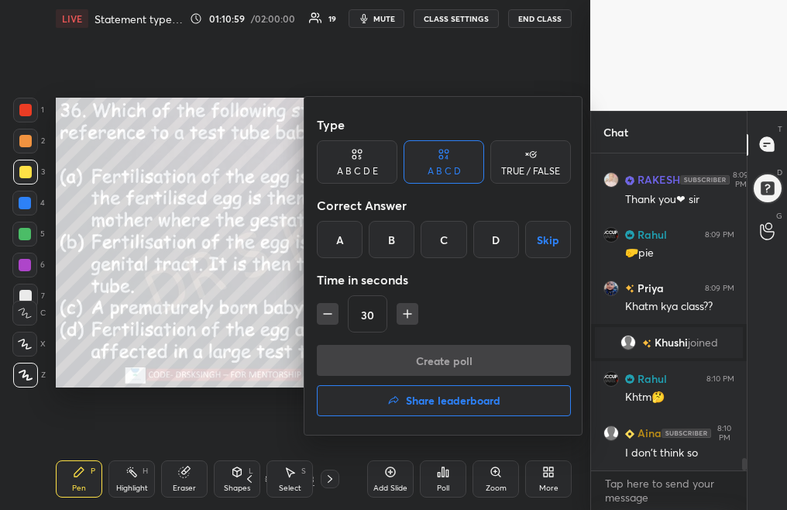
click at [493, 410] on button "Share leaderboard" at bounding box center [444, 400] width 254 height 31
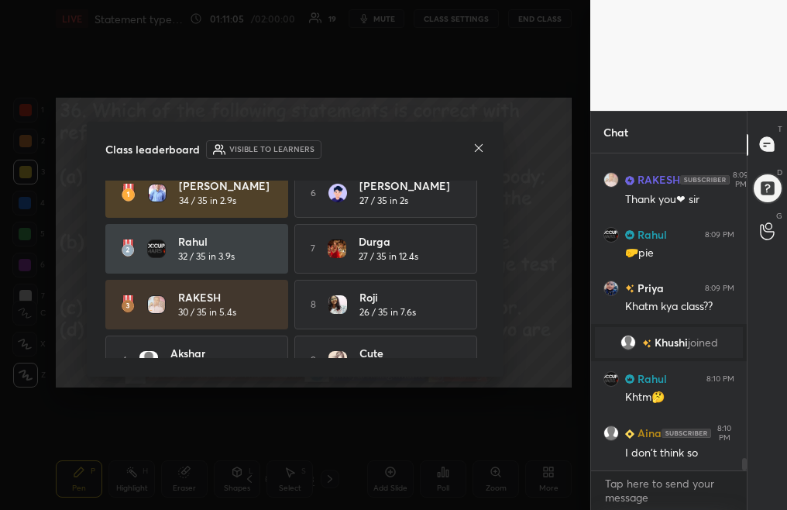
scroll to position [0, 0]
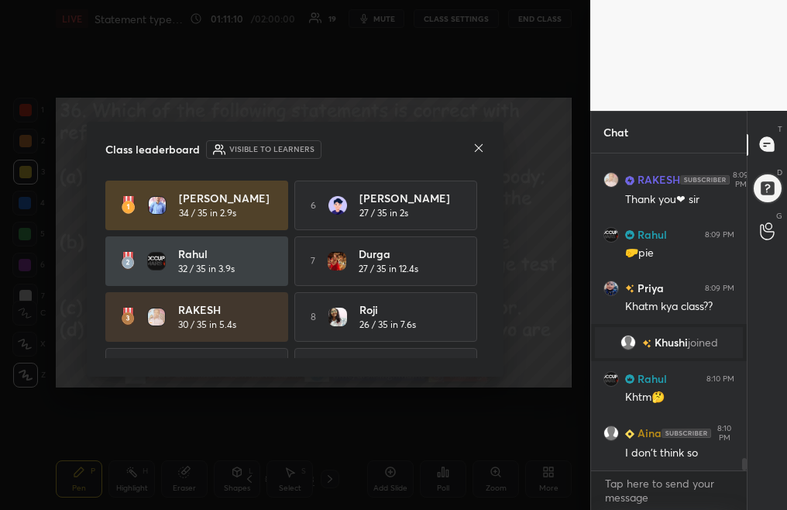
click at [485, 150] on div "Class leaderboard Visible to learners Himanshu 34 / 35 in 2.9s 6 Himanshu 27 / …" at bounding box center [295, 249] width 417 height 255
click at [475, 146] on icon at bounding box center [478, 148] width 12 height 12
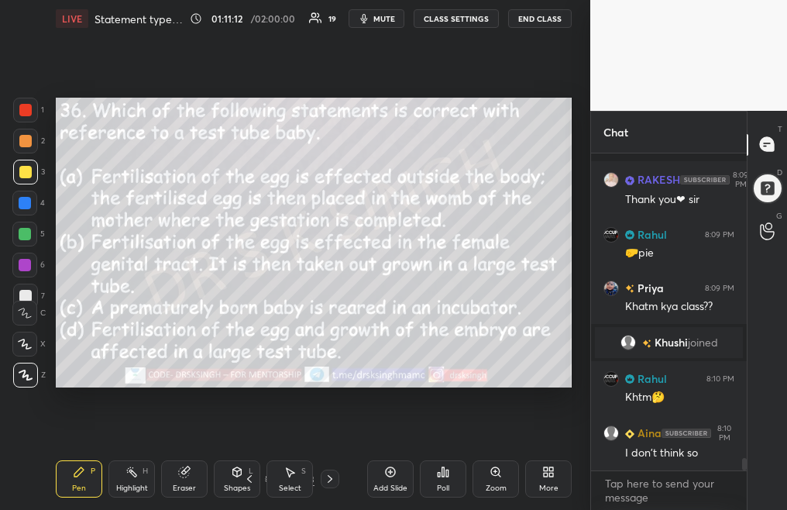
scroll to position [7893, 0]
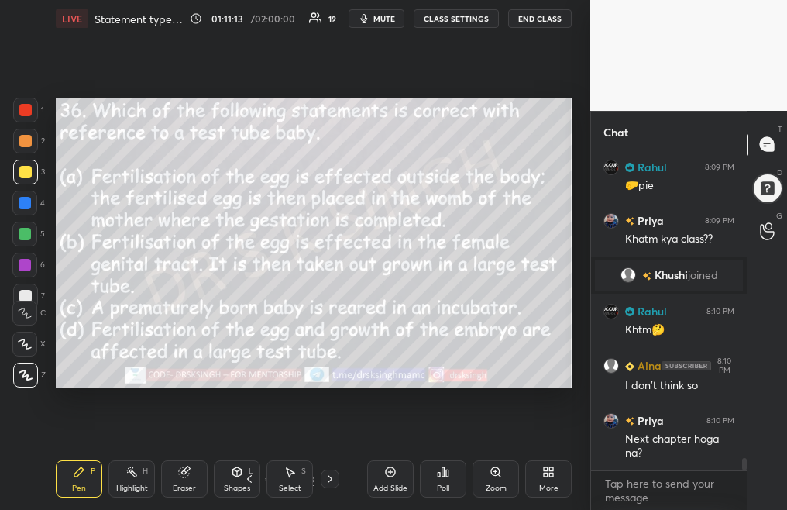
click at [383, 19] on span "mute" at bounding box center [384, 18] width 22 height 11
click at [534, 473] on div "More" at bounding box center [548, 478] width 46 height 37
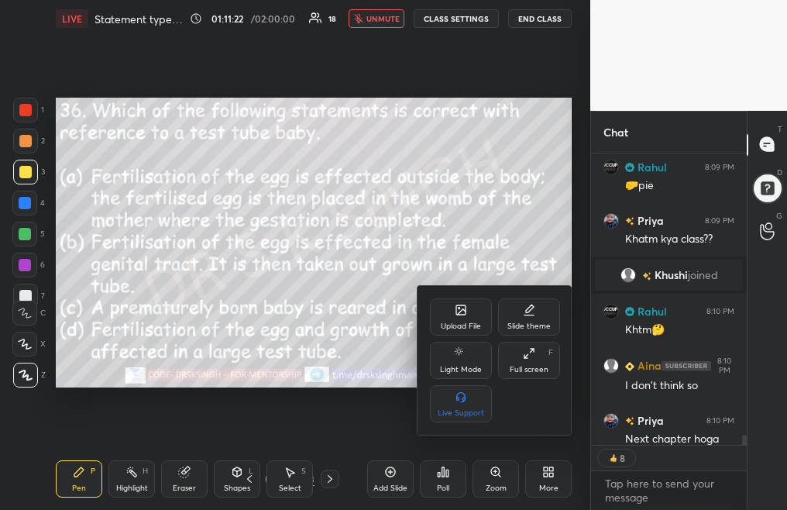
scroll to position [7975, 0]
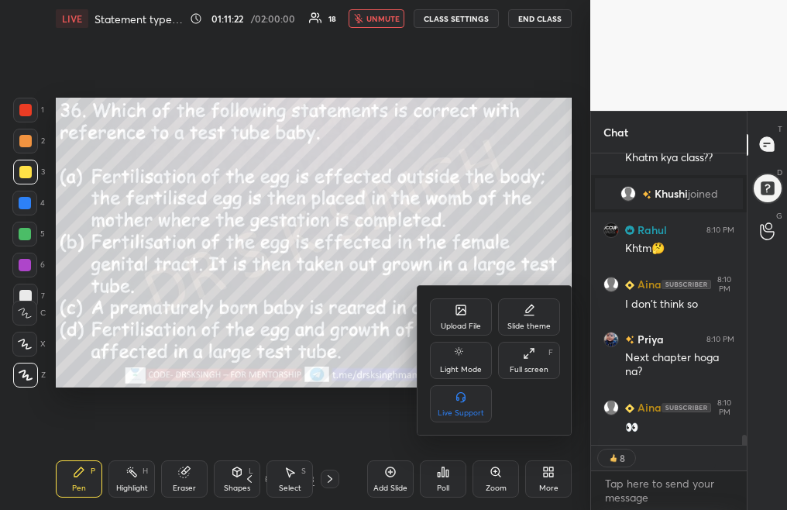
click at [462, 322] on div "Upload File" at bounding box center [461, 326] width 40 height 8
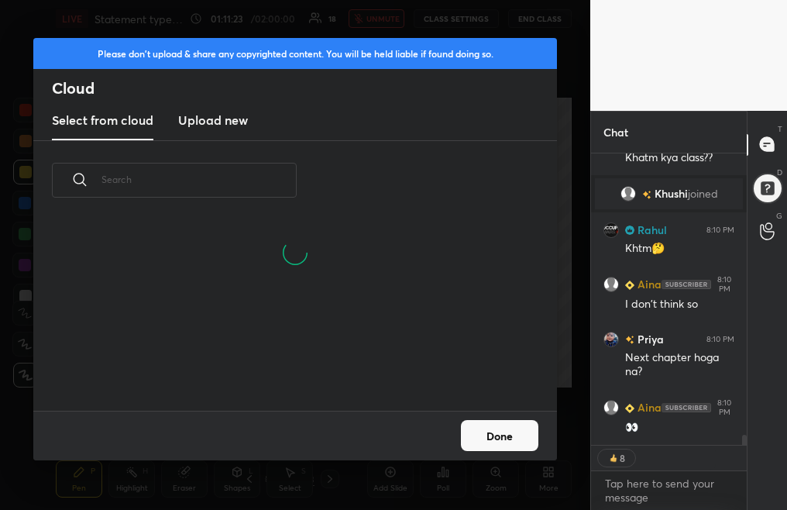
scroll to position [5, 9]
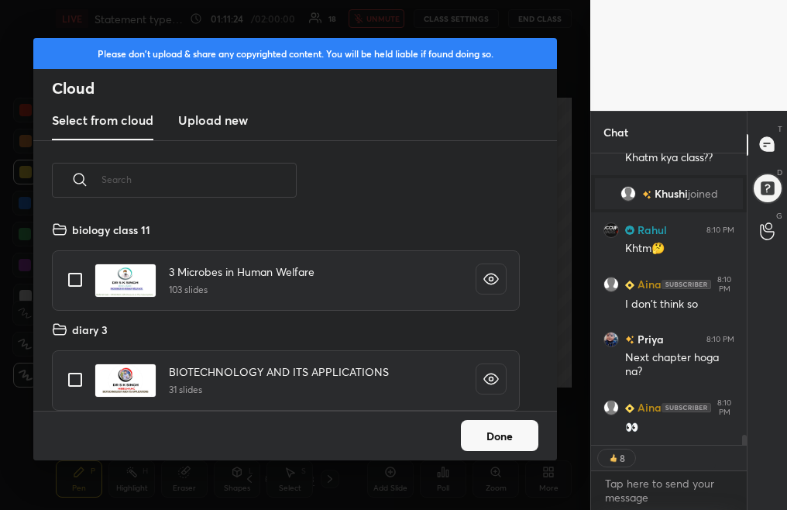
click at [212, 121] on h3 "Upload new" at bounding box center [213, 120] width 70 height 19
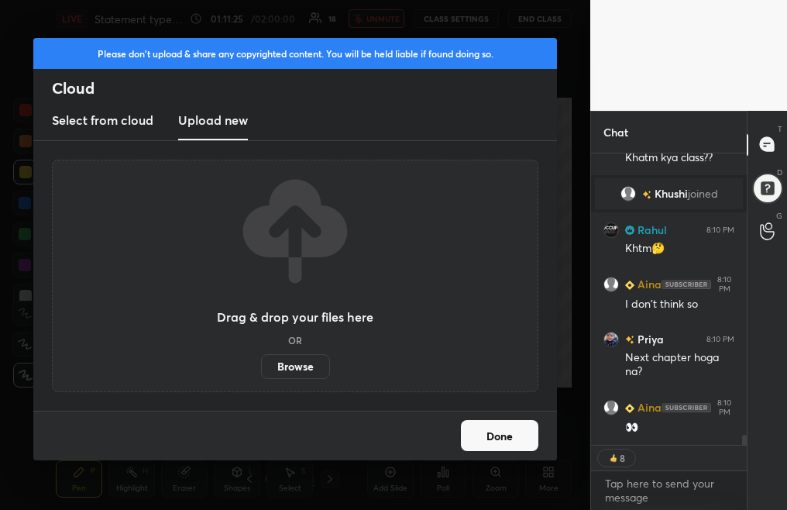
click at [299, 358] on label "Browse" at bounding box center [295, 366] width 69 height 25
click at [261, 358] on input "Browse" at bounding box center [261, 366] width 0 height 25
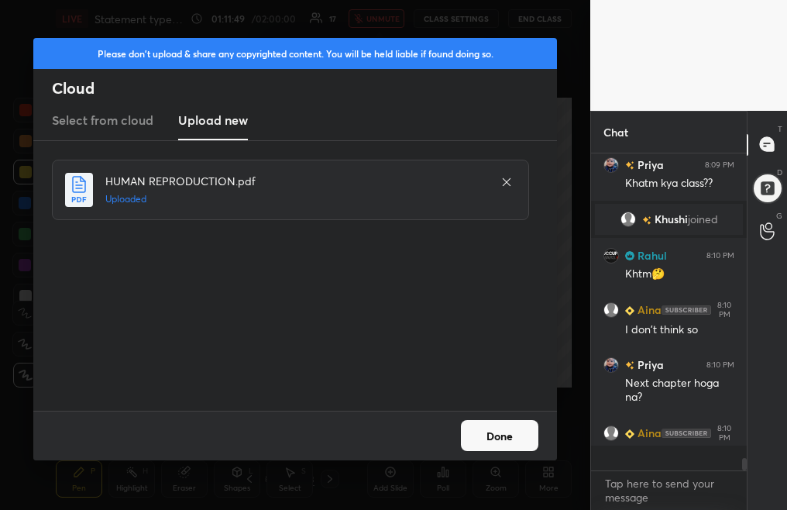
scroll to position [7949, 0]
click at [510, 439] on button "Done" at bounding box center [499, 435] width 77 height 31
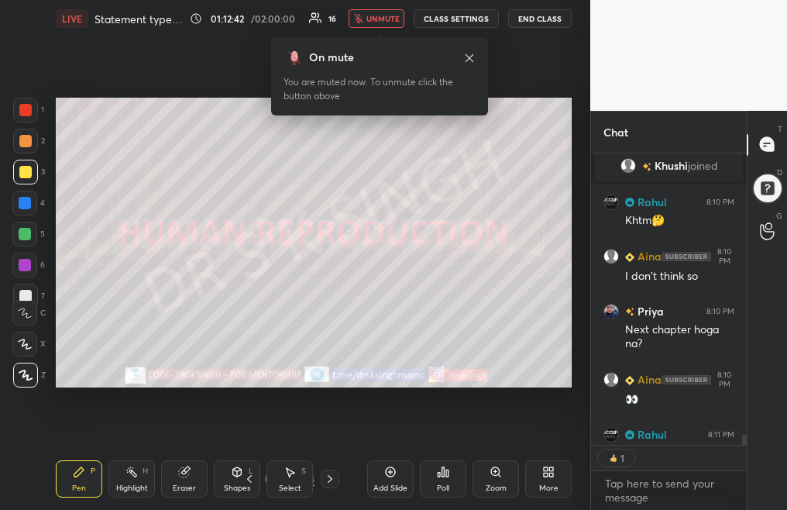
scroll to position [5, 5]
click at [263, 480] on div "44 / 94" at bounding box center [289, 478] width 99 height 19
click at [264, 481] on div "44 / 94" at bounding box center [289, 478] width 99 height 19
click at [265, 478] on div "44 / 94" at bounding box center [289, 478] width 99 height 19
click at [265, 479] on icon at bounding box center [269, 478] width 9 height 9
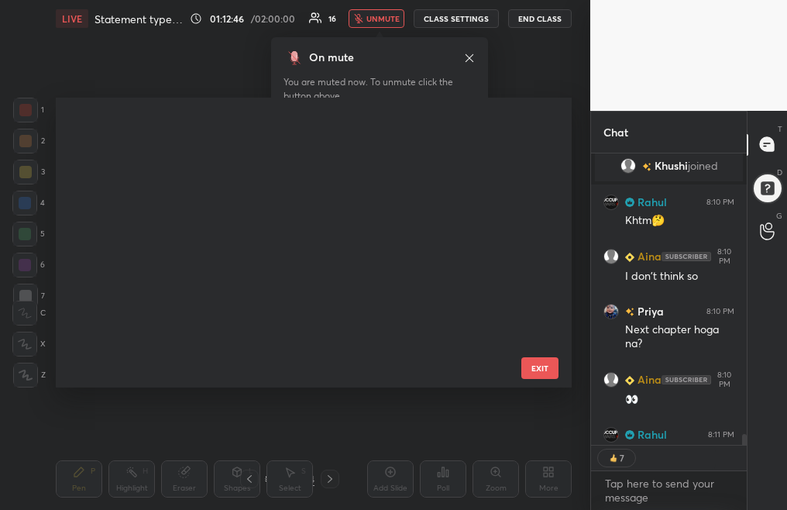
scroll to position [286, 508]
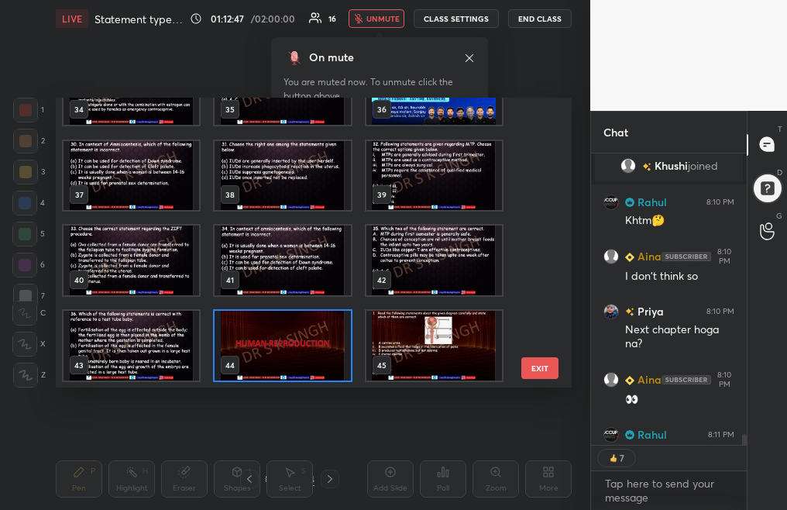
drag, startPoint x: 546, startPoint y: 205, endPoint x: 544, endPoint y: 270, distance: 65.1
click at [545, 270] on div "31 32 33 34 35 36 37 38 39 40 41 42 43 44 45 EXIT" at bounding box center [314, 243] width 516 height 290
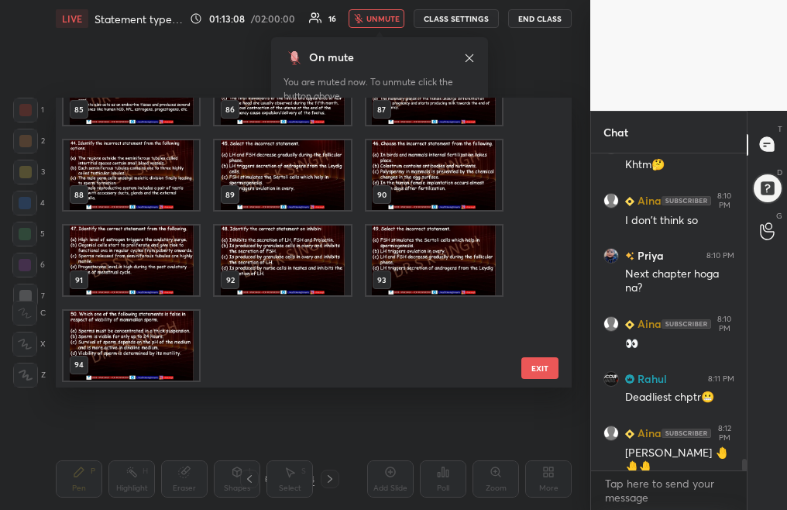
scroll to position [8074, 0]
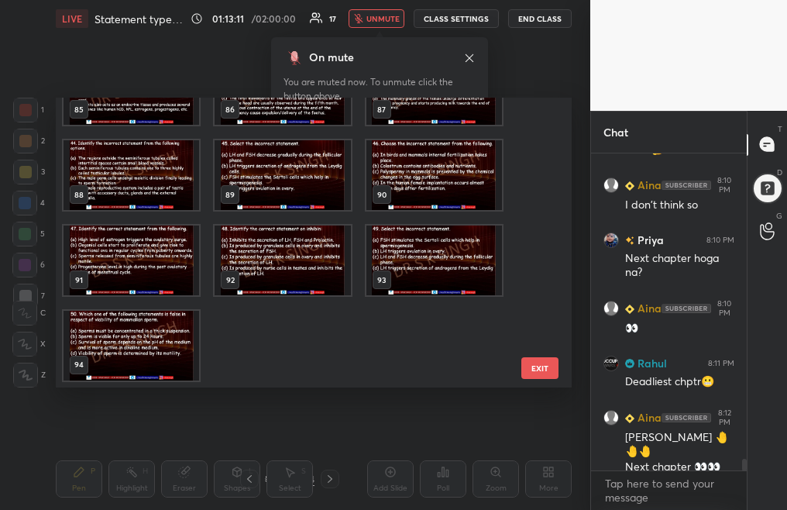
click at [148, 352] on img "grid" at bounding box center [132, 346] width 136 height 70
click at [170, 347] on img "grid" at bounding box center [132, 346] width 136 height 70
click at [171, 349] on img "grid" at bounding box center [132, 346] width 136 height 70
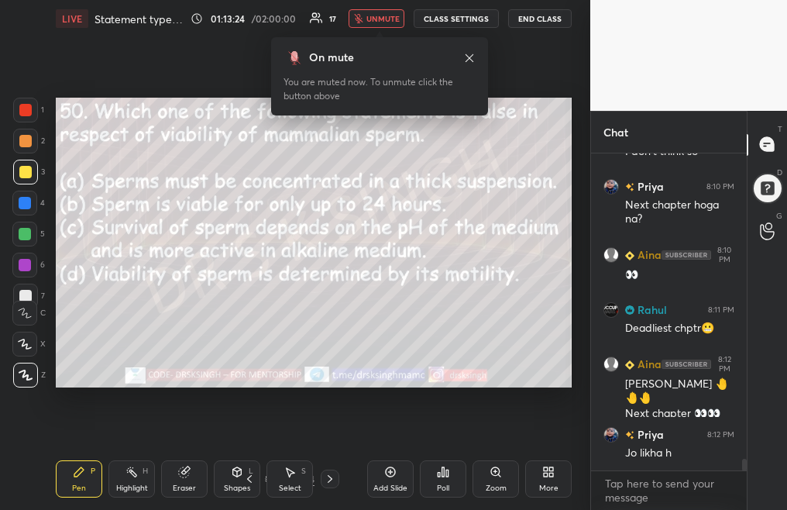
scroll to position [8183, 0]
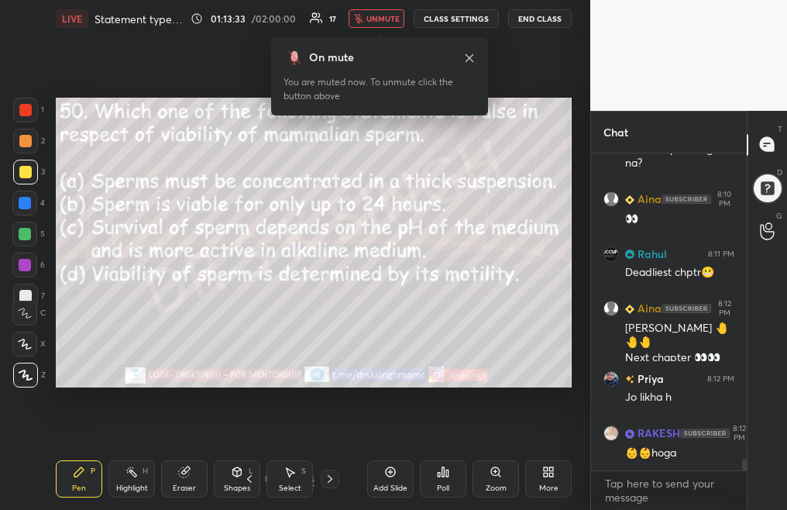
click at [438, 484] on div "Poll" at bounding box center [443, 488] width 12 height 8
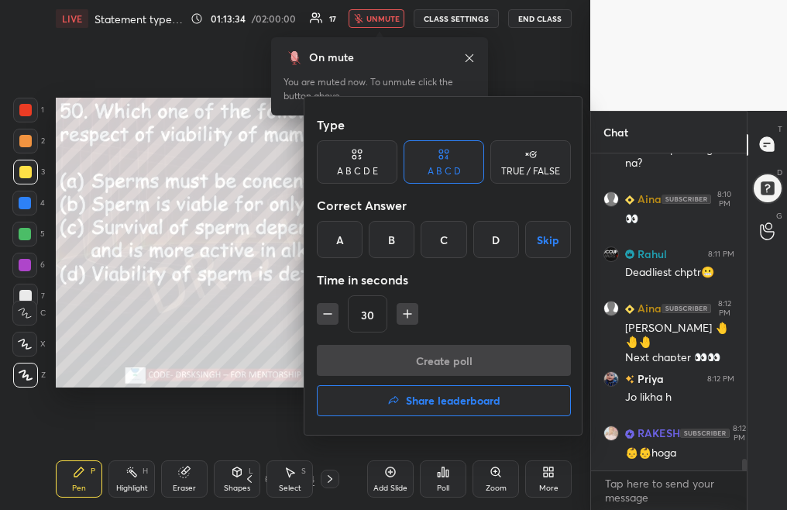
click at [397, 281] on div "Time in seconds" at bounding box center [444, 279] width 254 height 31
click at [394, 248] on div "B" at bounding box center [392, 239] width 46 height 37
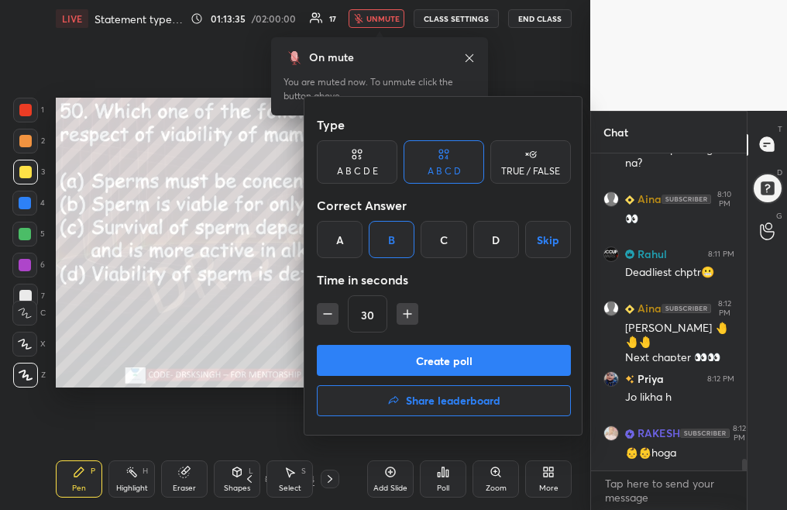
click at [426, 355] on button "Create poll" at bounding box center [444, 360] width 254 height 31
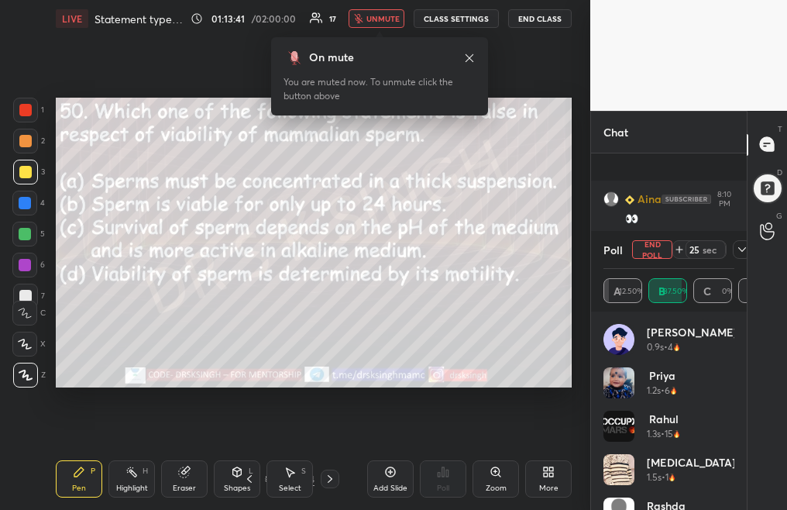
scroll to position [8317, 0]
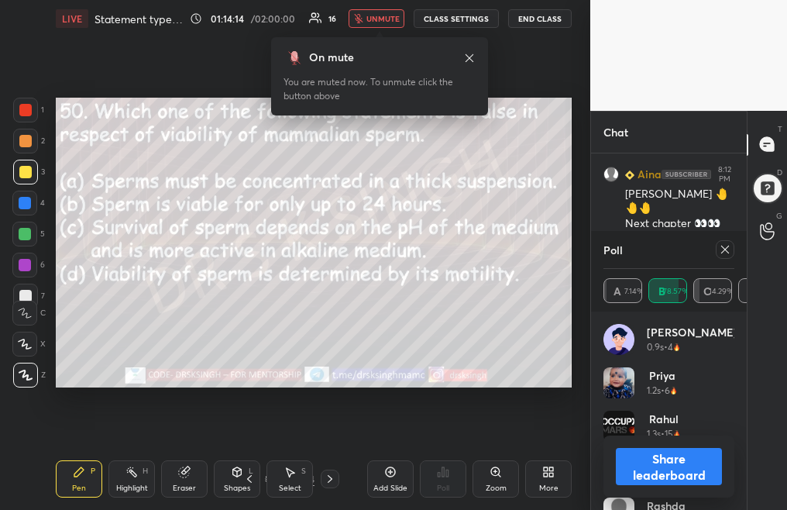
click at [723, 249] on icon at bounding box center [725, 249] width 12 height 12
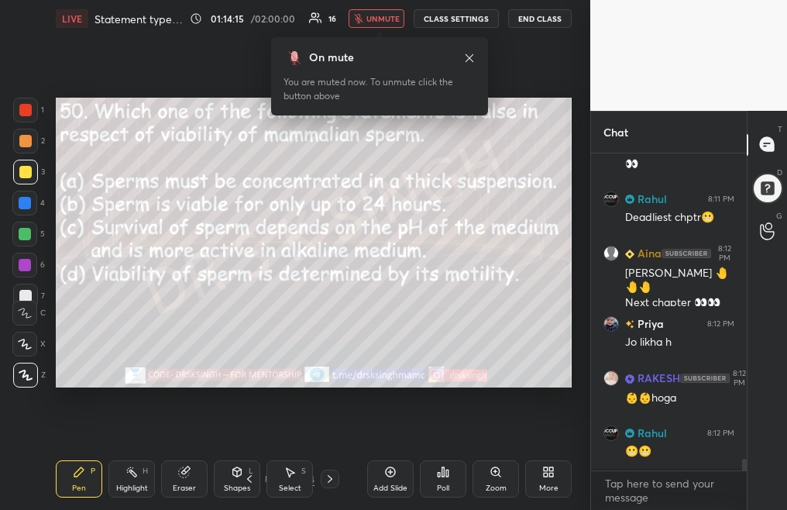
scroll to position [5, 5]
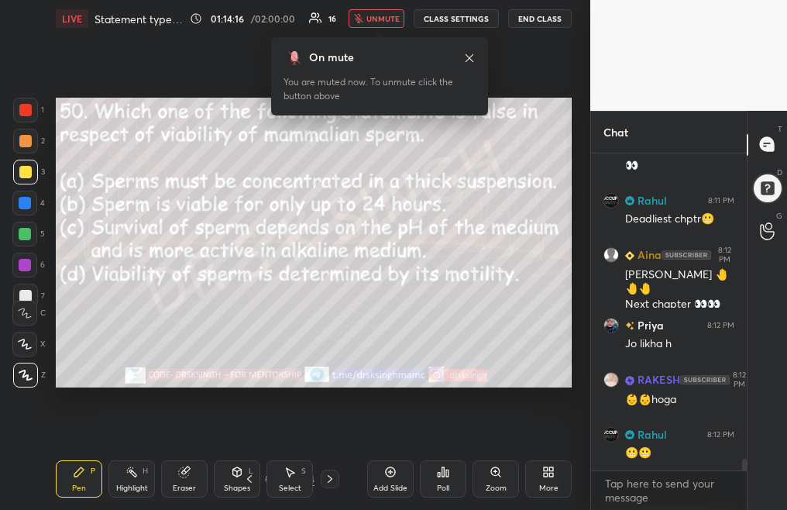
click at [249, 482] on icon at bounding box center [249, 478] width 12 height 12
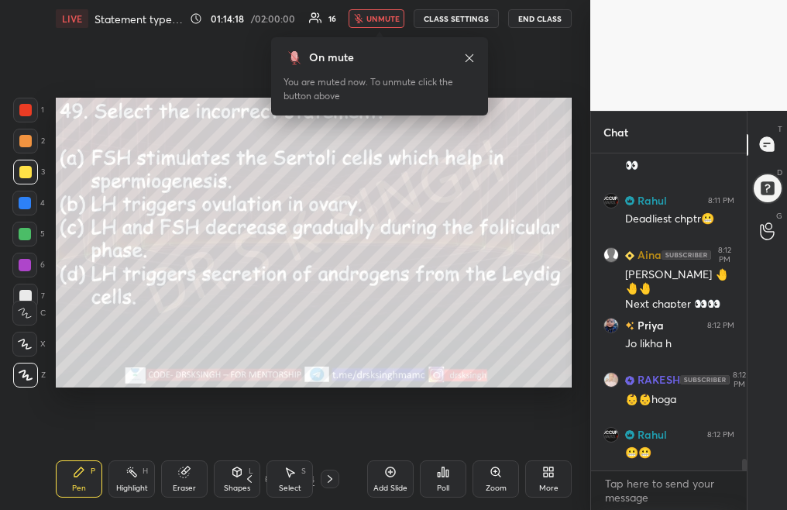
click at [428, 483] on div "Poll" at bounding box center [443, 478] width 46 height 37
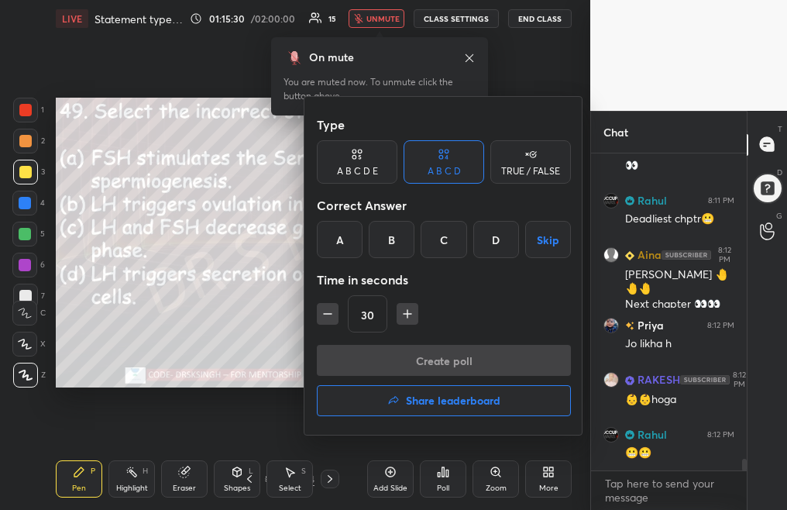
scroll to position [8290, 0]
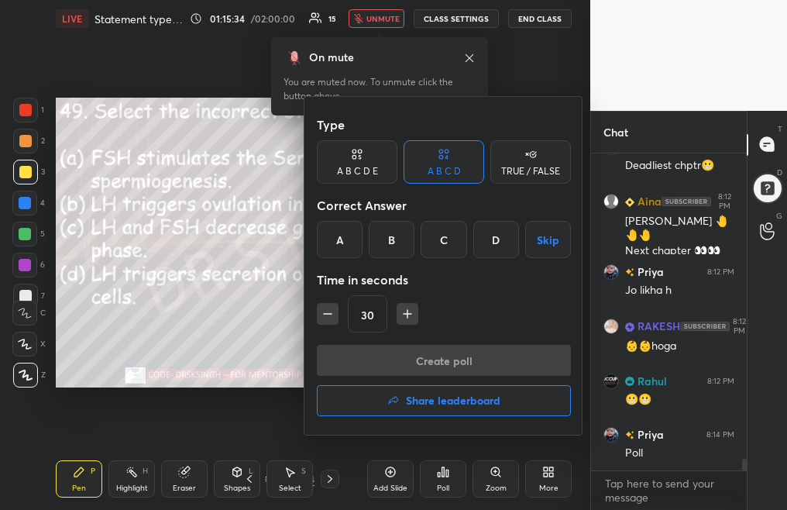
click at [451, 242] on div "C" at bounding box center [443, 239] width 46 height 37
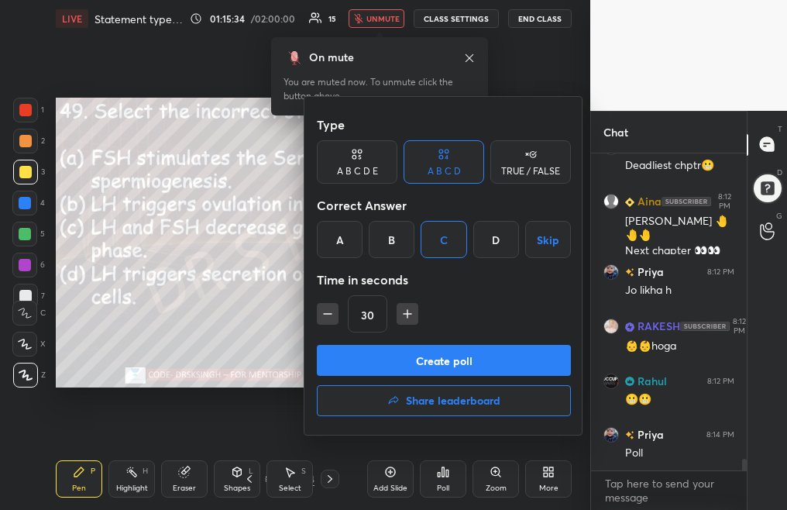
click at [451, 361] on button "Create poll" at bounding box center [444, 360] width 254 height 31
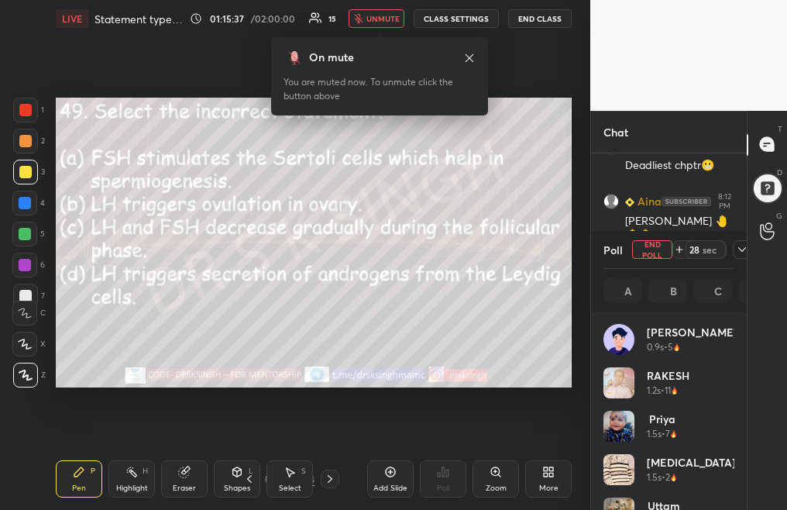
scroll to position [181, 126]
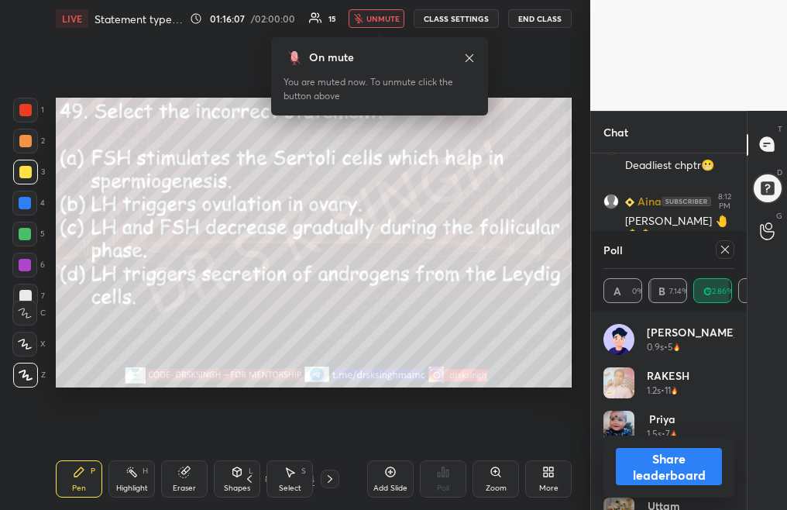
click at [732, 252] on div at bounding box center [725, 249] width 19 height 19
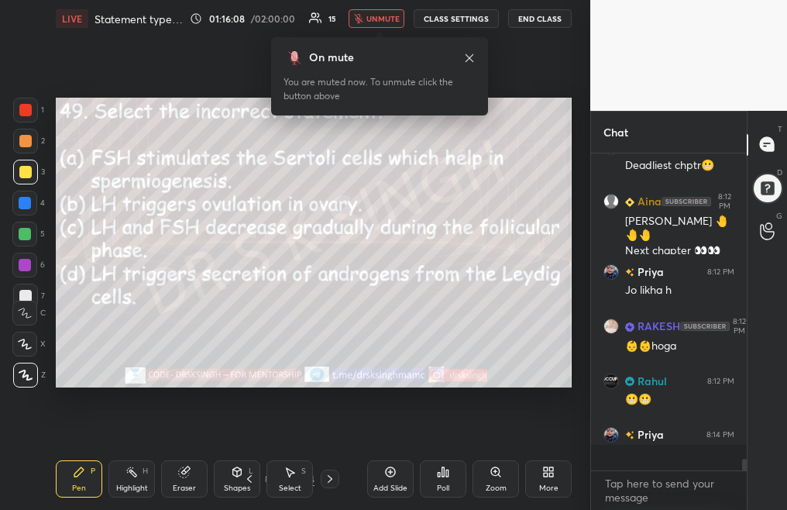
scroll to position [142, 151]
click at [246, 482] on icon at bounding box center [249, 478] width 12 height 12
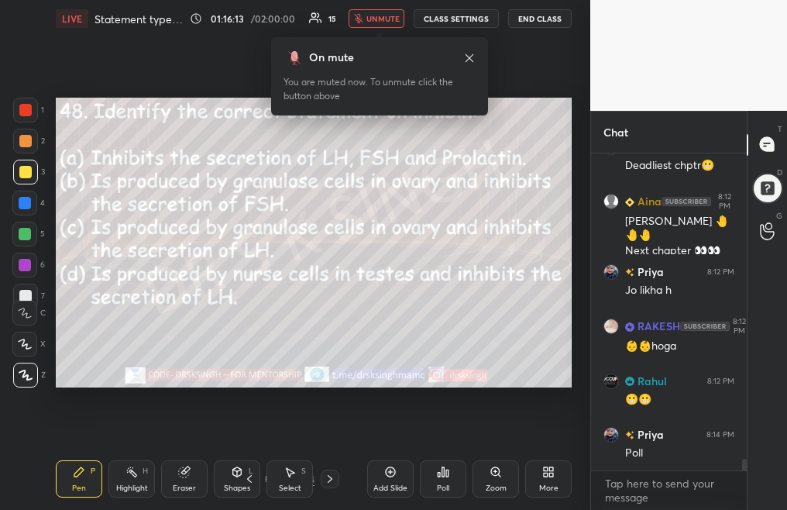
click at [431, 483] on div "Poll" at bounding box center [443, 478] width 46 height 37
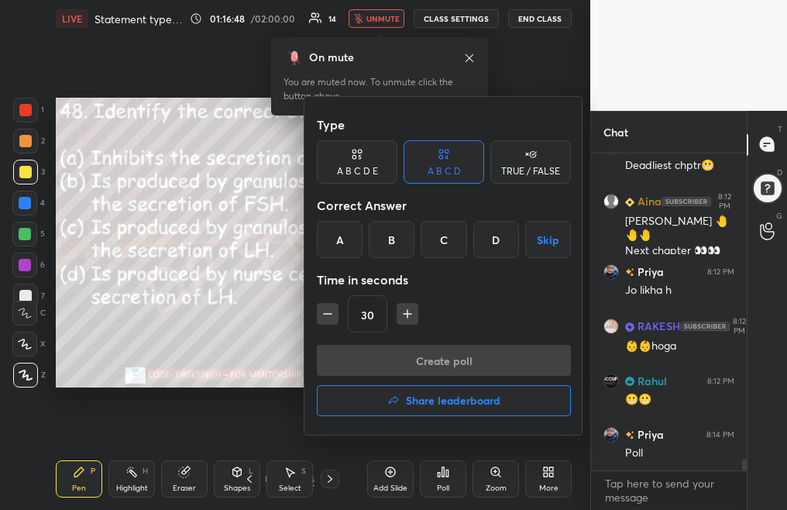
click at [397, 242] on div "B" at bounding box center [392, 239] width 46 height 37
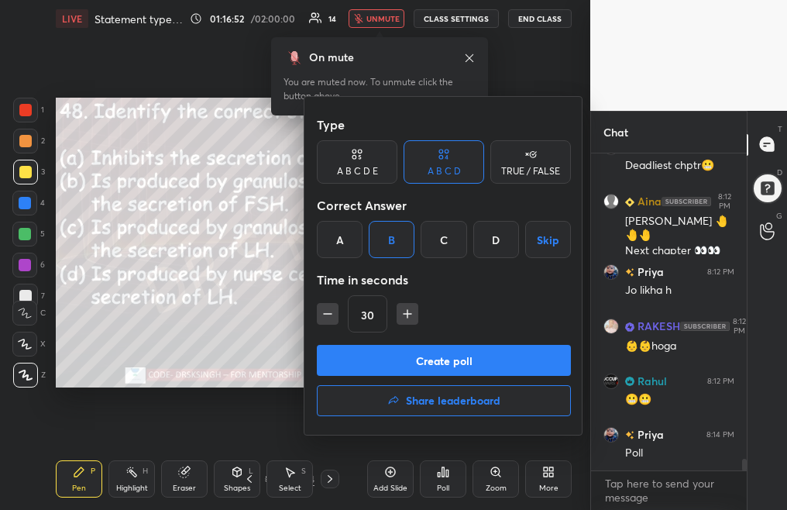
click at [422, 359] on button "Create poll" at bounding box center [444, 360] width 254 height 31
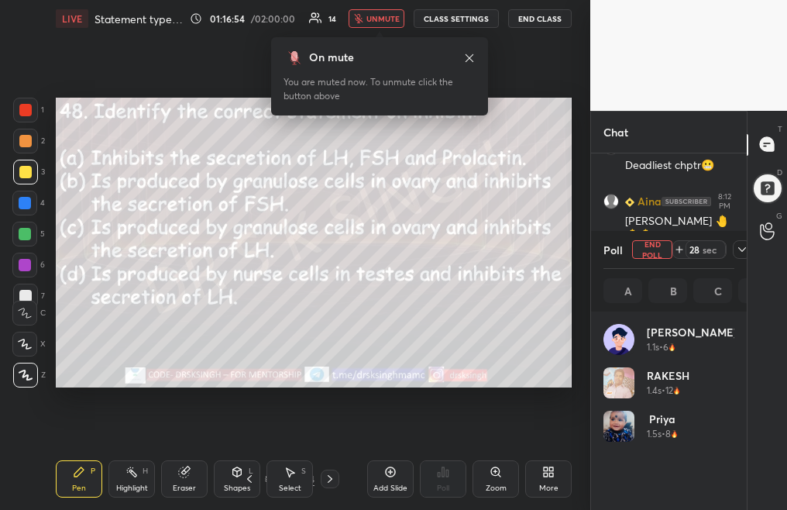
scroll to position [181, 126]
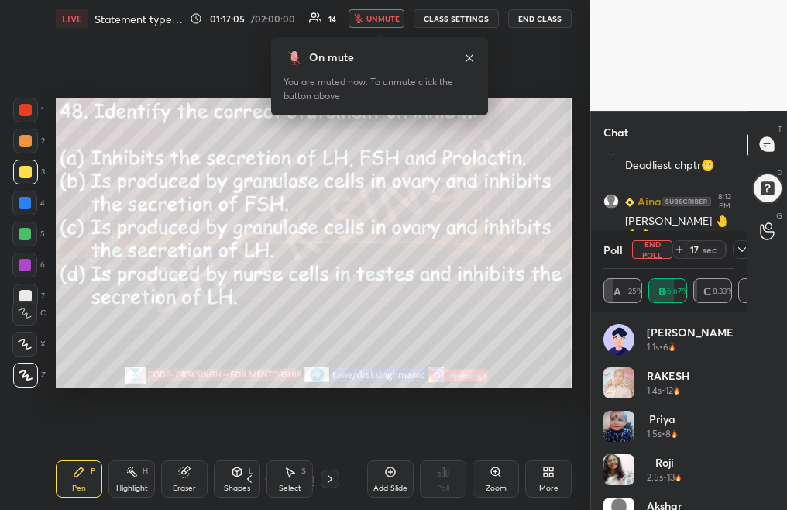
click at [373, 24] on button "unmute" at bounding box center [376, 18] width 56 height 19
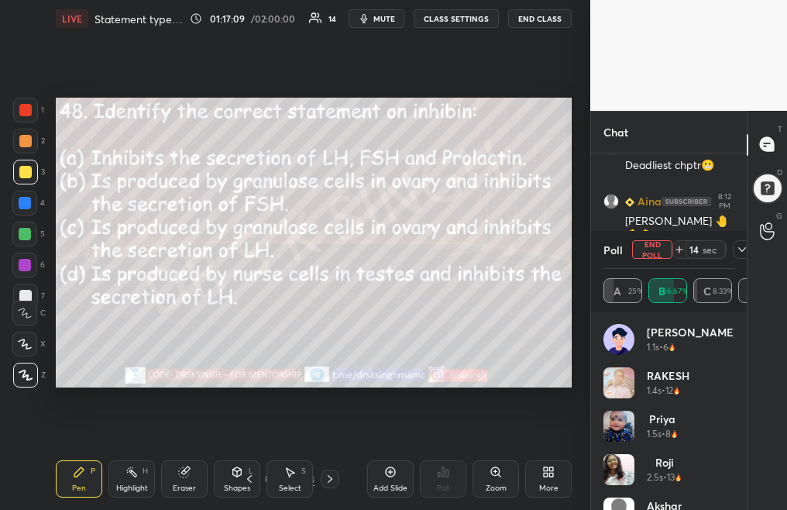
click at [652, 252] on button "End Poll" at bounding box center [652, 249] width 40 height 19
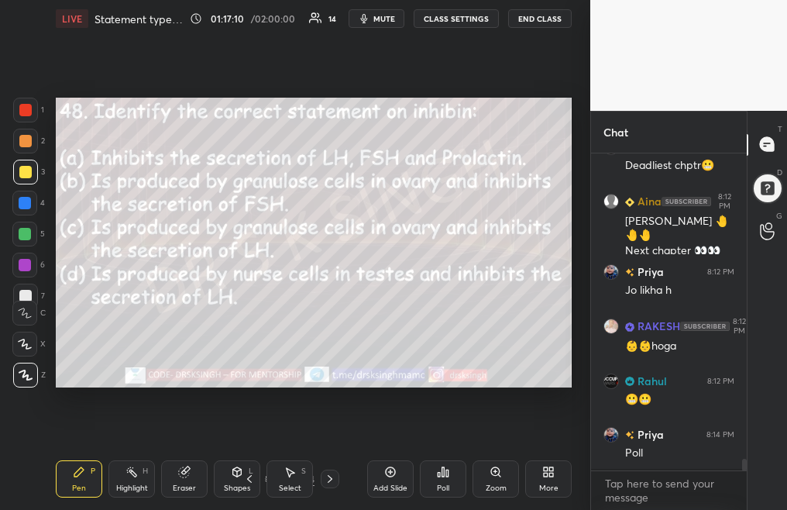
scroll to position [151, 151]
click at [250, 479] on icon at bounding box center [249, 478] width 12 height 12
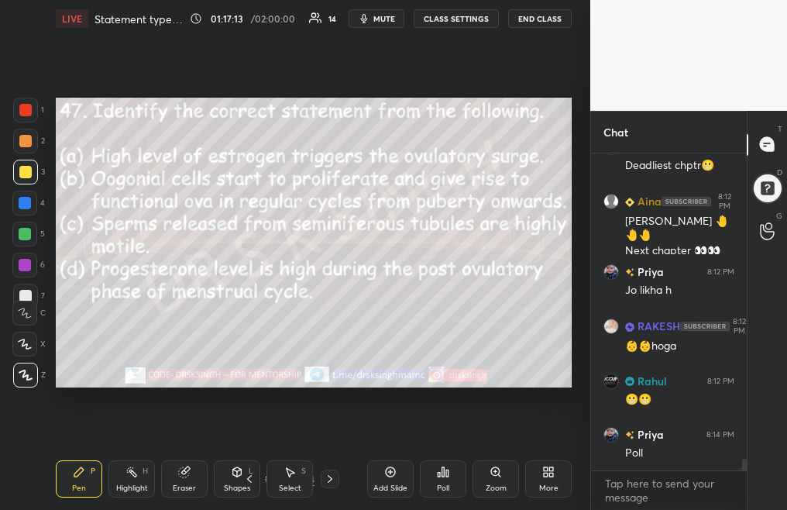
click at [441, 484] on div "Poll" at bounding box center [443, 488] width 12 height 8
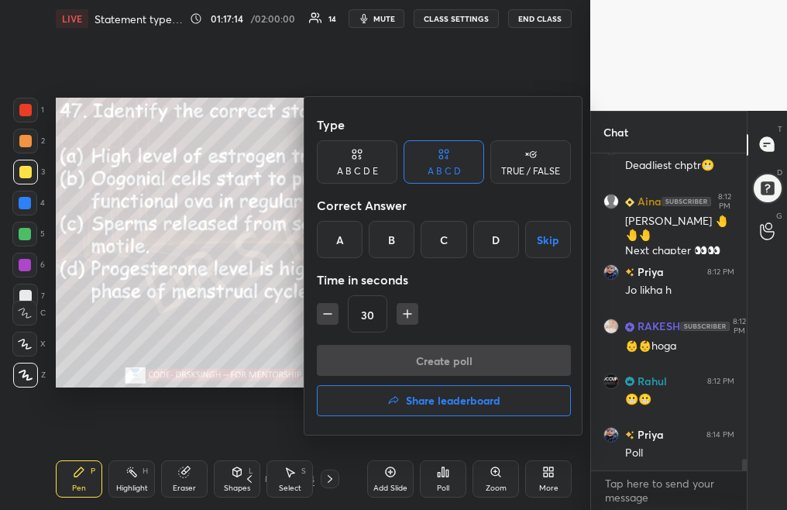
scroll to position [8343, 0]
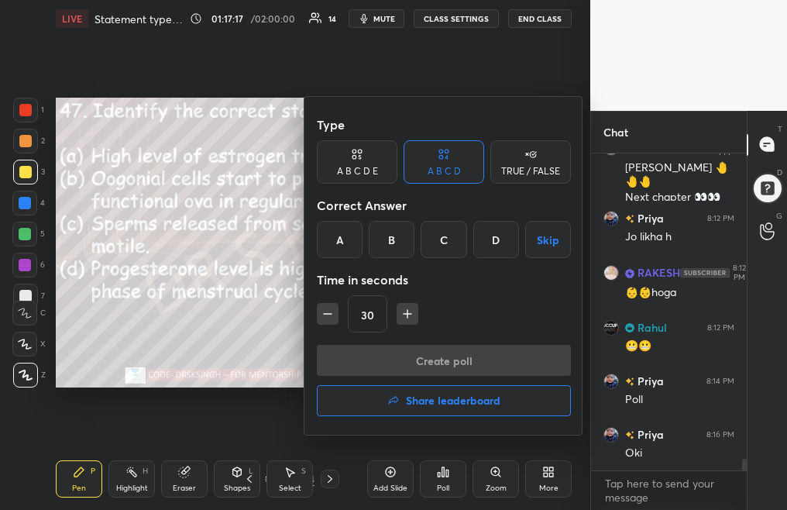
click at [489, 242] on div "D" at bounding box center [496, 239] width 46 height 37
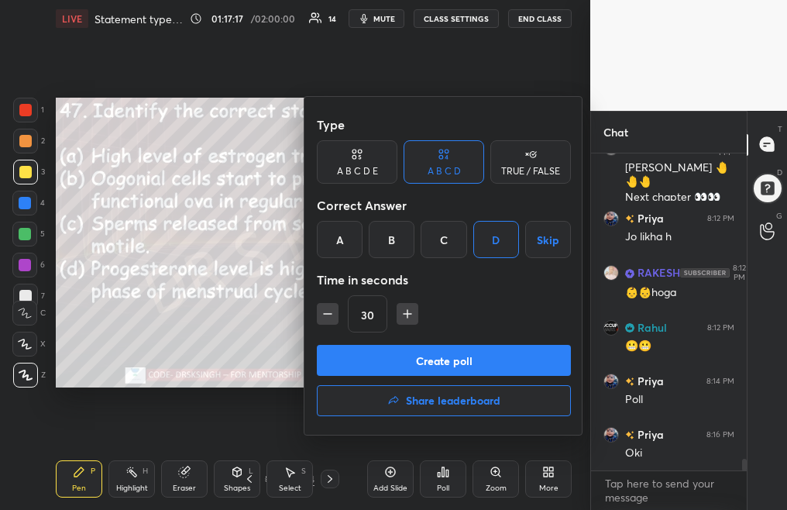
click at [496, 367] on button "Create poll" at bounding box center [444, 360] width 254 height 31
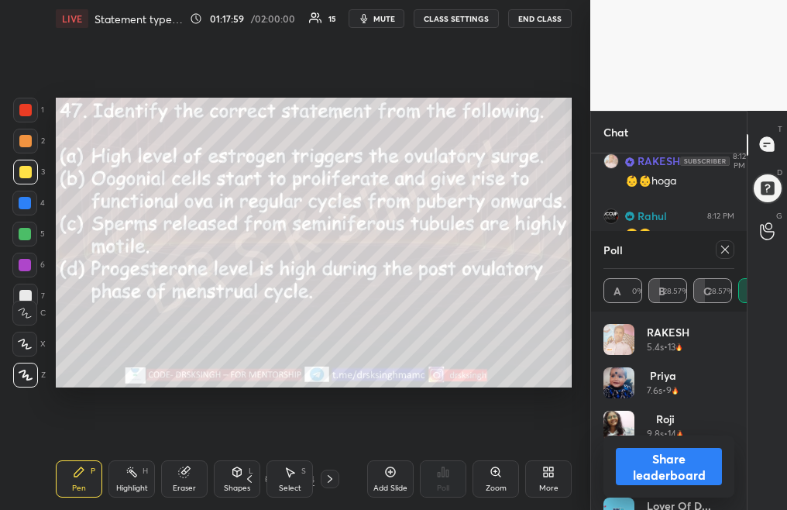
scroll to position [8508, 0]
click at [723, 252] on icon at bounding box center [725, 249] width 12 height 12
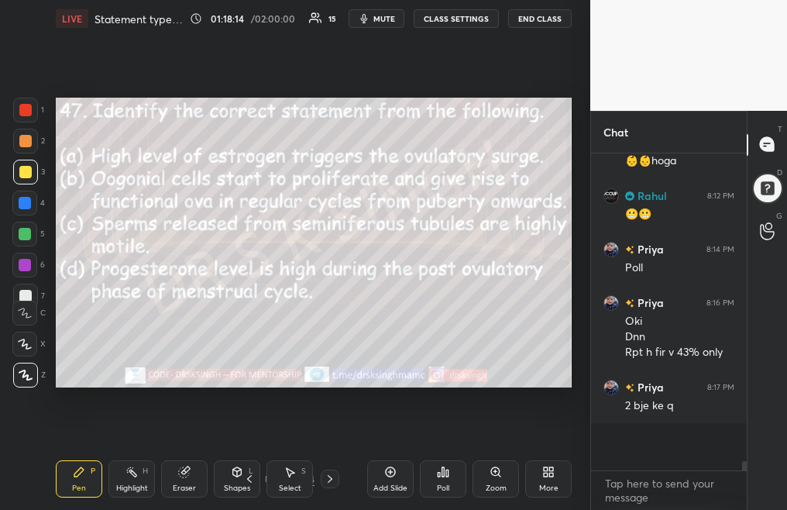
scroll to position [8435, 0]
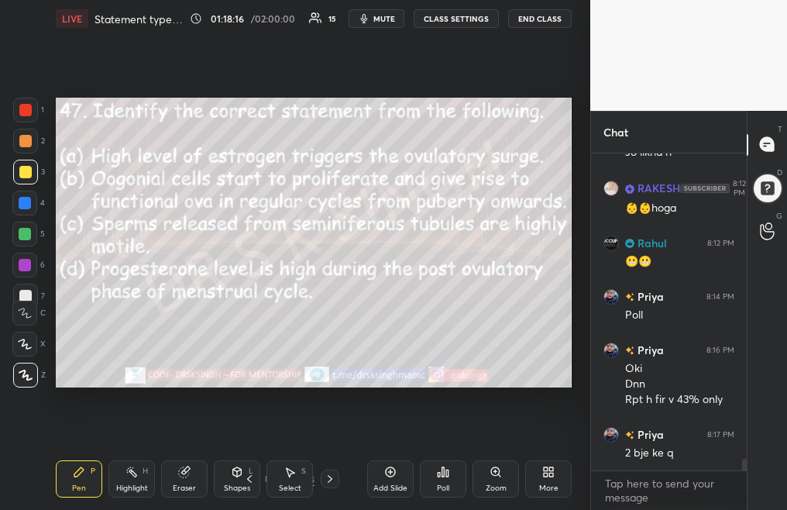
click at [246, 480] on icon at bounding box center [249, 478] width 12 height 12
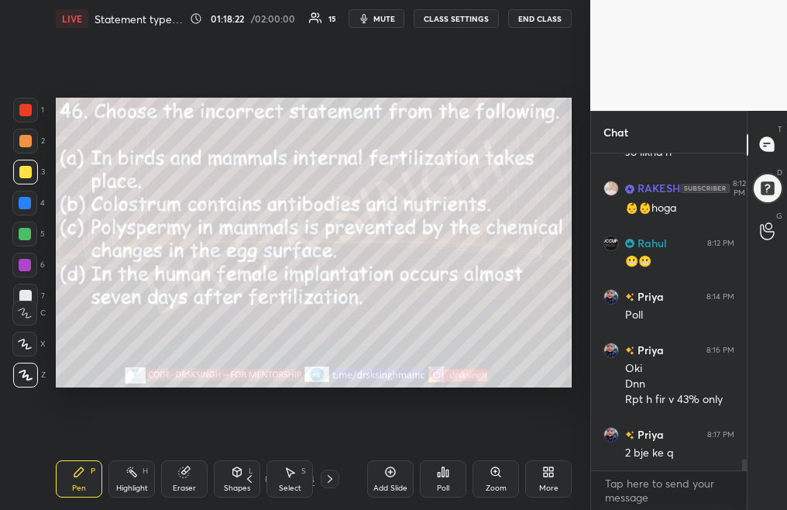
click at [437, 487] on div "Poll" at bounding box center [443, 488] width 12 height 8
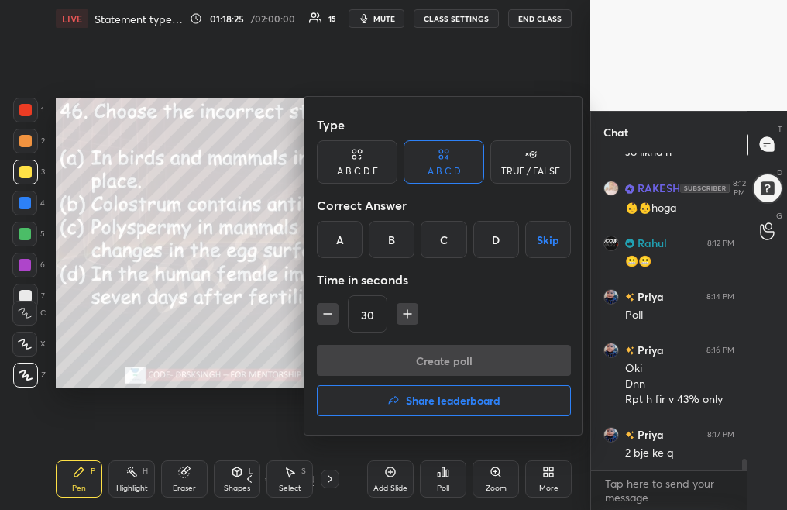
click at [452, 234] on div "C" at bounding box center [443, 239] width 46 height 37
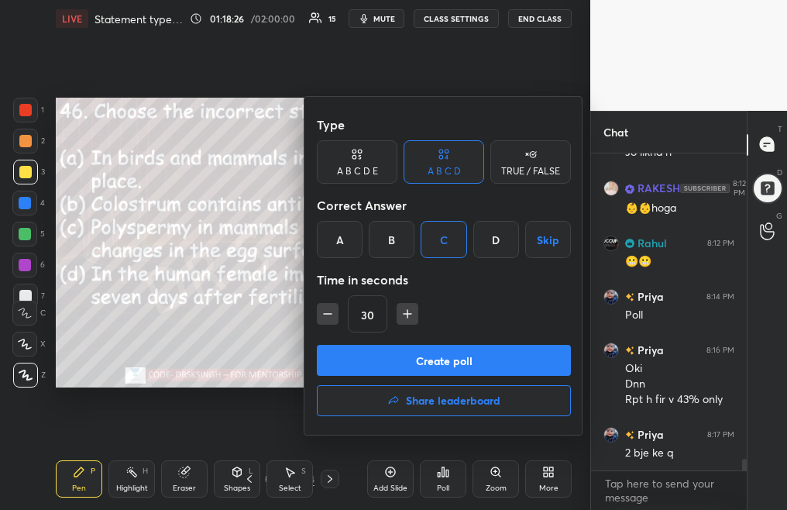
click at [474, 369] on button "Create poll" at bounding box center [444, 360] width 254 height 31
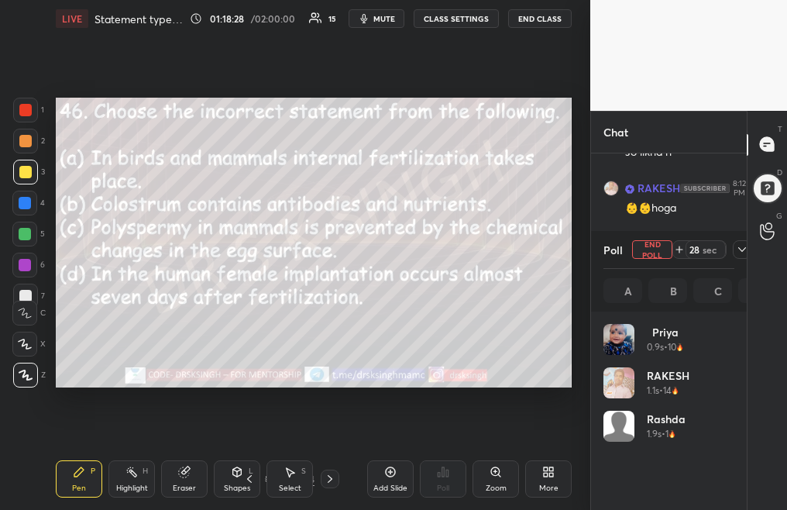
scroll to position [181, 126]
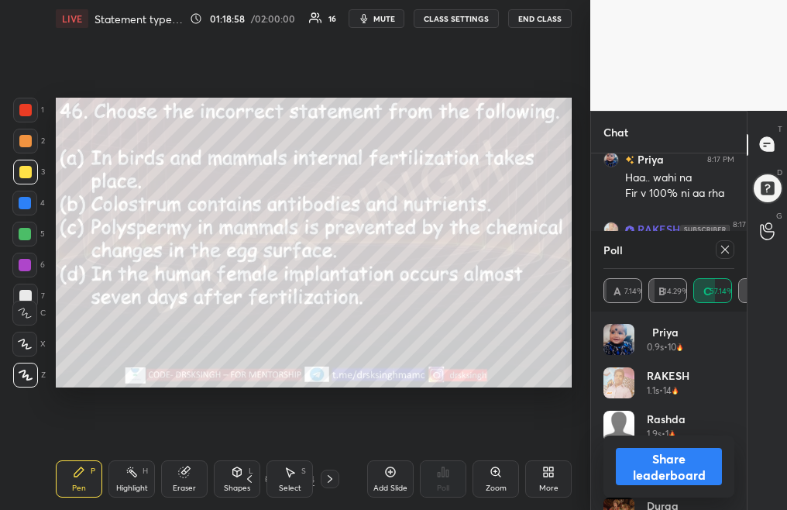
click at [716, 249] on div at bounding box center [725, 249] width 19 height 19
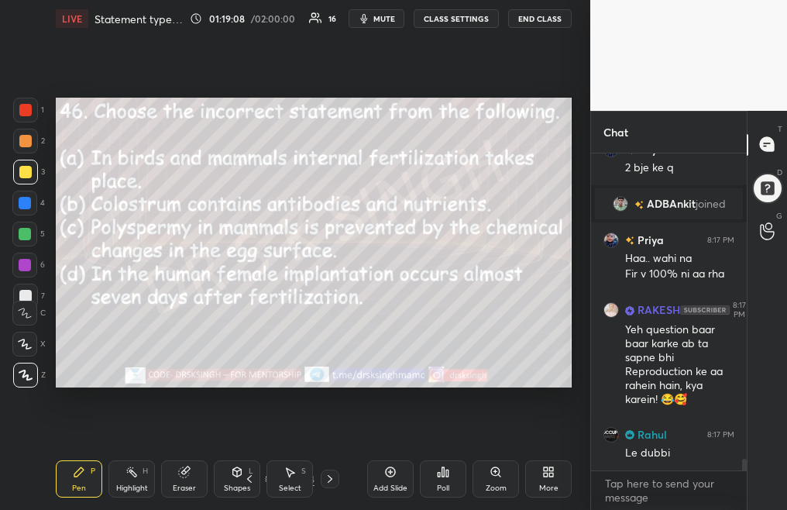
click at [432, 480] on div "Poll" at bounding box center [443, 478] width 46 height 37
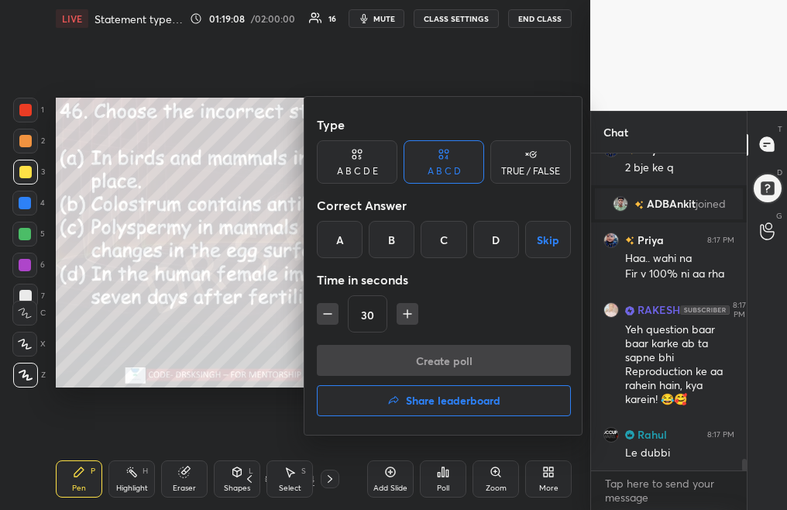
click at [228, 324] on div at bounding box center [393, 255] width 787 height 510
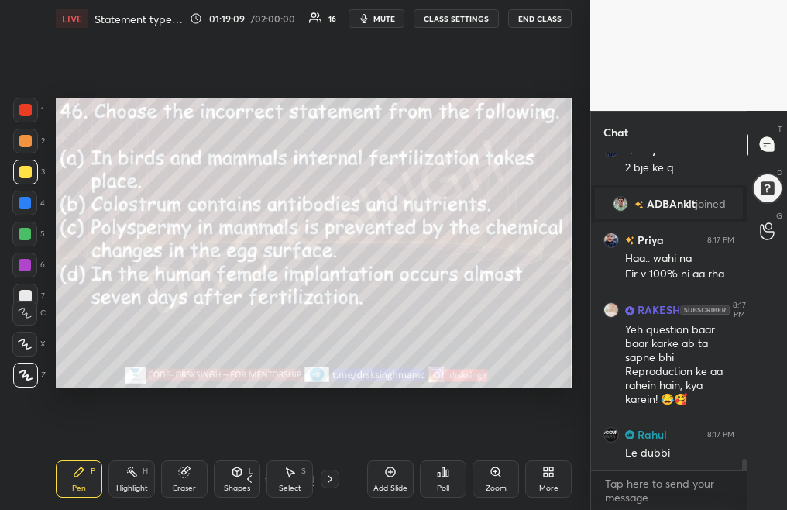
click at [248, 479] on icon at bounding box center [249, 478] width 12 height 12
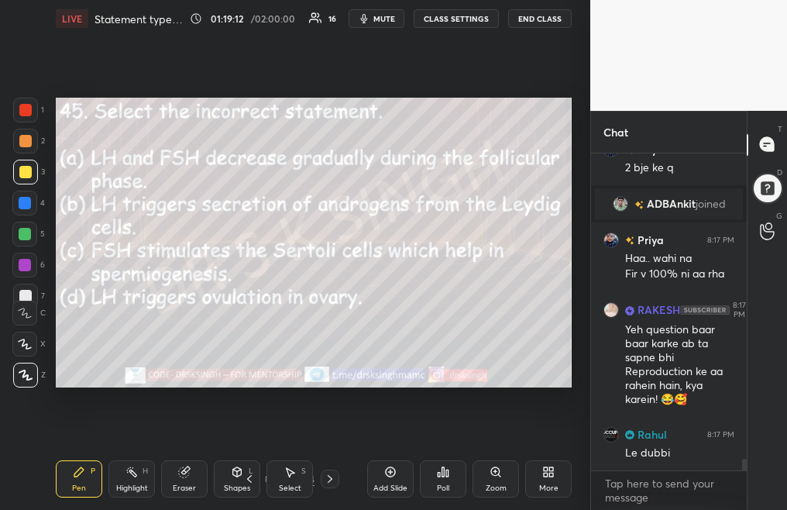
click at [431, 482] on div "Poll" at bounding box center [443, 478] width 46 height 37
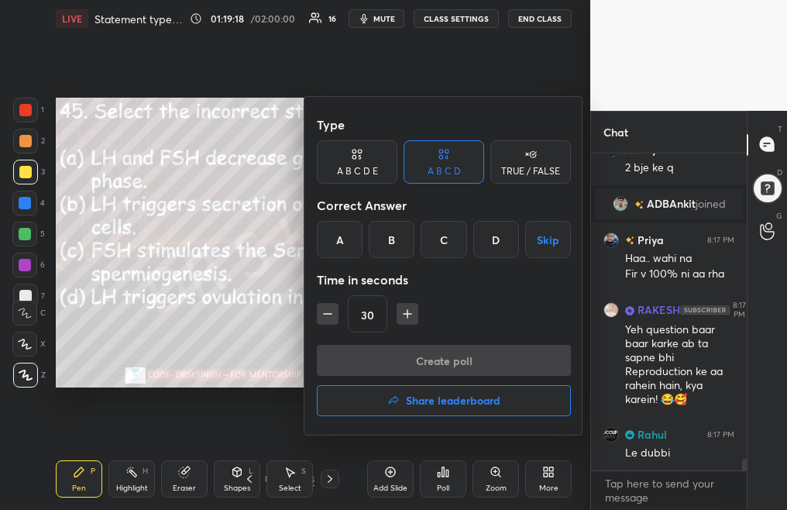
click at [345, 240] on div "A" at bounding box center [340, 239] width 46 height 37
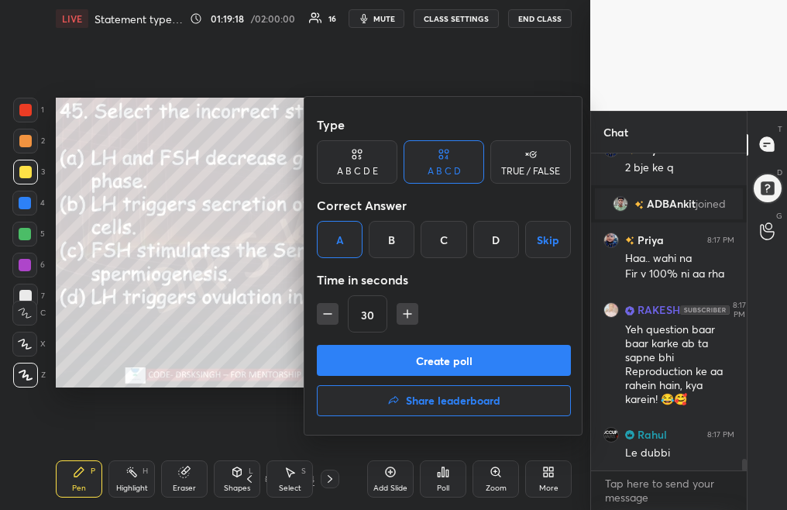
click at [408, 364] on button "Create poll" at bounding box center [444, 360] width 254 height 31
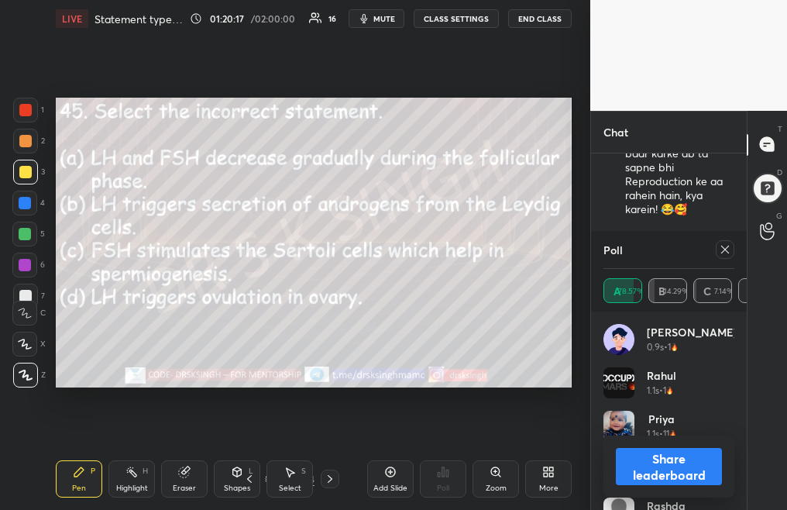
scroll to position [8648, 0]
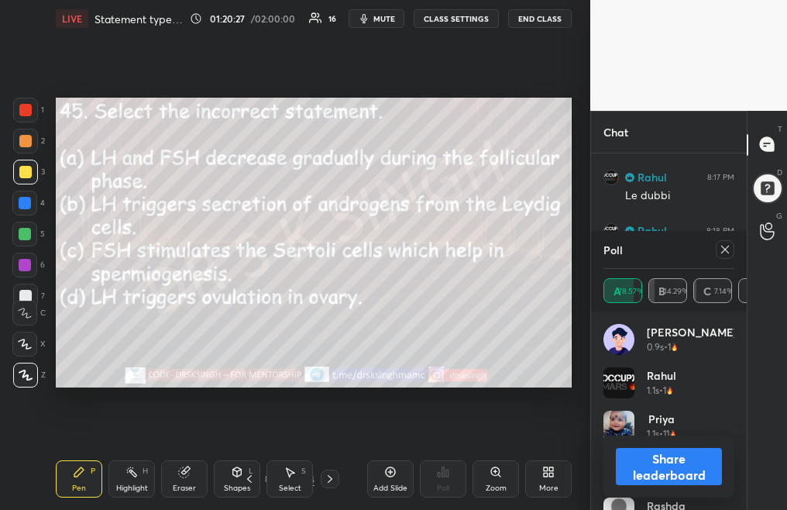
click at [728, 251] on icon at bounding box center [725, 249] width 12 height 12
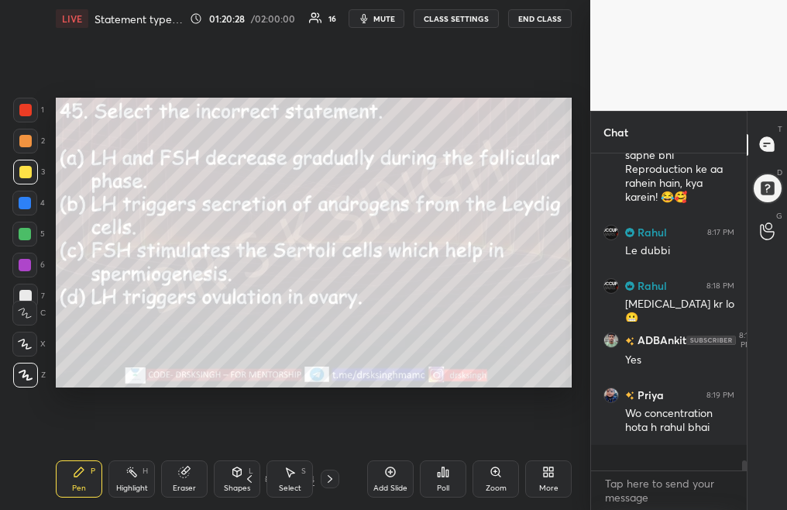
scroll to position [151, 151]
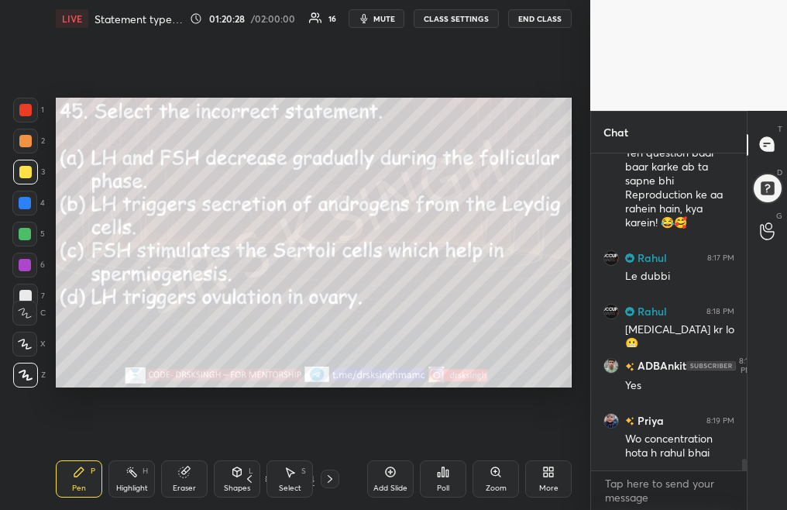
click at [251, 485] on div "Shapes L" at bounding box center [237, 478] width 46 height 37
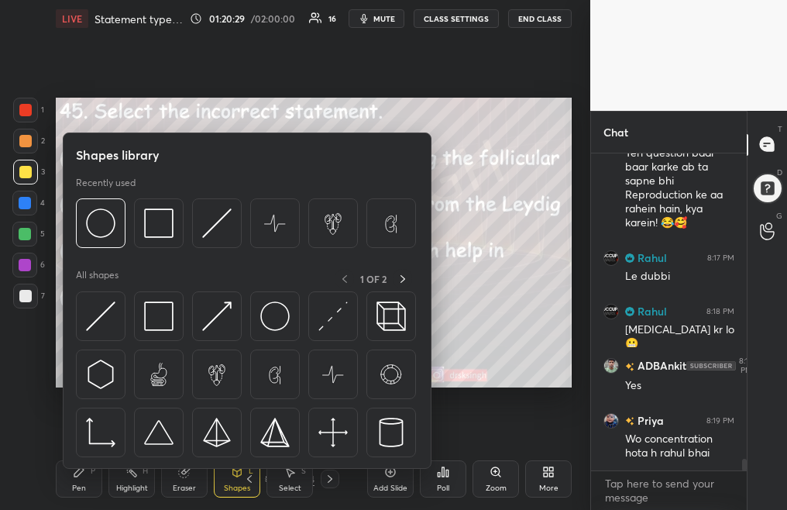
click at [528, 422] on div "Setting up your live class Poll for secs No correct answer Start poll" at bounding box center [314, 242] width 528 height 410
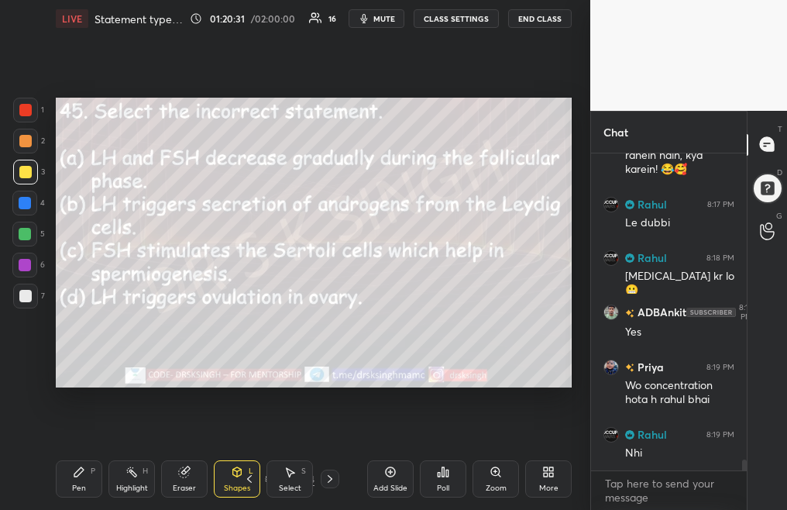
click at [247, 479] on icon at bounding box center [249, 478] width 12 height 12
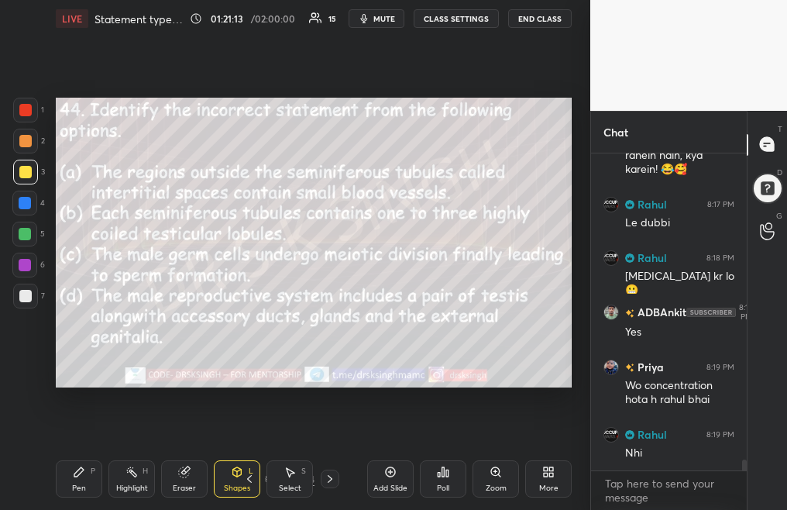
click at [439, 480] on div "Poll" at bounding box center [443, 478] width 46 height 37
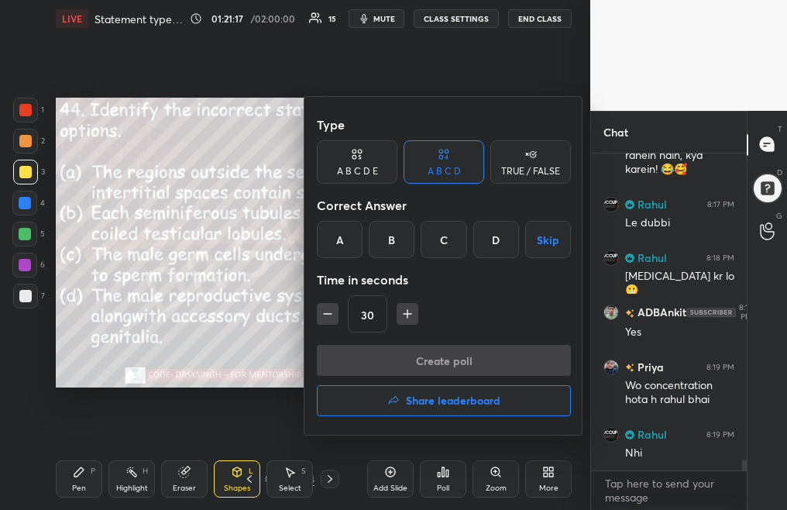
click at [403, 239] on div "B" at bounding box center [392, 239] width 46 height 37
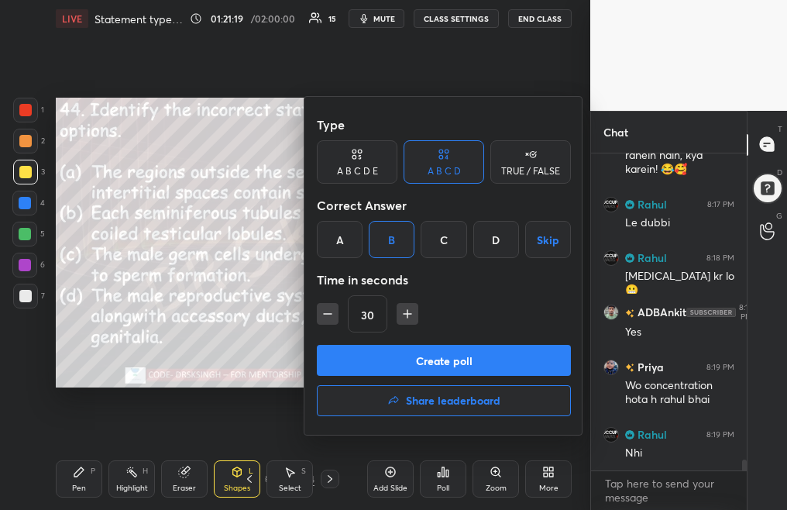
click at [441, 354] on button "Create poll" at bounding box center [444, 360] width 254 height 31
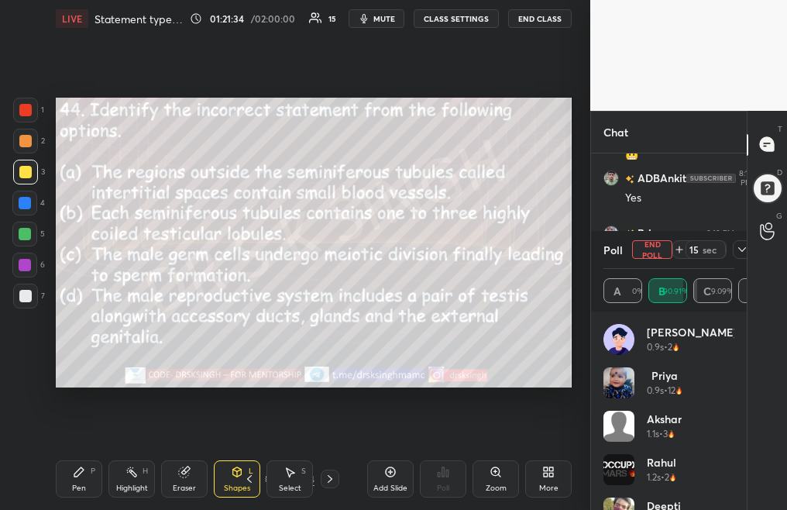
scroll to position [8808, 0]
click at [92, 485] on div "Pen P" at bounding box center [79, 478] width 46 height 37
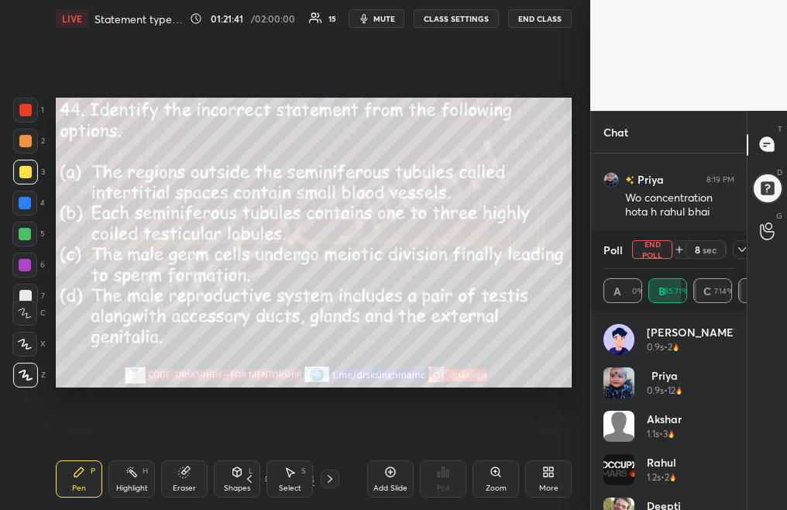
click at [654, 247] on button "End Poll" at bounding box center [652, 249] width 40 height 19
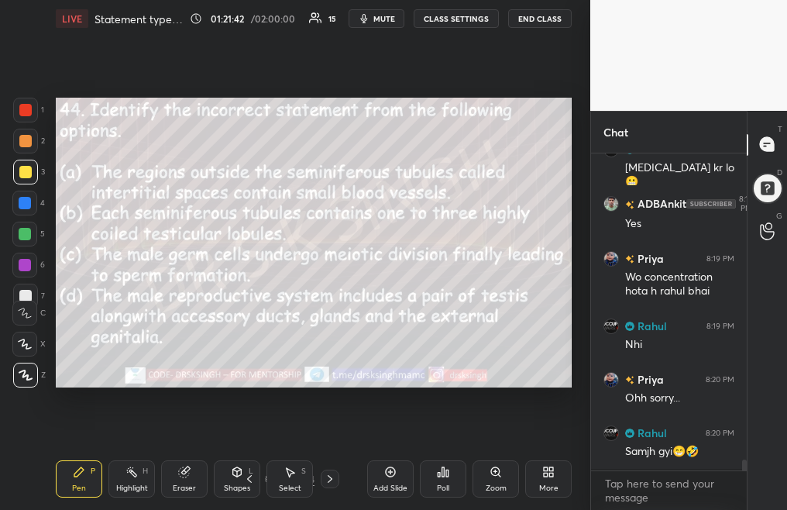
scroll to position [5, 5]
click at [247, 483] on div "Pen P Highlight H Eraser Shapes L Select S 88 / 94 Add Slide Poll Zoom More" at bounding box center [314, 479] width 516 height 62
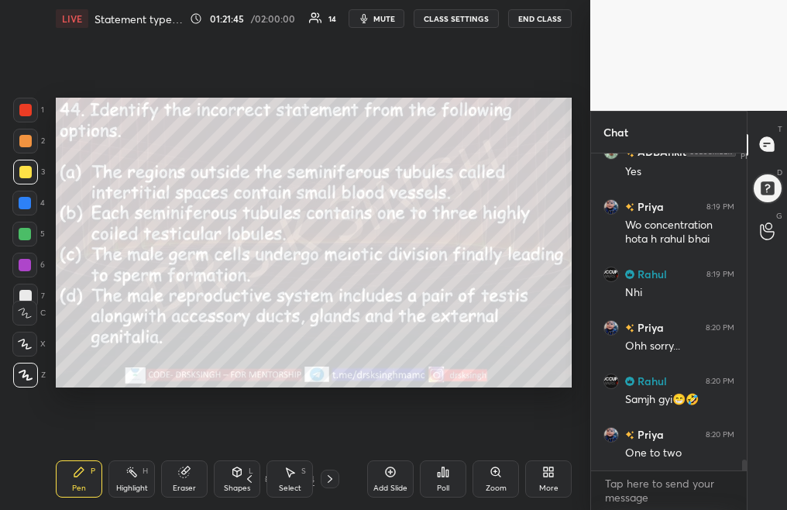
click at [249, 478] on icon at bounding box center [249, 478] width 12 height 12
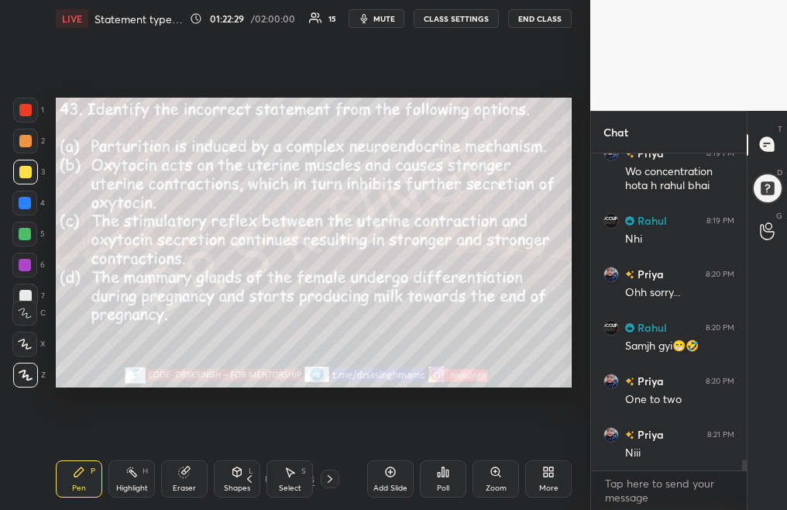
scroll to position [8850, 0]
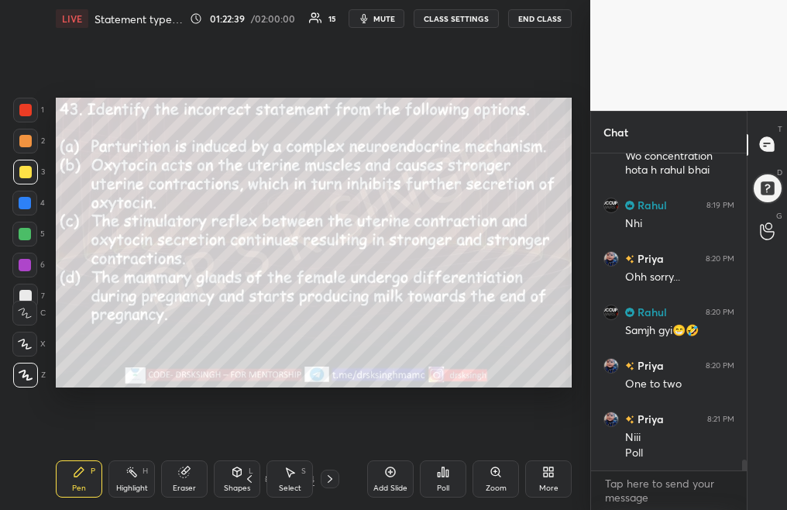
click at [441, 484] on div "Poll" at bounding box center [443, 488] width 12 height 8
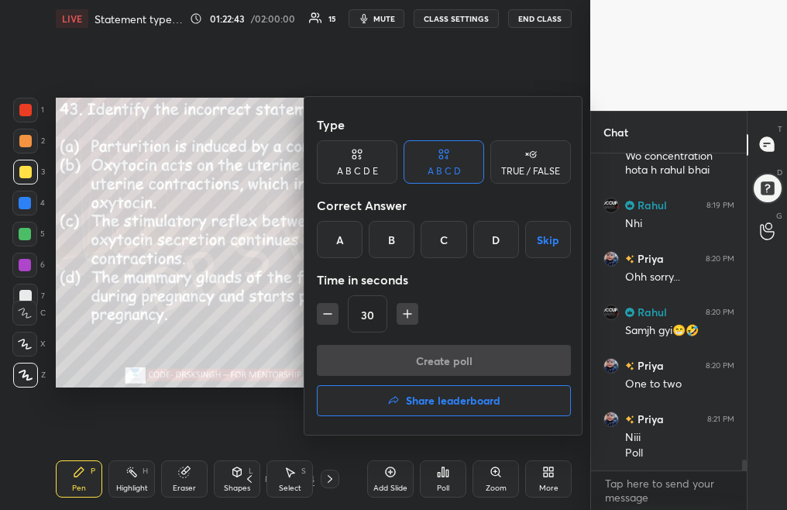
scroll to position [8919, 0]
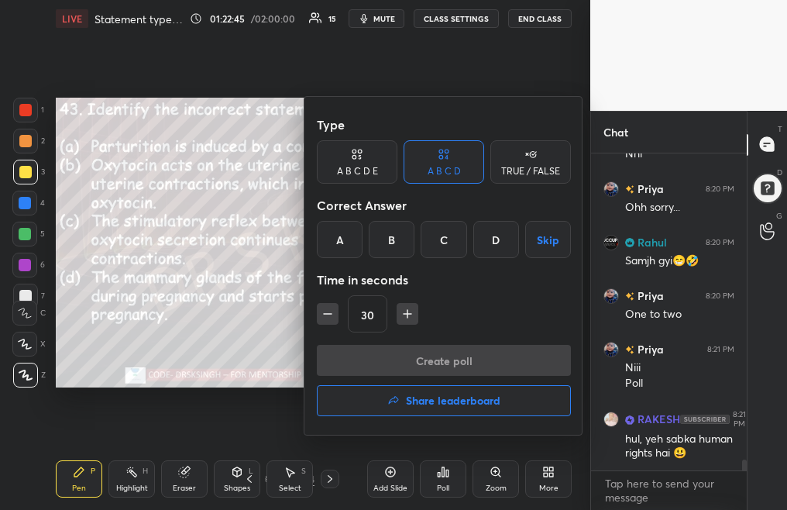
click at [396, 244] on div "B" at bounding box center [392, 239] width 46 height 37
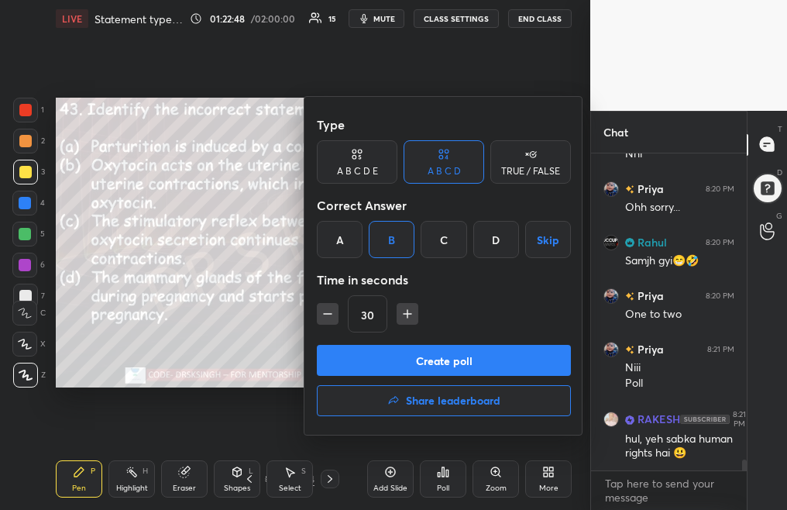
click at [450, 355] on button "Create poll" at bounding box center [444, 360] width 254 height 31
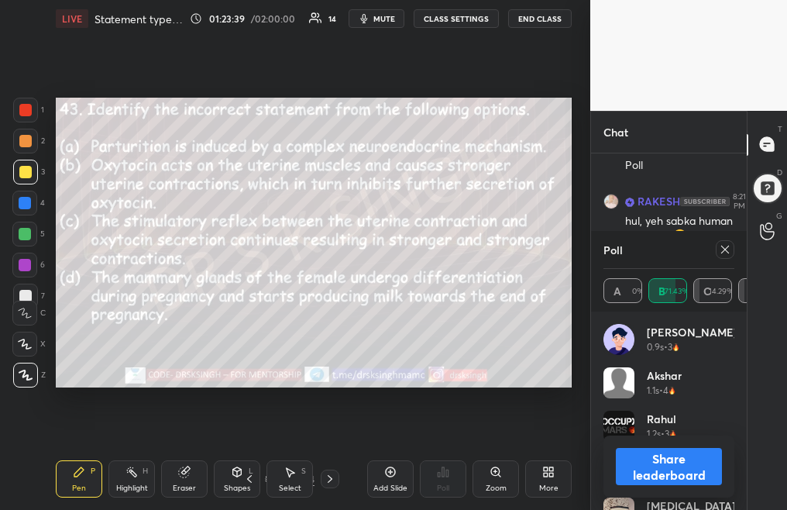
scroll to position [9137, 0]
click at [727, 245] on icon at bounding box center [725, 249] width 12 height 12
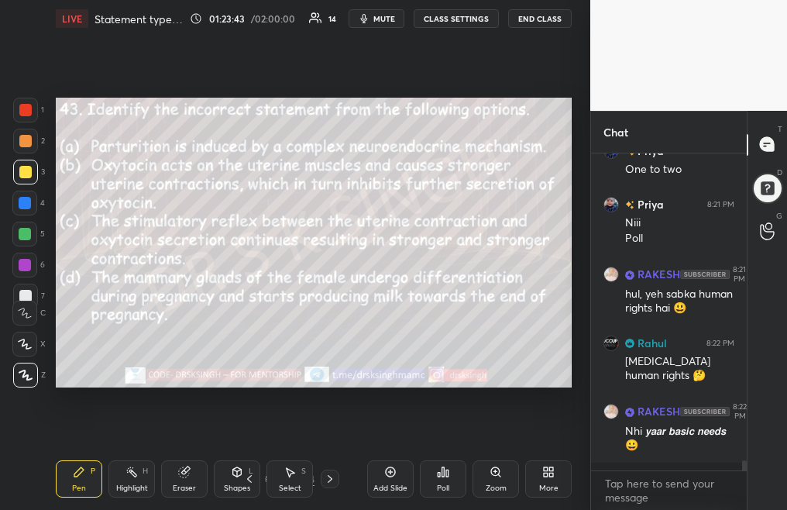
scroll to position [151, 151]
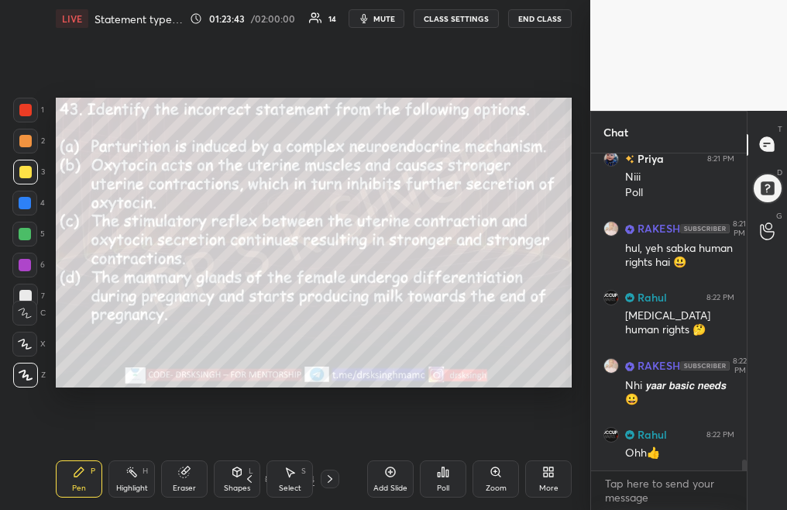
click at [321, 478] on div at bounding box center [330, 478] width 19 height 19
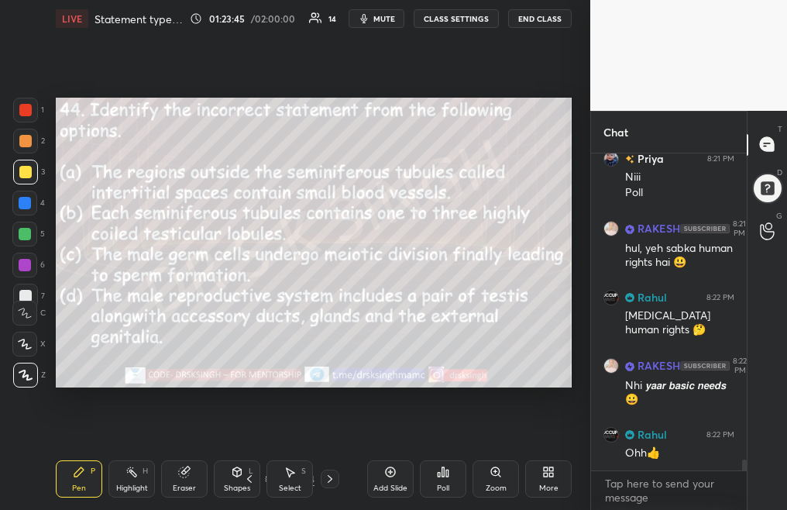
click at [243, 481] on icon at bounding box center [249, 478] width 12 height 12
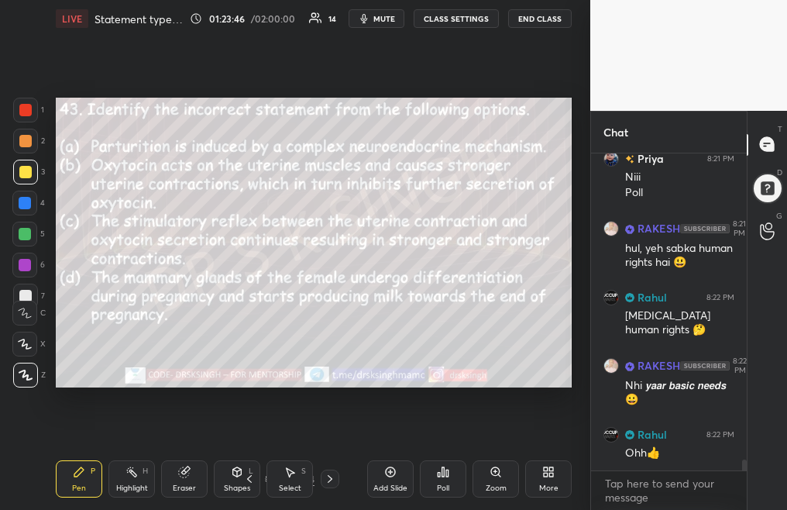
click at [246, 485] on div "Pen P Highlight H Eraser Shapes L Select S 87 / 94 Add Slide Poll Zoom More" at bounding box center [314, 479] width 516 height 62
click at [247, 479] on icon at bounding box center [249, 478] width 12 height 12
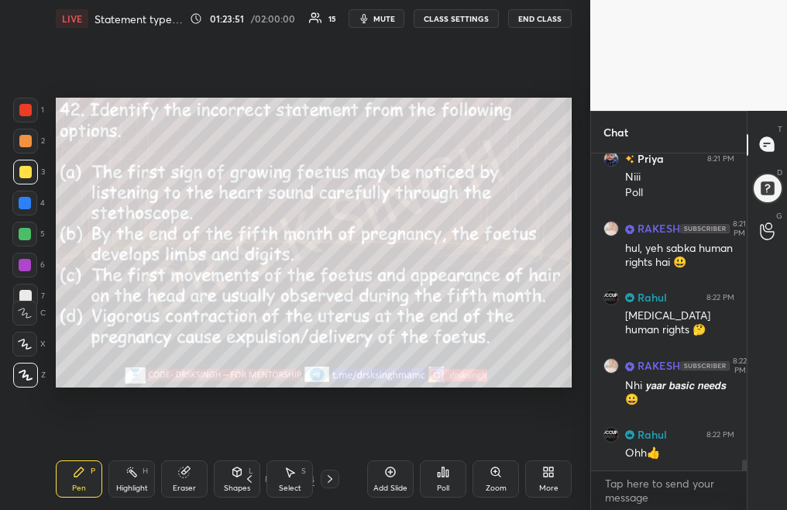
click at [431, 482] on div "Poll" at bounding box center [443, 478] width 46 height 37
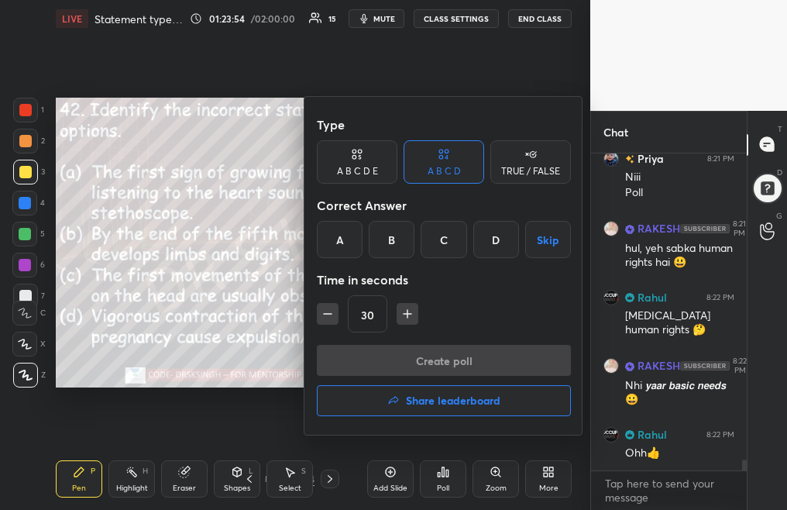
click at [393, 241] on div "B" at bounding box center [392, 239] width 46 height 37
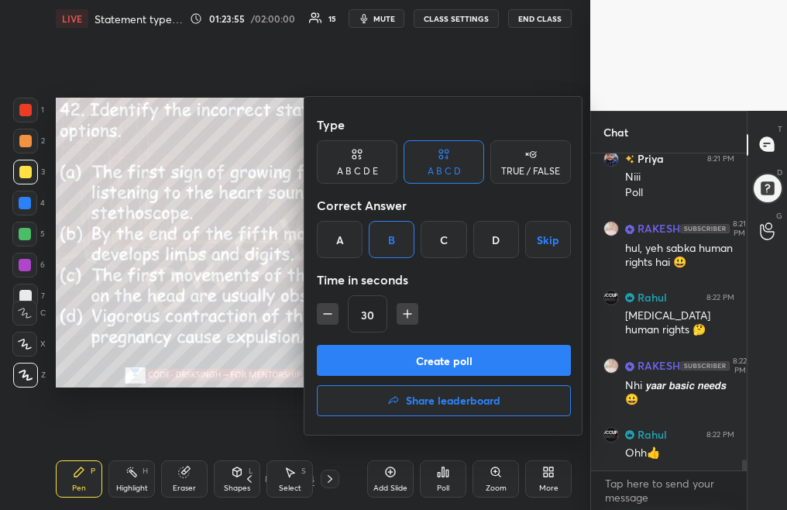
click at [427, 354] on button "Create poll" at bounding box center [444, 360] width 254 height 31
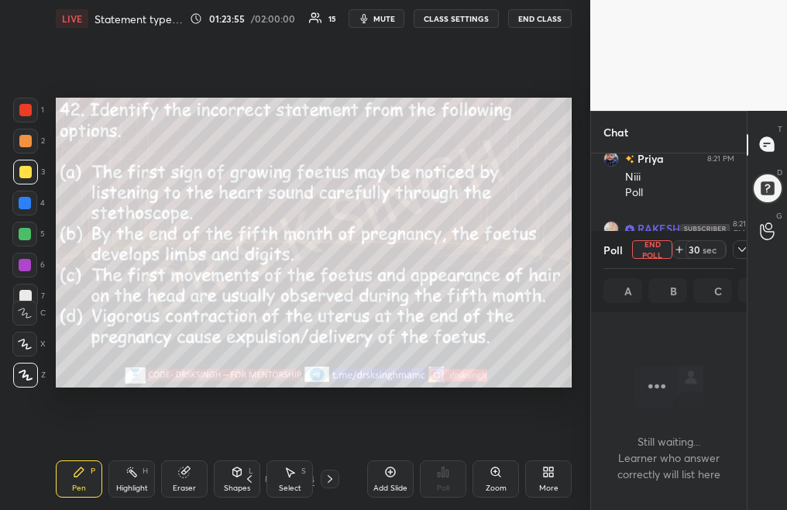
scroll to position [232, 151]
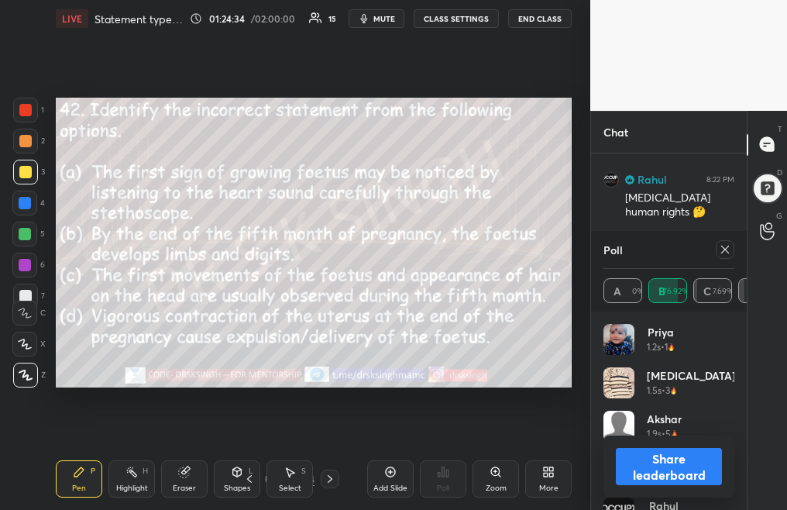
click at [379, 24] on button "mute" at bounding box center [376, 18] width 56 height 19
click at [725, 258] on div "Poll" at bounding box center [668, 249] width 131 height 37
click at [730, 252] on div at bounding box center [725, 249] width 19 height 19
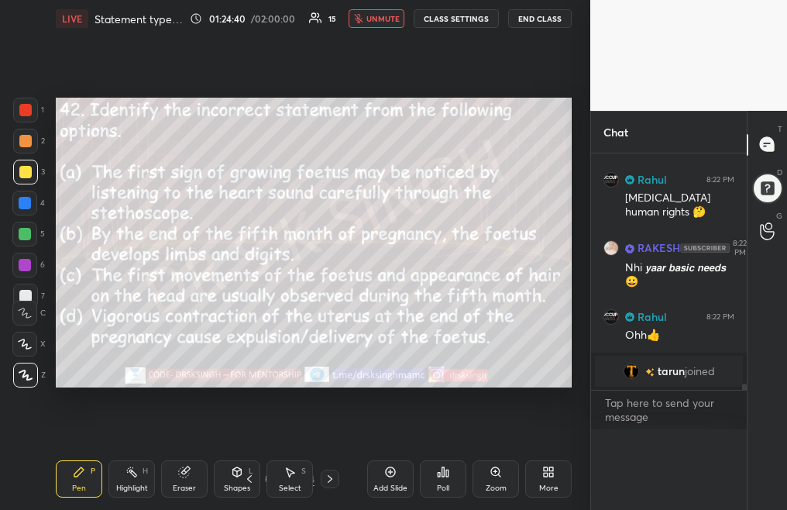
scroll to position [0, 0]
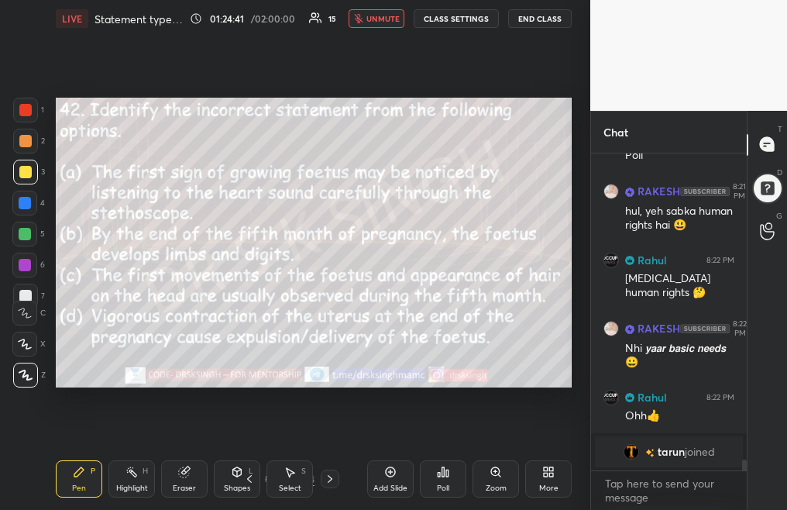
click at [255, 479] on icon at bounding box center [249, 478] width 12 height 12
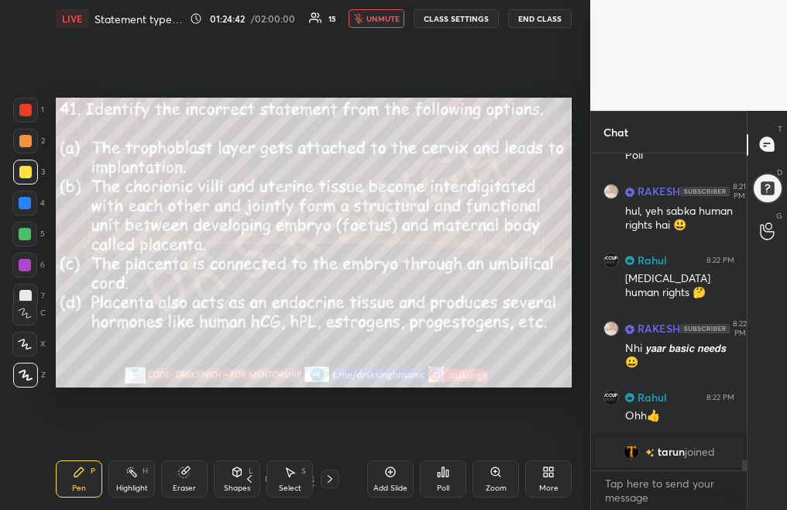
click at [448, 480] on div "Poll" at bounding box center [443, 478] width 46 height 37
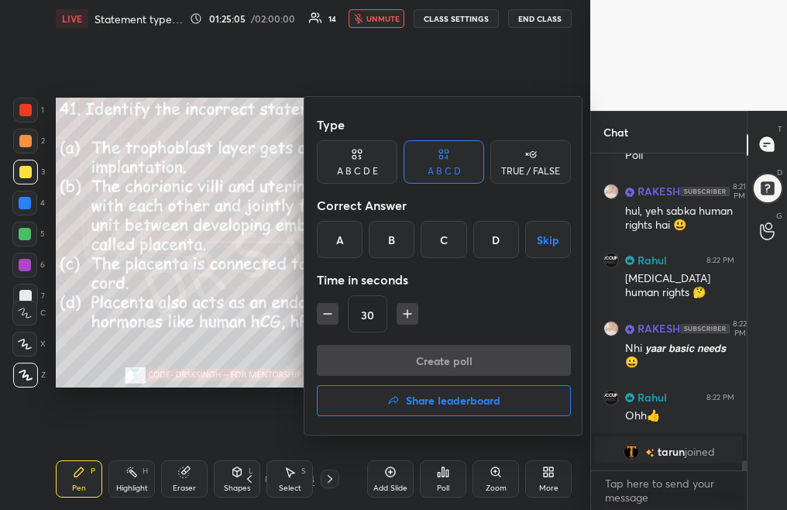
scroll to position [312, 151]
click at [344, 234] on div "A" at bounding box center [340, 239] width 46 height 37
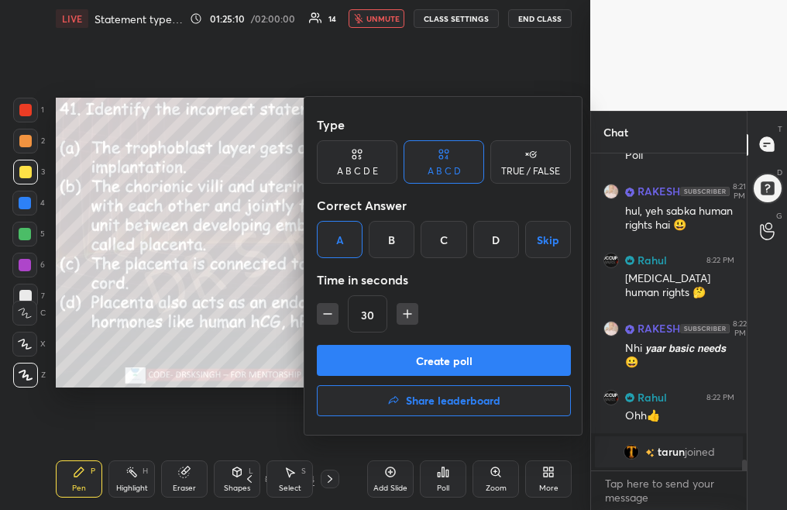
click at [419, 362] on button "Create poll" at bounding box center [444, 360] width 254 height 31
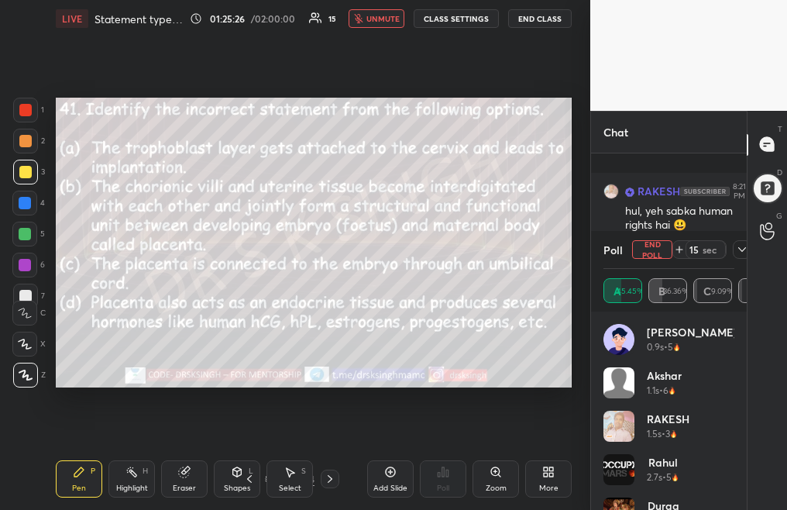
scroll to position [9247, 0]
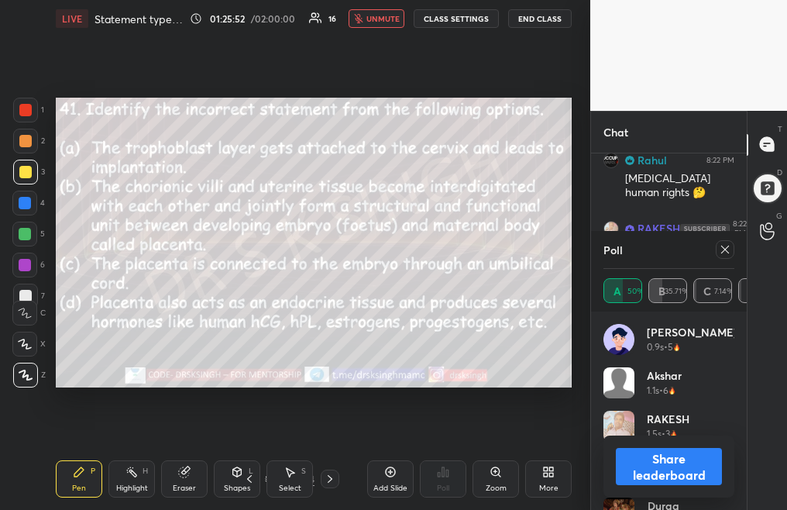
click at [393, 20] on span "unmute" at bounding box center [382, 18] width 33 height 11
click at [732, 249] on div at bounding box center [725, 249] width 19 height 19
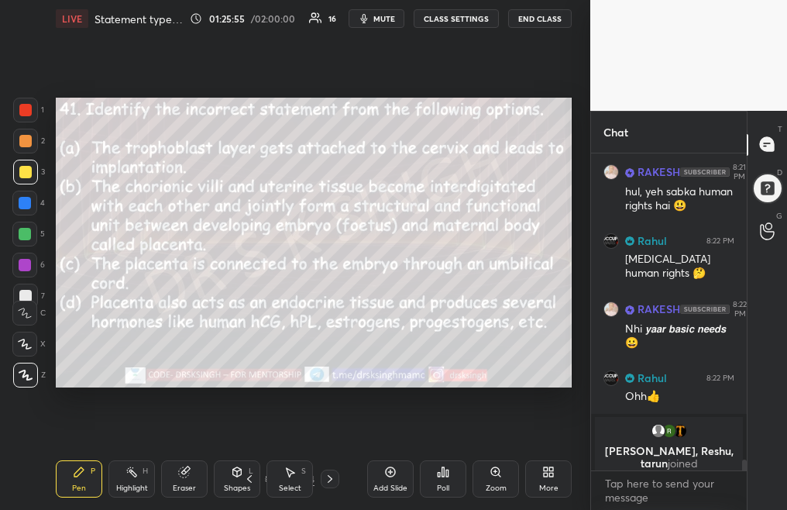
scroll to position [9166, 0]
click at [244, 479] on icon at bounding box center [249, 478] width 12 height 12
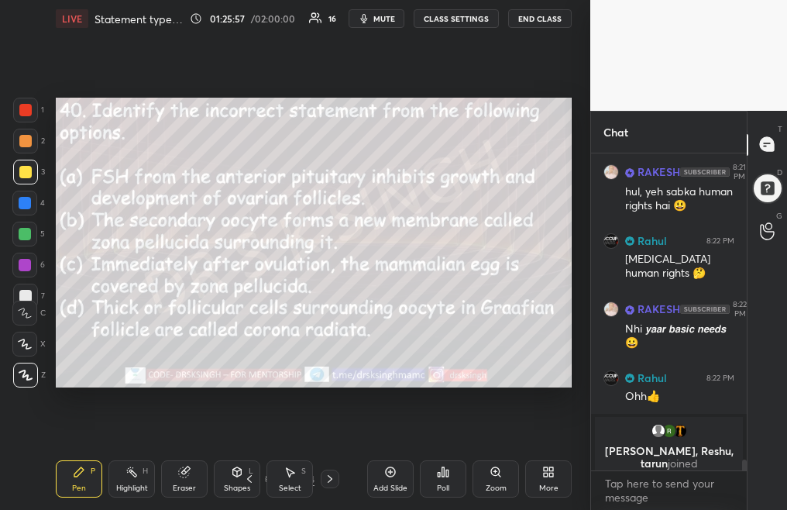
click at [435, 482] on div "Poll" at bounding box center [443, 478] width 46 height 37
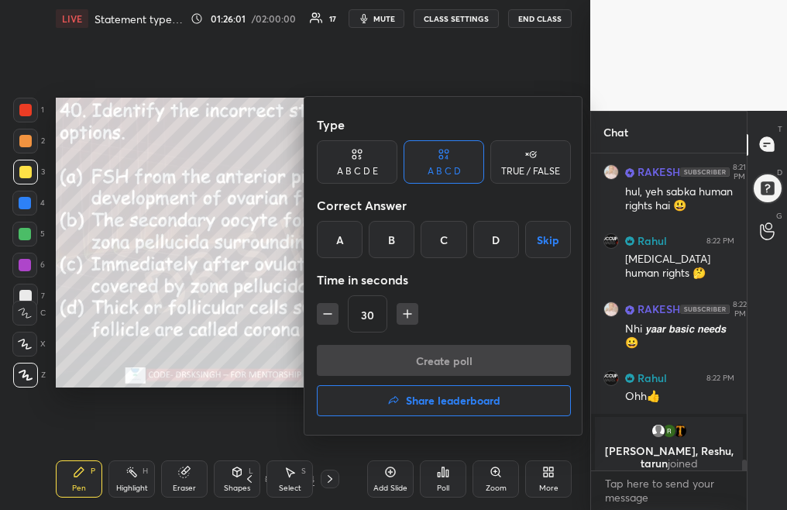
scroll to position [5, 5]
click at [348, 233] on div "A" at bounding box center [340, 239] width 46 height 37
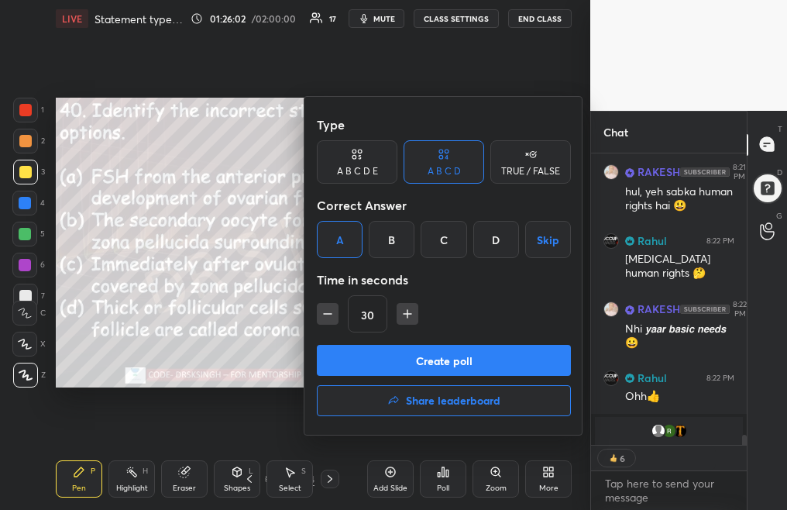
click at [423, 361] on button "Create poll" at bounding box center [444, 360] width 254 height 31
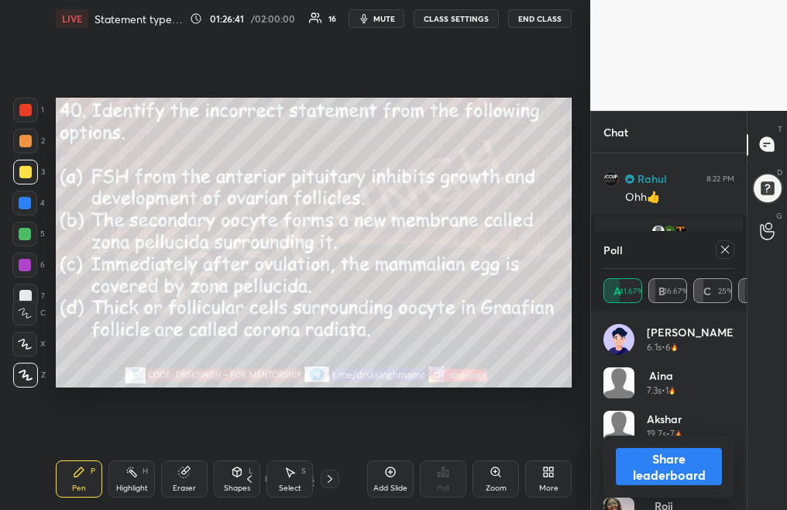
click at [729, 244] on icon at bounding box center [725, 249] width 12 height 12
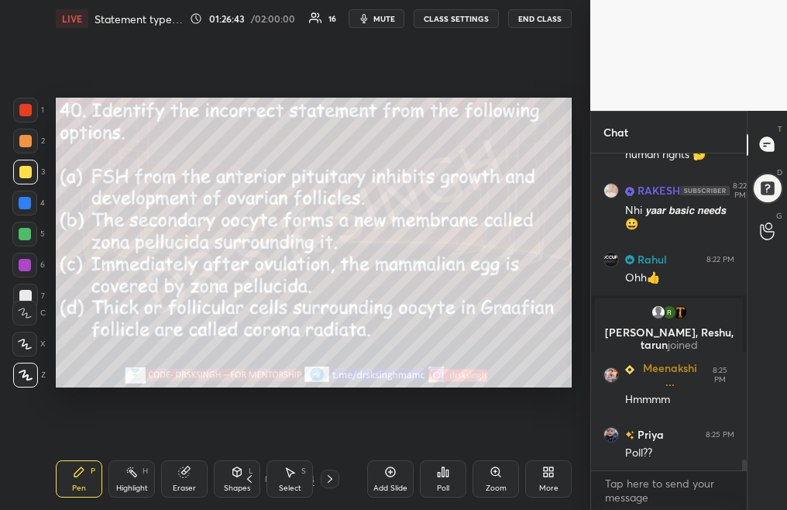
click at [249, 481] on icon at bounding box center [249, 478] width 12 height 12
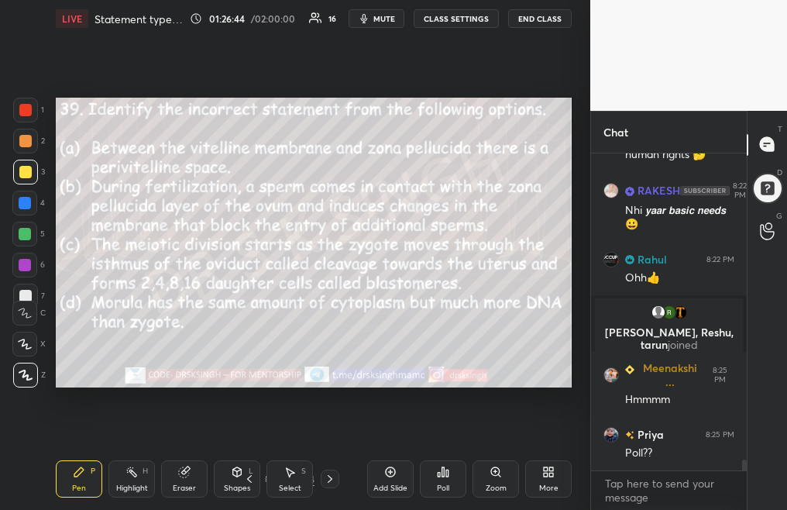
click at [437, 485] on div "Poll" at bounding box center [443, 488] width 12 height 8
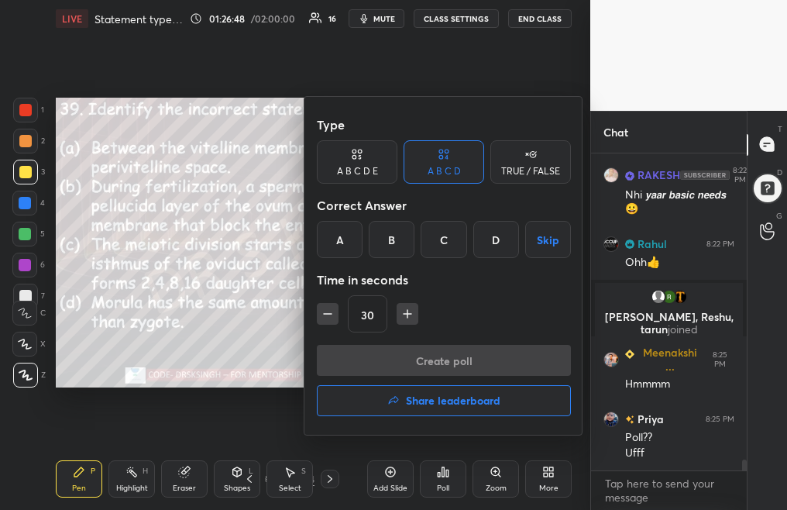
click at [454, 245] on div "C" at bounding box center [443, 239] width 46 height 37
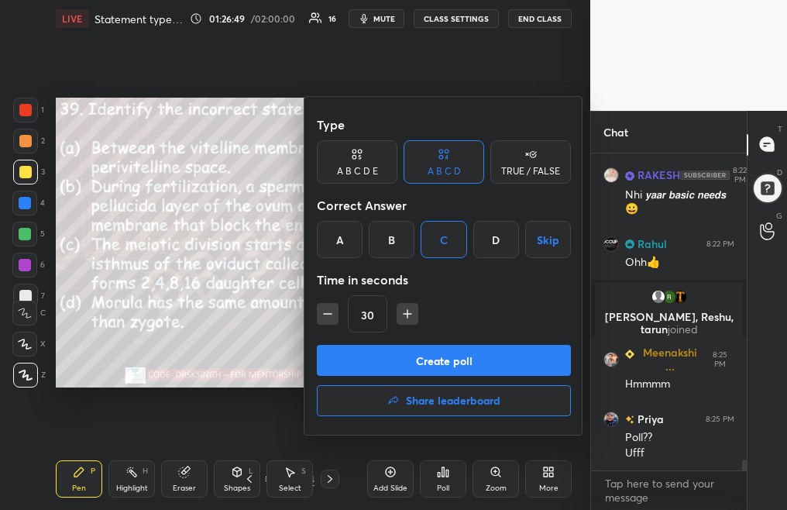
click at [469, 358] on button "Create poll" at bounding box center [444, 360] width 254 height 31
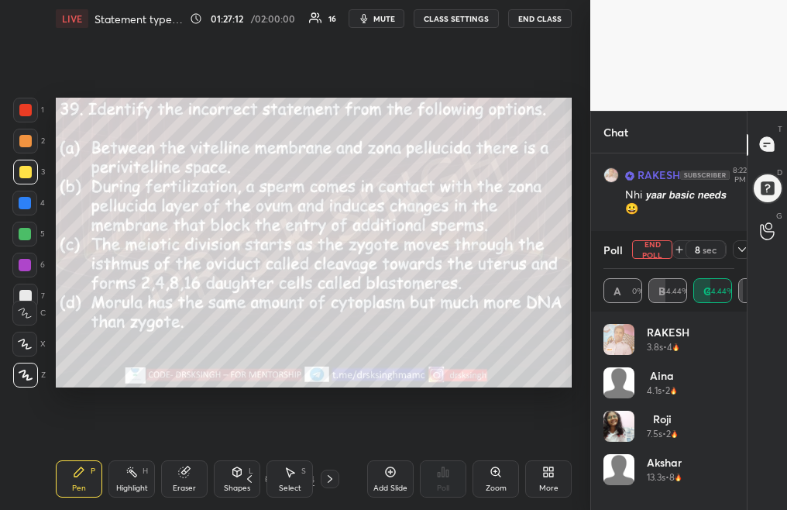
click at [654, 248] on button "End Poll" at bounding box center [652, 249] width 40 height 19
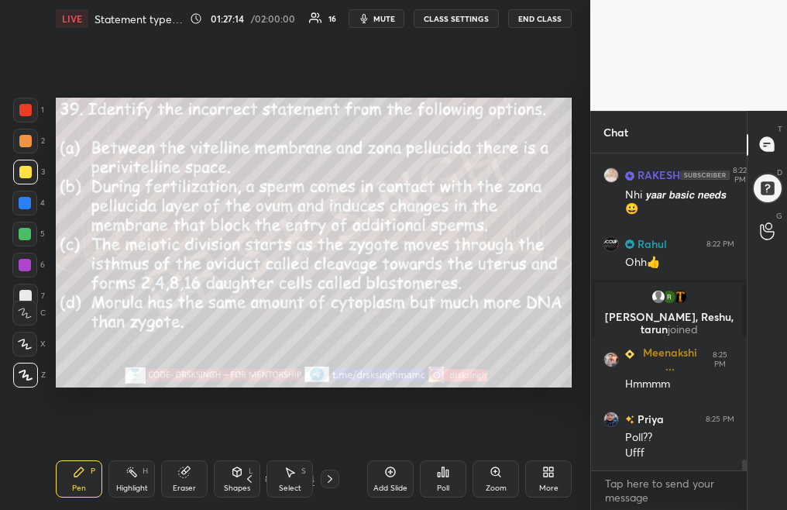
click at [250, 482] on icon at bounding box center [249, 478] width 12 height 12
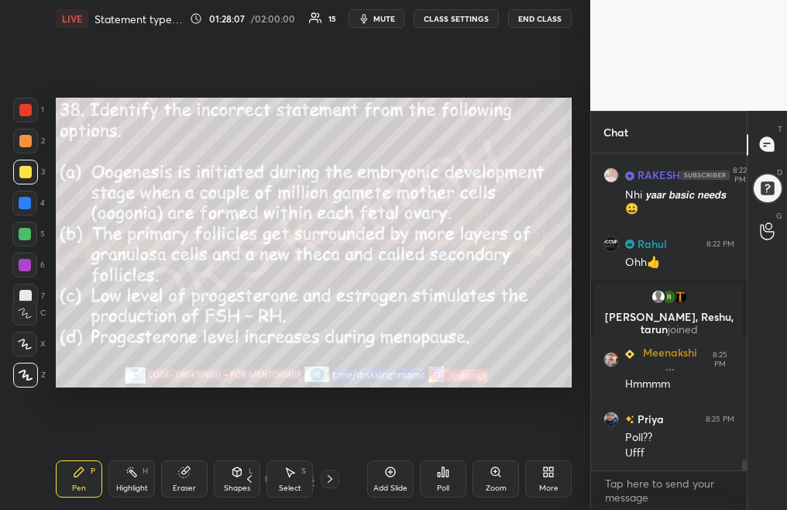
scroll to position [9064, 0]
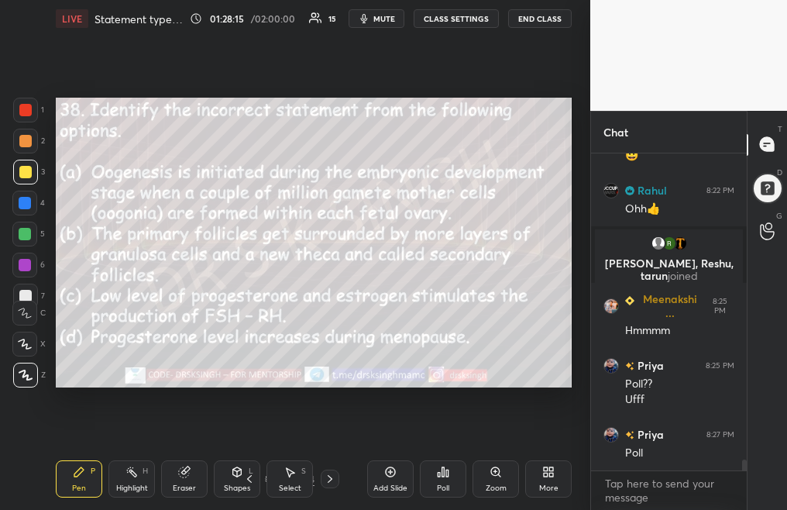
click at [444, 475] on icon at bounding box center [443, 471] width 2 height 9
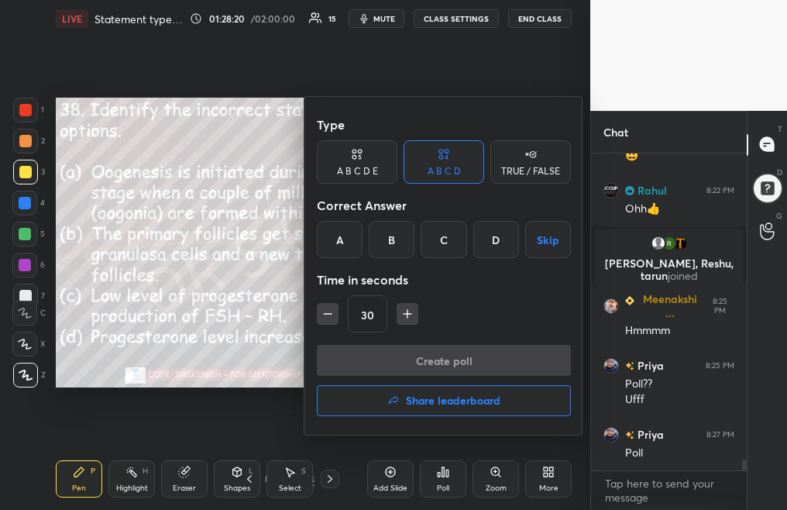
click at [497, 244] on div "D" at bounding box center [496, 239] width 46 height 37
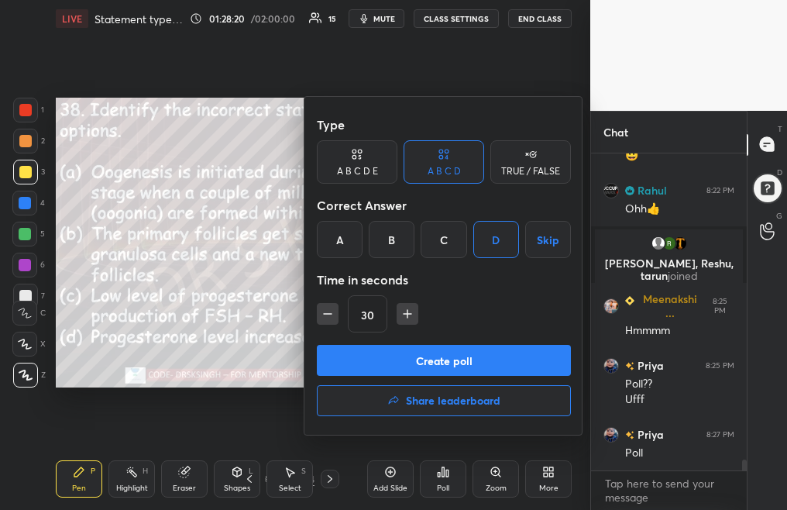
click at [465, 361] on button "Create poll" at bounding box center [444, 360] width 254 height 31
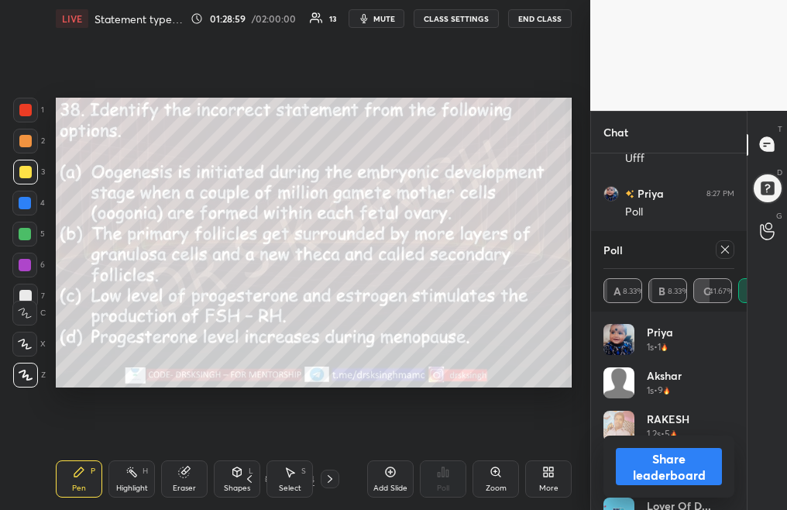
scroll to position [9359, 0]
click at [716, 252] on div at bounding box center [725, 249] width 19 height 19
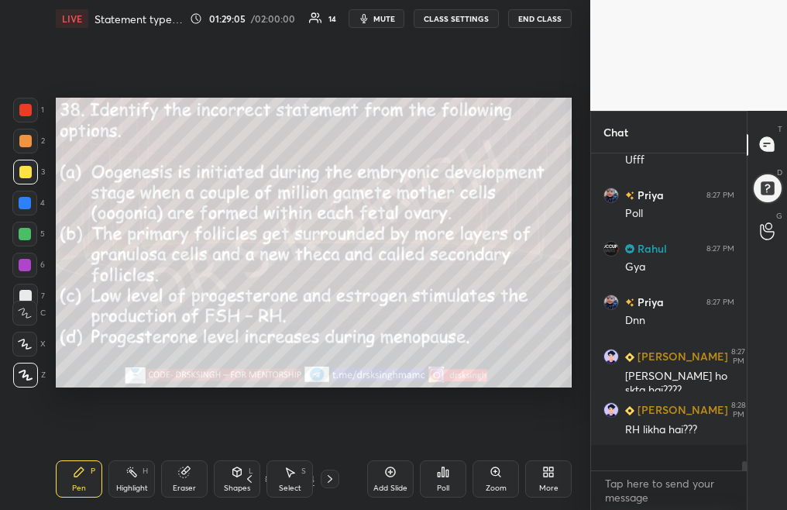
scroll to position [5, 5]
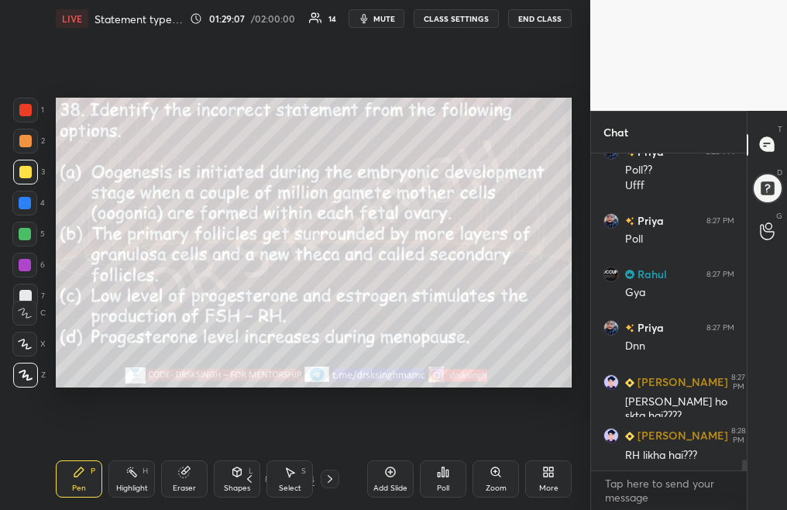
click at [248, 479] on icon at bounding box center [249, 478] width 12 height 12
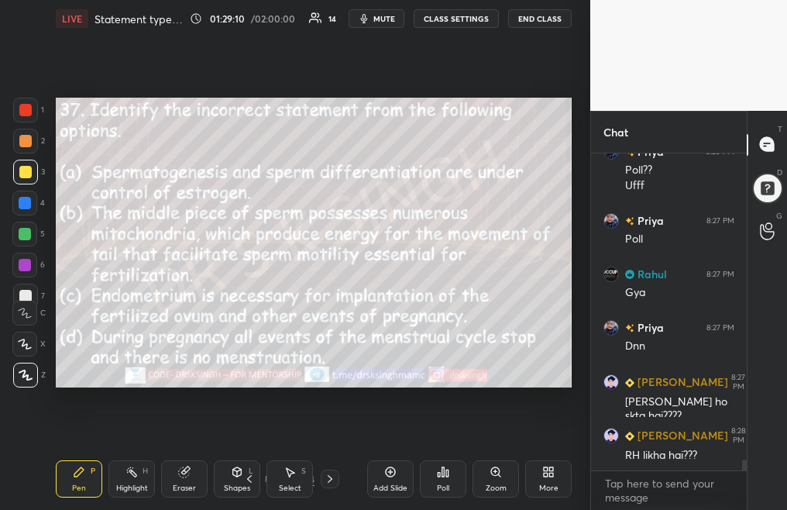
click at [441, 486] on div "Poll" at bounding box center [443, 488] width 12 height 8
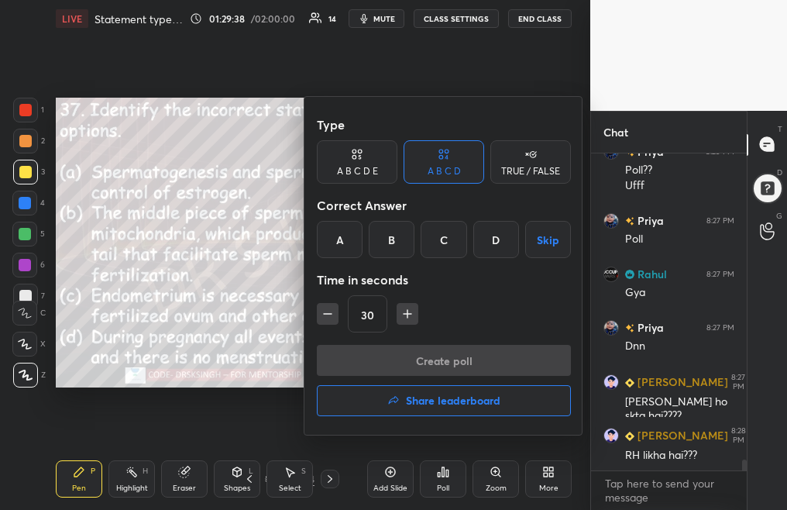
click at [339, 246] on div "A" at bounding box center [340, 239] width 46 height 37
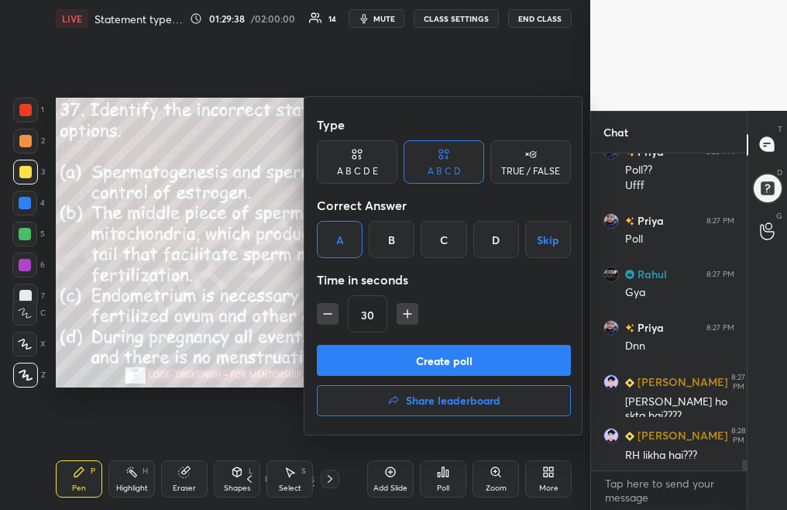
click at [438, 369] on button "Create poll" at bounding box center [444, 360] width 254 height 31
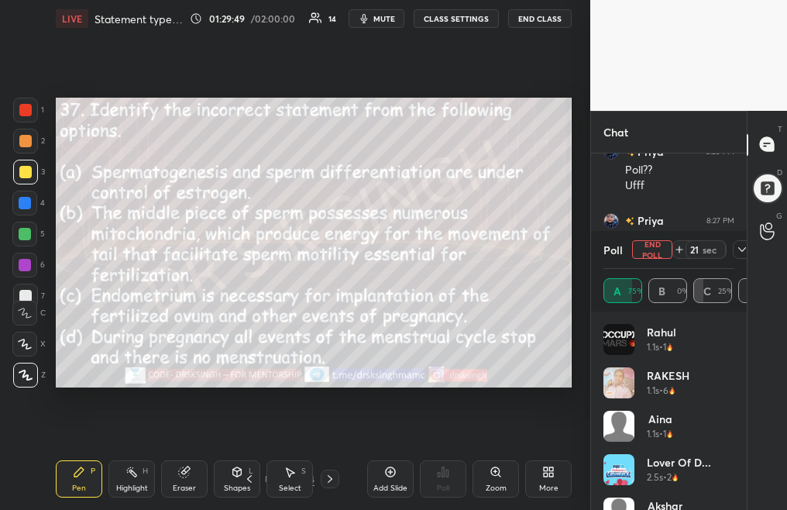
scroll to position [9408, 0]
click at [654, 246] on button "End Poll" at bounding box center [652, 249] width 40 height 19
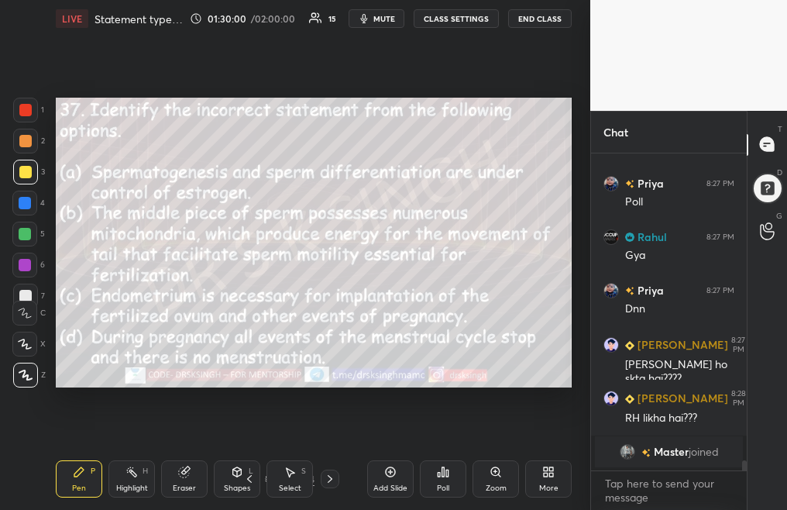
click at [250, 482] on icon at bounding box center [249, 478] width 12 height 12
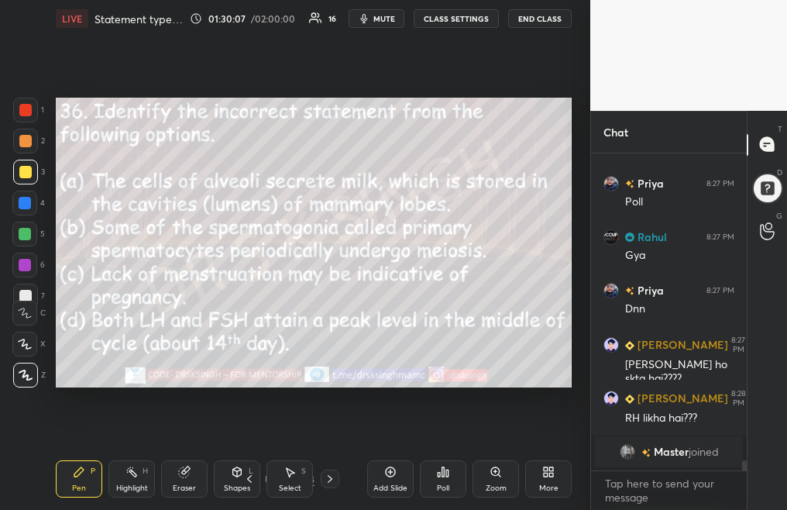
click at [443, 480] on div "Poll" at bounding box center [443, 478] width 46 height 37
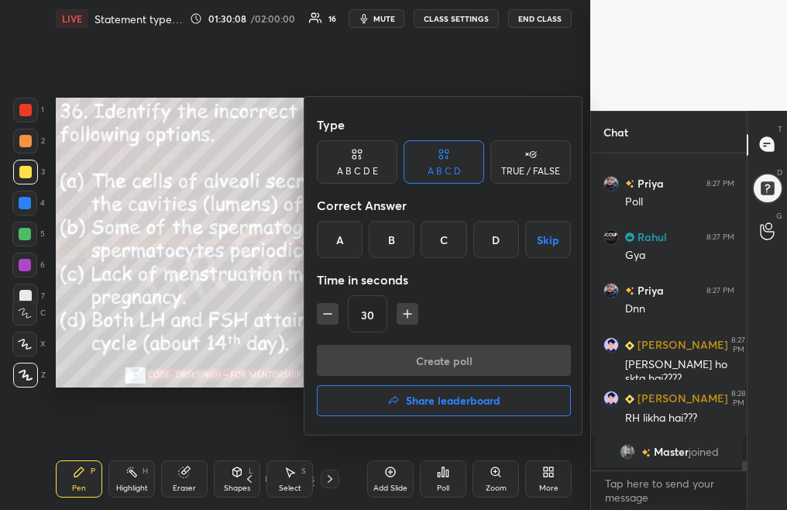
click at [338, 235] on div "A" at bounding box center [340, 239] width 46 height 37
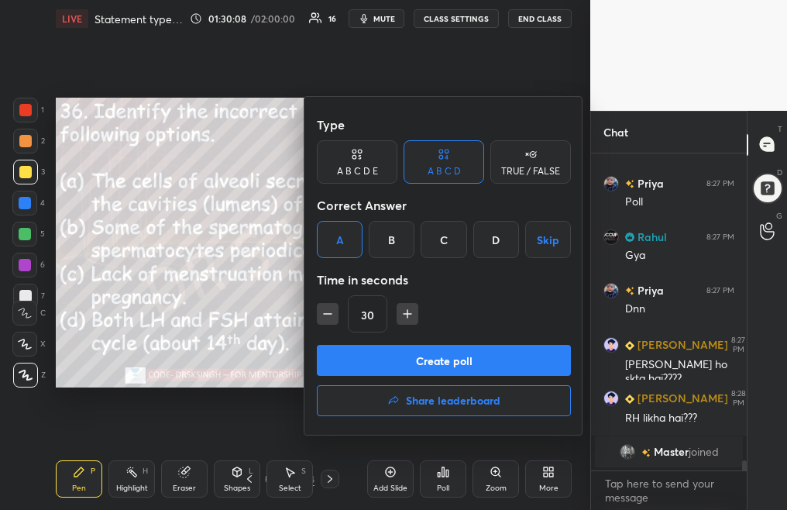
click at [409, 358] on button "Create poll" at bounding box center [444, 360] width 254 height 31
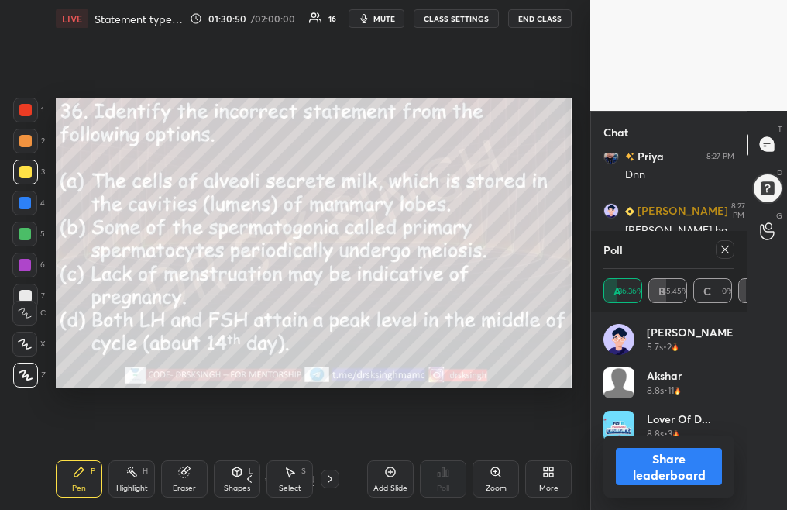
scroll to position [9270, 0]
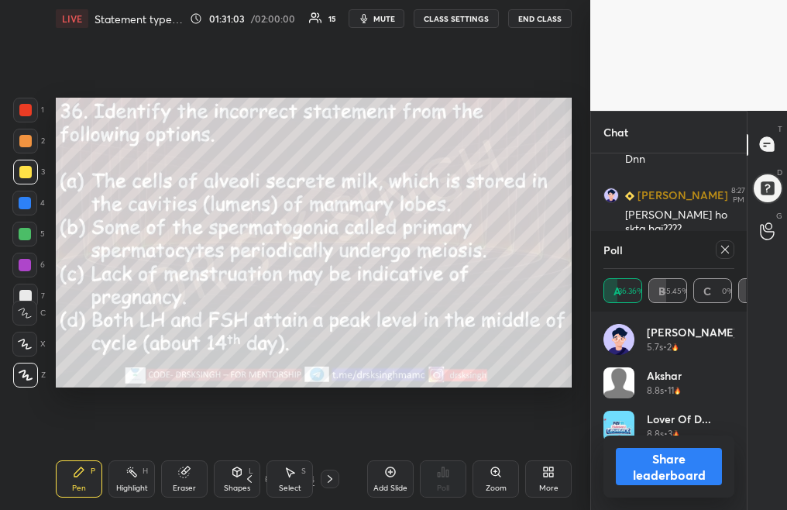
click at [723, 252] on icon at bounding box center [725, 249] width 12 height 12
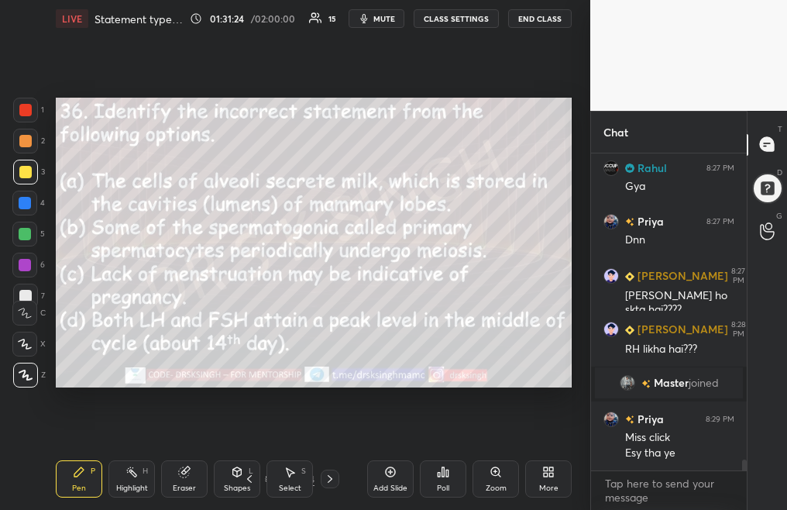
scroll to position [9227, 0]
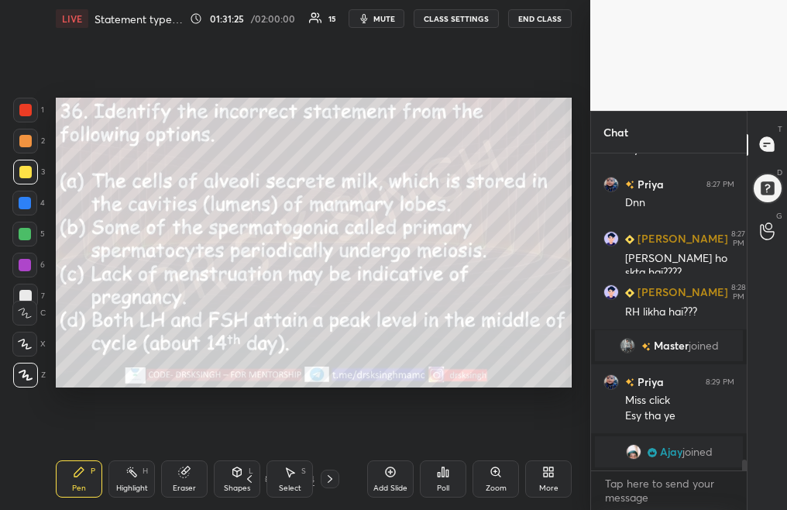
click at [438, 478] on div "Poll" at bounding box center [443, 478] width 46 height 37
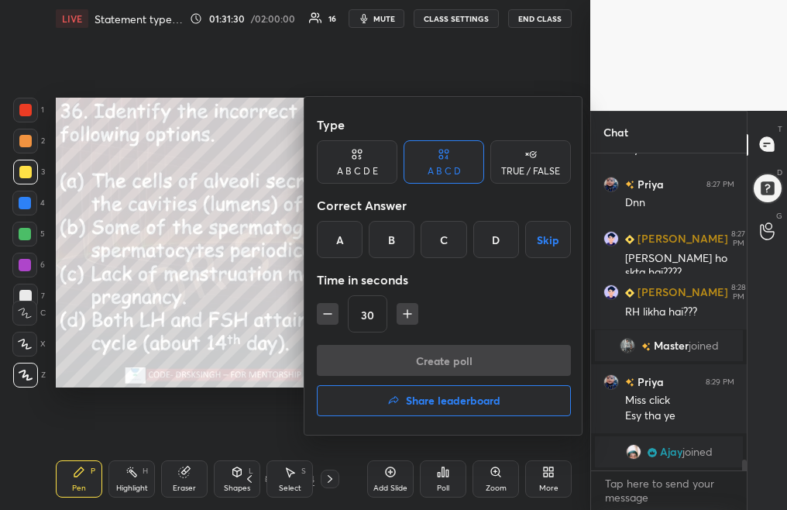
scroll to position [9232, 0]
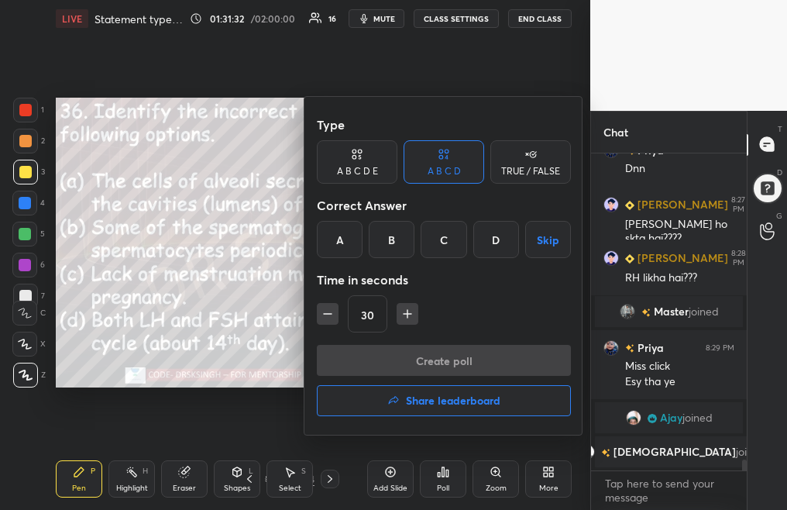
click at [336, 246] on div "A" at bounding box center [340, 239] width 46 height 37
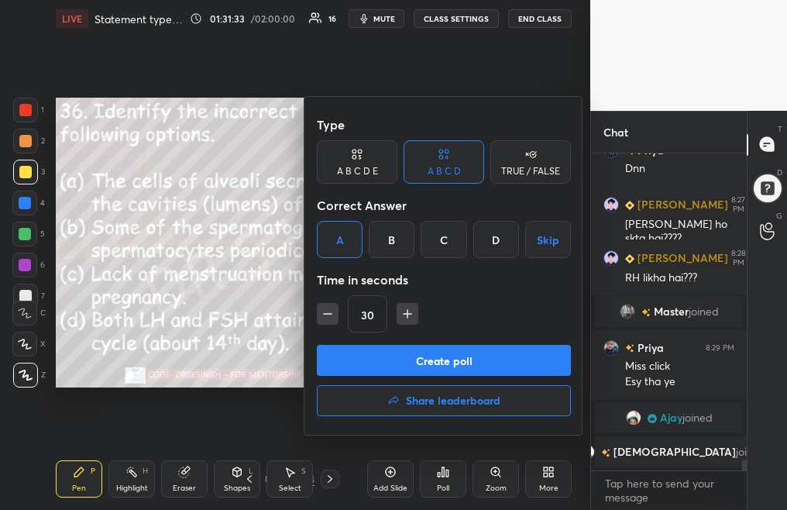
click at [406, 360] on button "Create poll" at bounding box center [444, 360] width 254 height 31
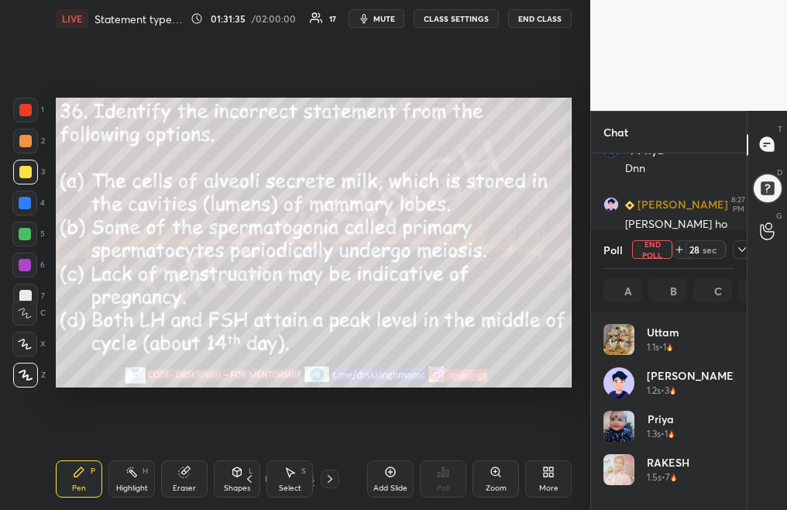
scroll to position [181, 126]
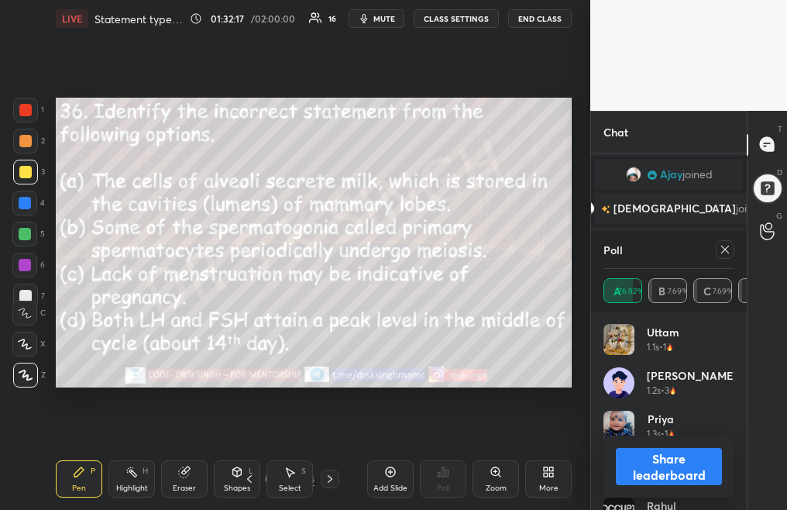
click at [727, 249] on icon at bounding box center [725, 249] width 12 height 12
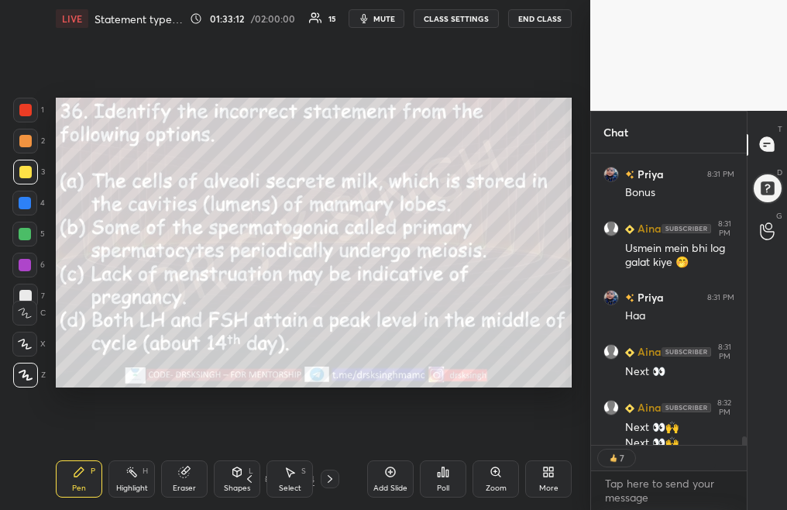
scroll to position [9699, 0]
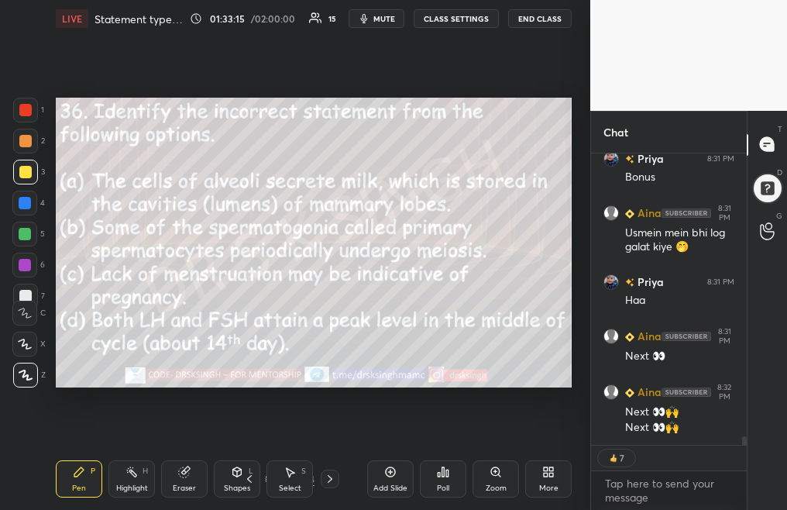
click at [247, 478] on icon at bounding box center [249, 478] width 12 height 12
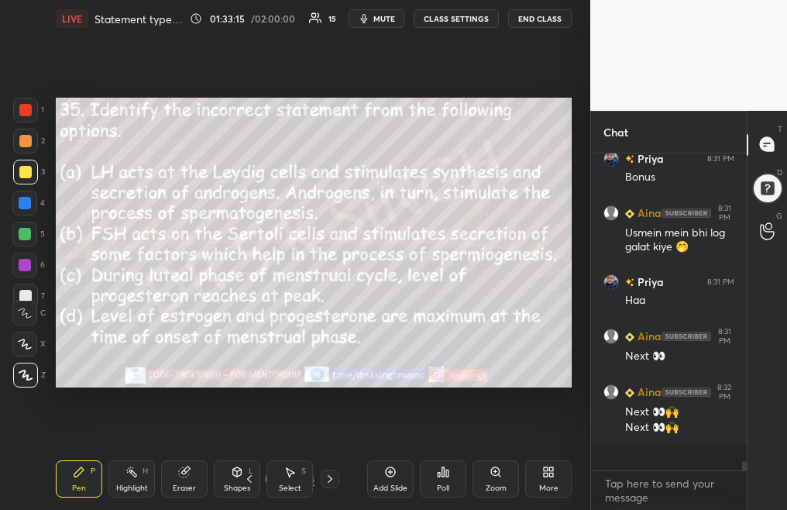
scroll to position [9674, 0]
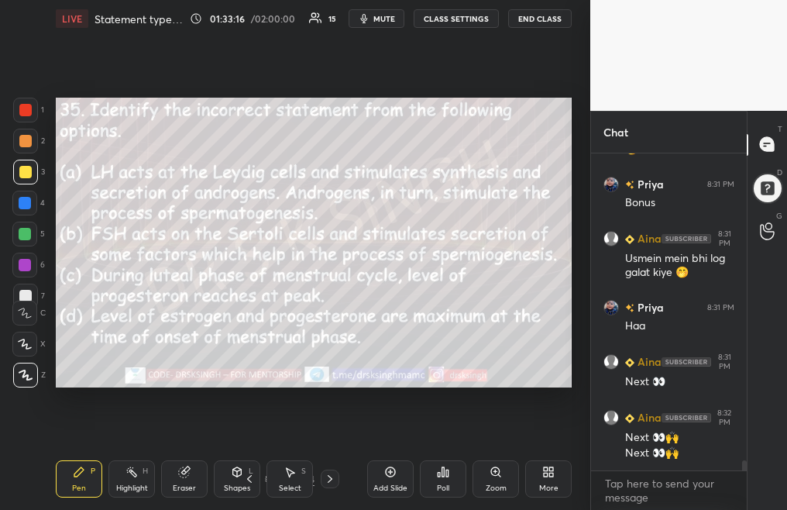
click at [438, 484] on div "Poll" at bounding box center [443, 488] width 12 height 8
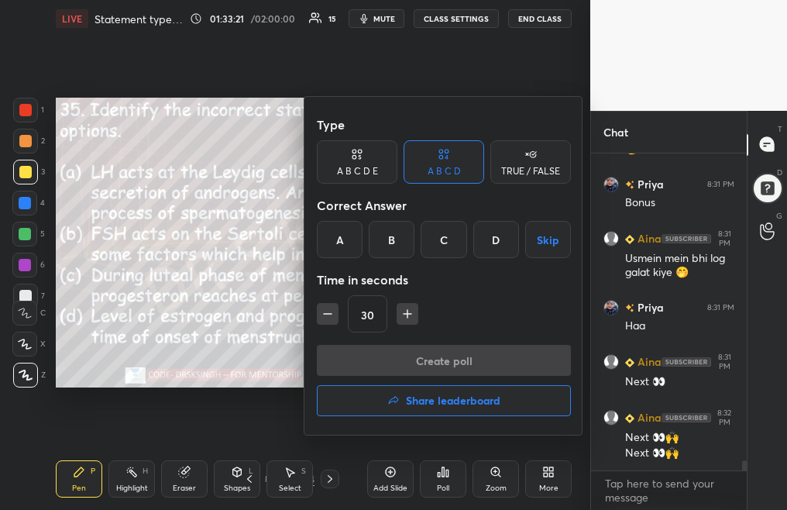
click at [493, 246] on div "D" at bounding box center [496, 239] width 46 height 37
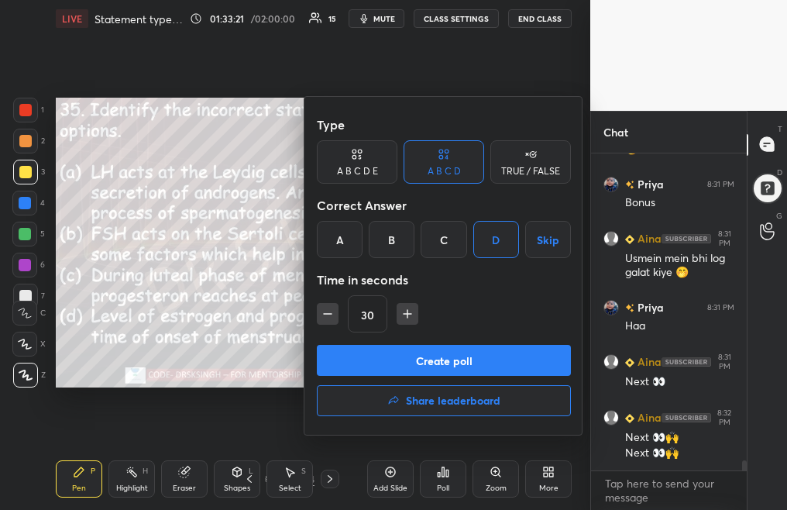
click at [482, 352] on button "Create poll" at bounding box center [444, 360] width 254 height 31
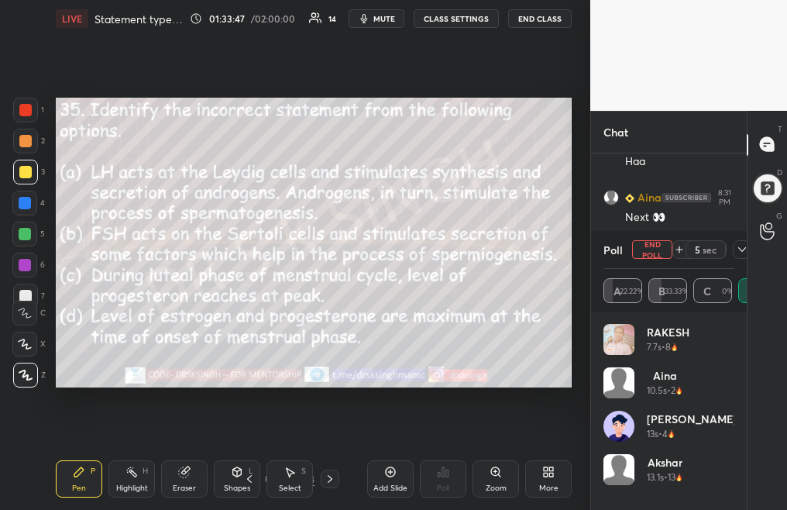
scroll to position [9875, 0]
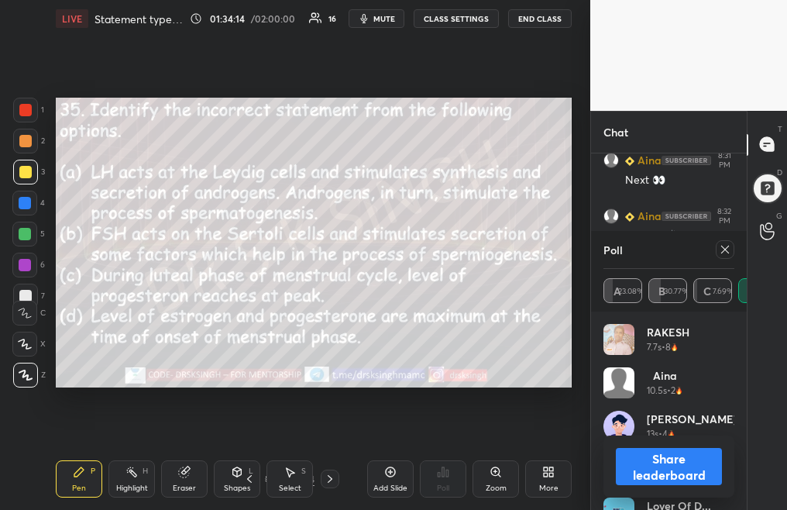
click at [724, 252] on icon at bounding box center [725, 249] width 12 height 12
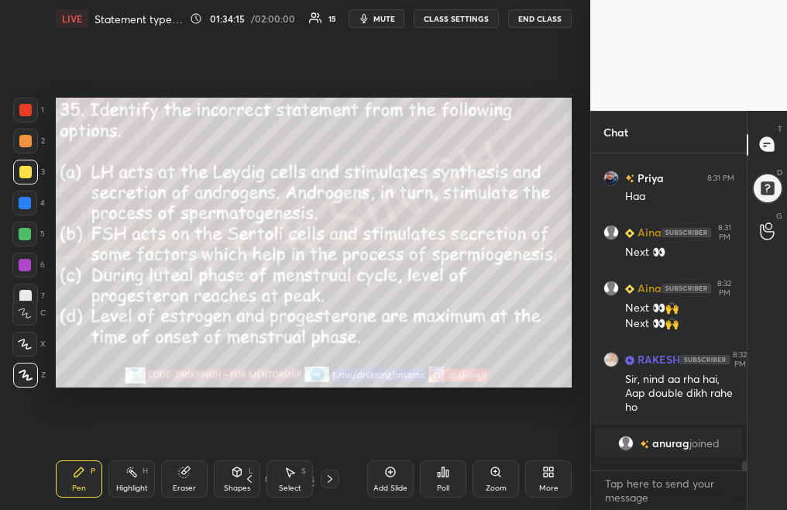
scroll to position [5, 5]
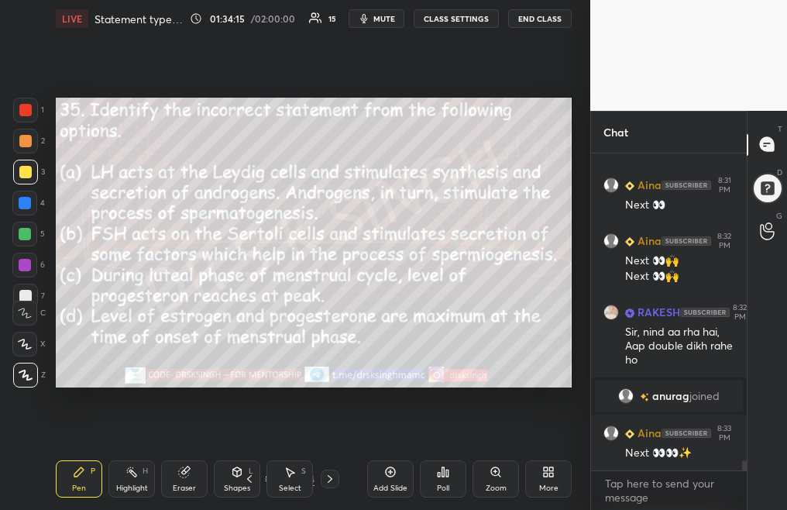
click at [250, 485] on div "Pen P Highlight H Eraser Shapes L Select S 79 / 94 Add Slide Poll Zoom More" at bounding box center [314, 479] width 516 height 62
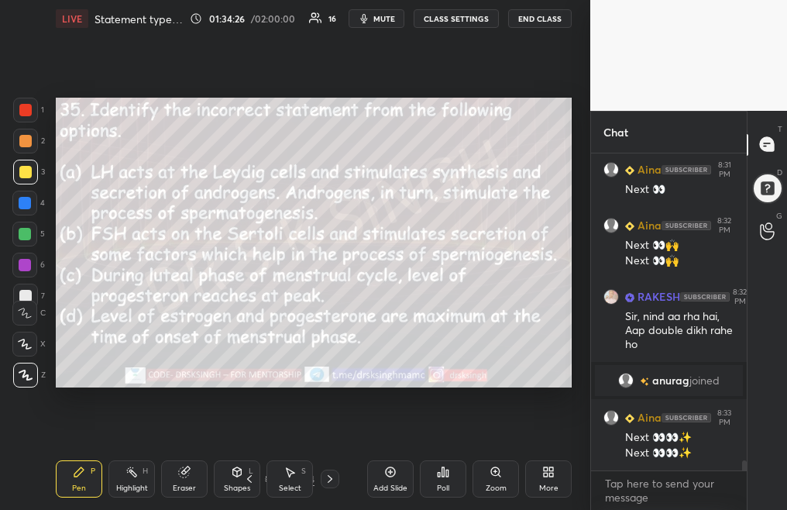
scroll to position [9585, 0]
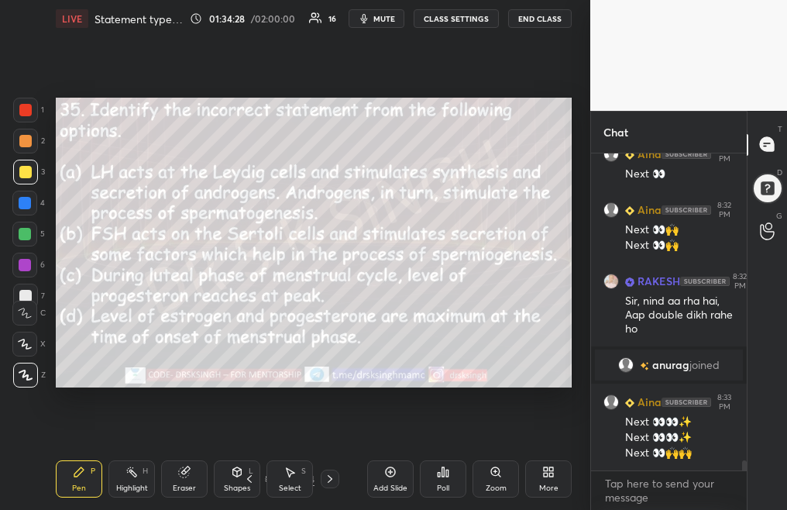
click at [247, 479] on icon at bounding box center [249, 478] width 12 height 12
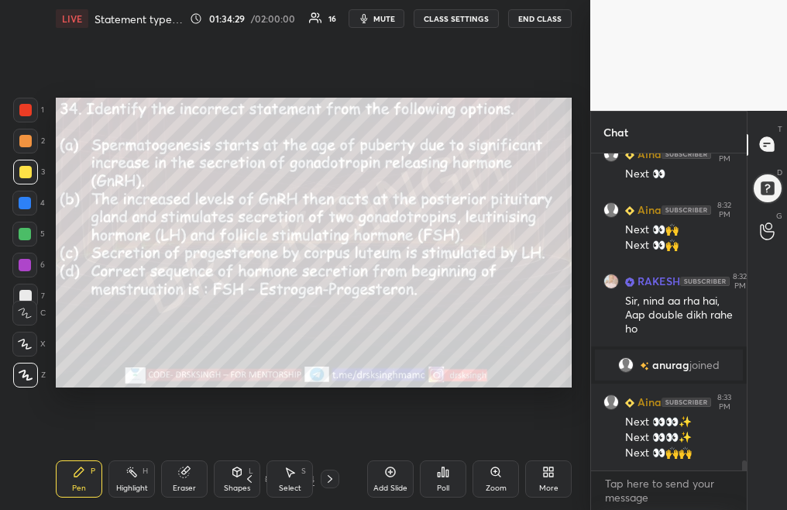
click at [450, 483] on div "Poll" at bounding box center [443, 478] width 46 height 37
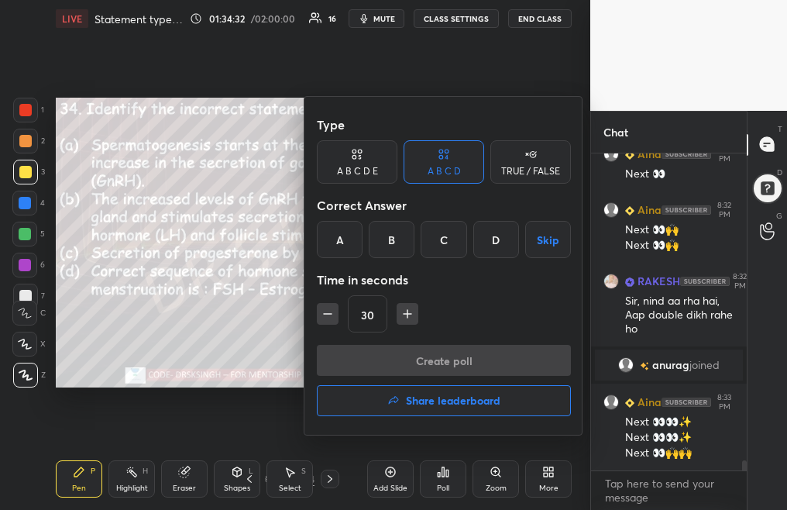
click at [397, 240] on div "B" at bounding box center [392, 239] width 46 height 37
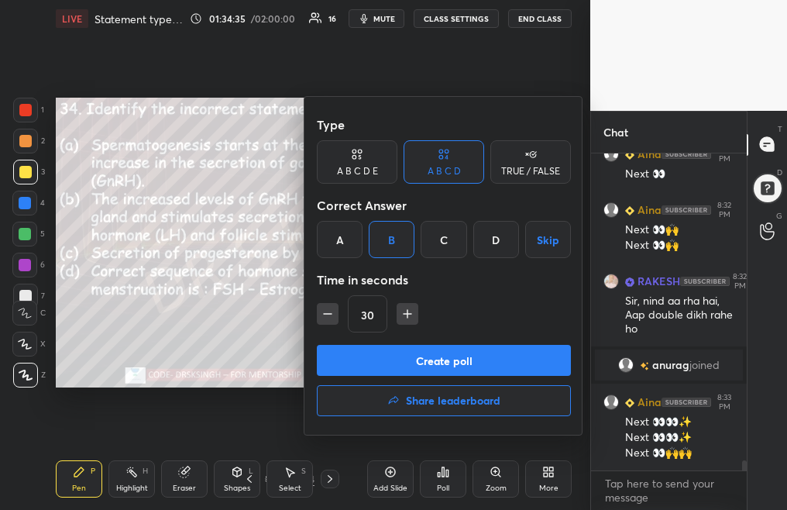
click at [410, 359] on button "Create poll" at bounding box center [444, 360] width 254 height 31
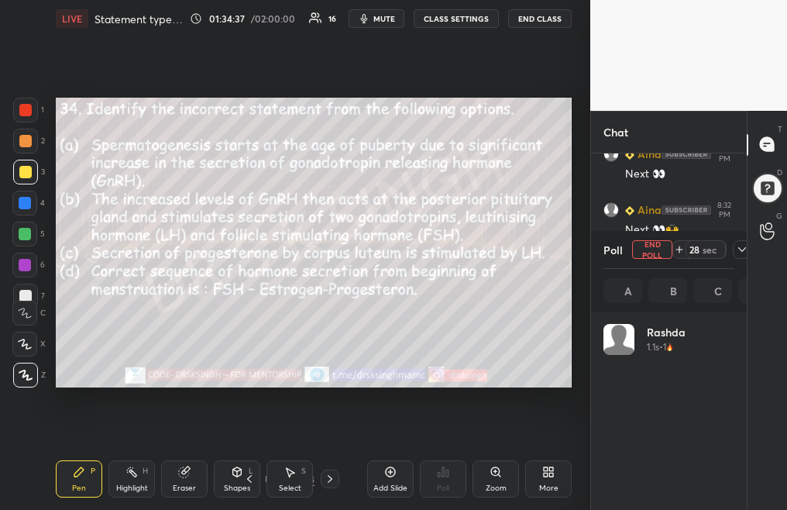
scroll to position [181, 126]
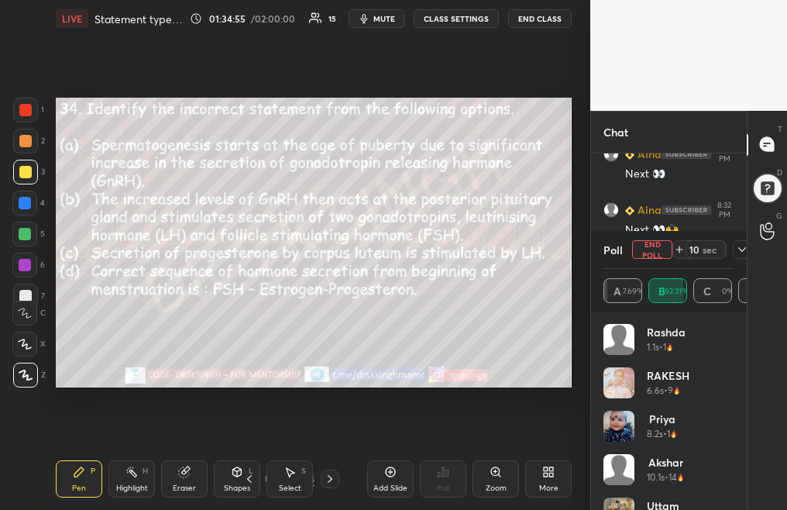
click at [653, 249] on button "End Poll" at bounding box center [652, 249] width 40 height 19
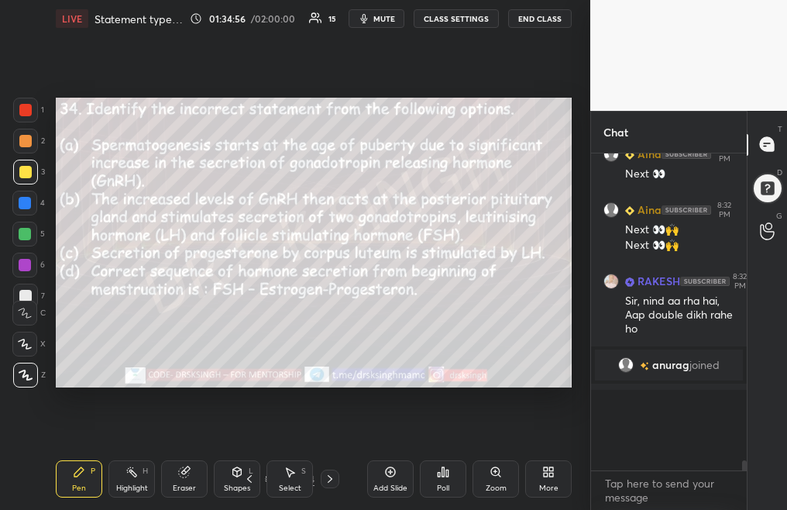
scroll to position [5, 5]
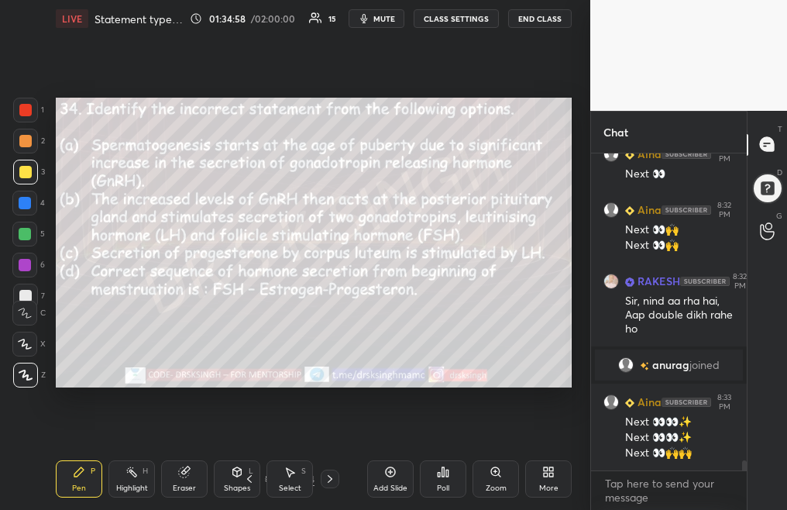
click at [249, 479] on icon at bounding box center [249, 479] width 5 height 8
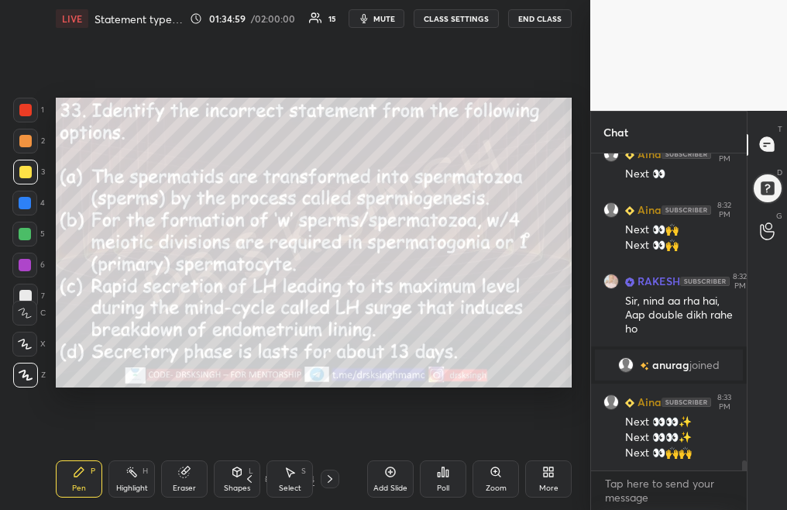
click at [445, 478] on div "Poll" at bounding box center [443, 478] width 46 height 37
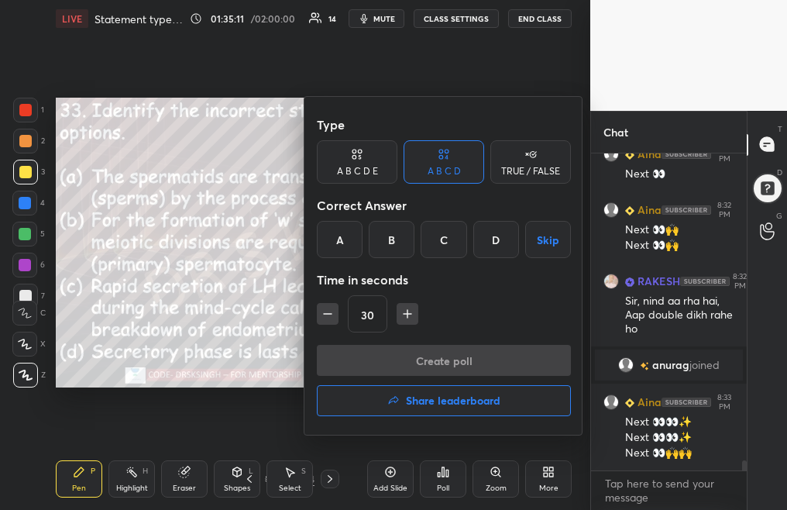
click at [443, 239] on div "C" at bounding box center [443, 239] width 46 height 37
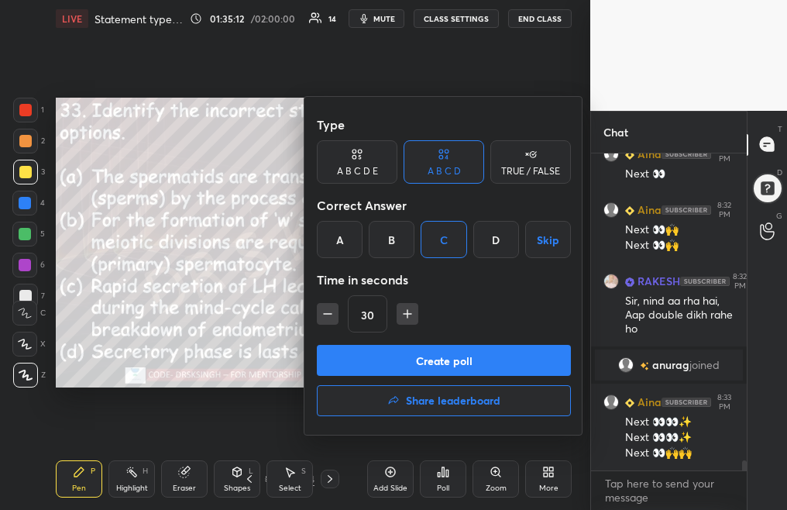
click at [435, 348] on button "Create poll" at bounding box center [444, 360] width 254 height 31
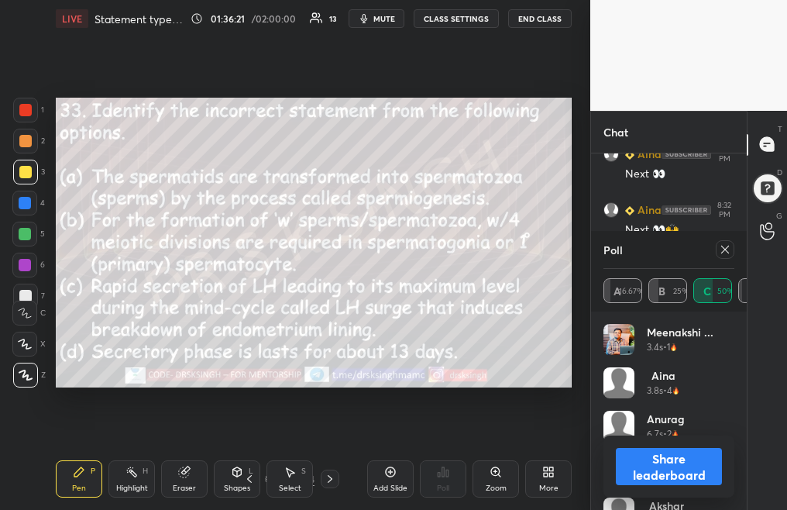
click at [726, 251] on icon at bounding box center [725, 249] width 12 height 12
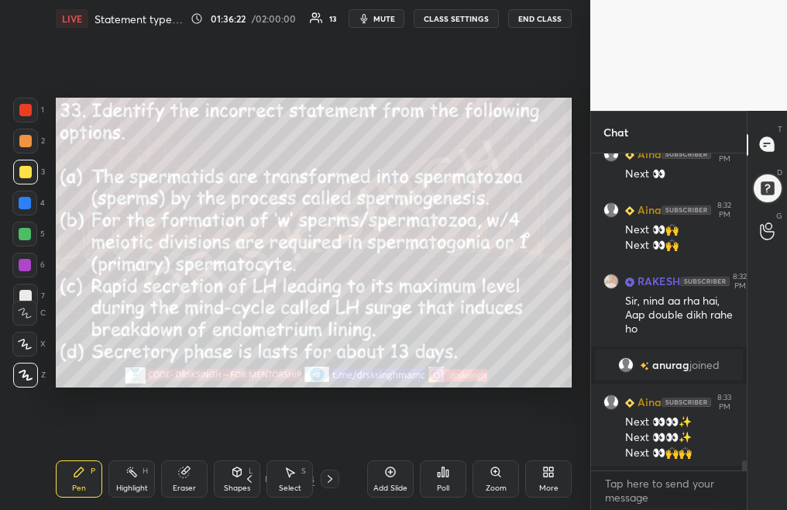
scroll to position [151, 151]
click at [247, 479] on icon at bounding box center [249, 478] width 12 height 12
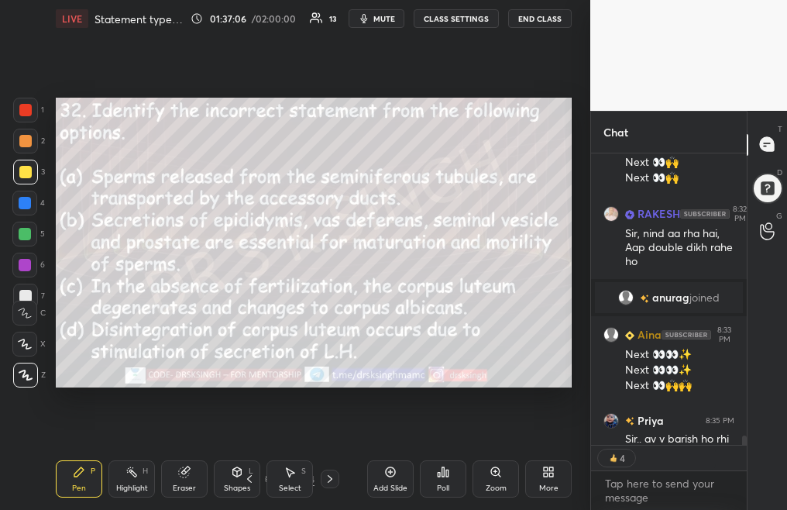
scroll to position [9734, 0]
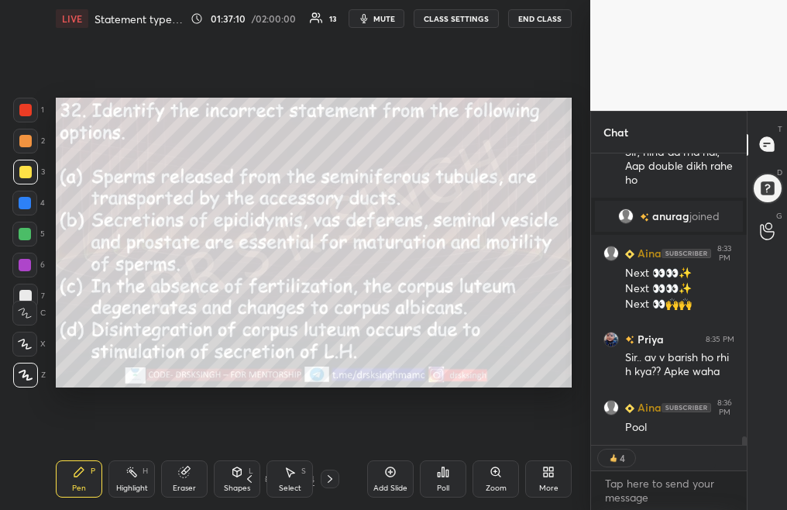
click at [438, 475] on icon at bounding box center [439, 474] width 2 height 4
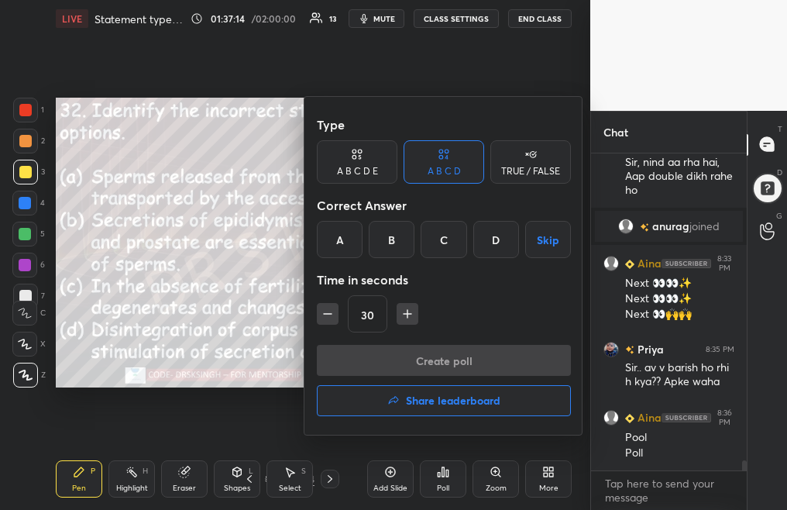
scroll to position [9724, 0]
click at [499, 235] on div "D" at bounding box center [496, 239] width 46 height 37
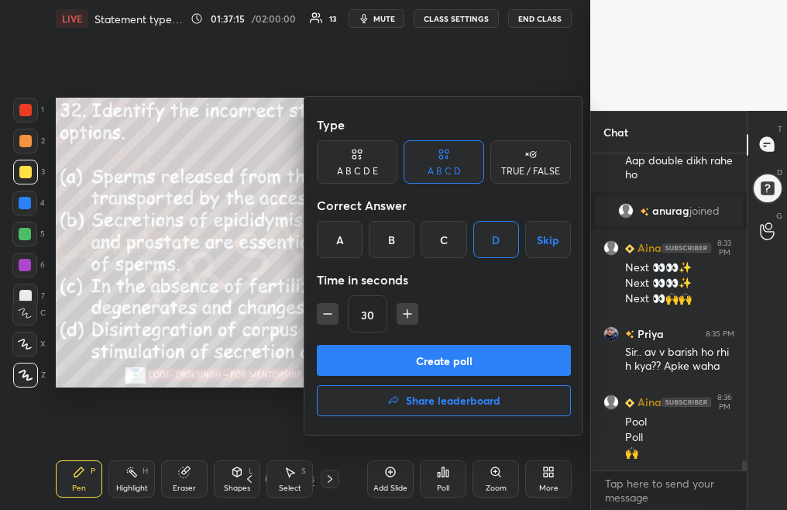
click at [503, 360] on button "Create poll" at bounding box center [444, 360] width 254 height 31
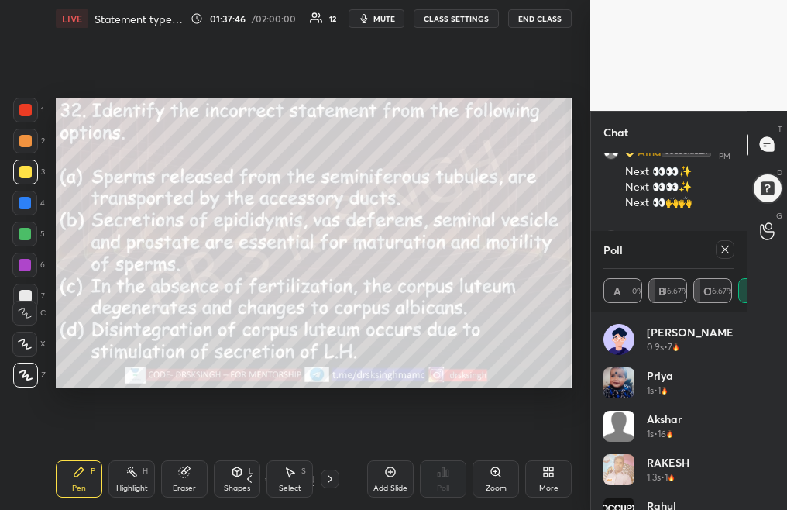
scroll to position [9851, 0]
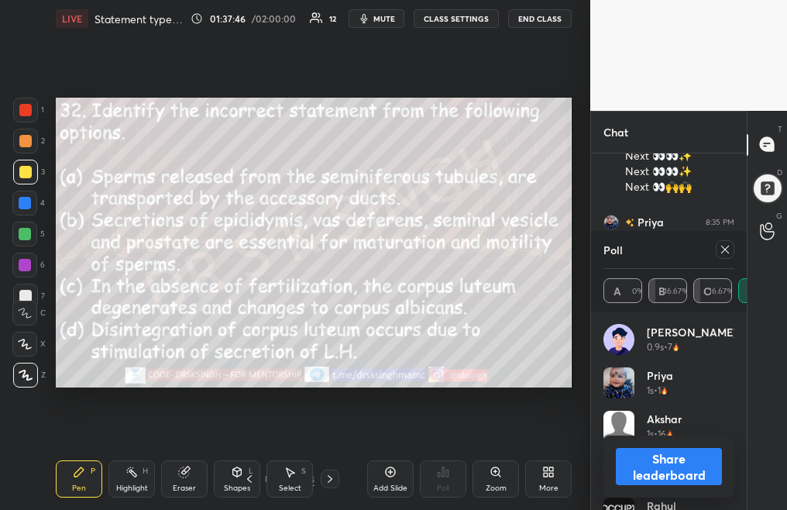
click at [719, 249] on icon at bounding box center [725, 249] width 12 height 12
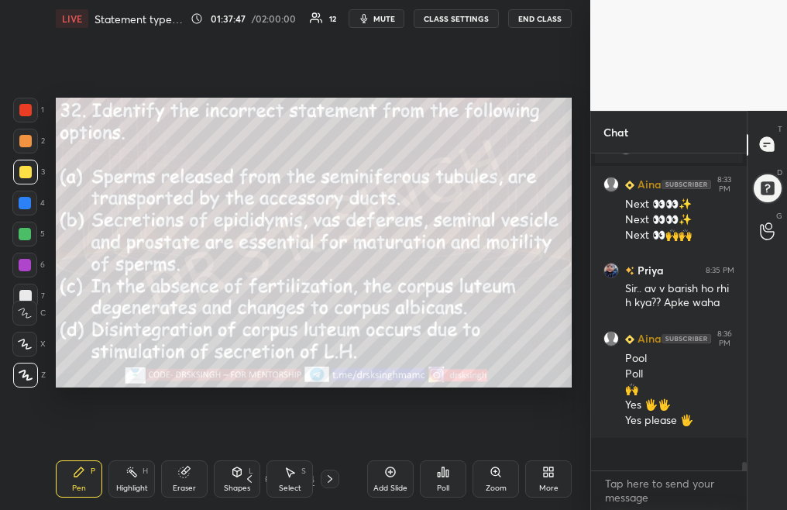
scroll to position [312, 151]
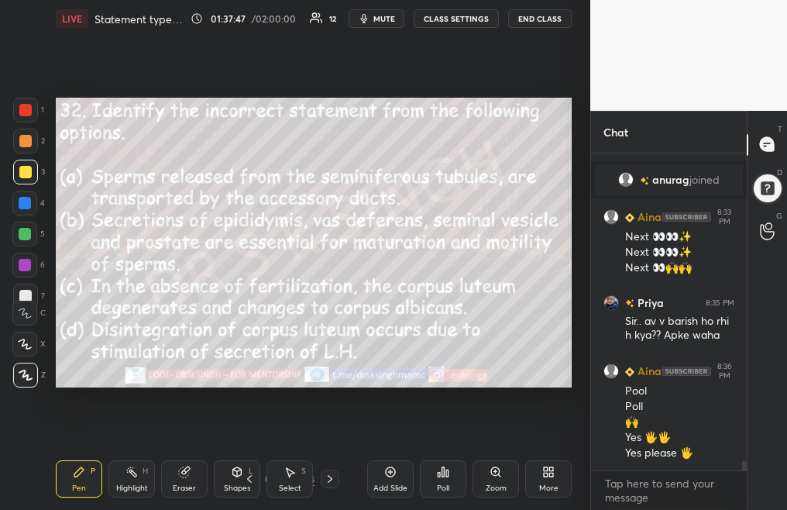
click at [243, 483] on div "Pen P Highlight H Eraser Shapes L Select S 76 / 94 Add Slide Poll Zoom More" at bounding box center [314, 479] width 516 height 62
click at [245, 481] on icon at bounding box center [249, 478] width 12 height 12
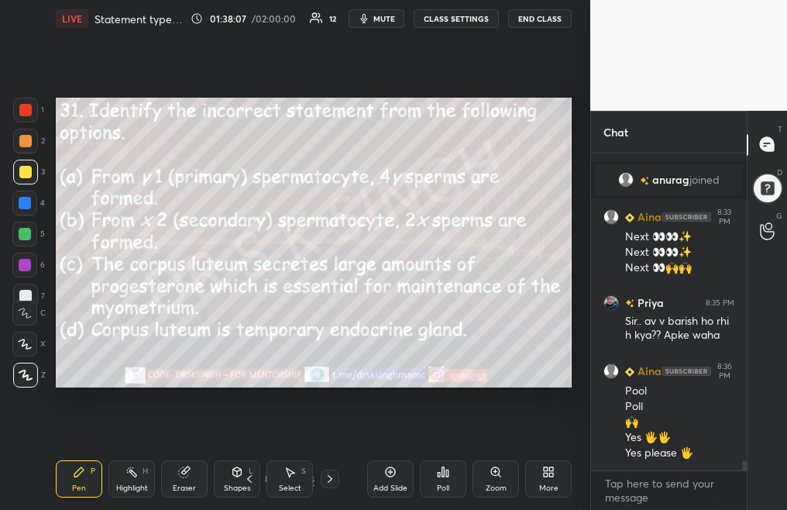
click at [438, 480] on div "Poll" at bounding box center [443, 478] width 46 height 37
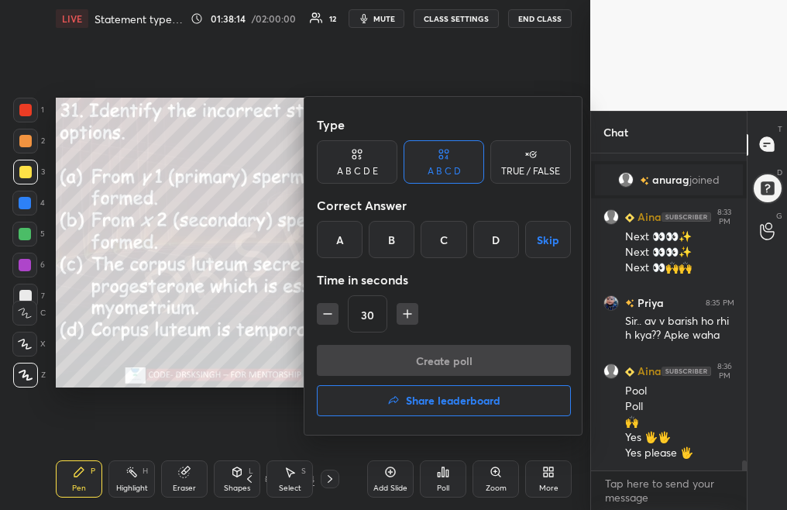
click at [453, 245] on div "C" at bounding box center [443, 239] width 46 height 37
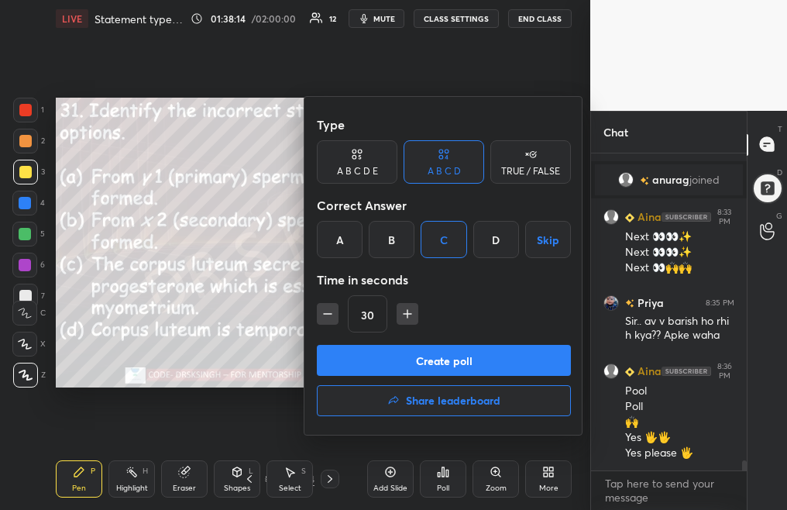
click at [435, 364] on button "Create poll" at bounding box center [444, 360] width 254 height 31
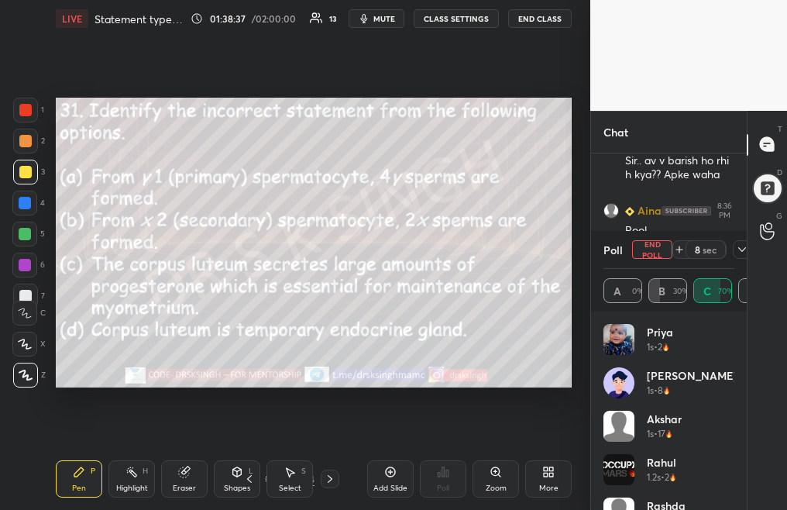
scroll to position [9901, 0]
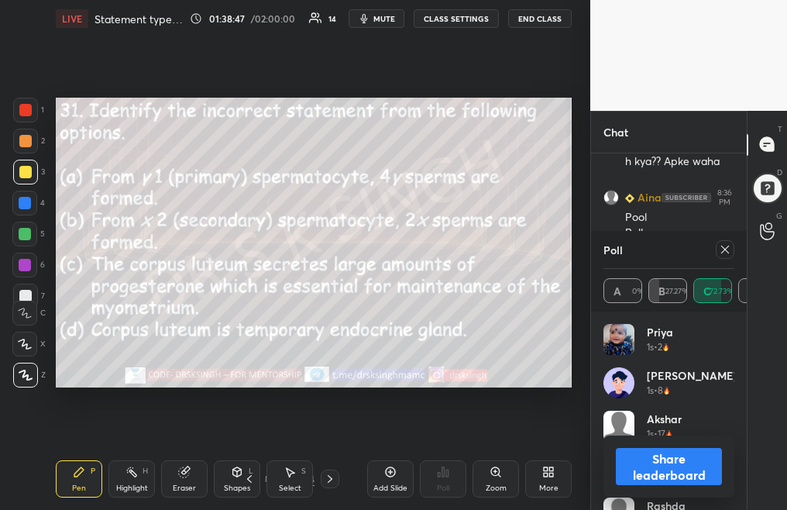
click at [726, 252] on icon at bounding box center [725, 249] width 12 height 12
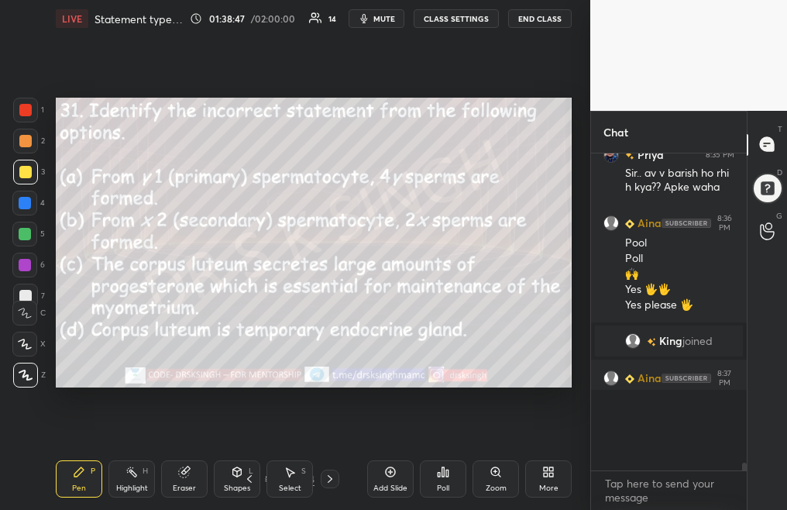
scroll to position [5, 5]
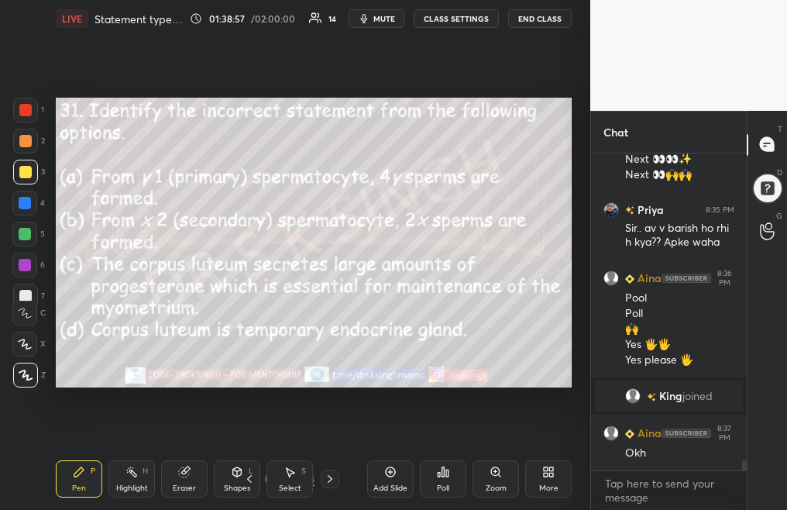
click at [246, 476] on icon at bounding box center [249, 478] width 12 height 12
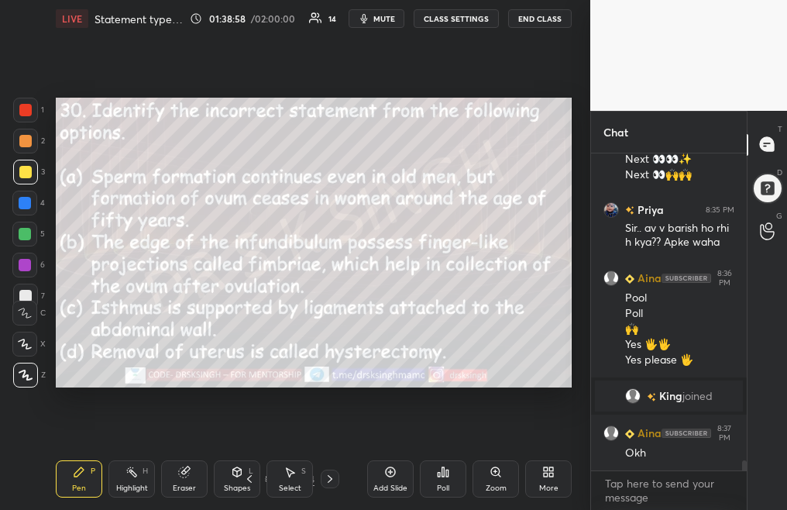
click at [437, 484] on div "Poll" at bounding box center [443, 488] width 12 height 8
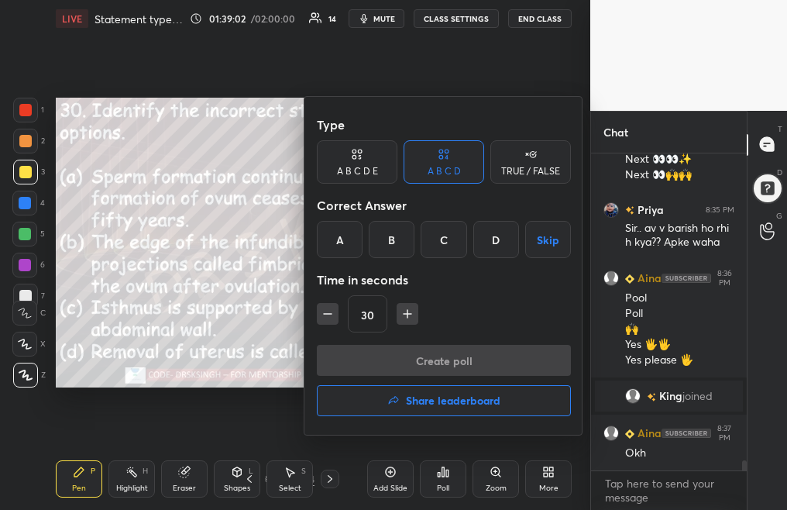
click at [451, 242] on div "C" at bounding box center [443, 239] width 46 height 37
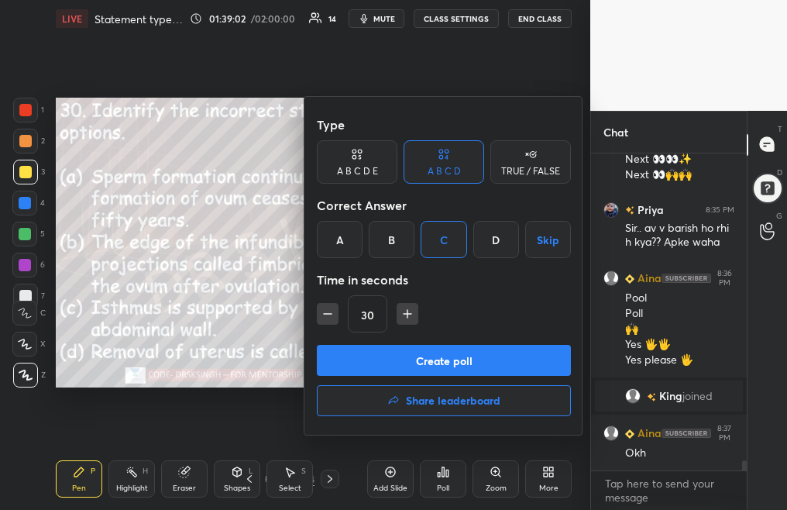
click at [469, 355] on button "Create poll" at bounding box center [444, 360] width 254 height 31
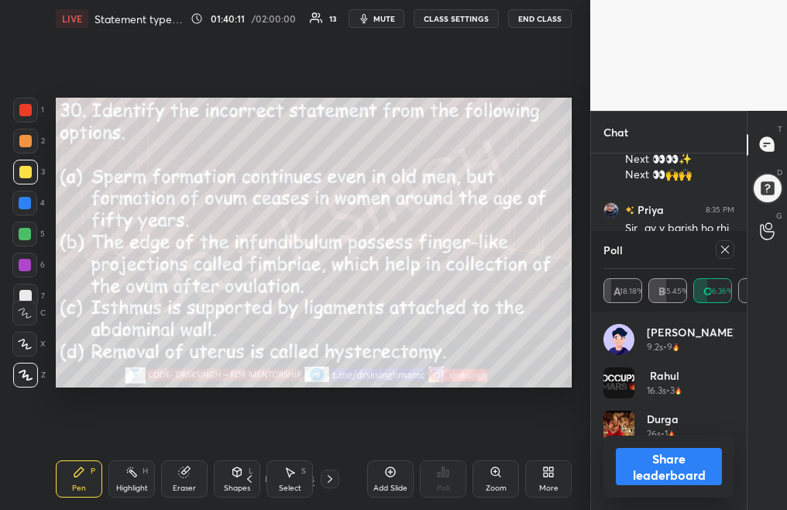
scroll to position [9939, 0]
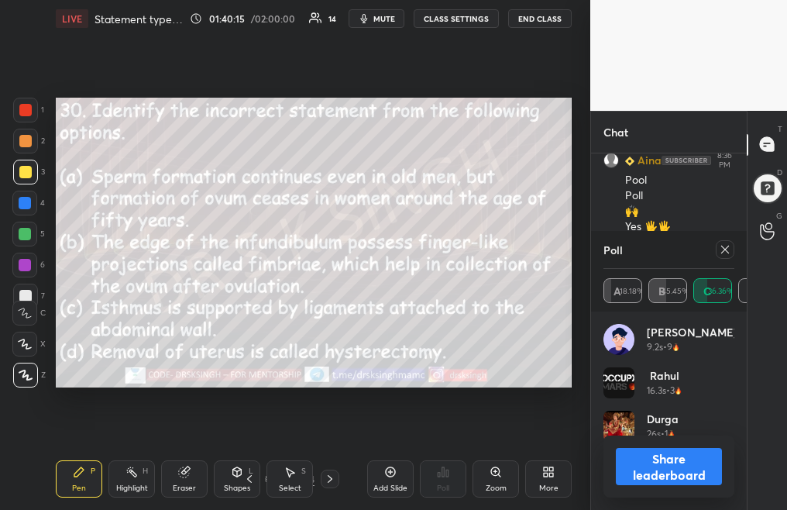
click at [735, 248] on div "Poll A 18.18% B 45.45% C 36.36% D 0%" at bounding box center [669, 271] width 156 height 81
click at [252, 477] on icon at bounding box center [249, 478] width 12 height 12
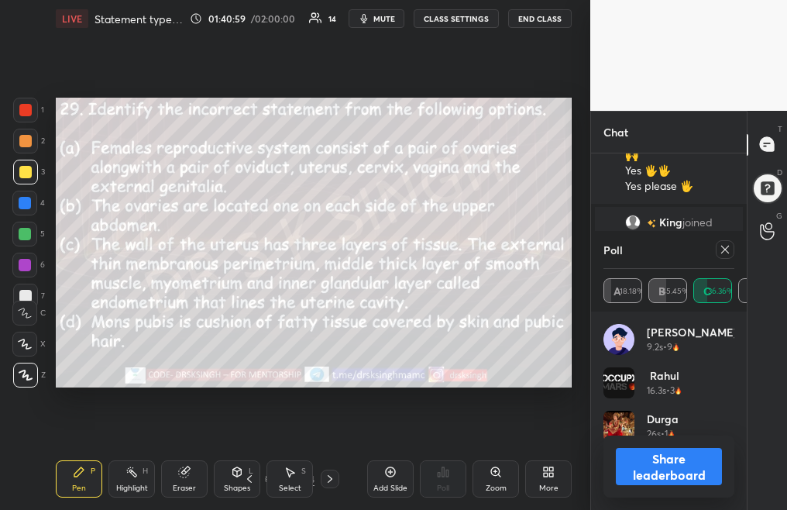
scroll to position [232, 151]
click at [725, 254] on icon at bounding box center [725, 249] width 12 height 12
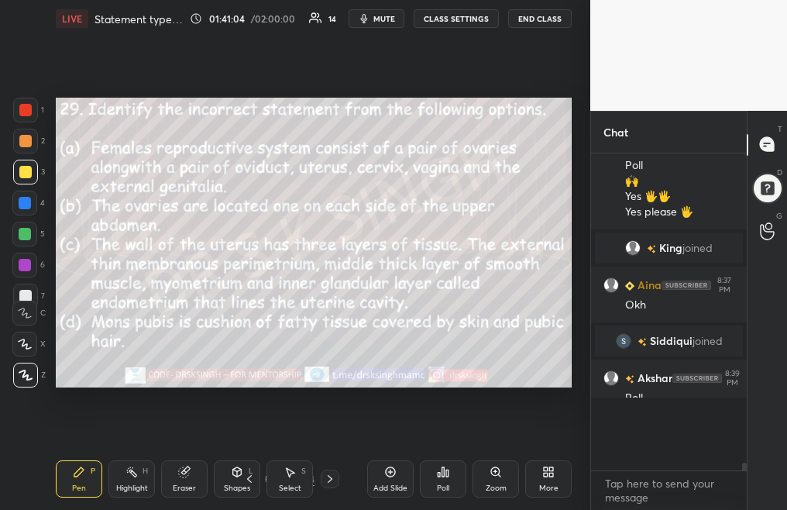
scroll to position [142, 151]
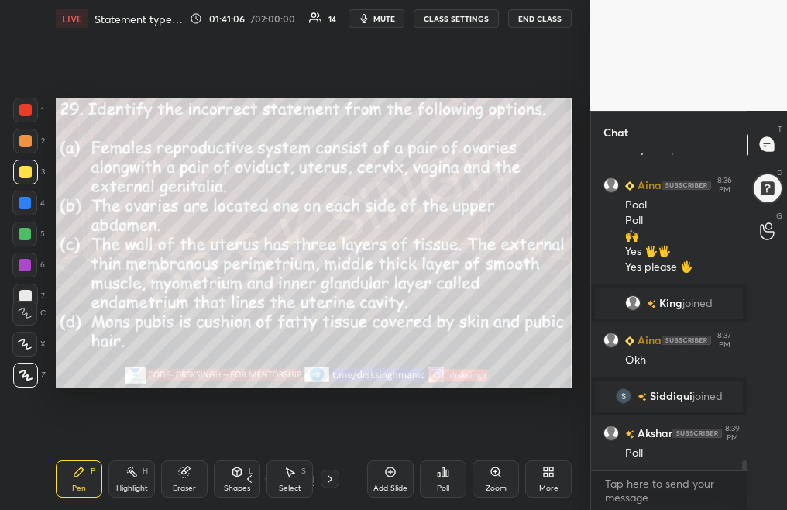
click at [249, 480] on icon at bounding box center [249, 478] width 12 height 12
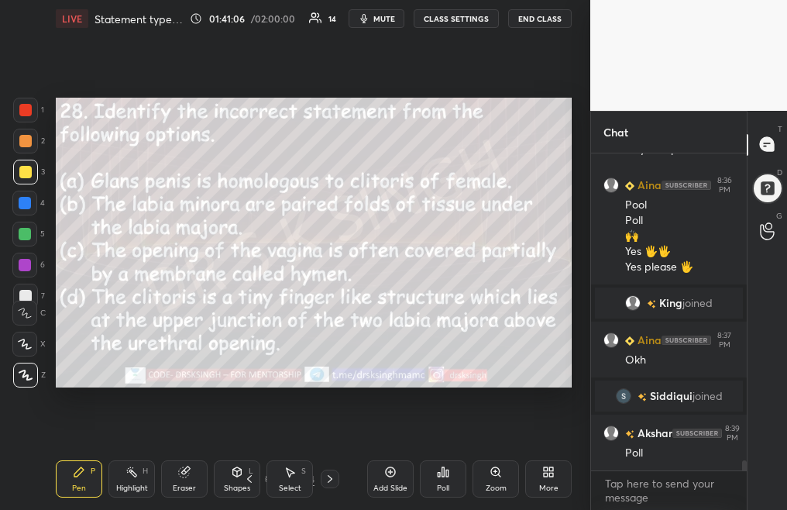
scroll to position [9939, 0]
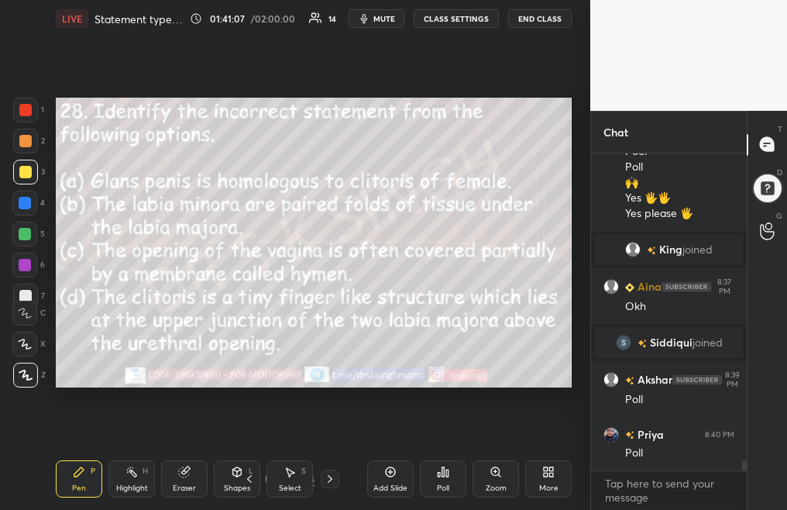
click at [438, 477] on div "Poll" at bounding box center [443, 478] width 46 height 37
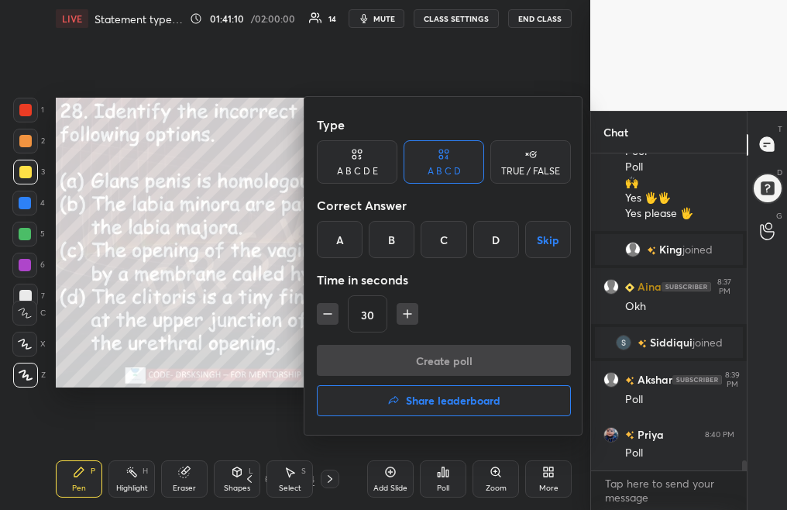
click at [493, 234] on div "D" at bounding box center [496, 239] width 46 height 37
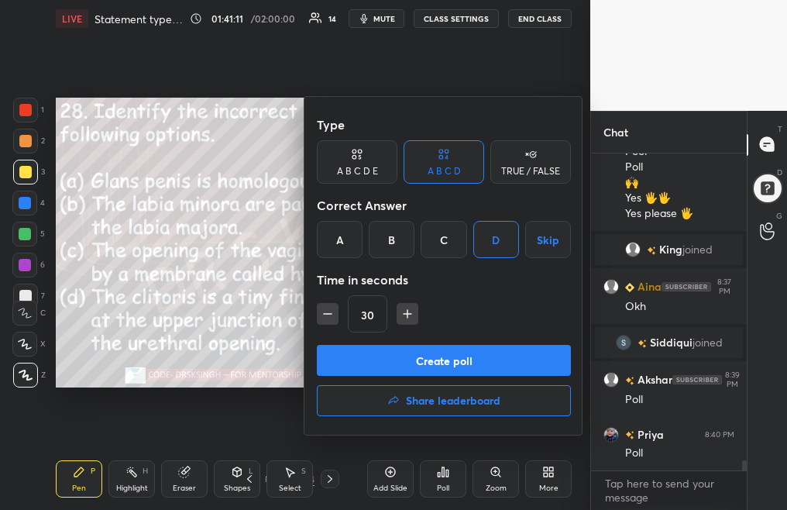
click at [487, 352] on button "Create poll" at bounding box center [444, 360] width 254 height 31
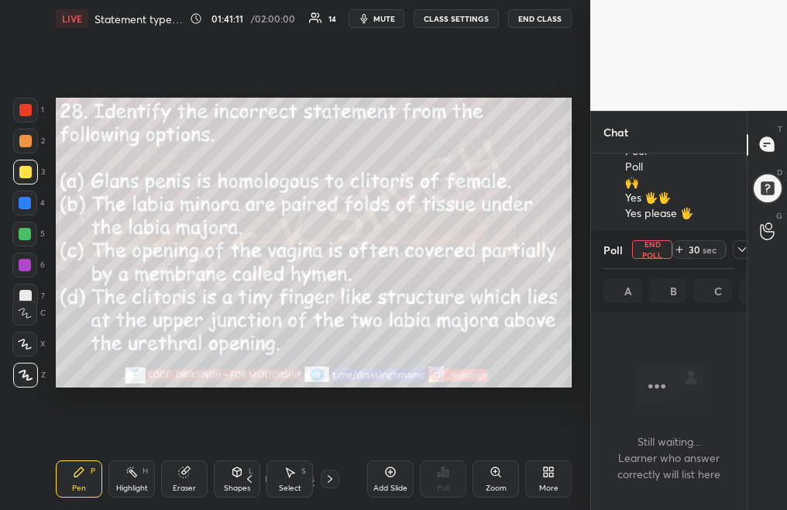
scroll to position [5, 5]
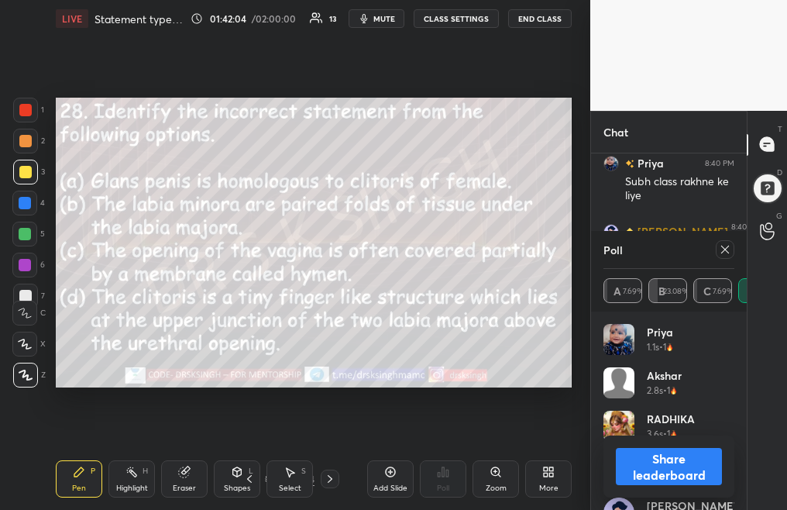
click at [388, 17] on span "mute" at bounding box center [384, 18] width 22 height 11
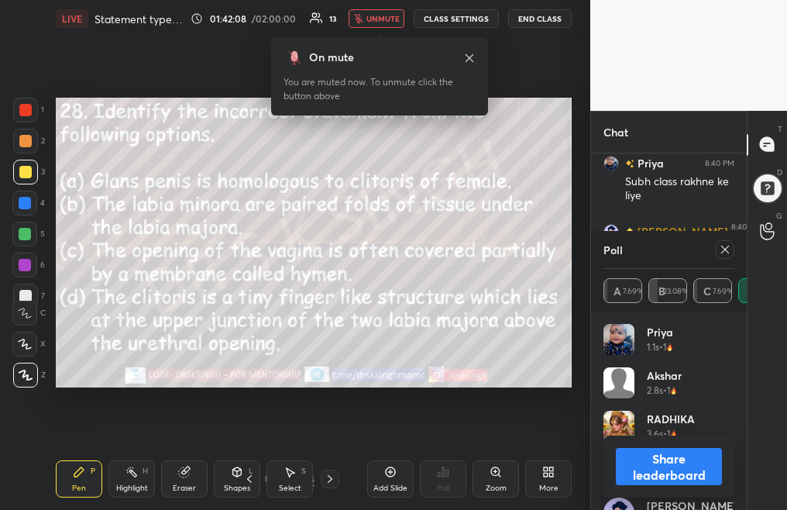
scroll to position [10498, 0]
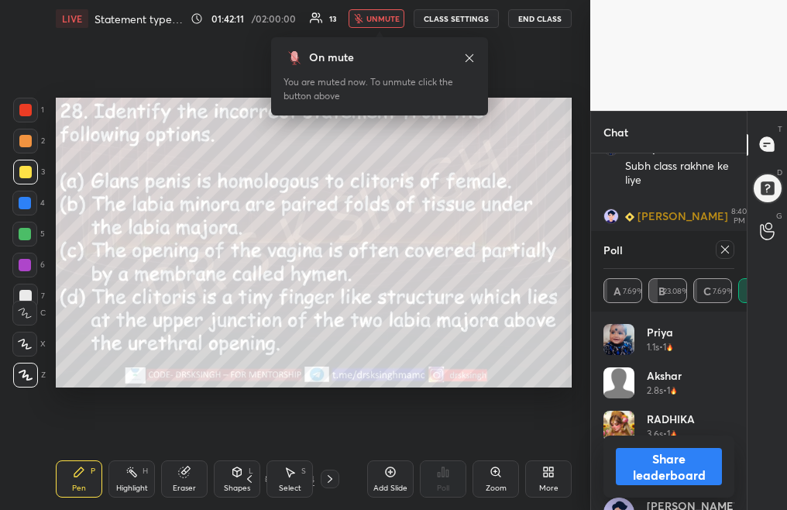
click at [724, 249] on icon at bounding box center [725, 249] width 12 height 12
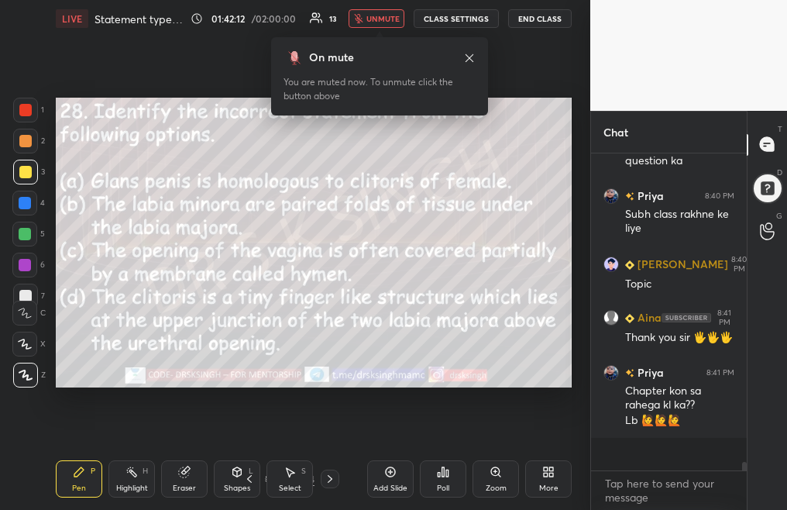
scroll to position [10431, 0]
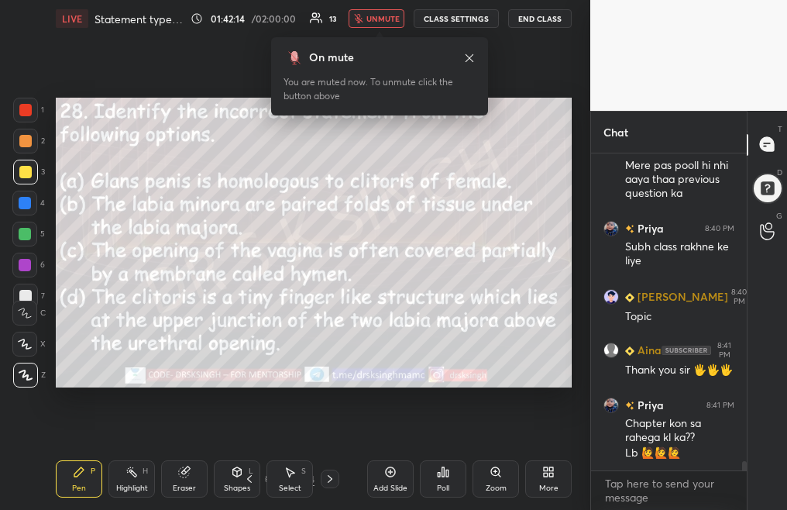
click at [247, 475] on icon at bounding box center [249, 478] width 12 height 12
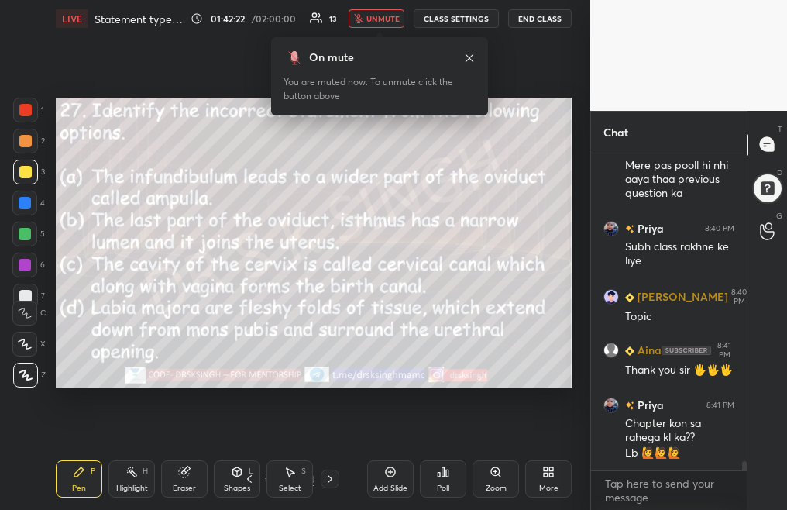
click at [452, 479] on div "Poll" at bounding box center [443, 478] width 46 height 37
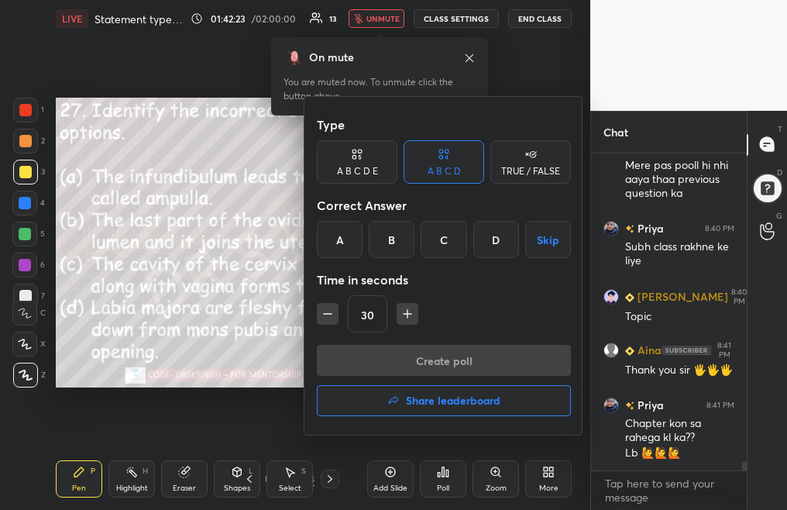
click at [502, 247] on div "D" at bounding box center [496, 239] width 46 height 37
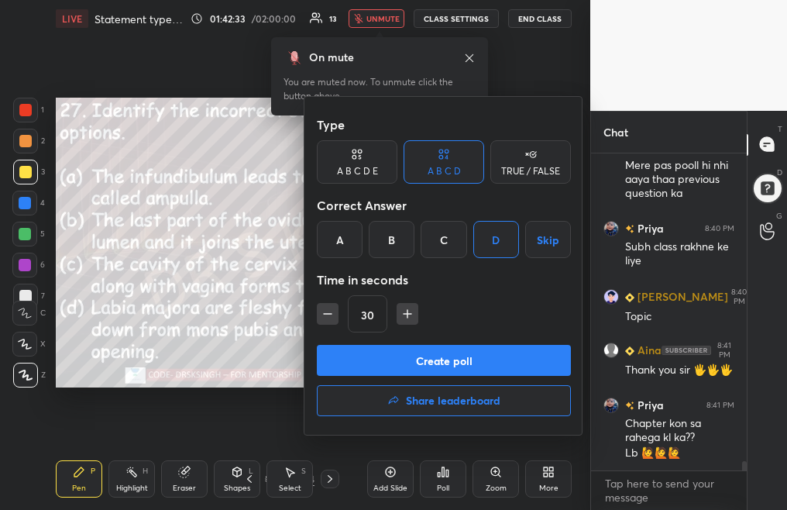
click at [450, 362] on button "Create poll" at bounding box center [444, 360] width 254 height 31
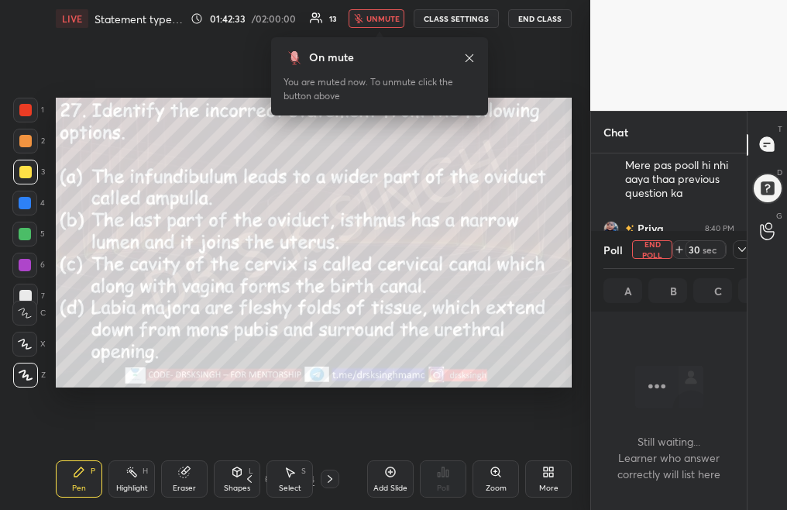
scroll to position [5, 5]
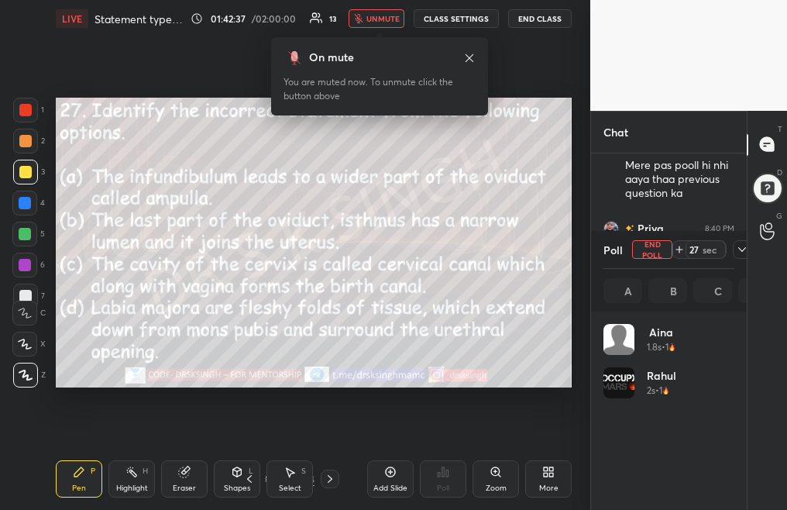
click at [376, 16] on span "unmute" at bounding box center [382, 18] width 33 height 11
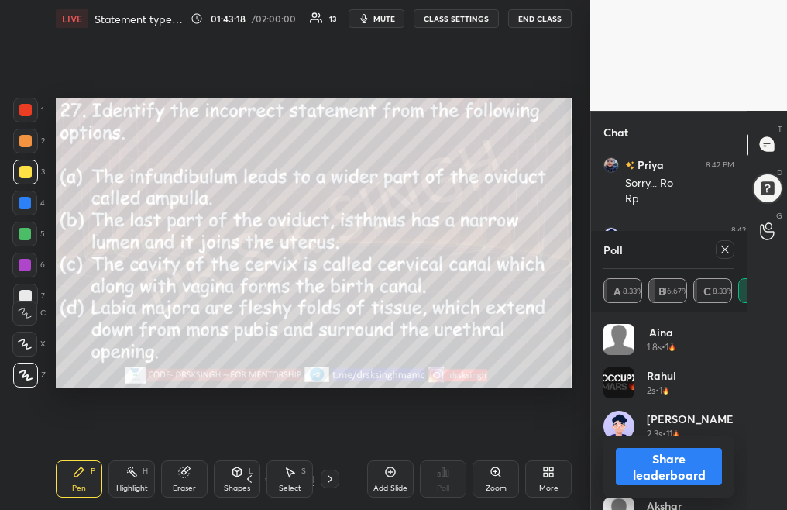
scroll to position [10903, 0]
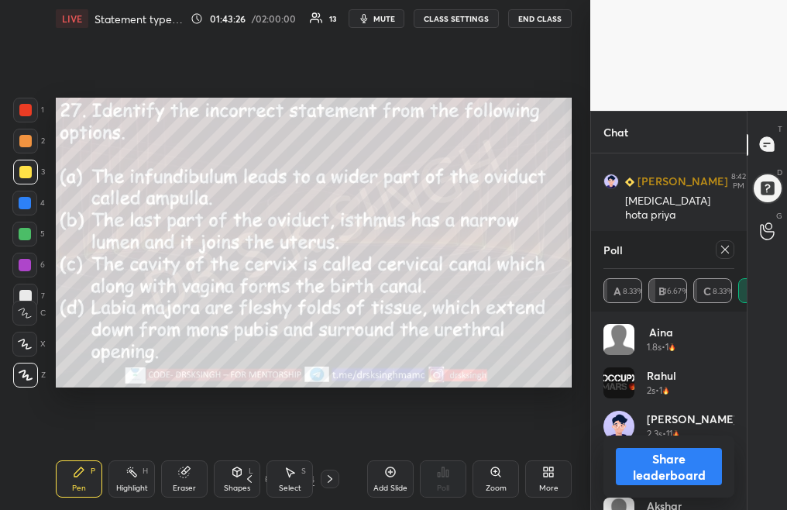
click at [726, 246] on icon at bounding box center [725, 249] width 12 height 12
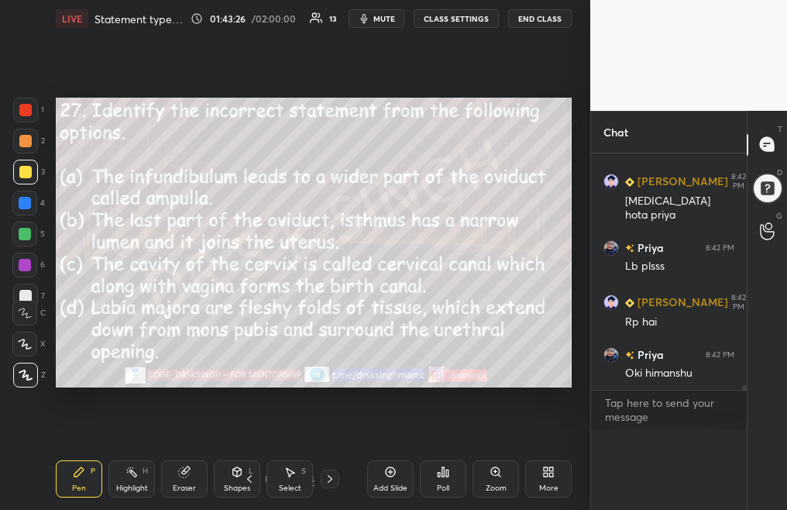
scroll to position [10879, 0]
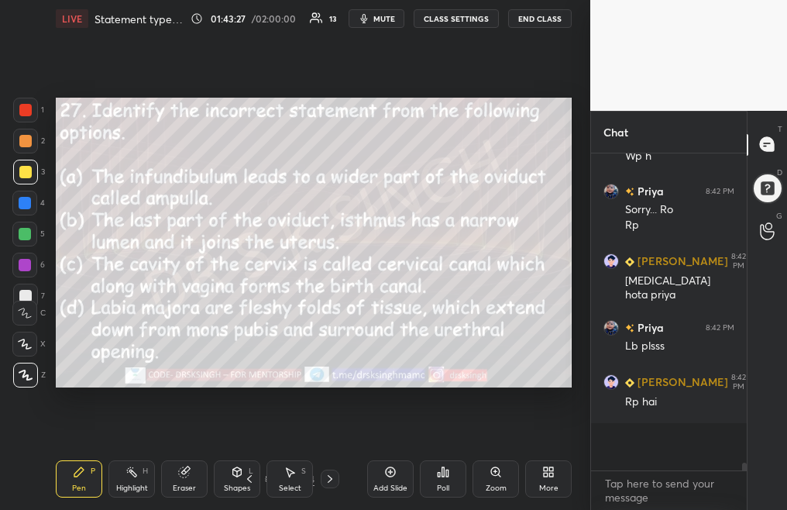
click at [444, 489] on div "Poll" at bounding box center [443, 488] width 12 height 8
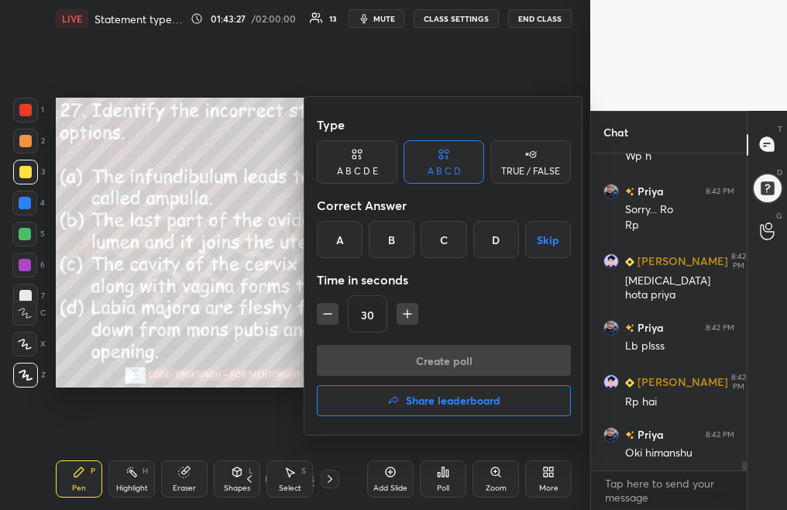
click at [451, 401] on h4 "Share leaderboard" at bounding box center [453, 400] width 94 height 11
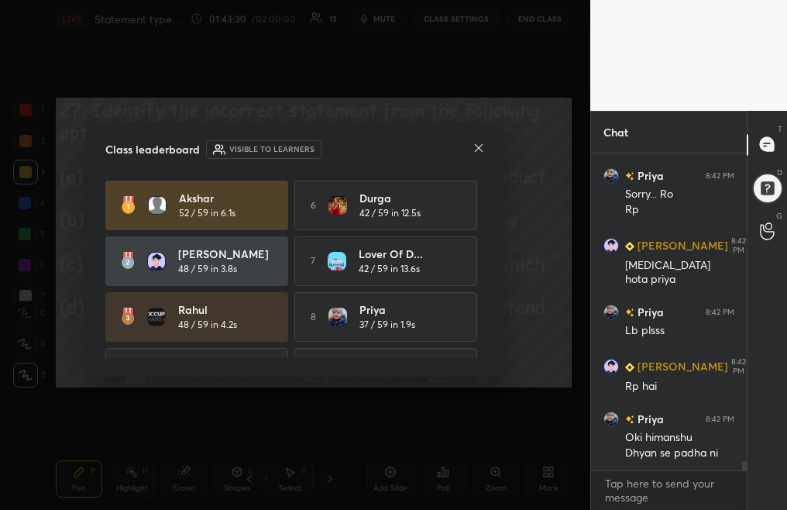
drag, startPoint x: 484, startPoint y: 251, endPoint x: 485, endPoint y: 294, distance: 43.4
click at [485, 294] on div "Class leaderboard Visible to learners Akshar 52 / 59 in 6.1s 6 Durga 42 / 59 in…" at bounding box center [295, 249] width 417 height 255
drag, startPoint x: 479, startPoint y: 272, endPoint x: 485, endPoint y: 338, distance: 66.8
click at [485, 338] on div "Class leaderboard Visible to learners Akshar 52 / 59 in 6.1s 6 Durga 42 / 59 in…" at bounding box center [295, 249] width 417 height 255
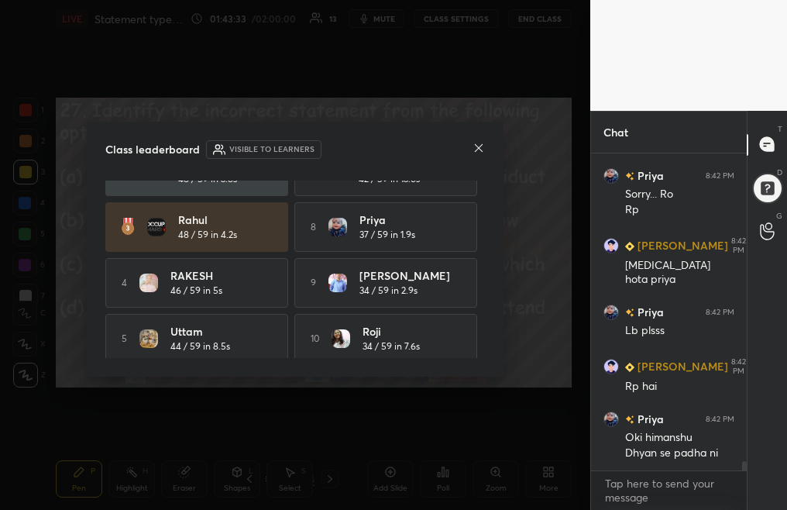
scroll to position [100, 0]
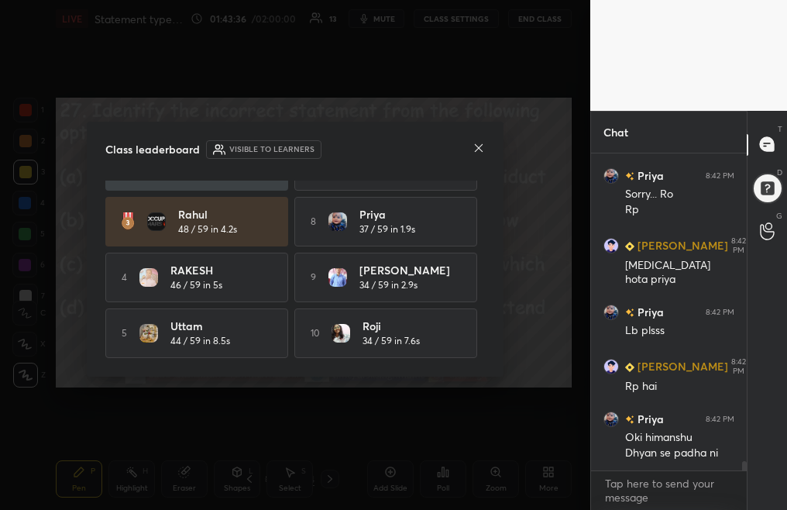
click at [479, 150] on icon at bounding box center [478, 148] width 12 height 12
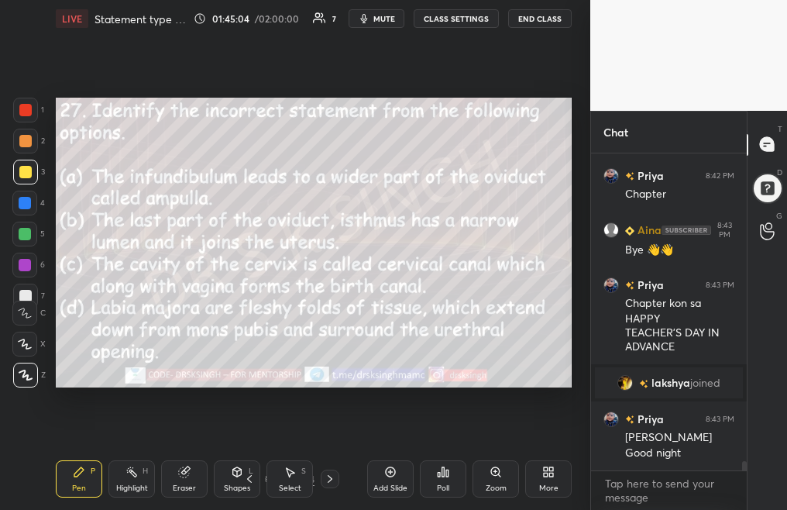
scroll to position [10948, 0]
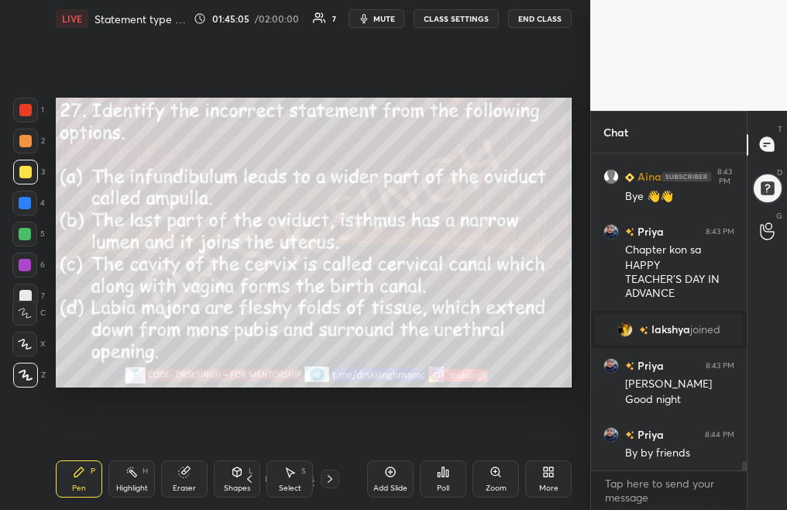
click at [380, 9] on div "LIVE Statement type of questions: Reproduction 01:45:05 / 02:00:00 7 mute CLASS…" at bounding box center [314, 18] width 516 height 37
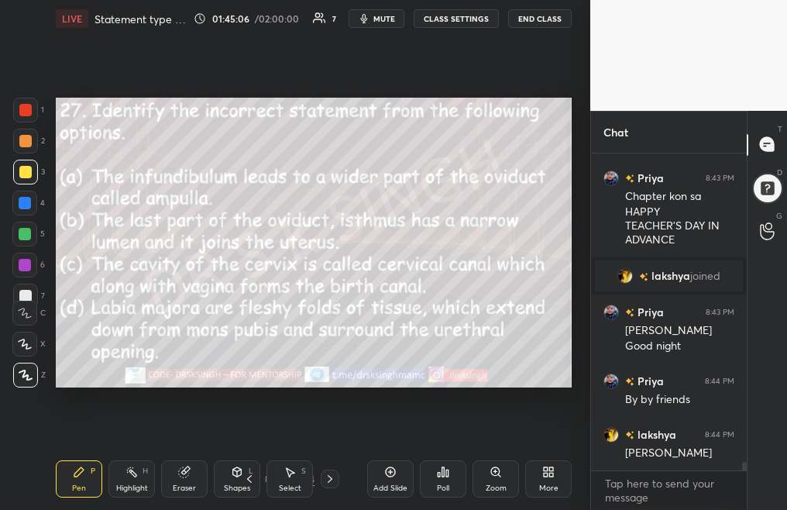
click at [377, 17] on button "mute" at bounding box center [376, 18] width 56 height 19
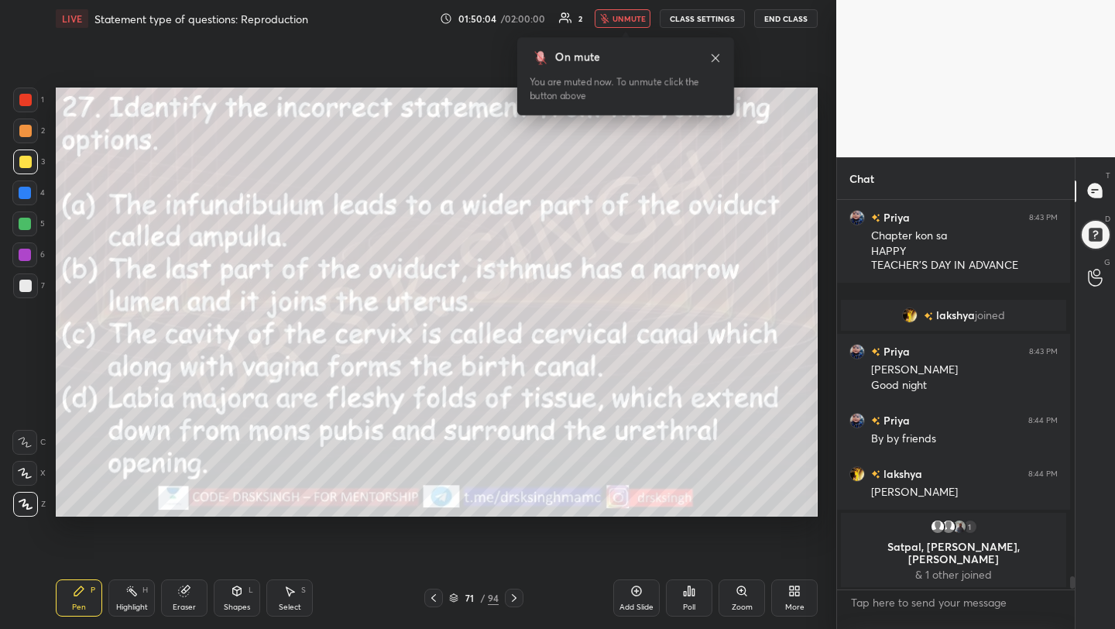
scroll to position [387, 233]
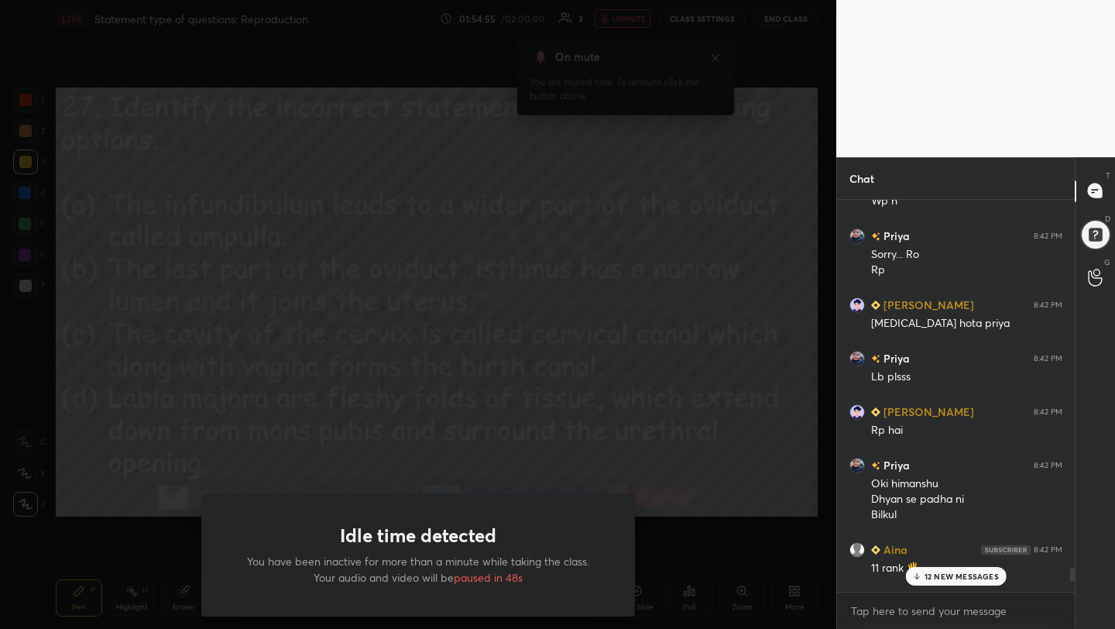
click at [305, 197] on div "Idle time detected You have been inactive for more than a minute while taking t…" at bounding box center [418, 314] width 836 height 629
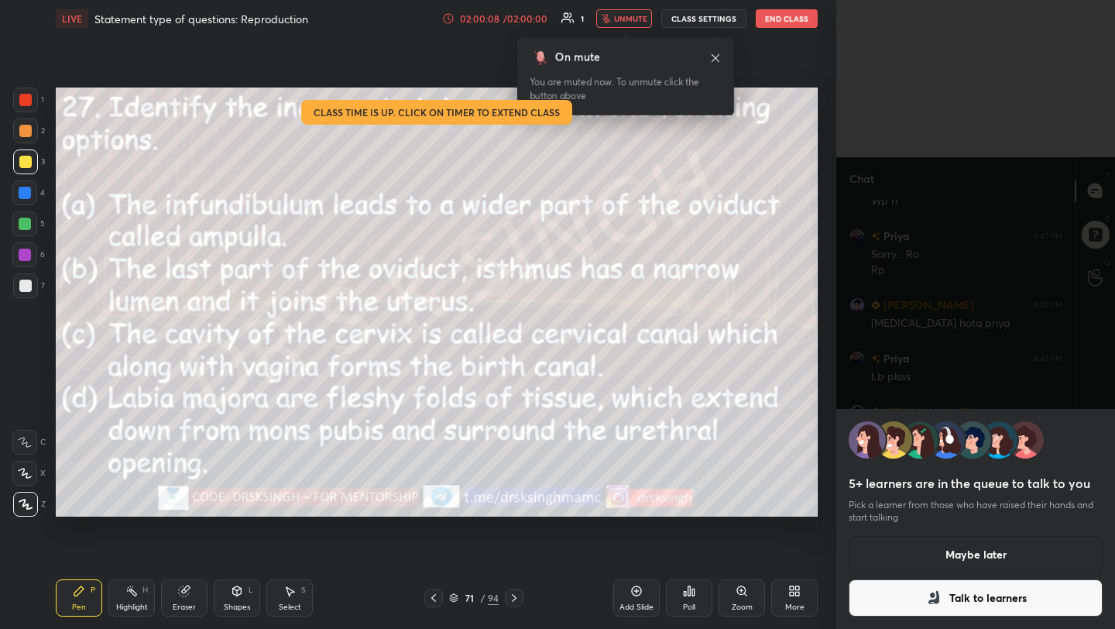
click at [776, 15] on button "End Class" at bounding box center [787, 18] width 62 height 19
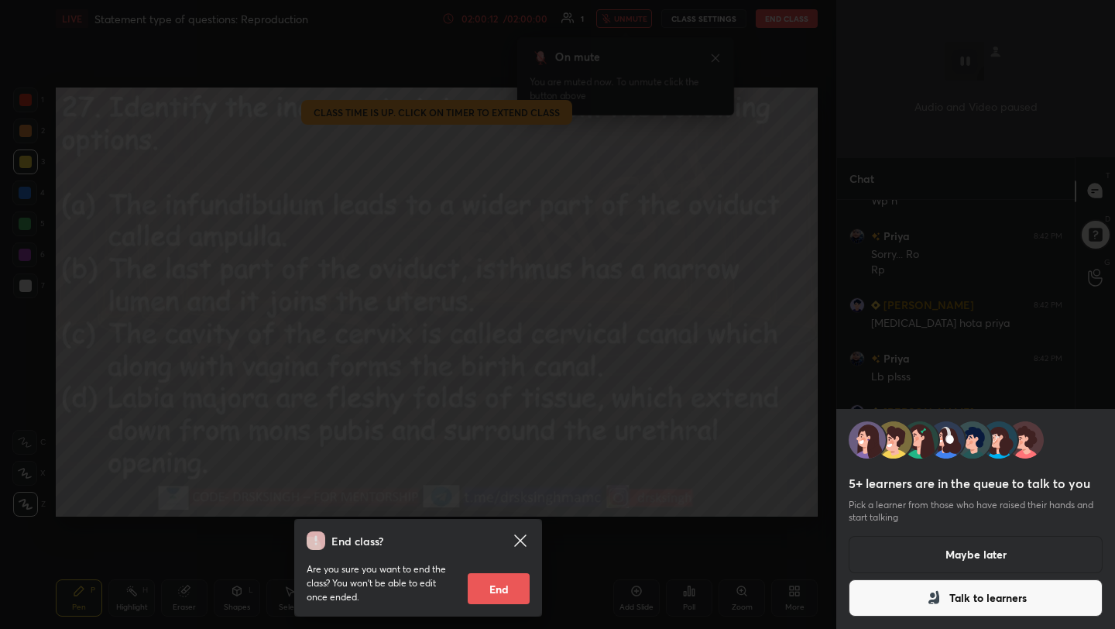
click at [513, 596] on button "End" at bounding box center [499, 588] width 62 height 31
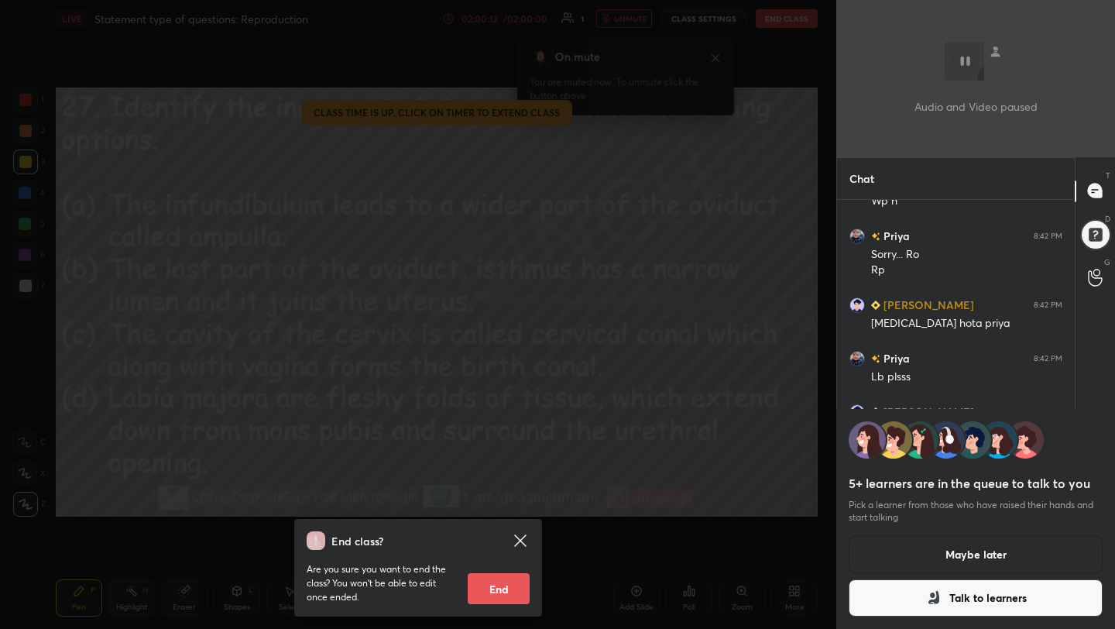
type textarea "x"
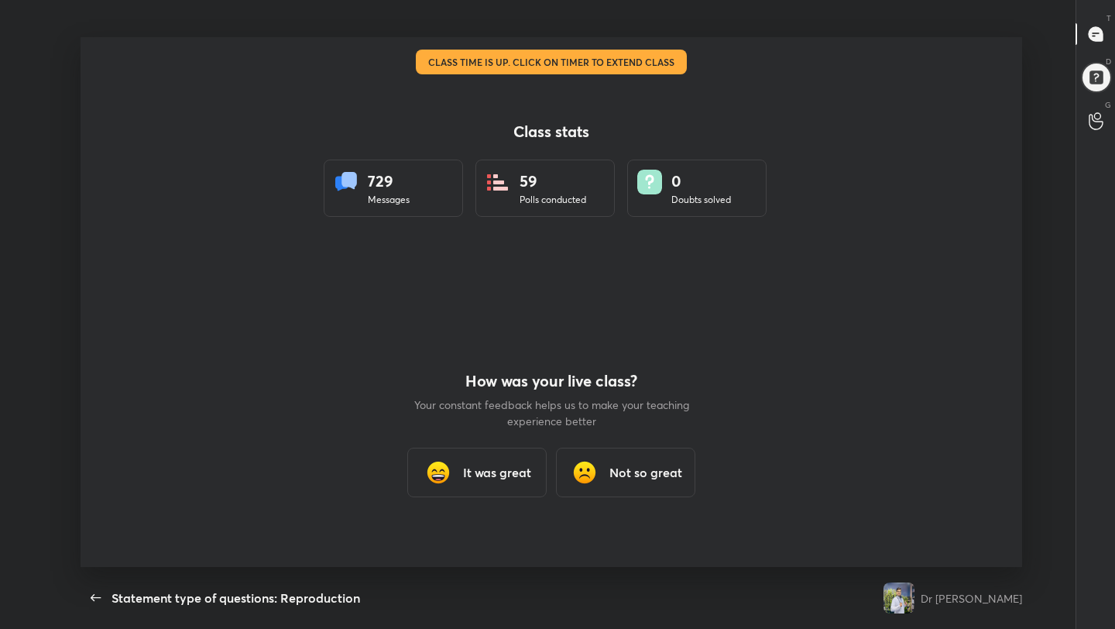
scroll to position [76909, 76360]
click at [492, 467] on h3 "It was great" at bounding box center [497, 472] width 68 height 19
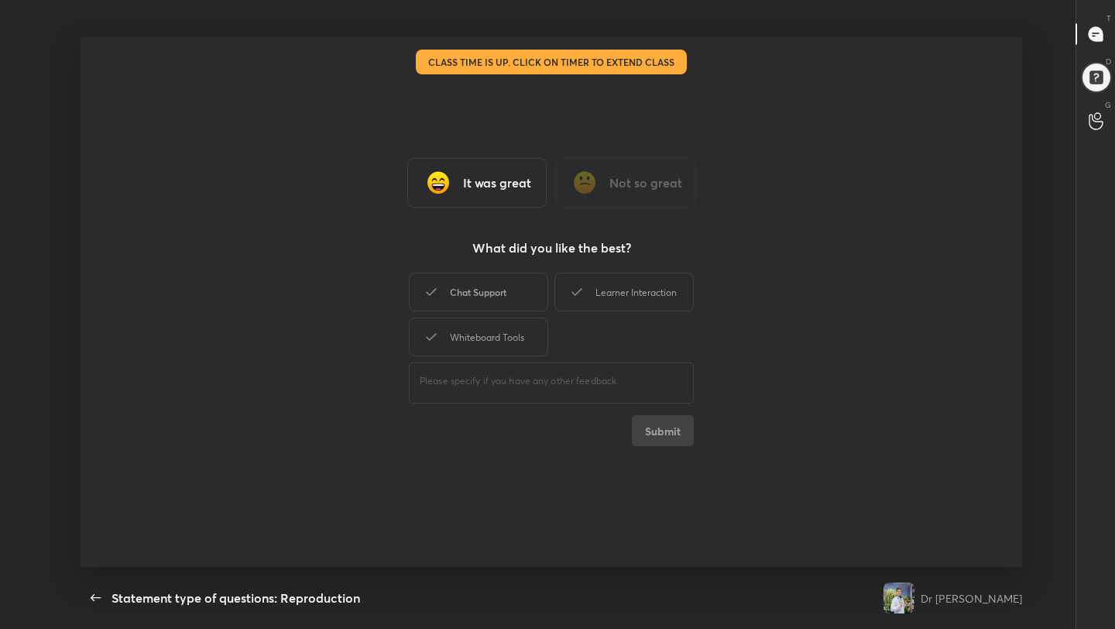
click at [479, 300] on div "Chat Support" at bounding box center [478, 292] width 139 height 39
click at [483, 336] on div "Whiteboard Tools" at bounding box center [478, 337] width 139 height 39
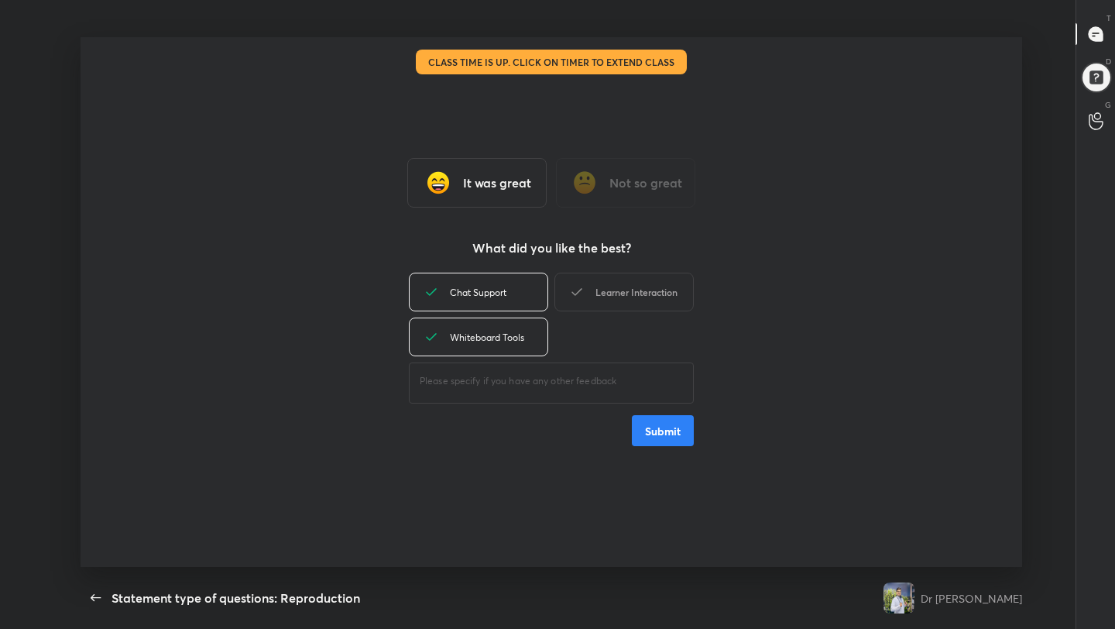
click at [615, 292] on div "Learner Interaction" at bounding box center [623, 292] width 139 height 39
click at [654, 419] on button "Submit" at bounding box center [663, 430] width 62 height 31
